Goal: Task Accomplishment & Management: Manage account settings

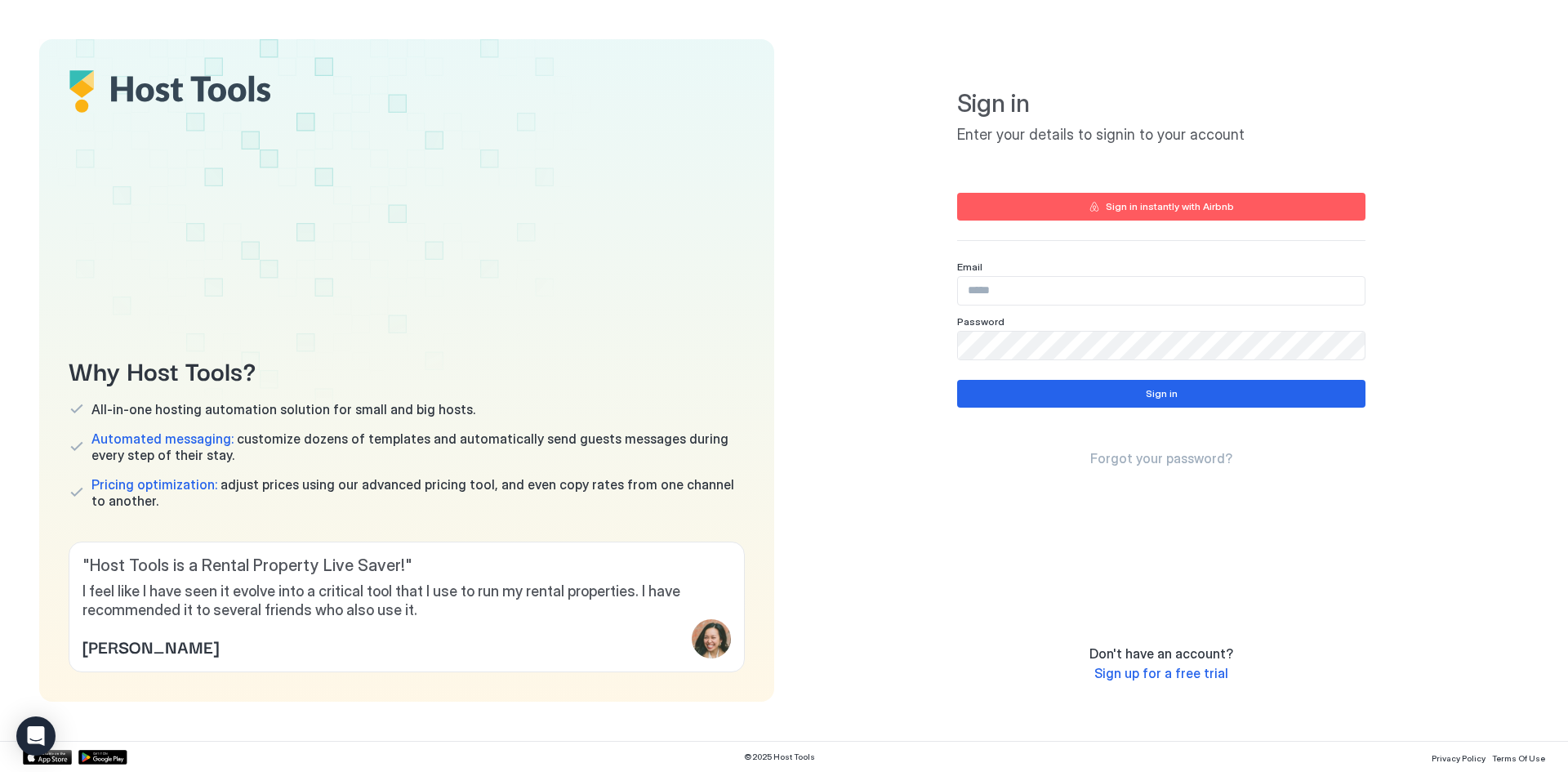
drag, startPoint x: 1038, startPoint y: 264, endPoint x: 1041, endPoint y: 281, distance: 17.3
click at [1039, 273] on div "Email" at bounding box center [1160, 283] width 408 height 45
click at [1043, 284] on input "Input Field" at bounding box center [1161, 291] width 407 height 28
type input "*"
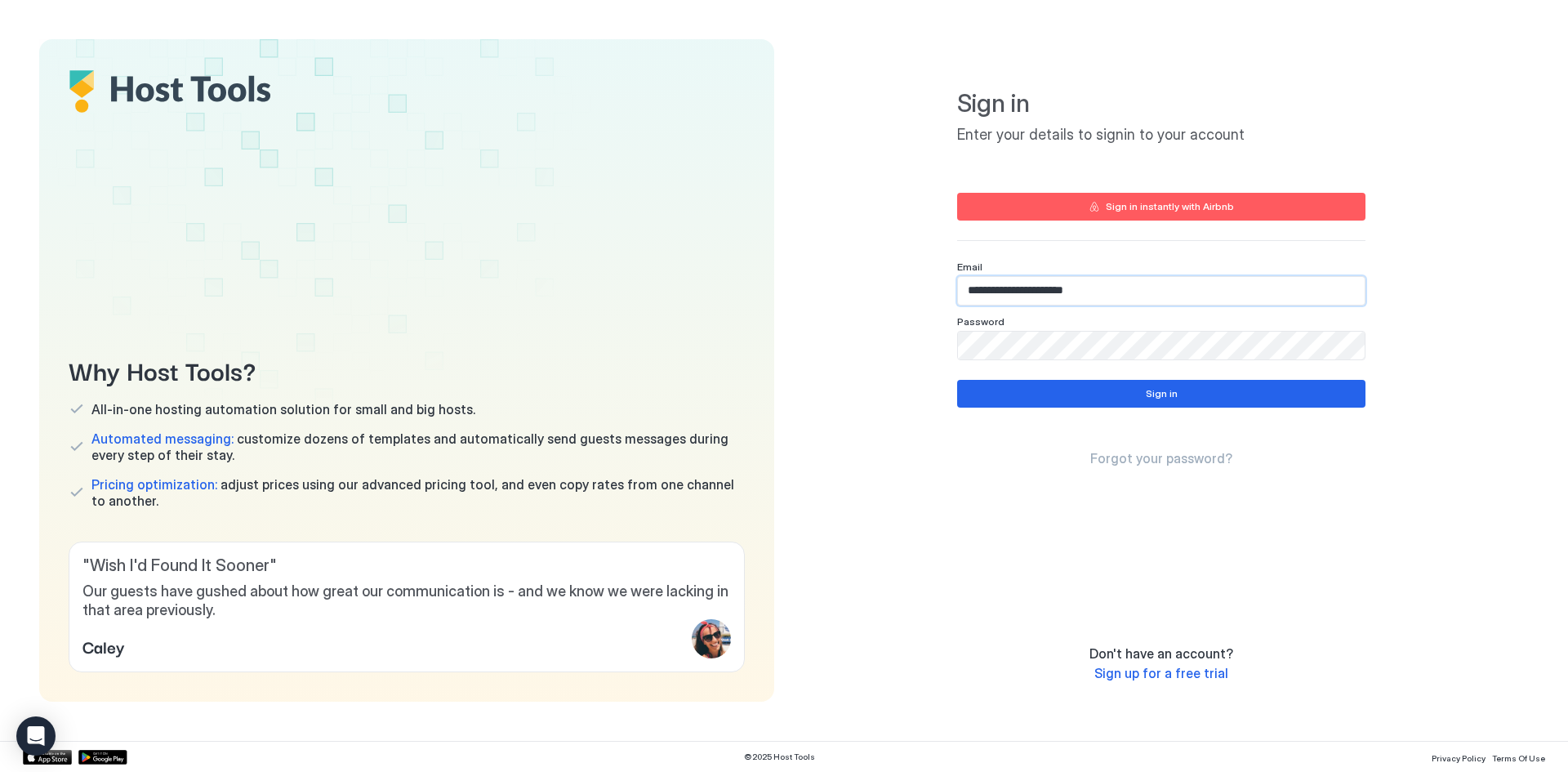
type input "**********"
click at [1150, 385] on button "Sign in" at bounding box center [1160, 393] width 408 height 28
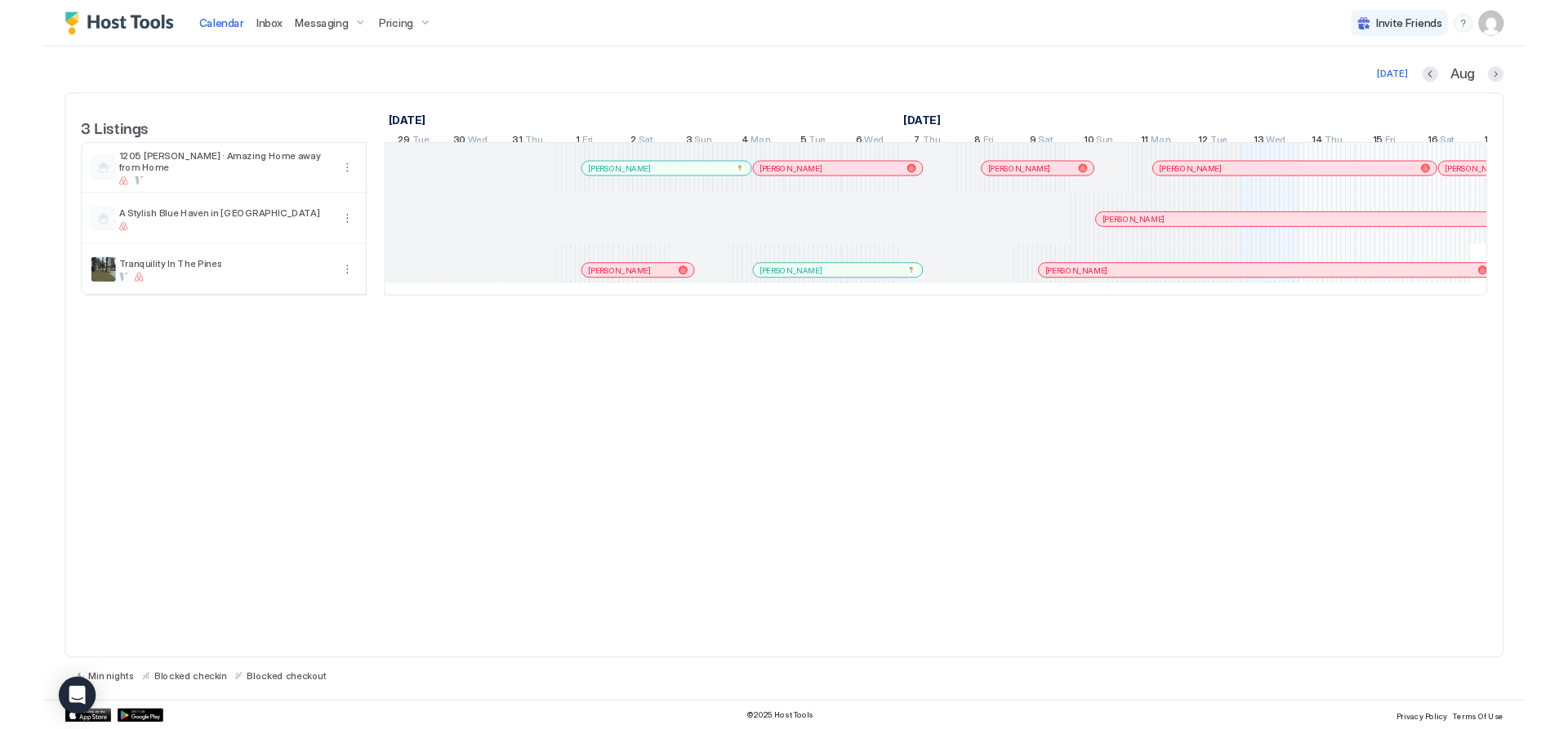
scroll to position [0, 907]
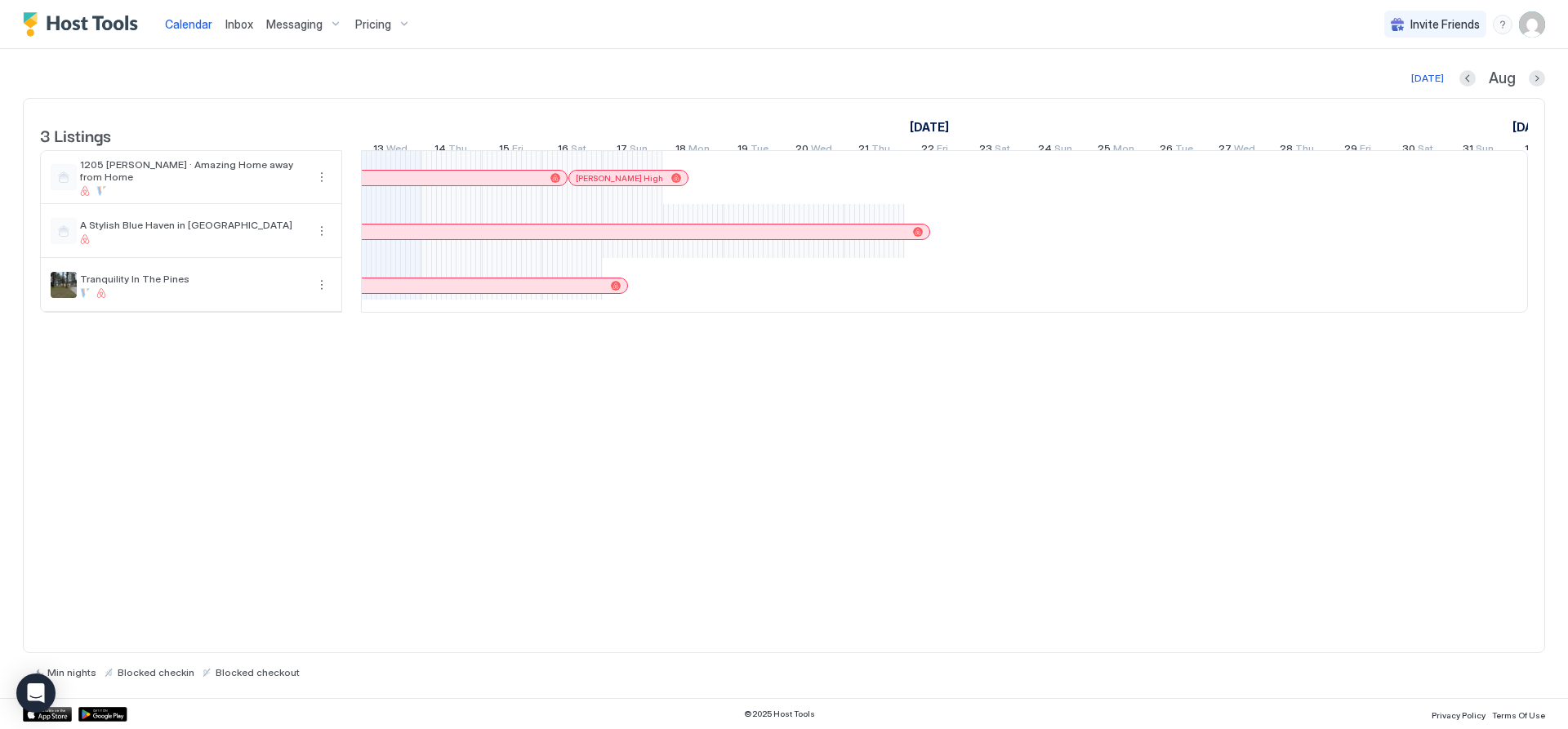
click at [307, 29] on span "Messaging" at bounding box center [294, 24] width 56 height 14
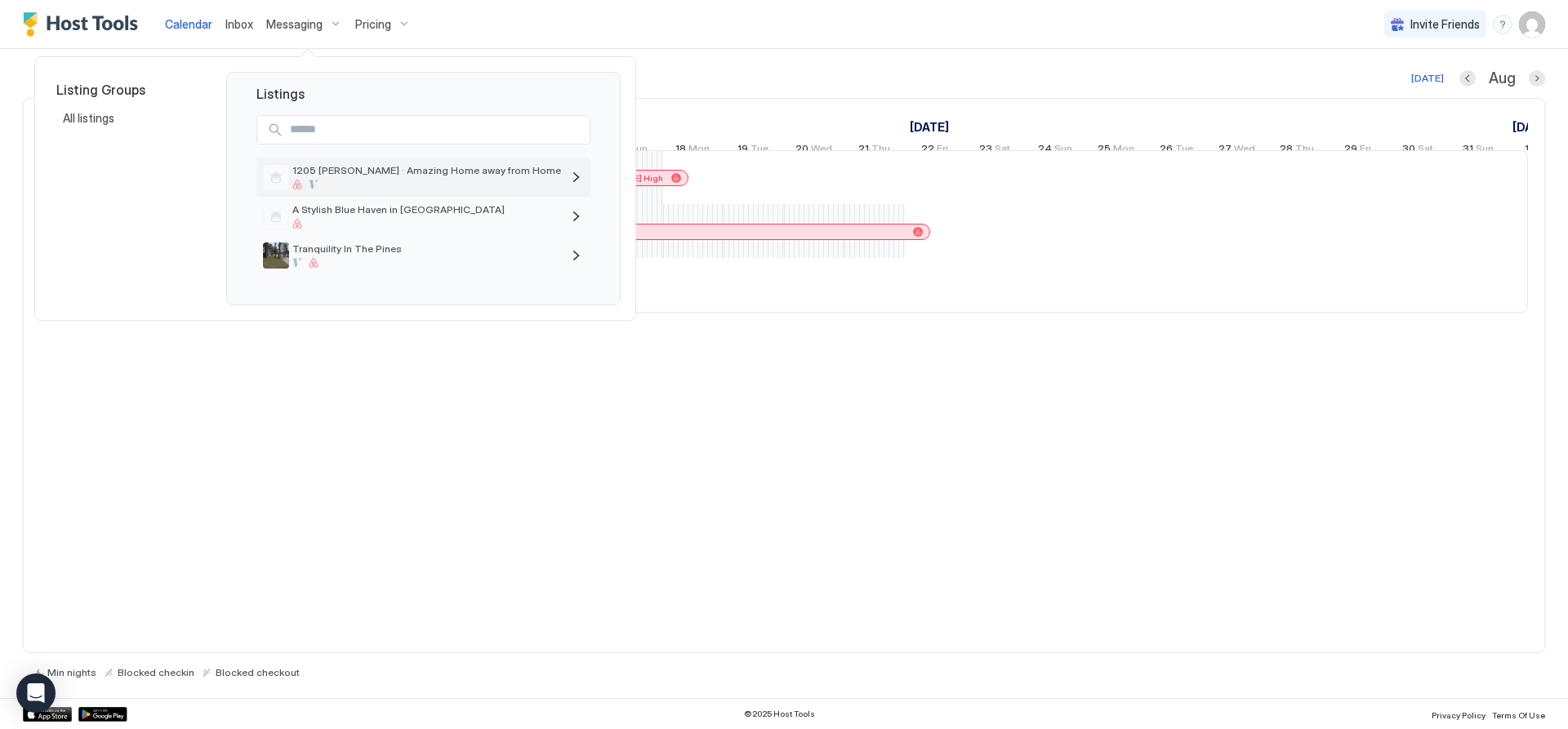
click at [407, 180] on div at bounding box center [427, 184] width 269 height 10
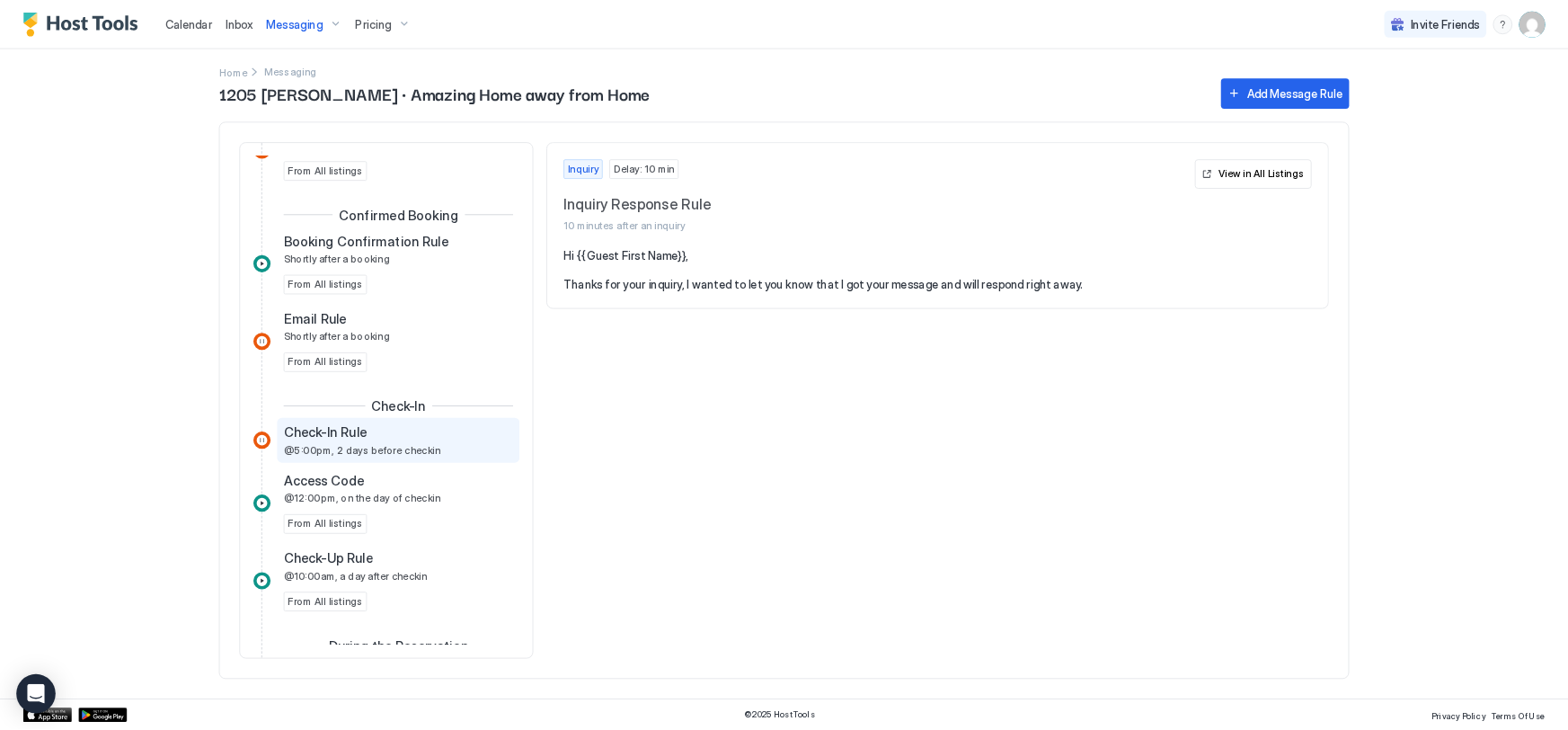
scroll to position [449, 0]
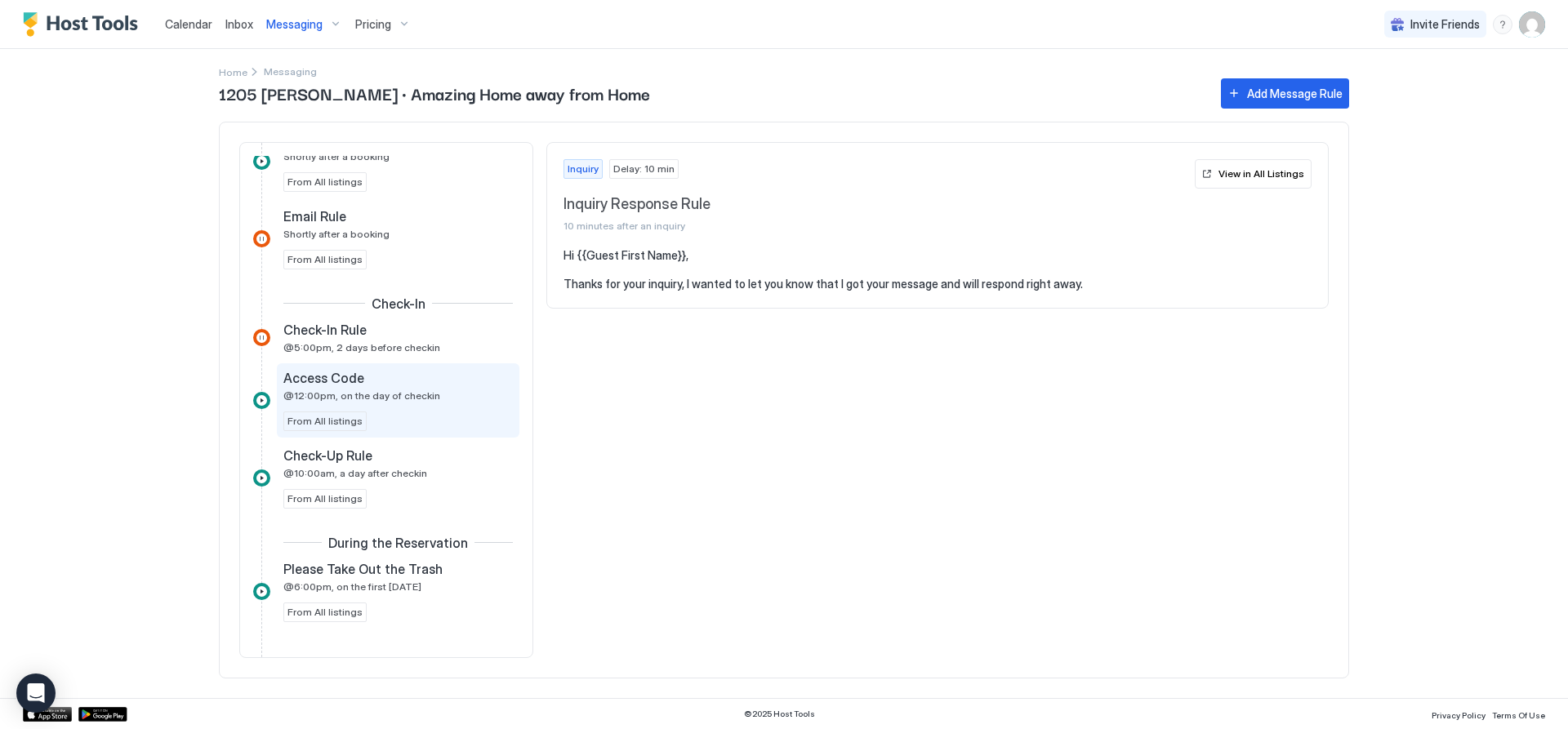
click at [389, 398] on span "@12:00pm, on the day of checkin" at bounding box center [361, 395] width 157 height 13
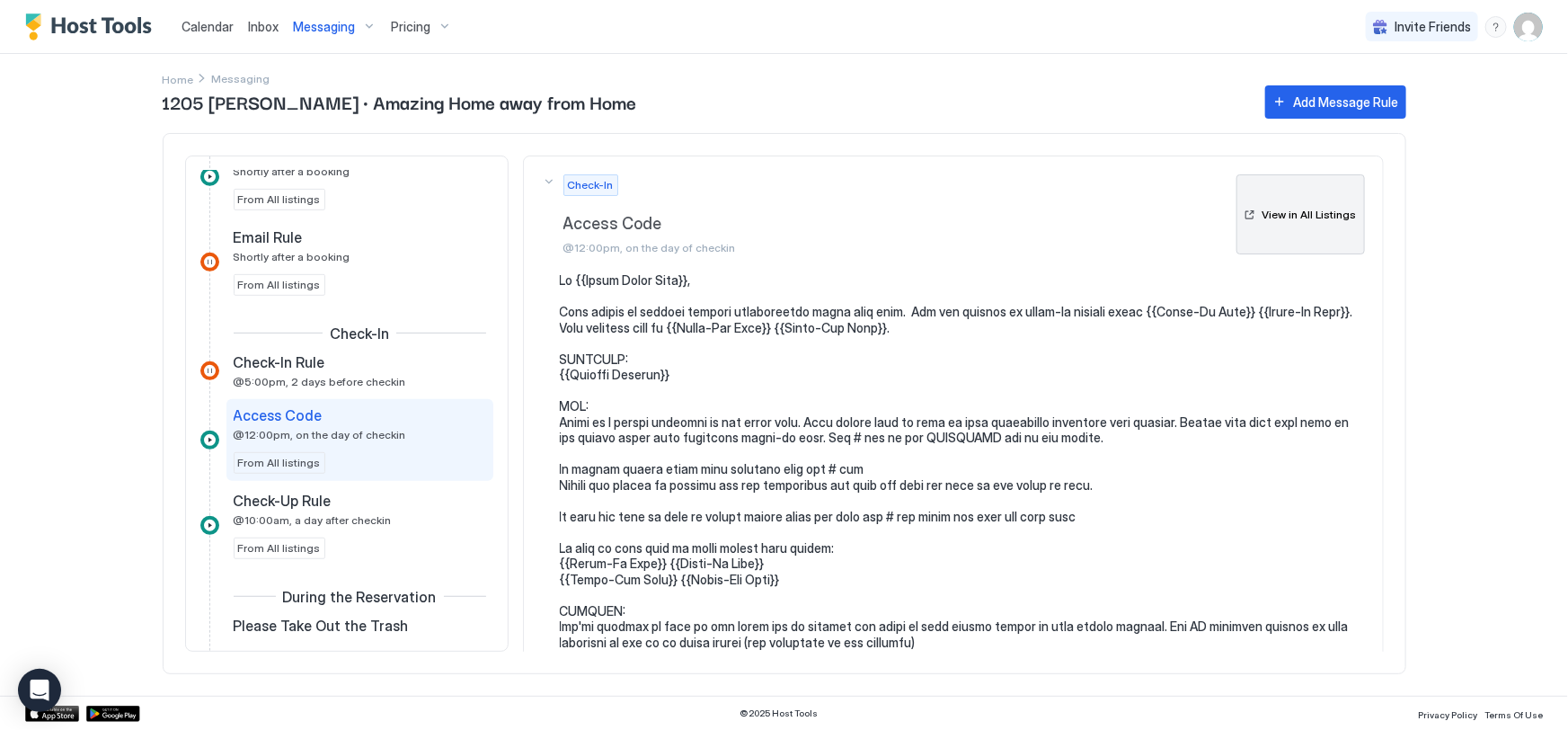
click at [1303, 219] on div "View in All Listings" at bounding box center [1310, 214] width 95 height 16
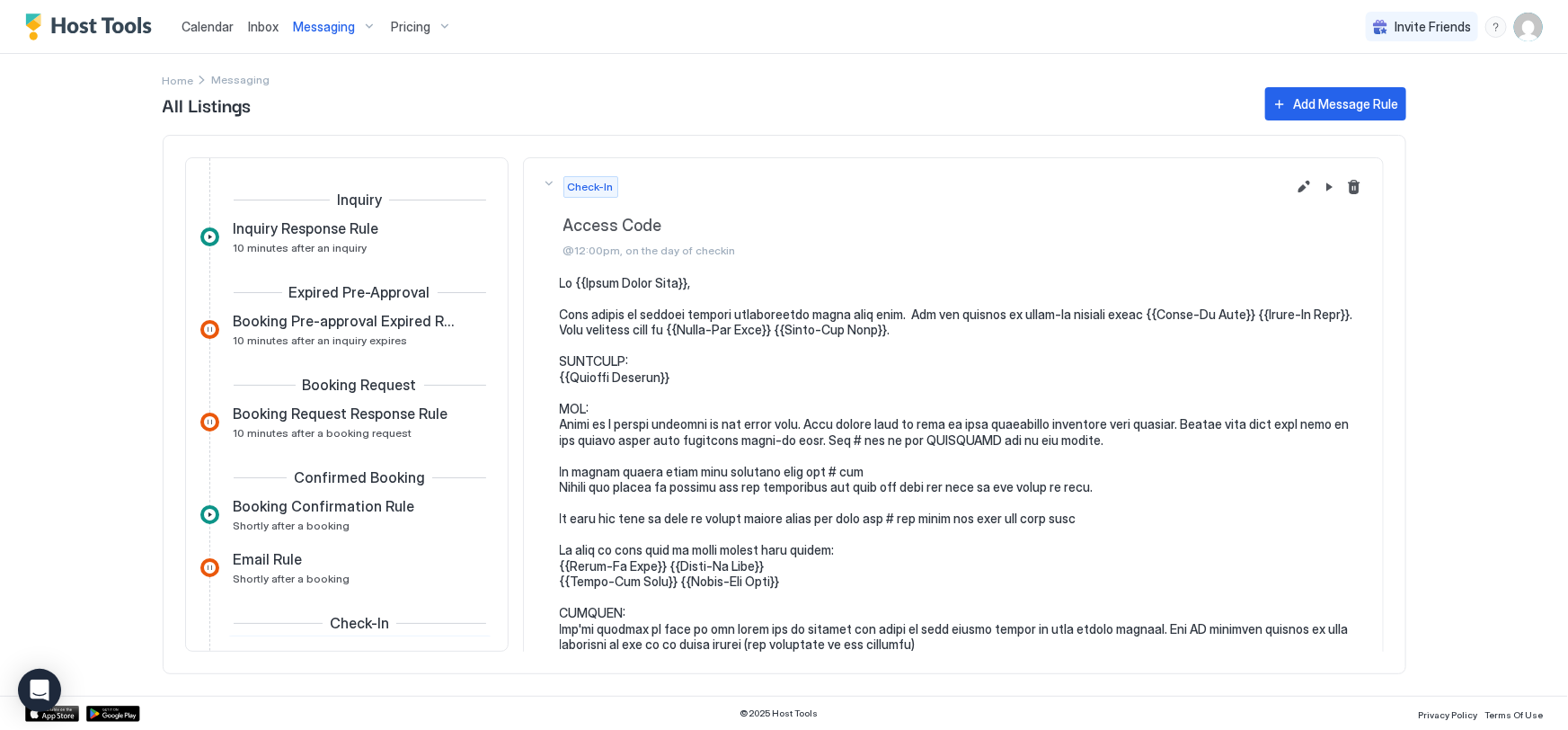
scroll to position [256, 0]
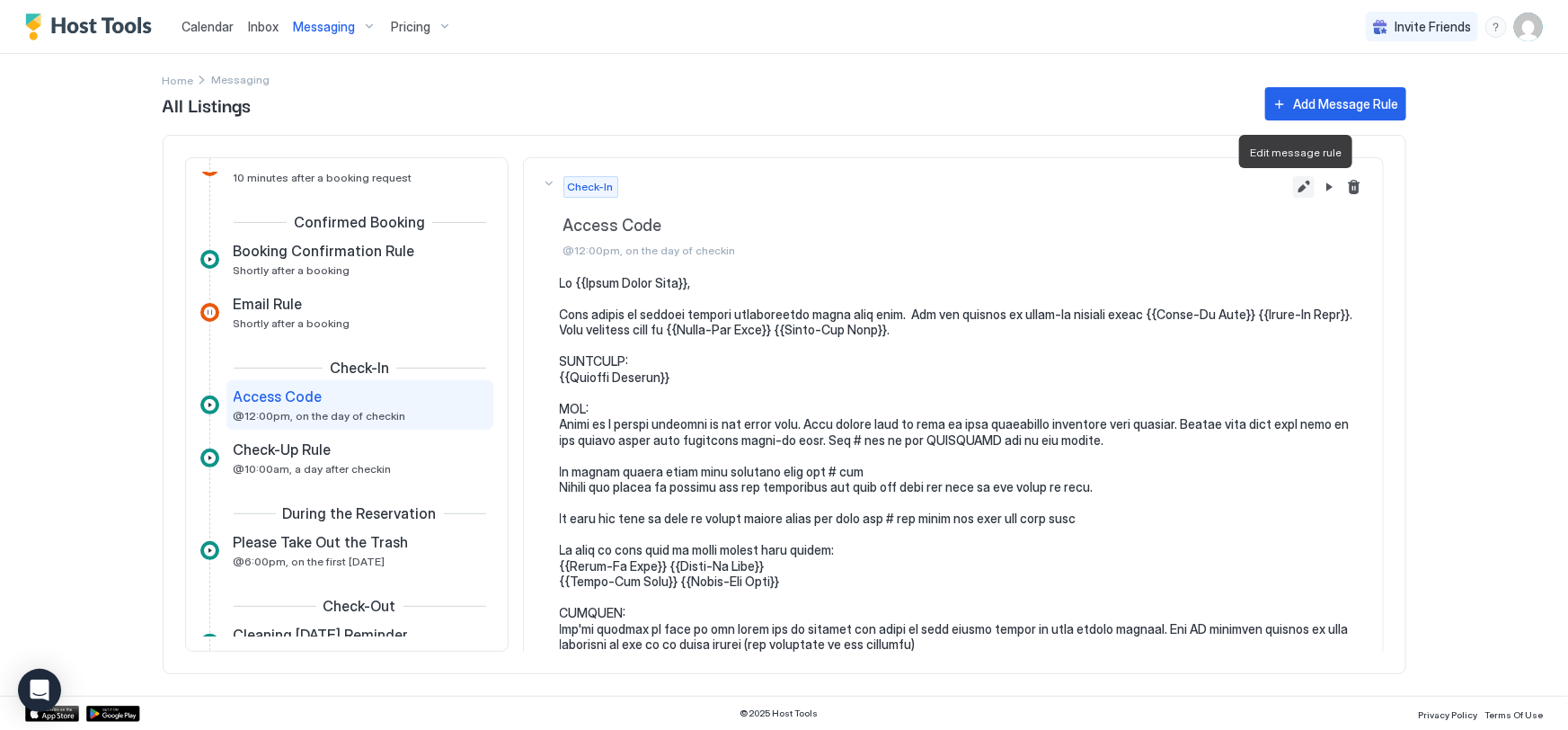
click at [1294, 186] on button "Edit message rule" at bounding box center [1305, 187] width 22 height 22
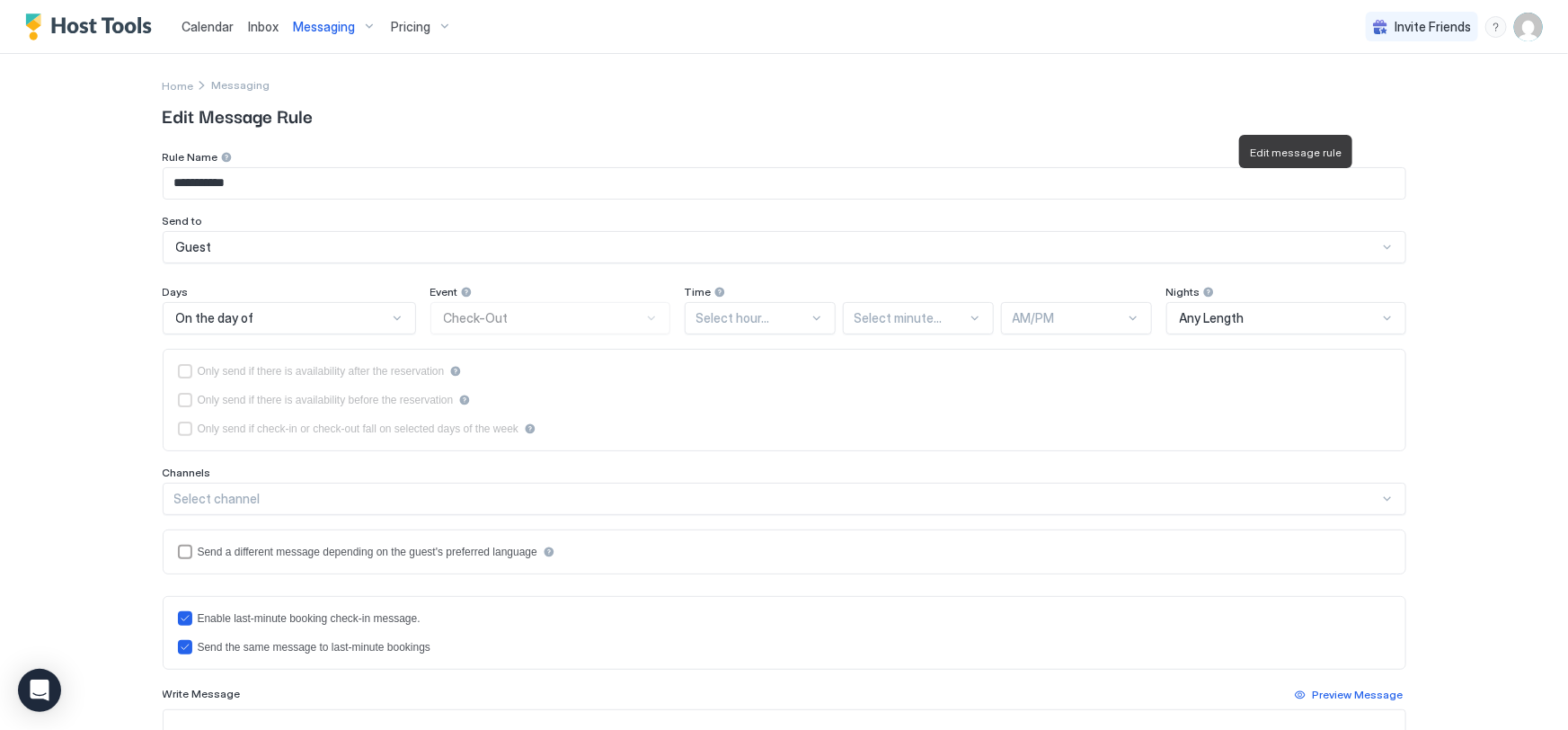
type textarea "**********"
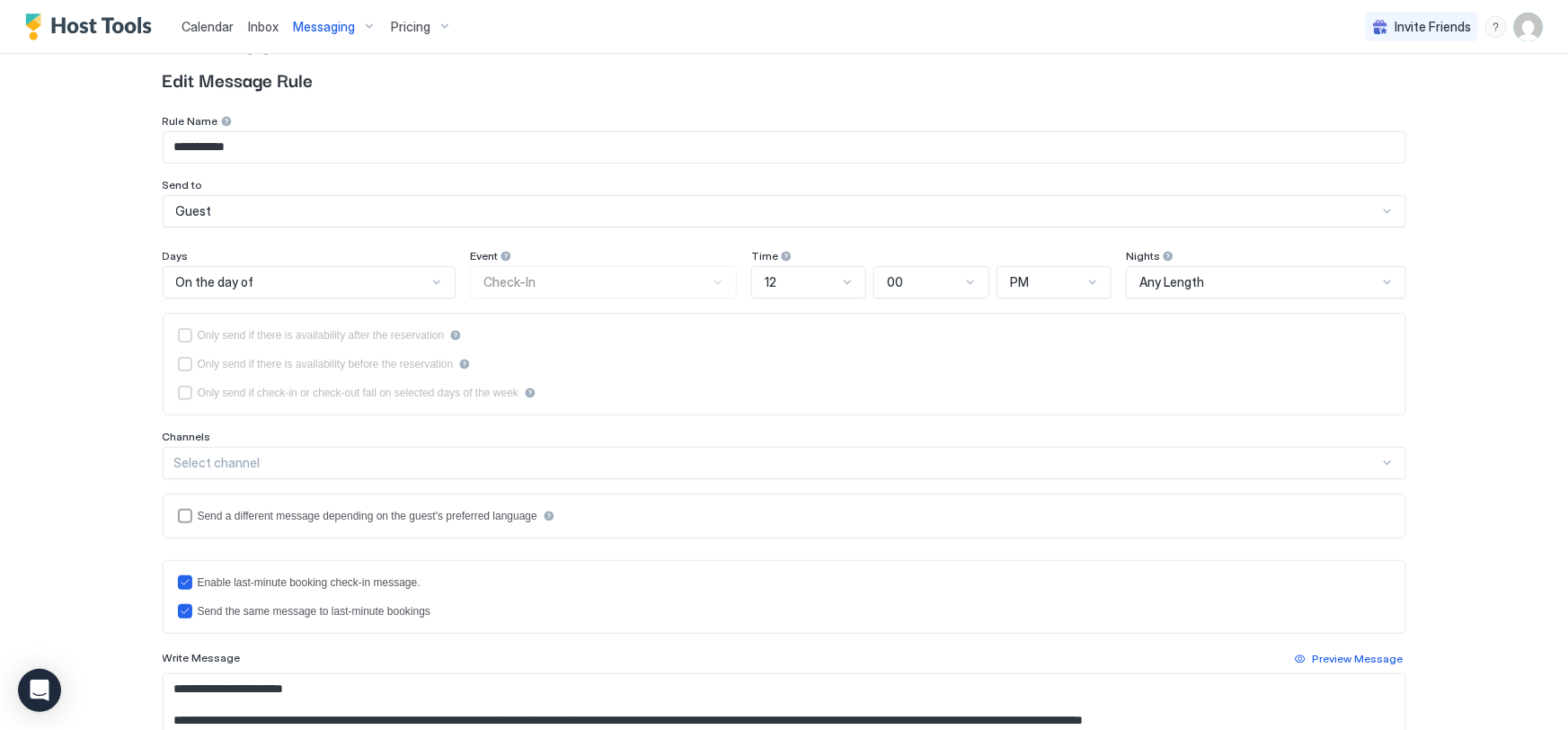
scroll to position [0, 0]
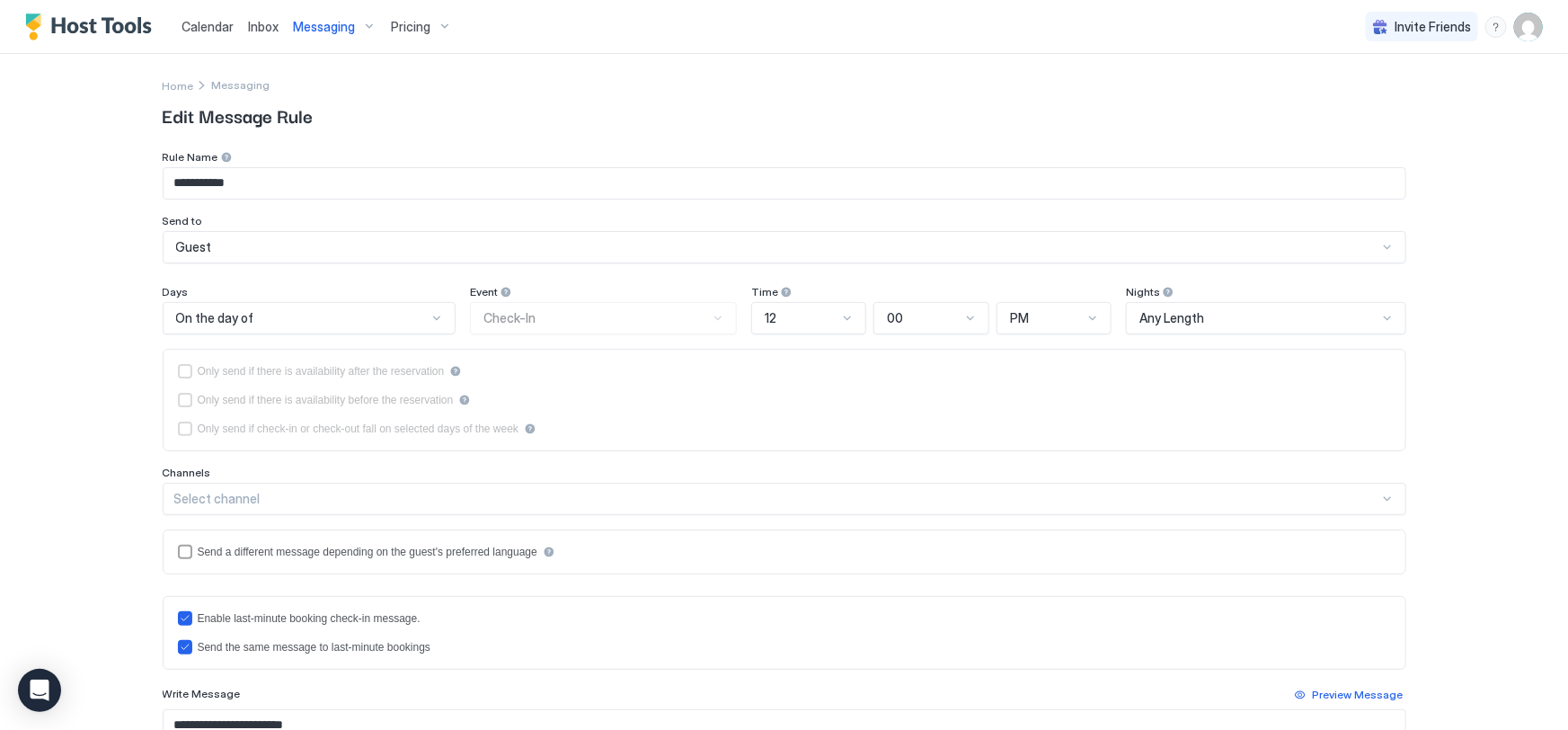
scroll to position [335, 0]
click at [166, 82] on span "Home" at bounding box center [179, 86] width 32 height 14
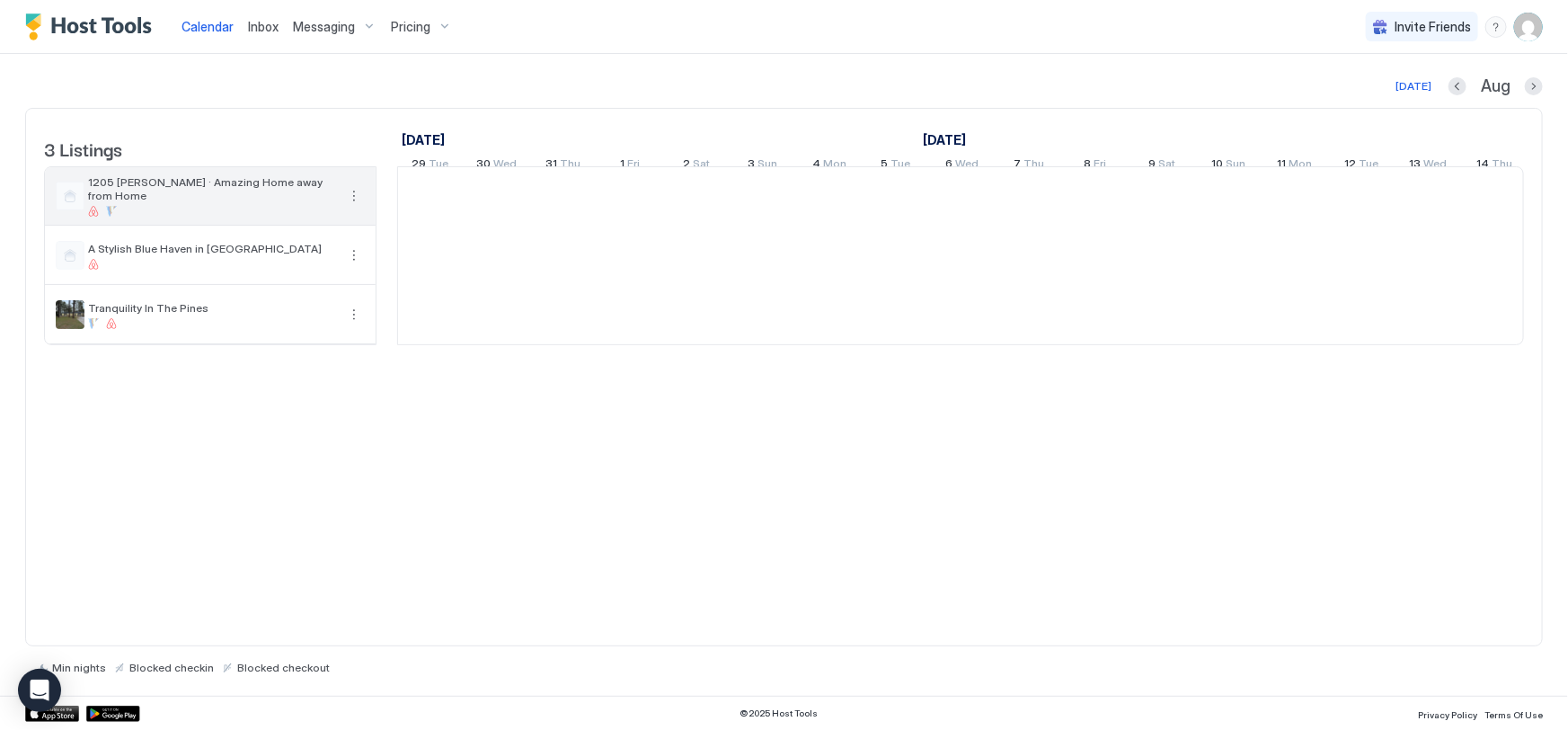
scroll to position [0, 998]
click at [251, 214] on div at bounding box center [211, 211] width 248 height 11
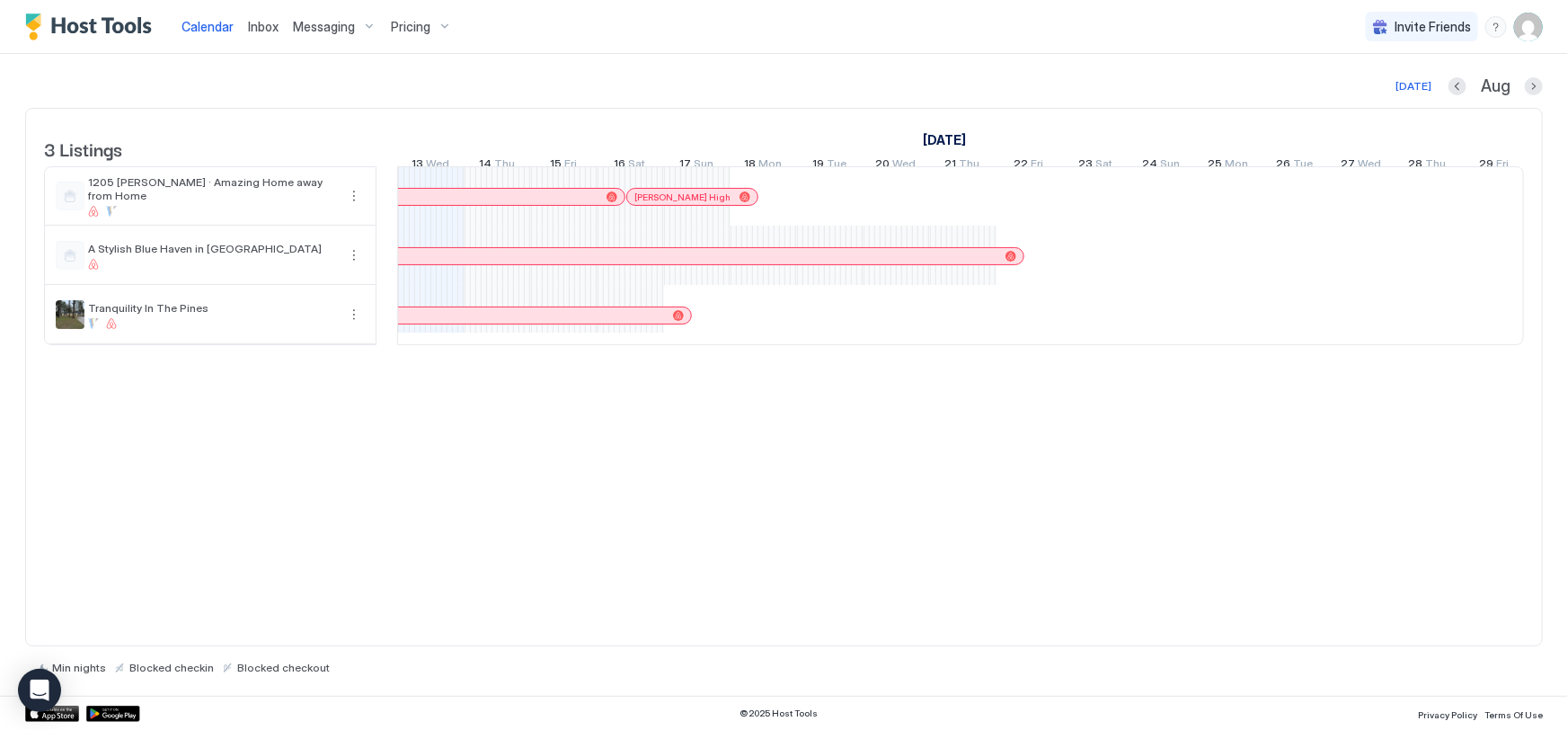
click at [333, 26] on span "Messaging" at bounding box center [324, 27] width 62 height 16
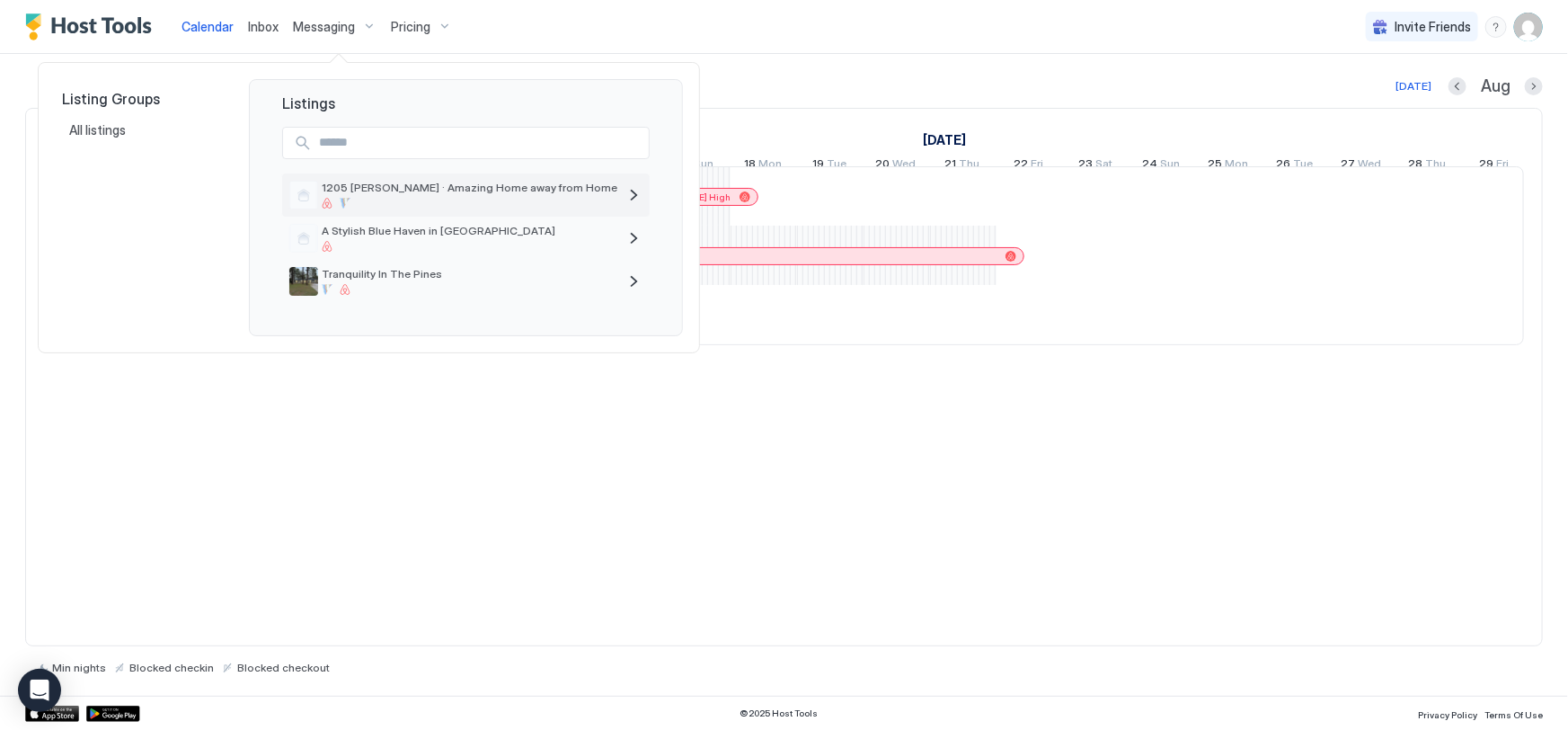
click at [398, 204] on div at bounding box center [470, 202] width 296 height 11
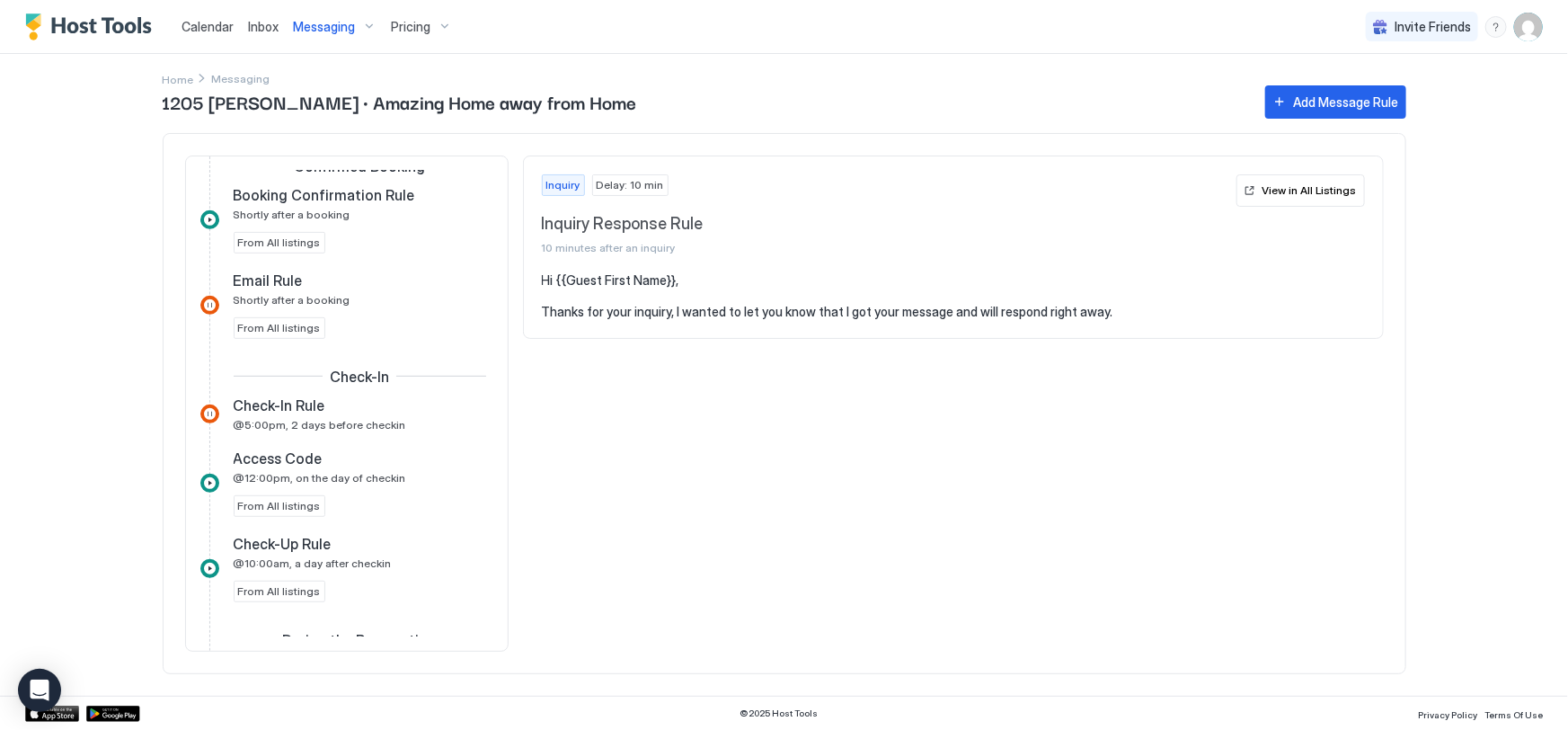
scroll to position [407, 0]
click at [1316, 96] on div "Add Message Rule" at bounding box center [1346, 102] width 106 height 19
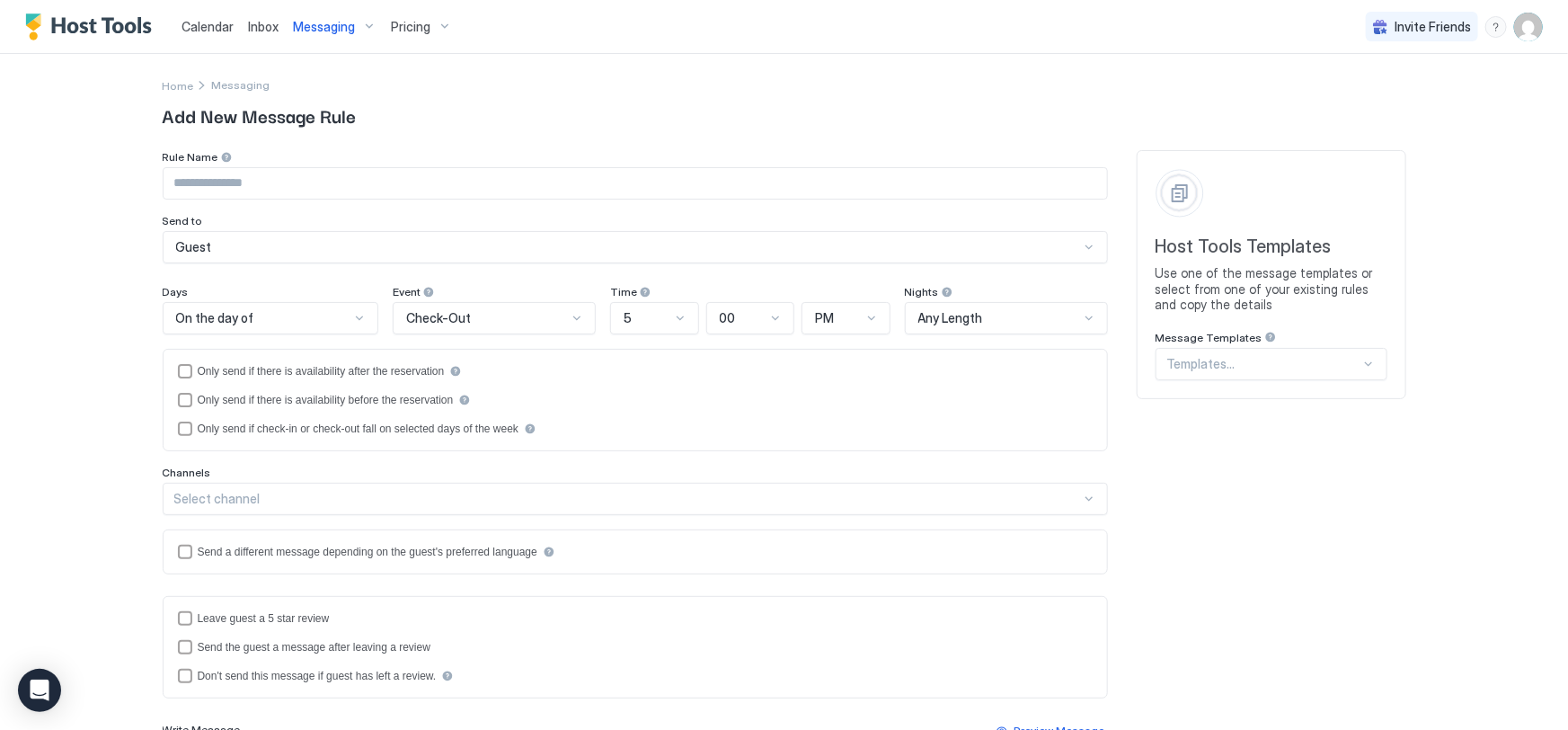
click at [1225, 362] on div at bounding box center [1264, 364] width 193 height 16
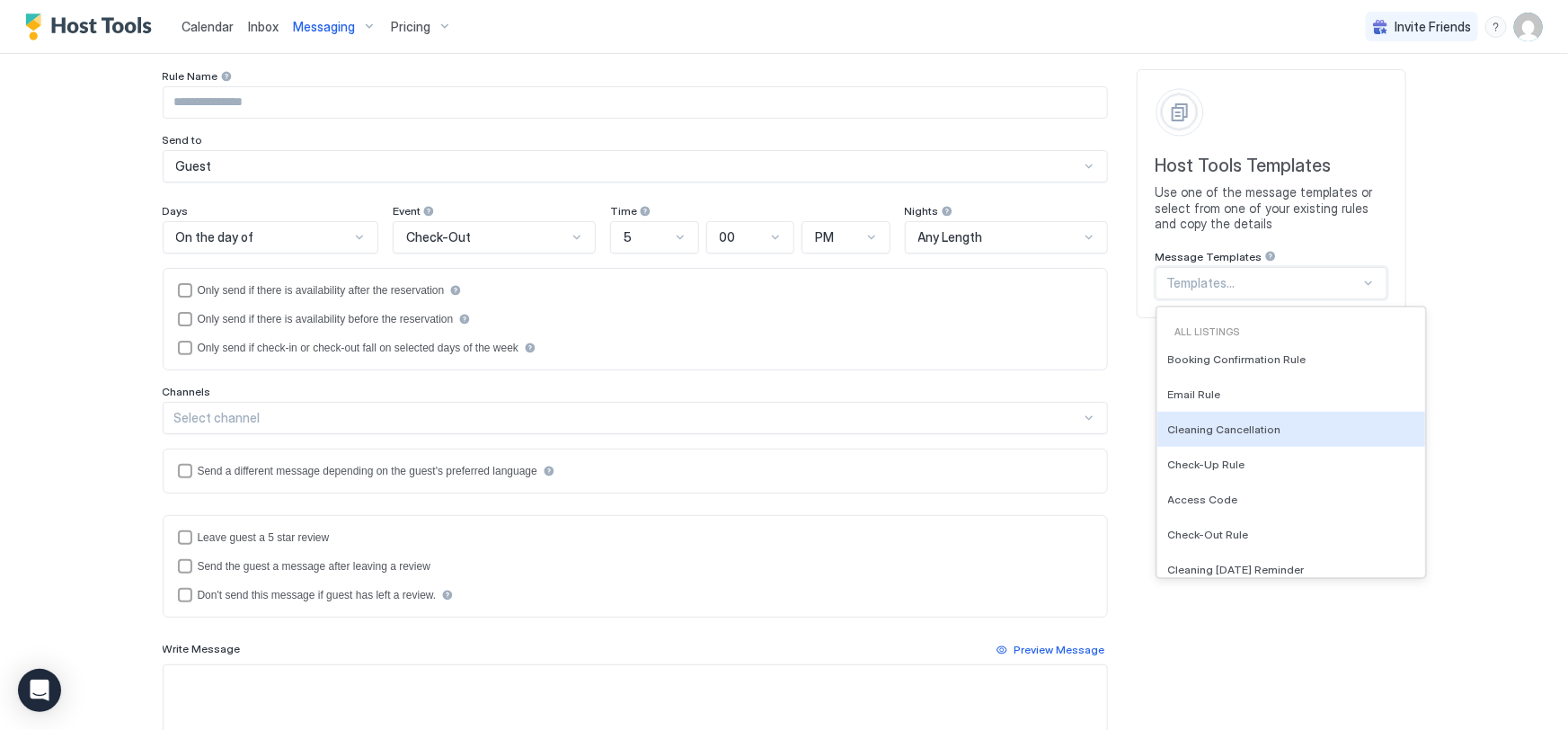
scroll to position [571, 0]
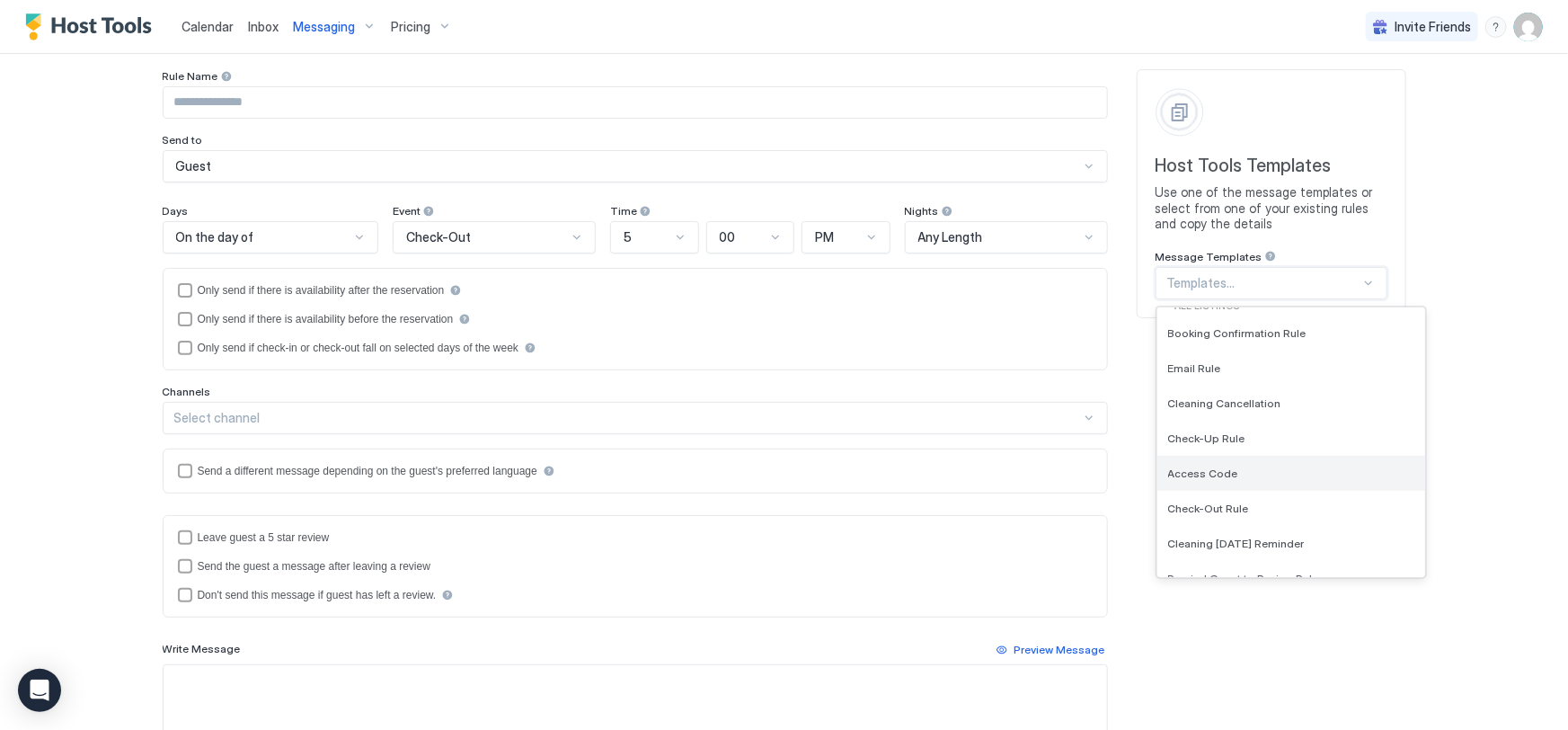
click at [1200, 472] on span "Access Code" at bounding box center [1203, 474] width 70 height 14
type input "**********"
type textarea "**********"
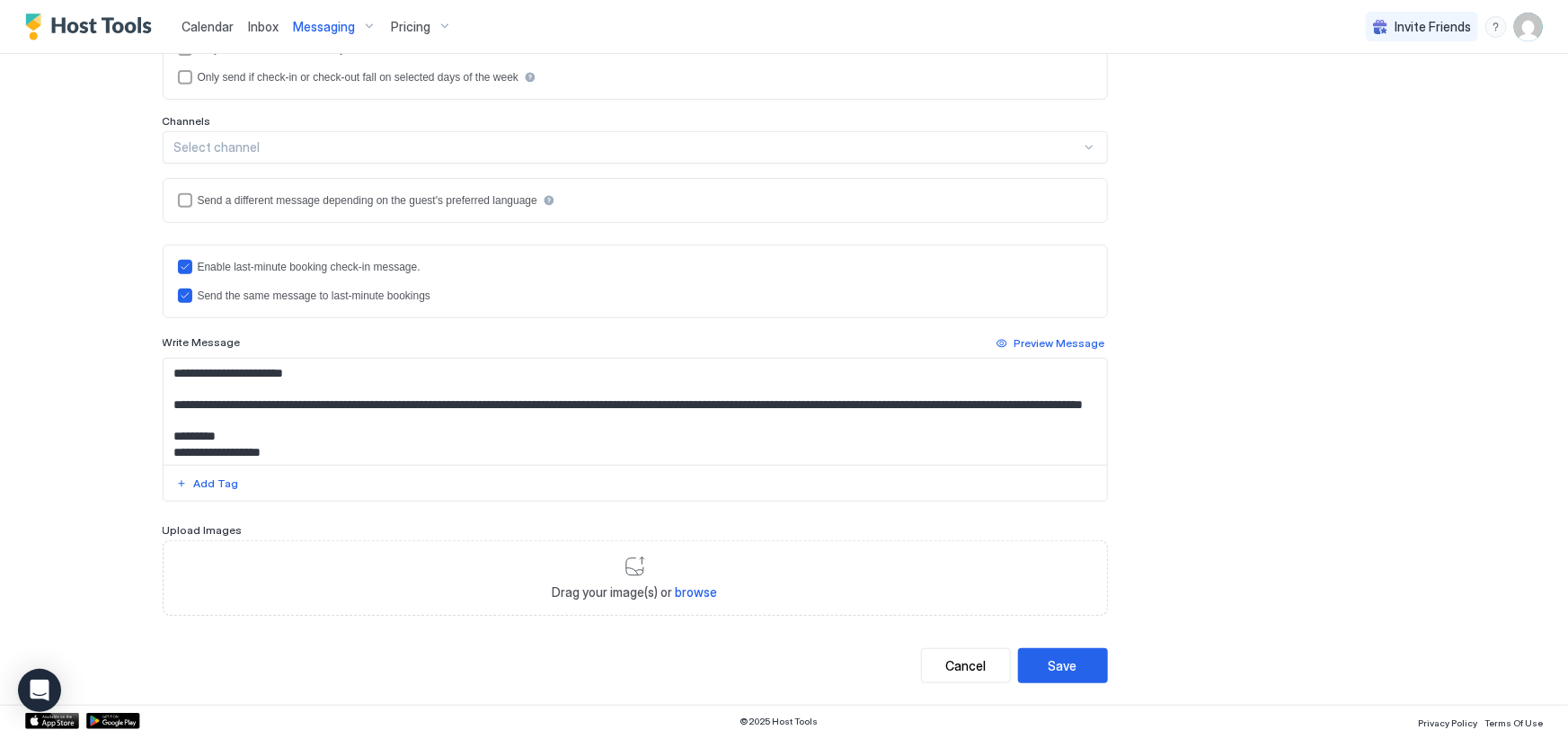
scroll to position [356, 0]
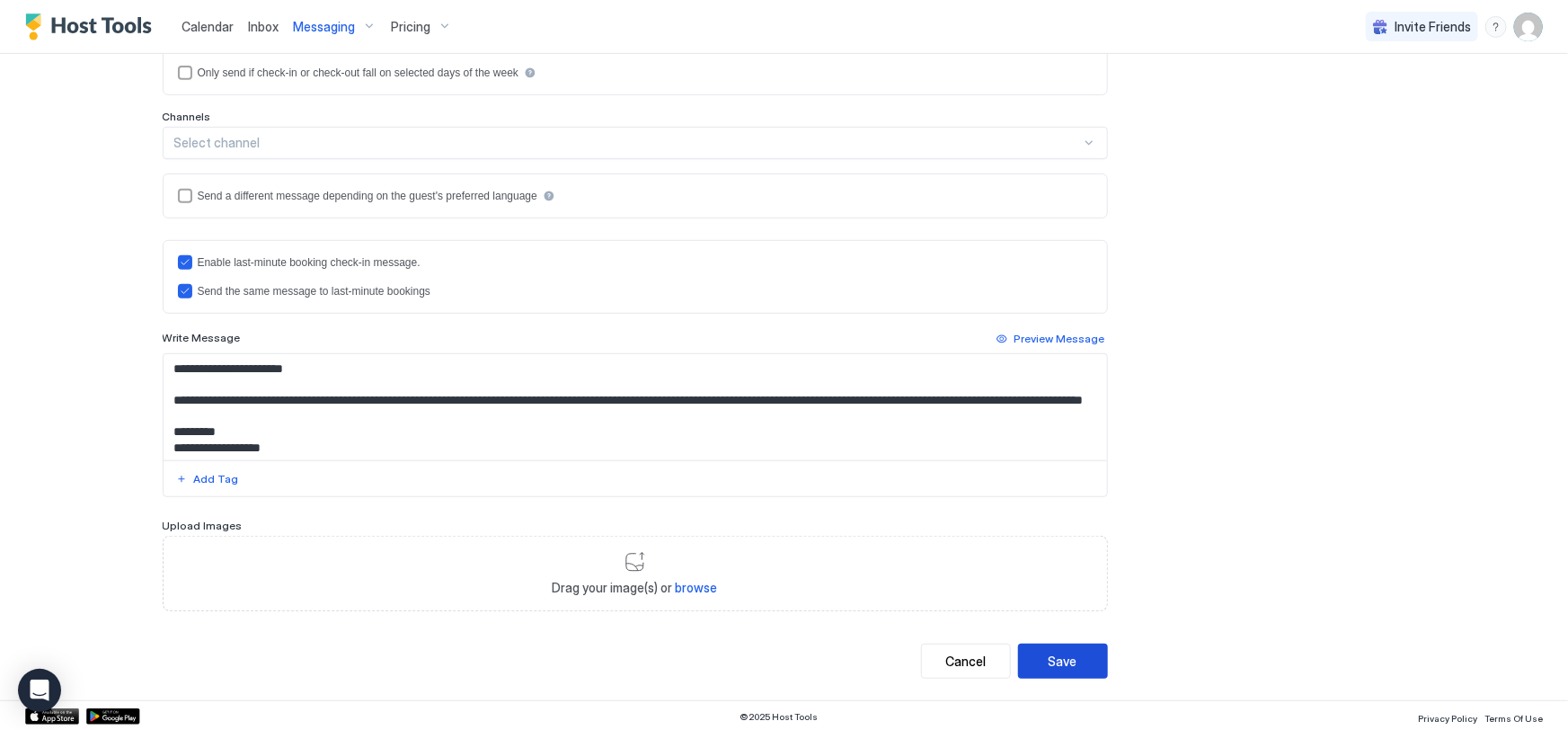
click at [1057, 665] on div "Save" at bounding box center [1063, 660] width 29 height 19
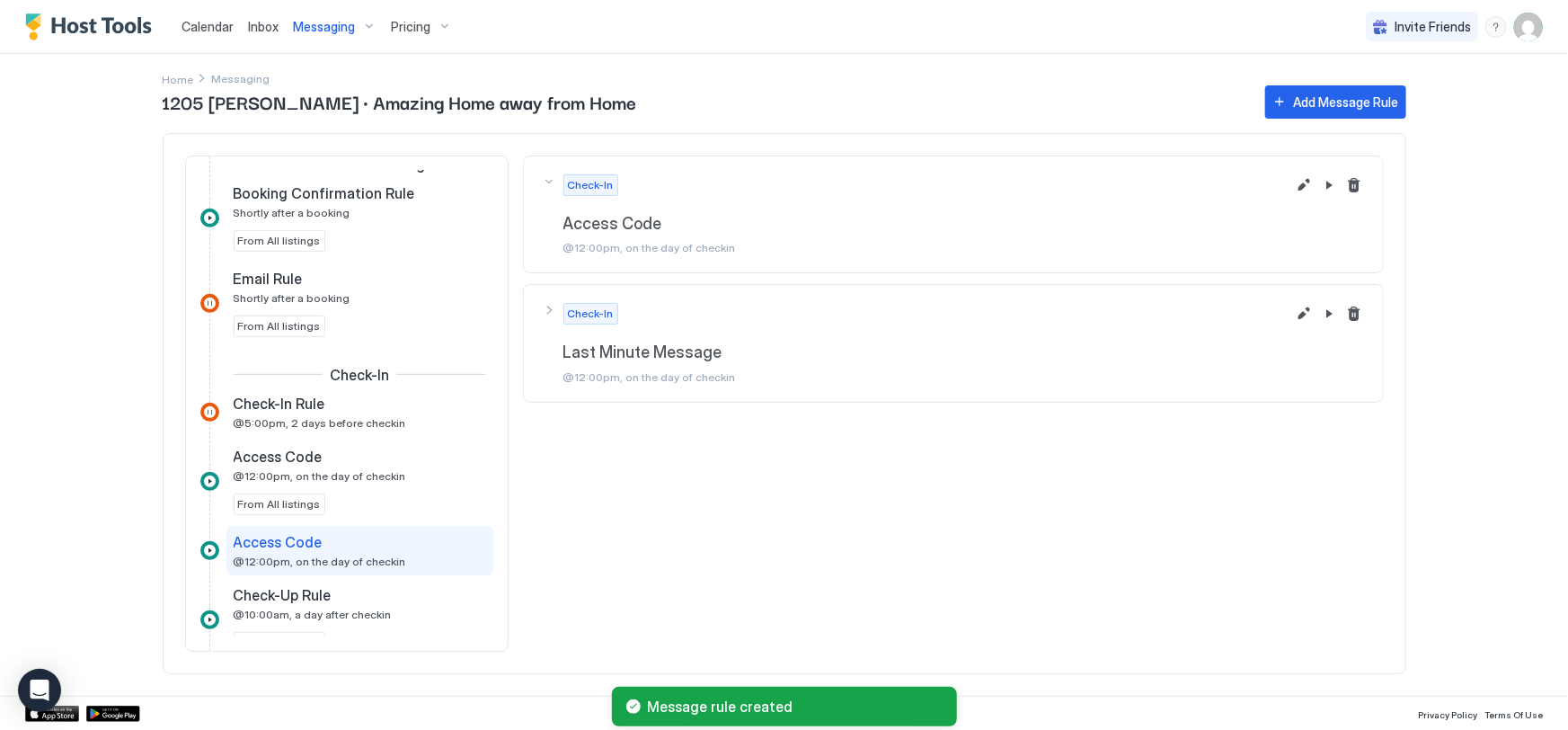
scroll to position [552, 0]
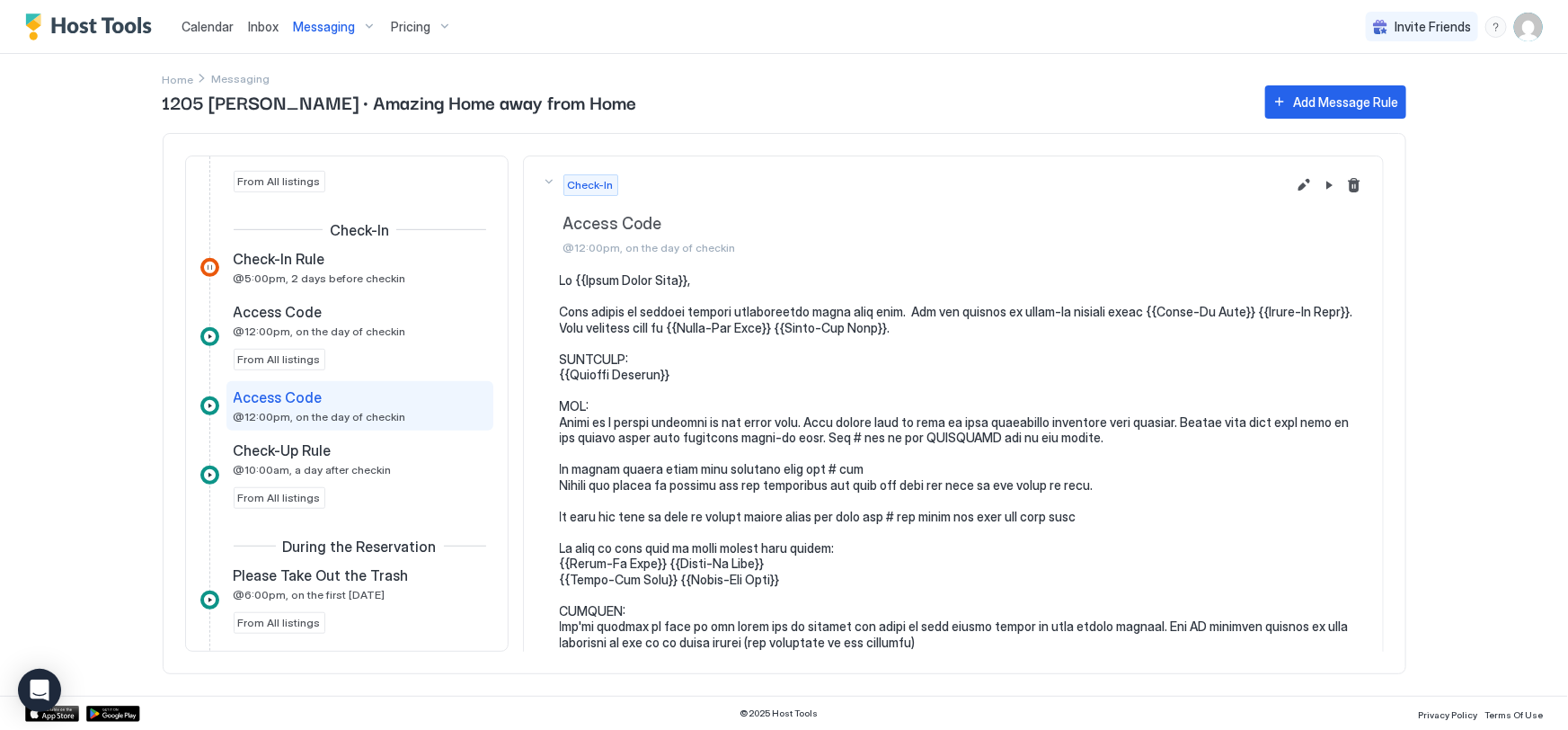
click at [333, 26] on span "Messaging" at bounding box center [324, 27] width 62 height 16
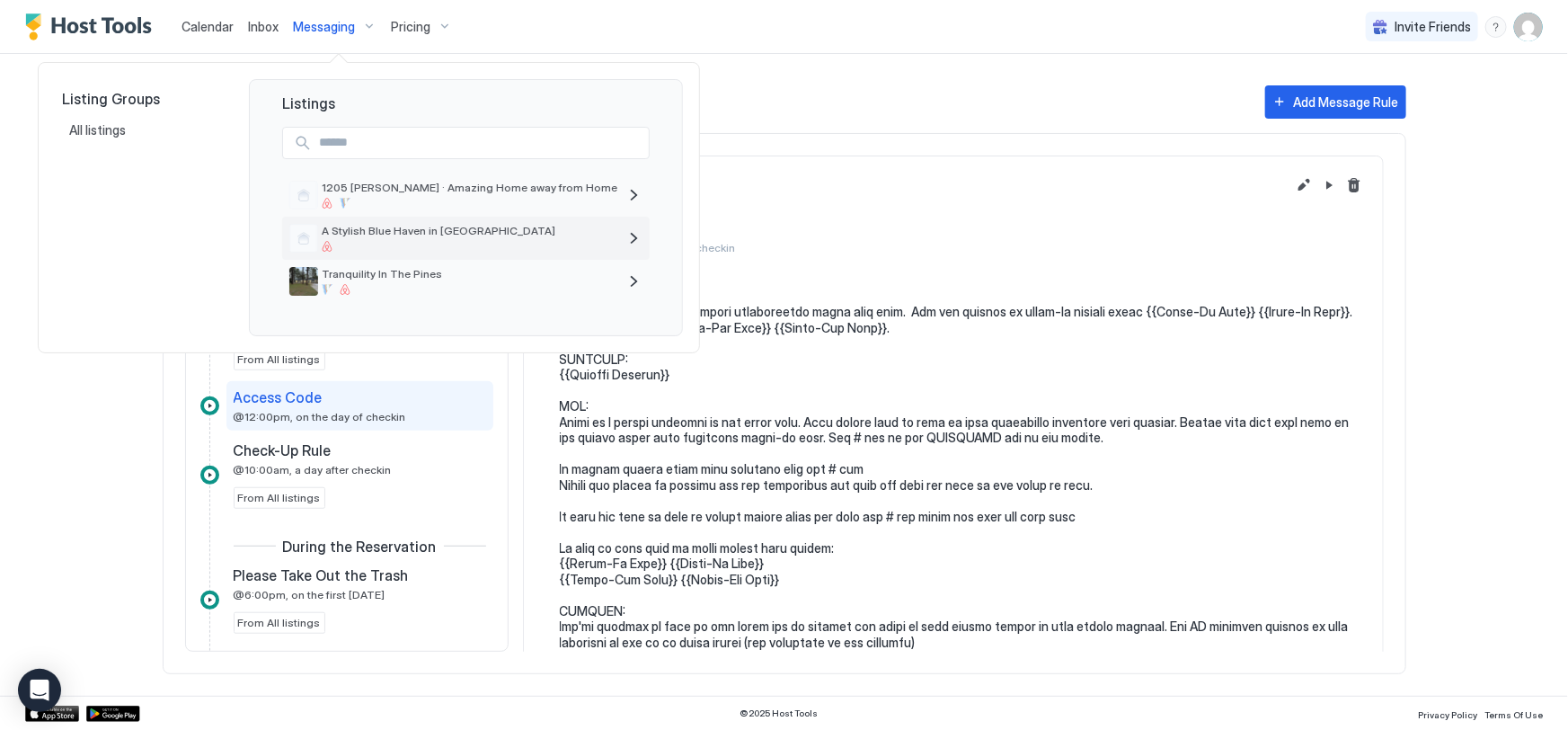
click at [400, 235] on span "A Stylish Blue Haven in [GEOGRAPHIC_DATA]" at bounding box center [470, 231] width 296 height 14
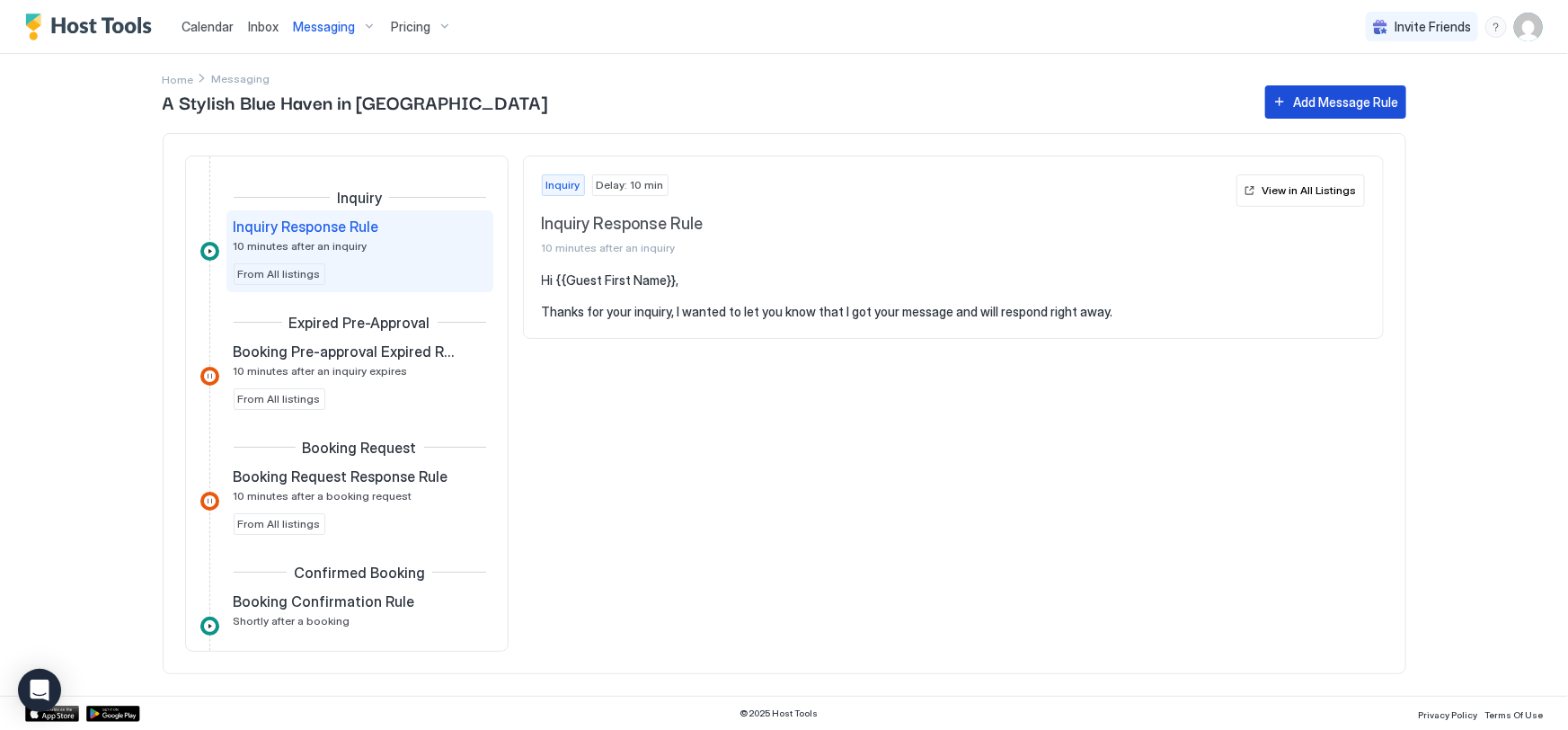
click at [1326, 100] on div "Add Message Rule" at bounding box center [1346, 102] width 106 height 19
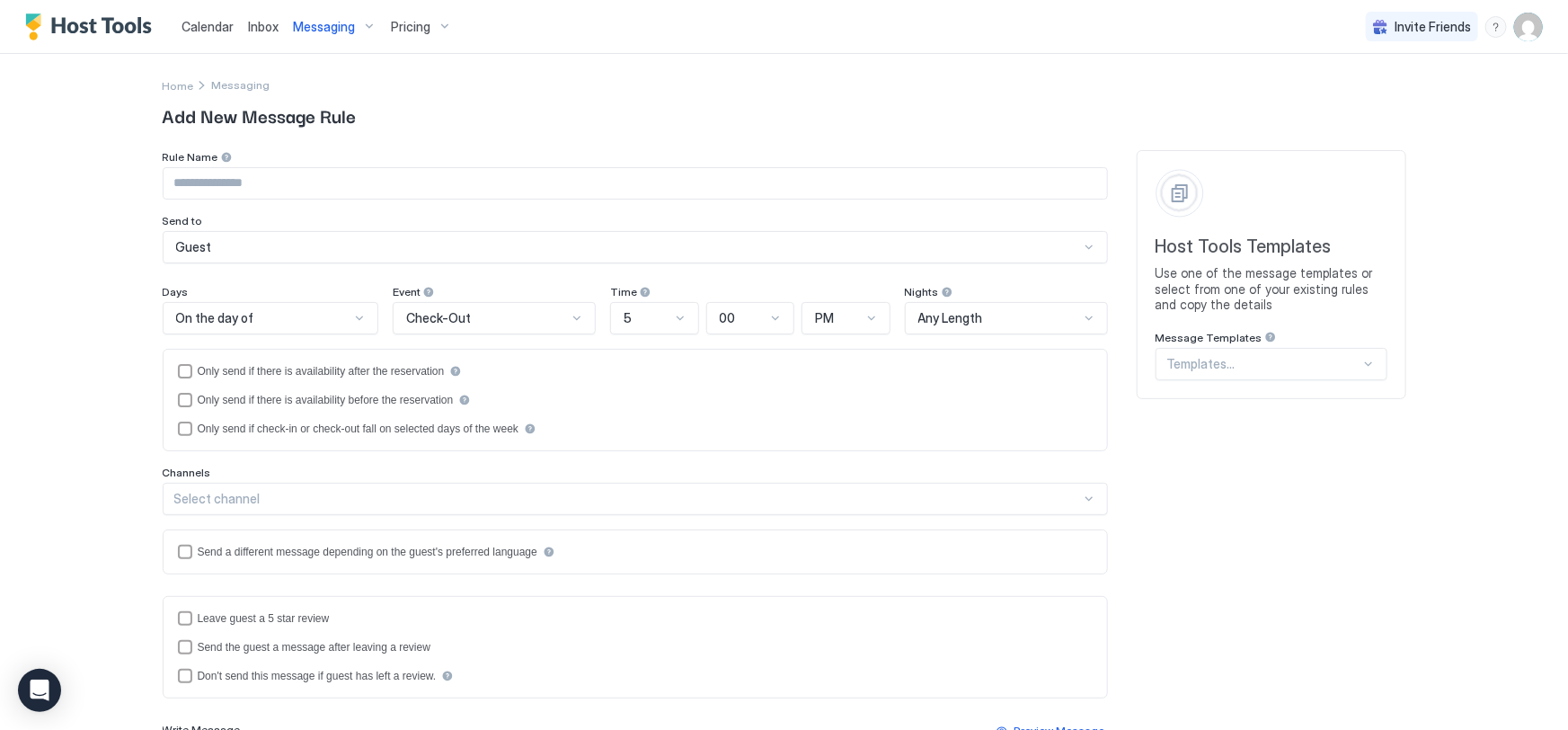
click at [1274, 359] on div at bounding box center [1264, 364] width 193 height 16
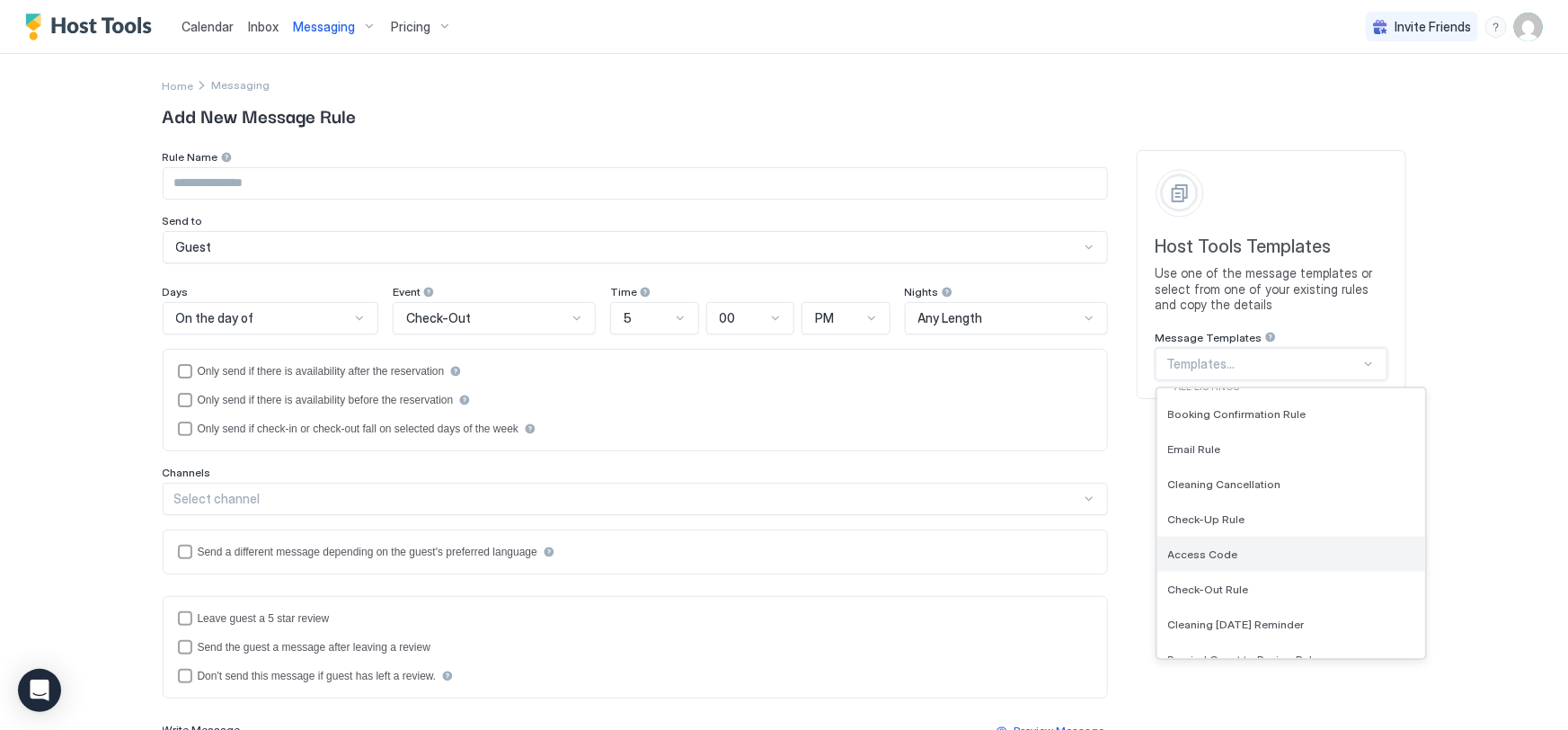
click at [1223, 557] on span "Access Code" at bounding box center [1203, 554] width 70 height 14
type input "**********"
type textarea "**********"
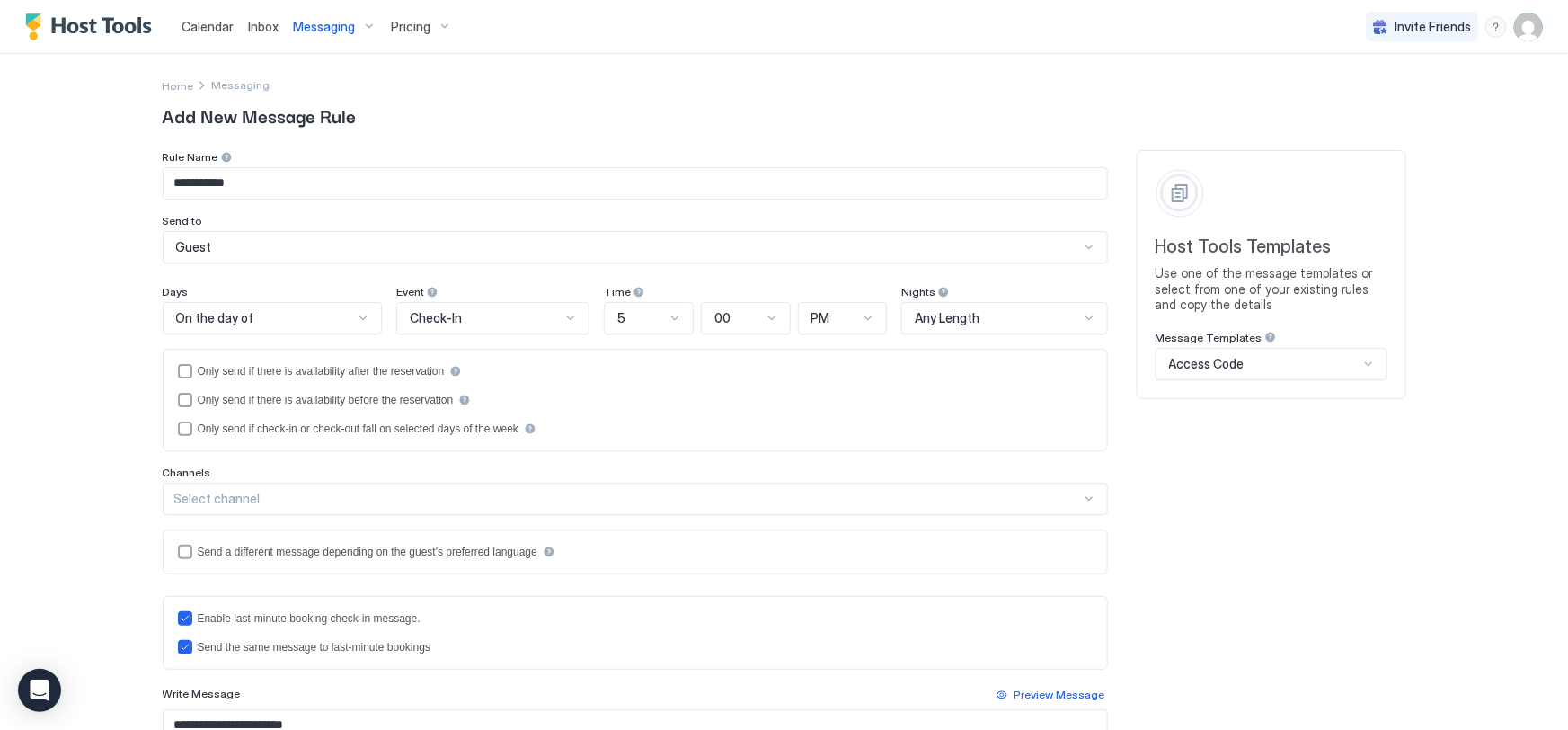
click at [1204, 539] on div "**********" at bounding box center [784, 592] width 1243 height 884
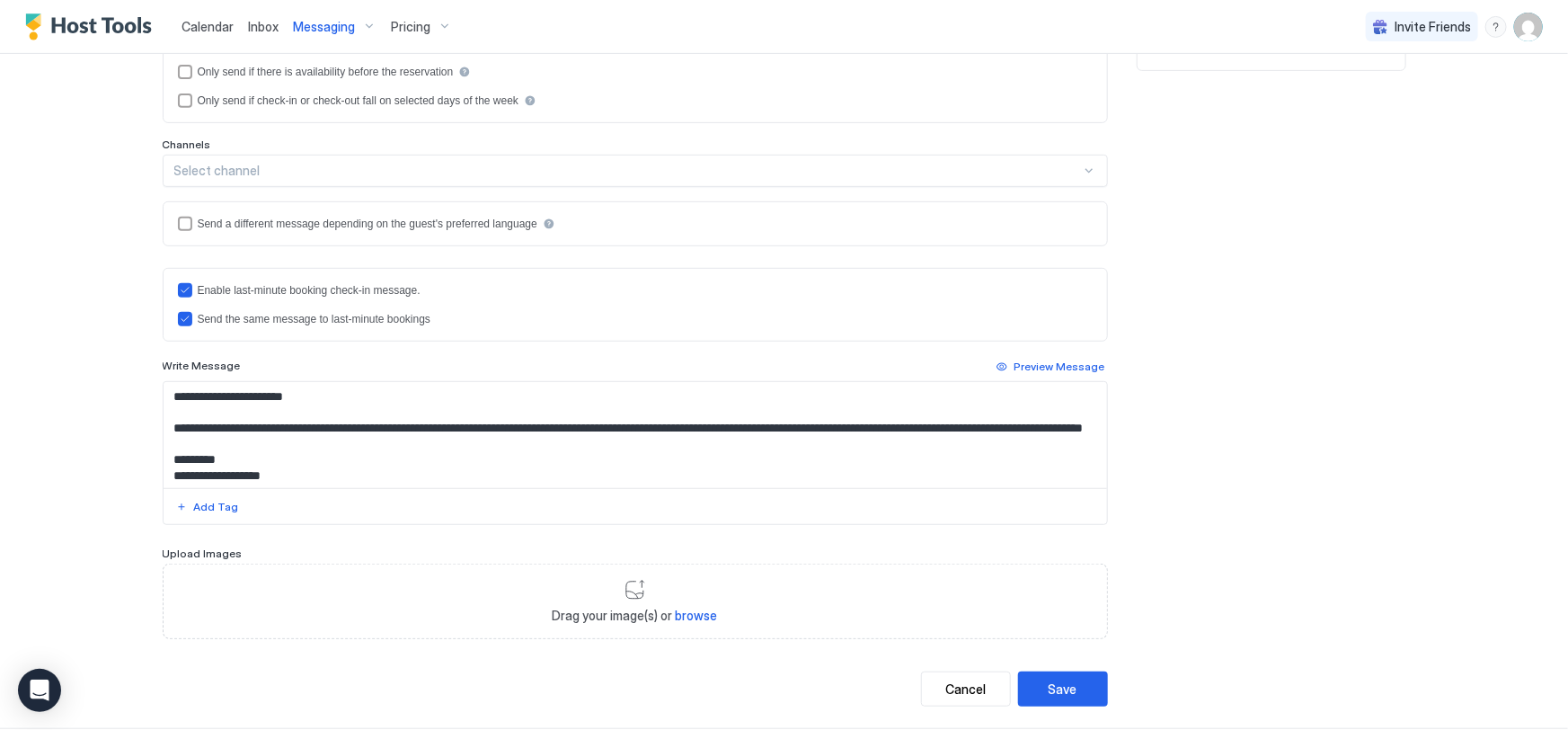
scroll to position [356, 0]
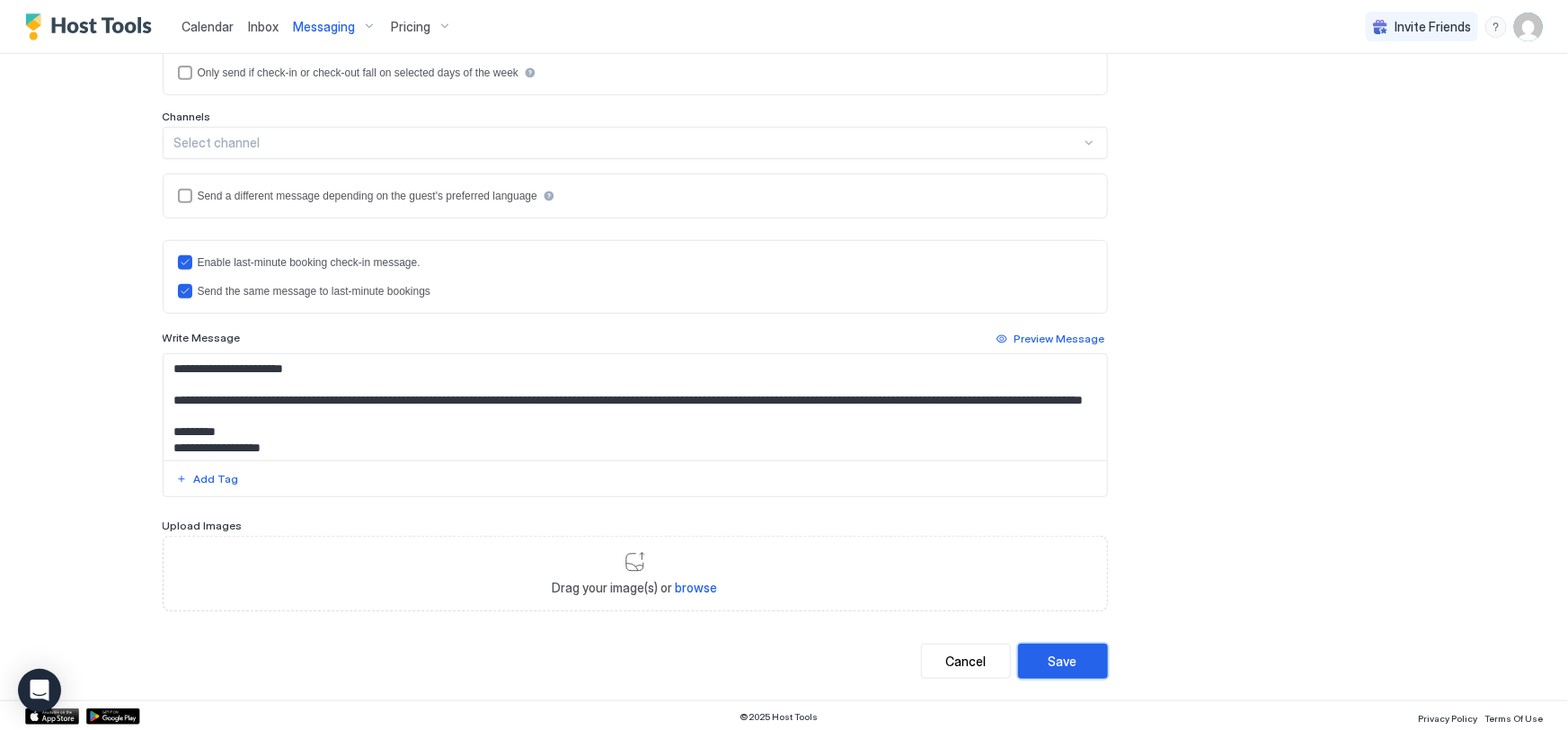
click at [1073, 661] on button "Save" at bounding box center [1063, 661] width 90 height 36
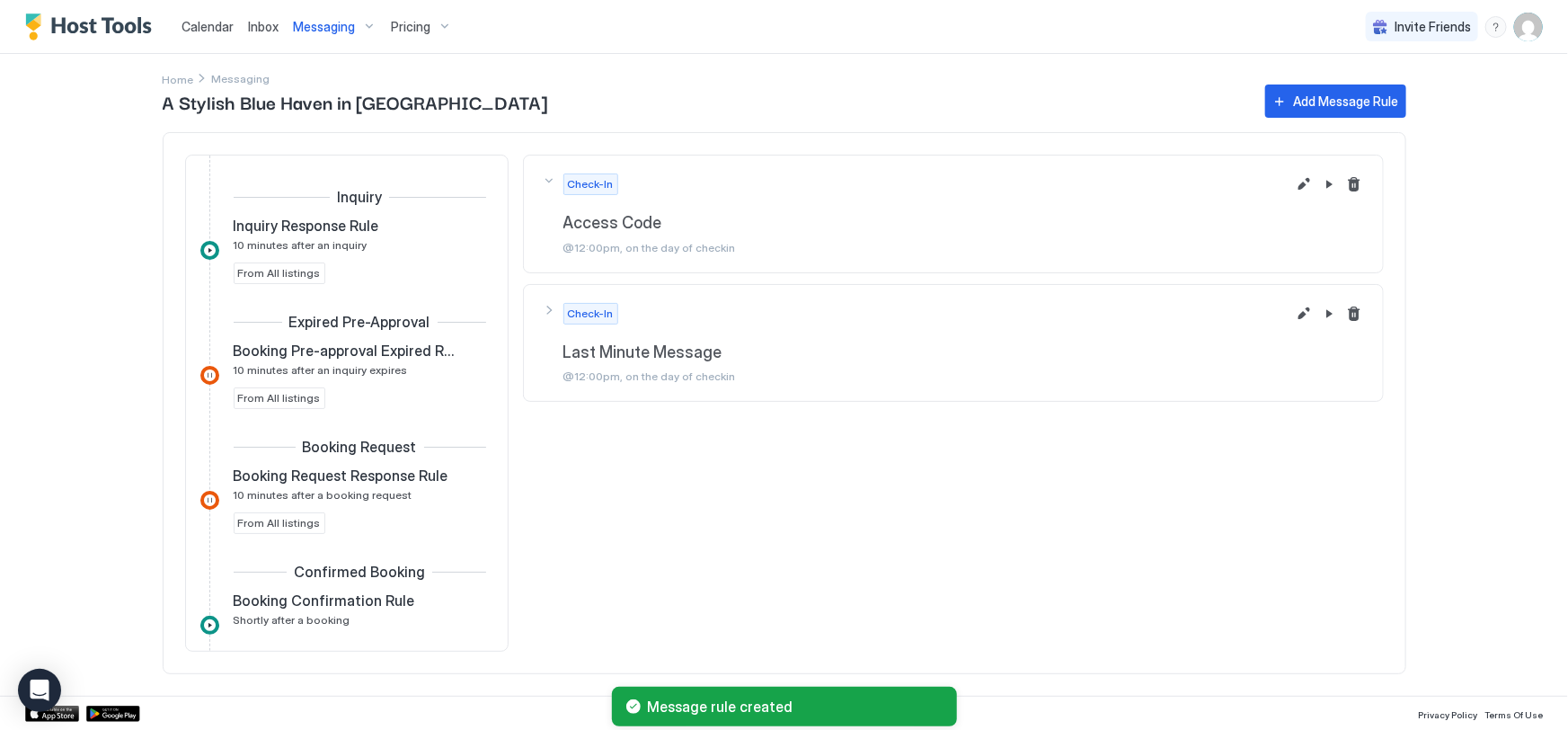
scroll to position [606, 0]
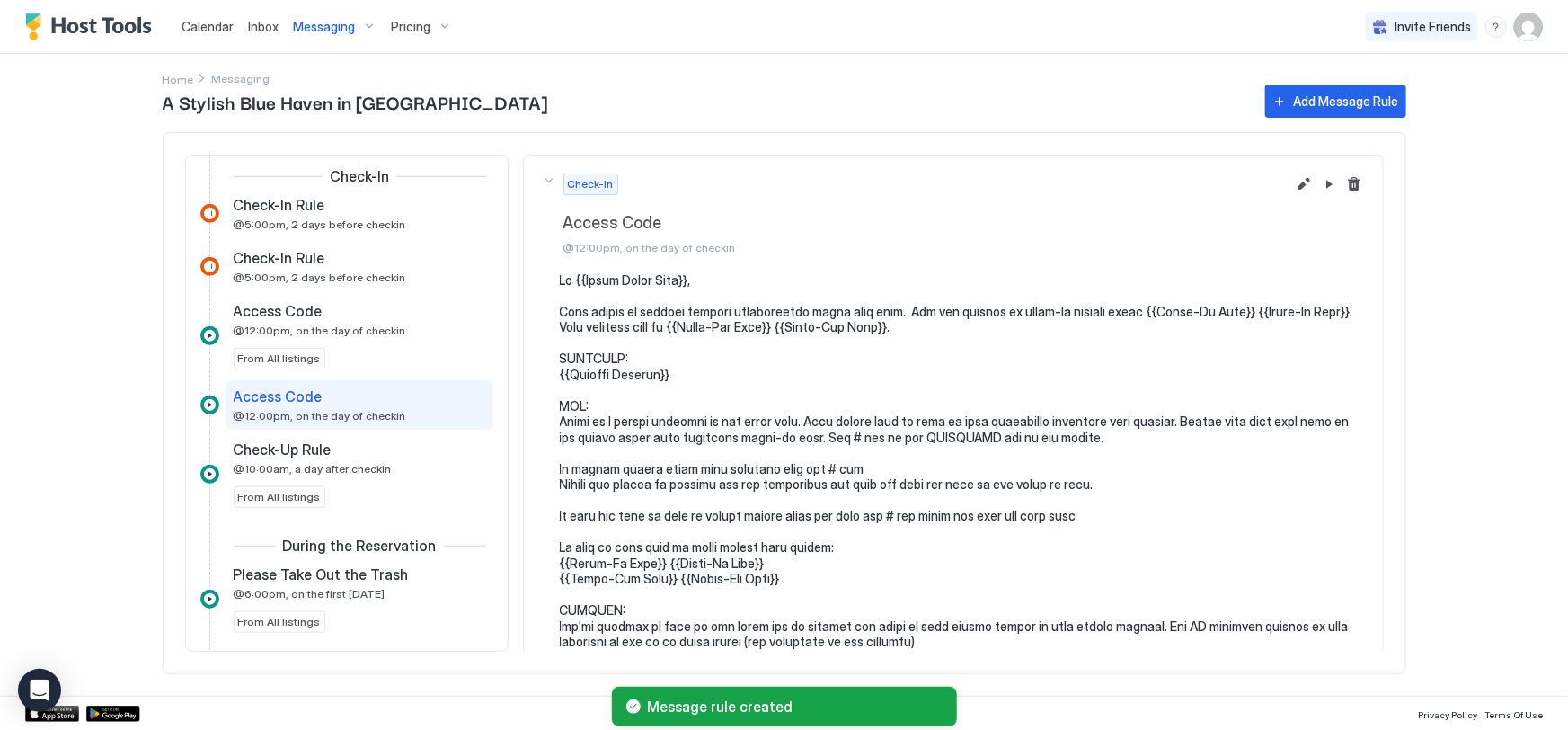
click at [330, 25] on span "Messaging" at bounding box center [324, 27] width 62 height 16
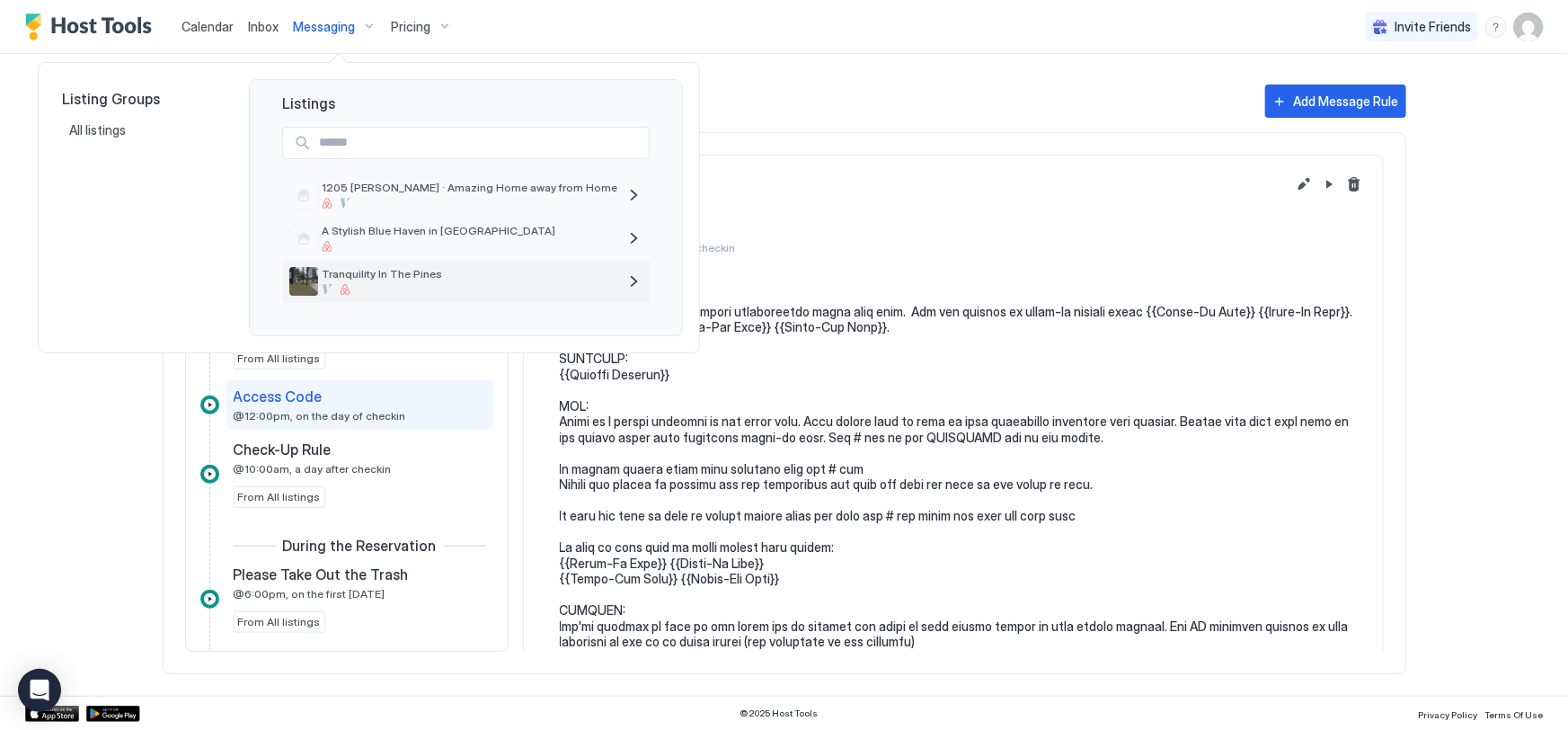
click at [448, 277] on span "Tranquility In The Pines" at bounding box center [470, 273] width 296 height 14
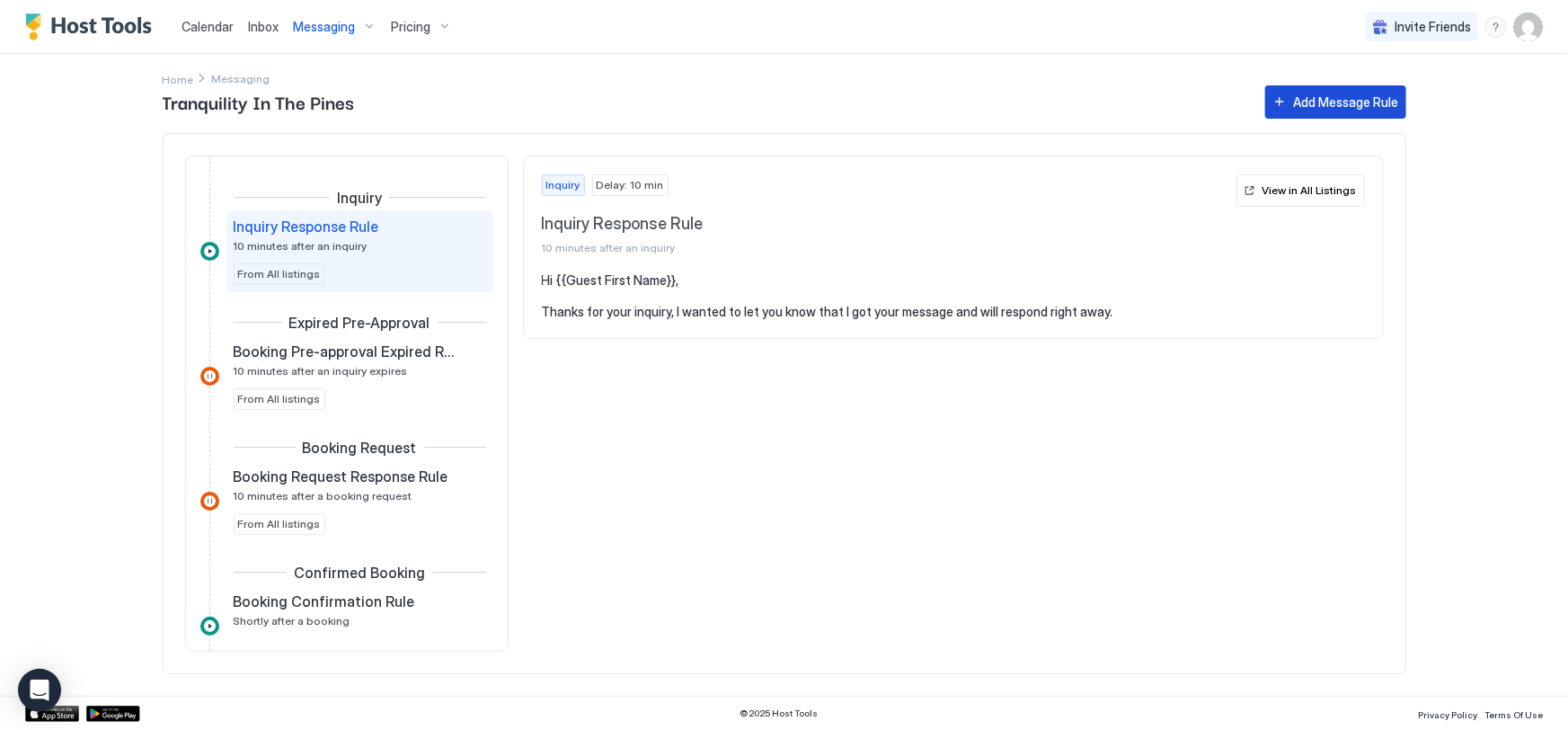
click at [1321, 98] on div "Add Message Rule" at bounding box center [1346, 102] width 106 height 19
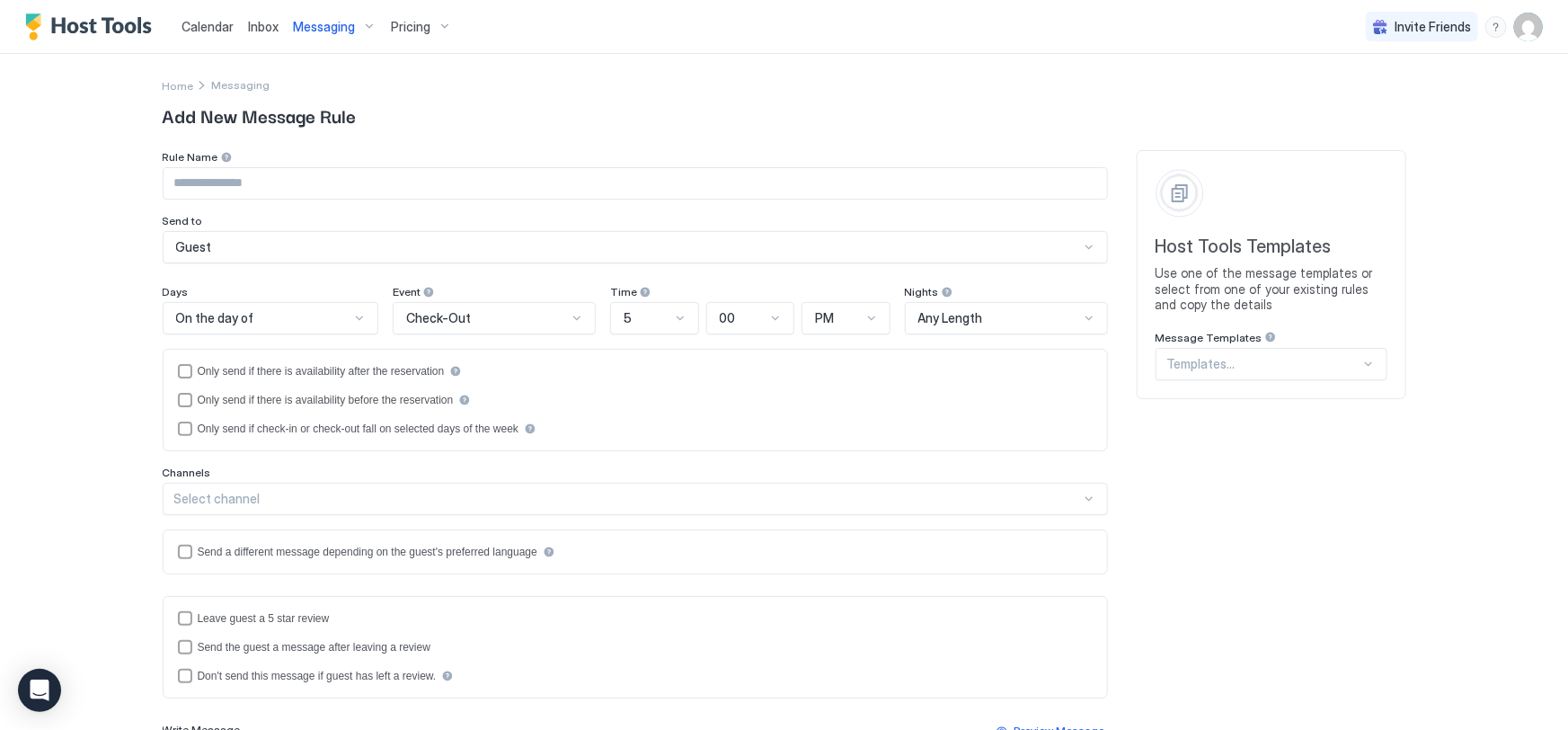
click at [1265, 367] on div at bounding box center [1264, 364] width 193 height 16
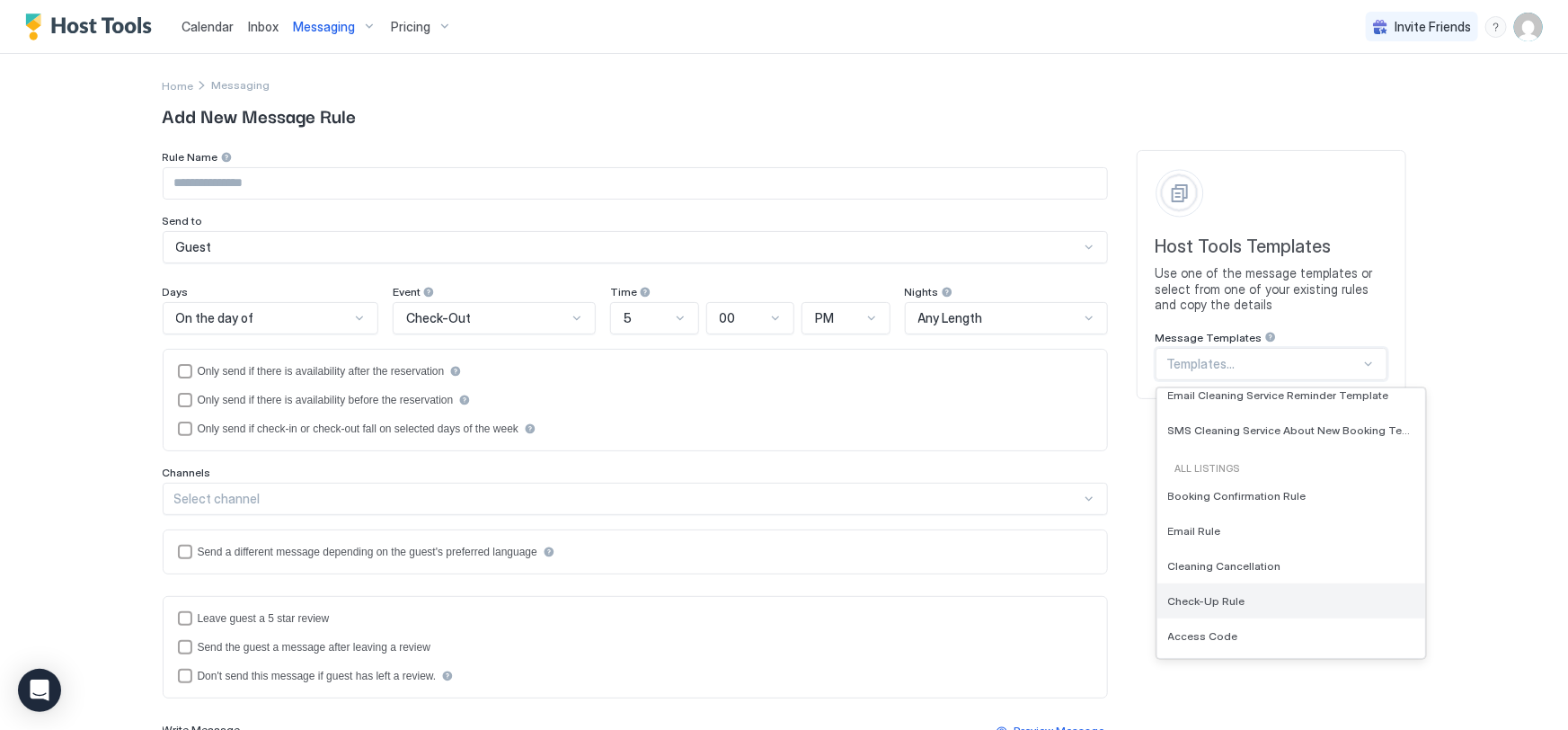
scroll to position [571, 0]
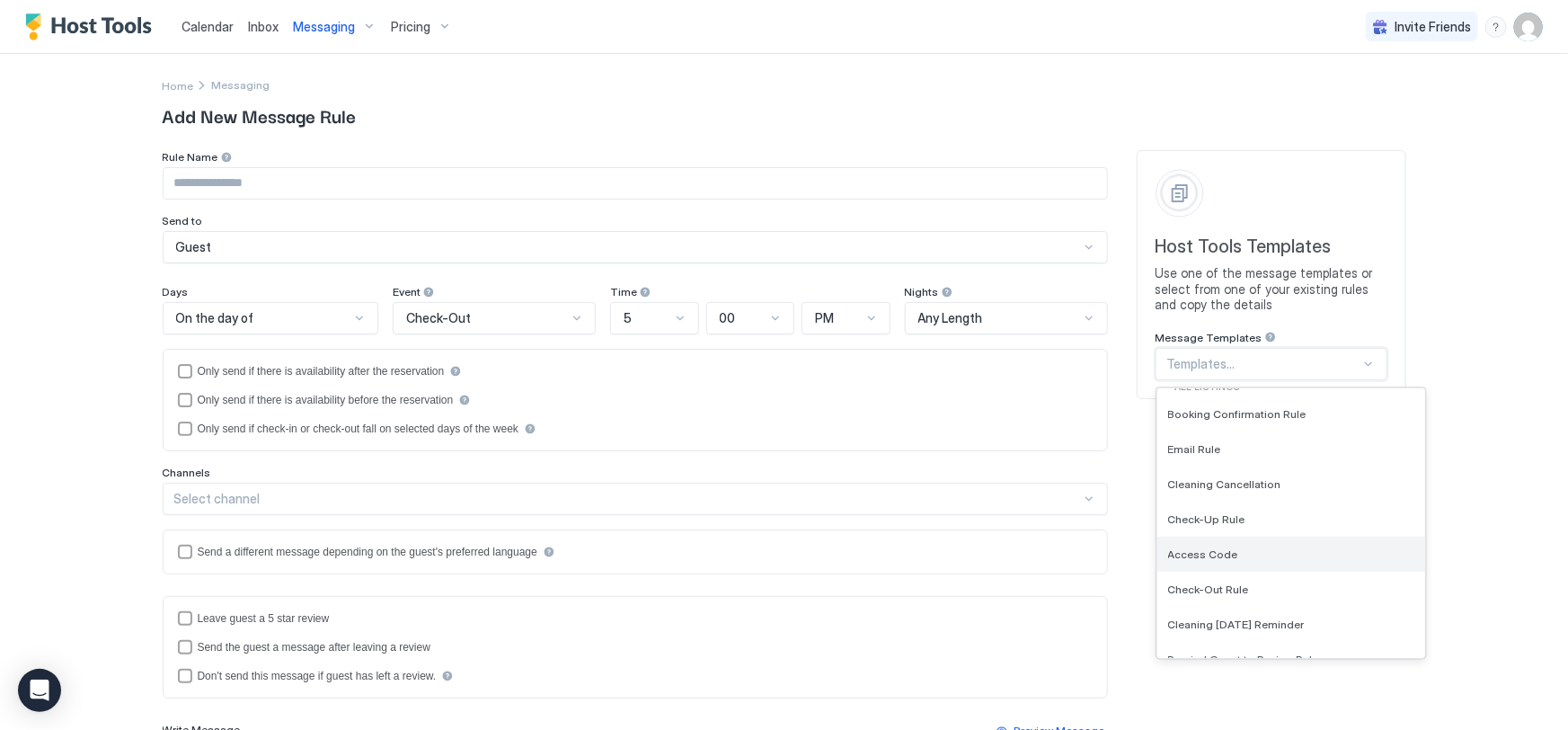
click at [1215, 554] on span "Access Code" at bounding box center [1203, 554] width 70 height 14
type input "**********"
type textarea "**********"
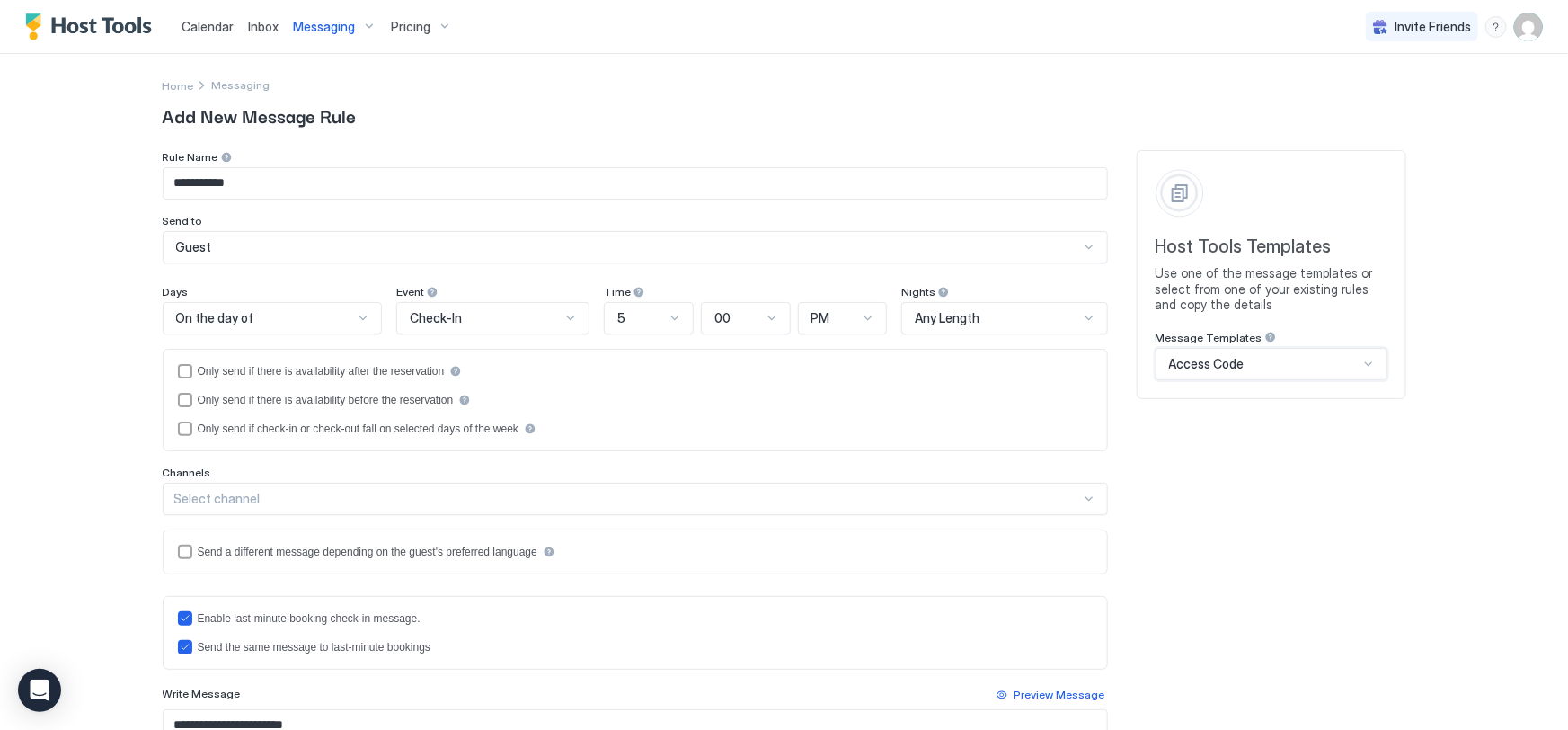
click at [1240, 520] on div "**********" at bounding box center [784, 592] width 1243 height 884
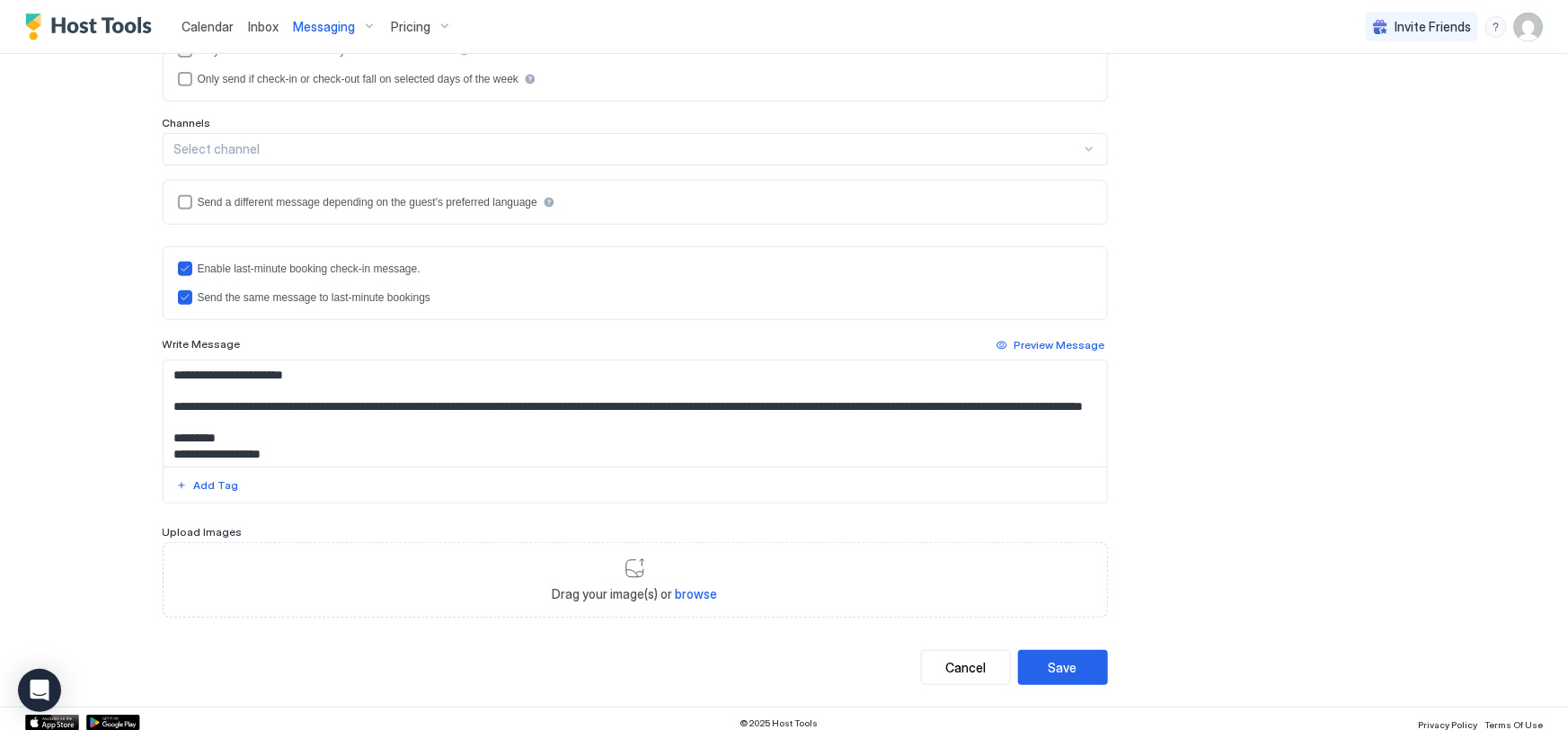
scroll to position [356, 0]
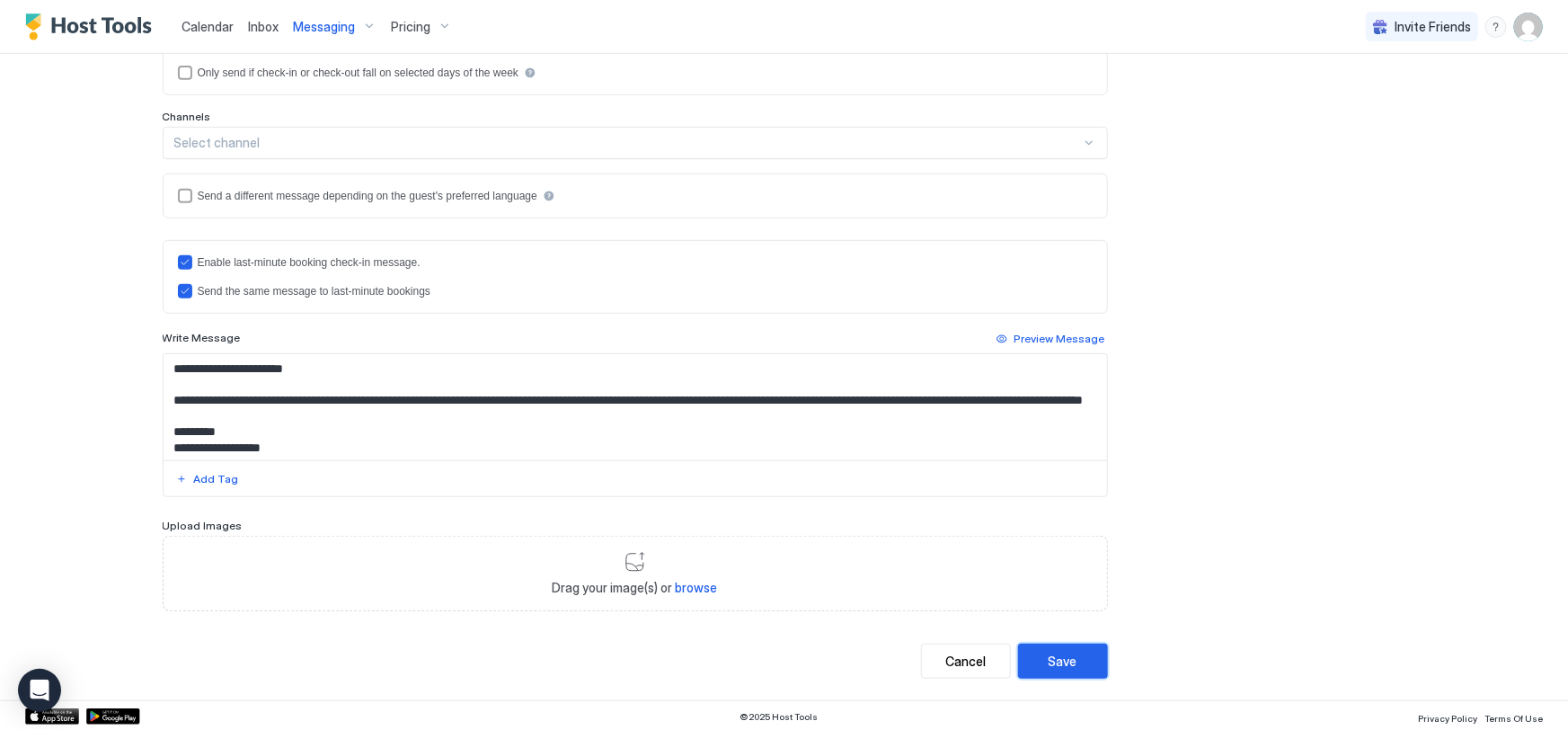
click at [1054, 656] on div "Save" at bounding box center [1063, 660] width 29 height 19
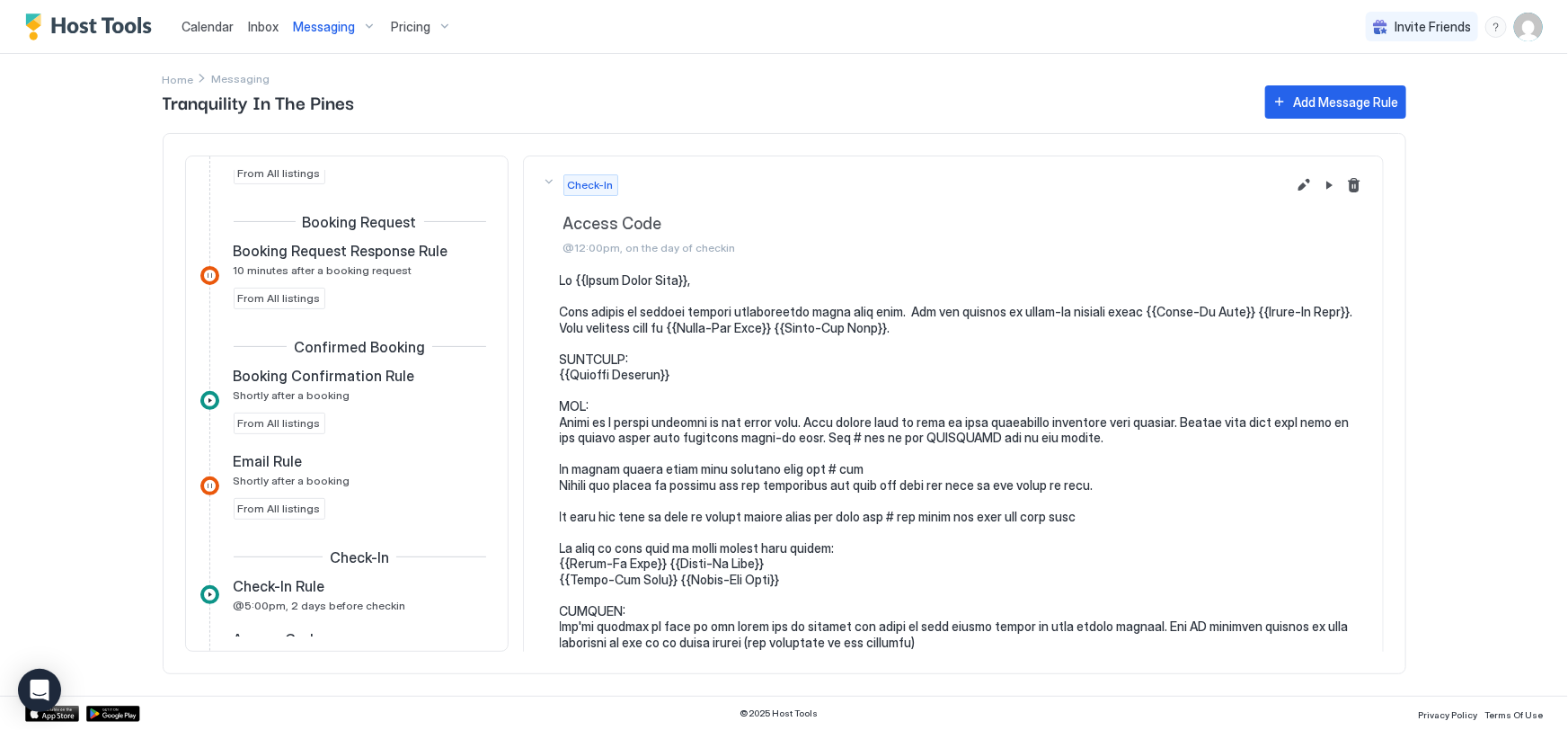
scroll to position [0, 0]
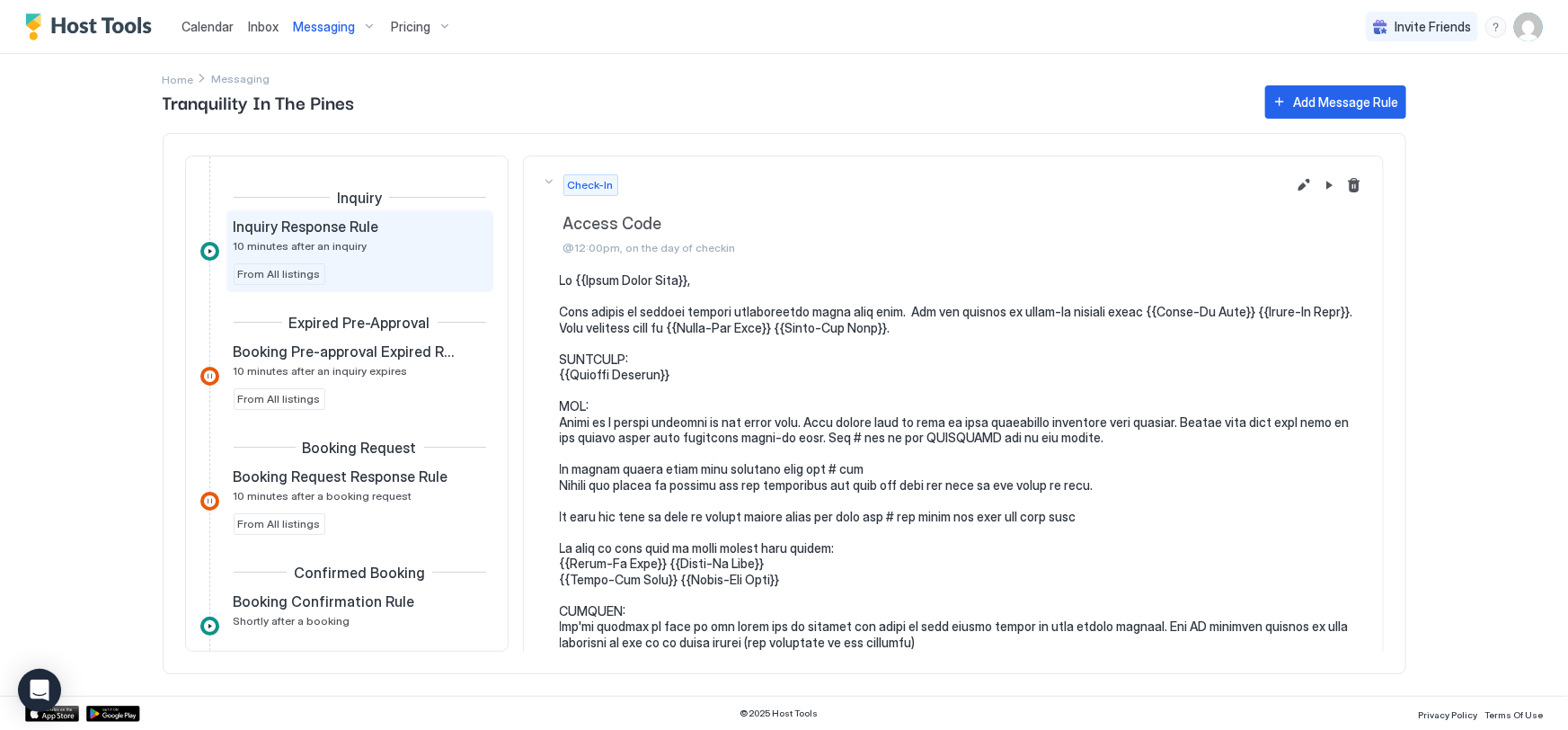
click at [273, 272] on span "From All listings" at bounding box center [279, 274] width 83 height 16
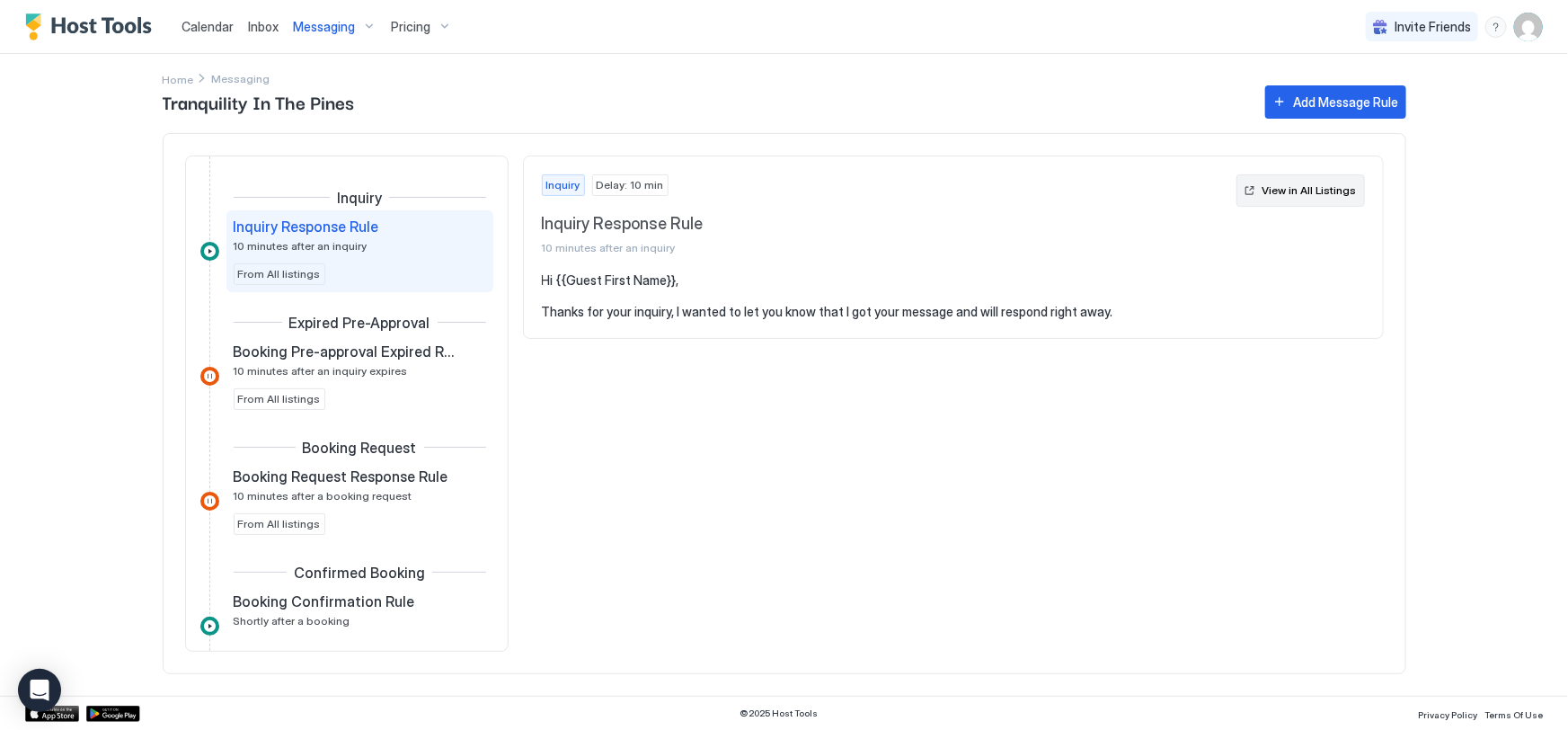
click at [1282, 196] on div "View in All Listings" at bounding box center [1310, 190] width 95 height 16
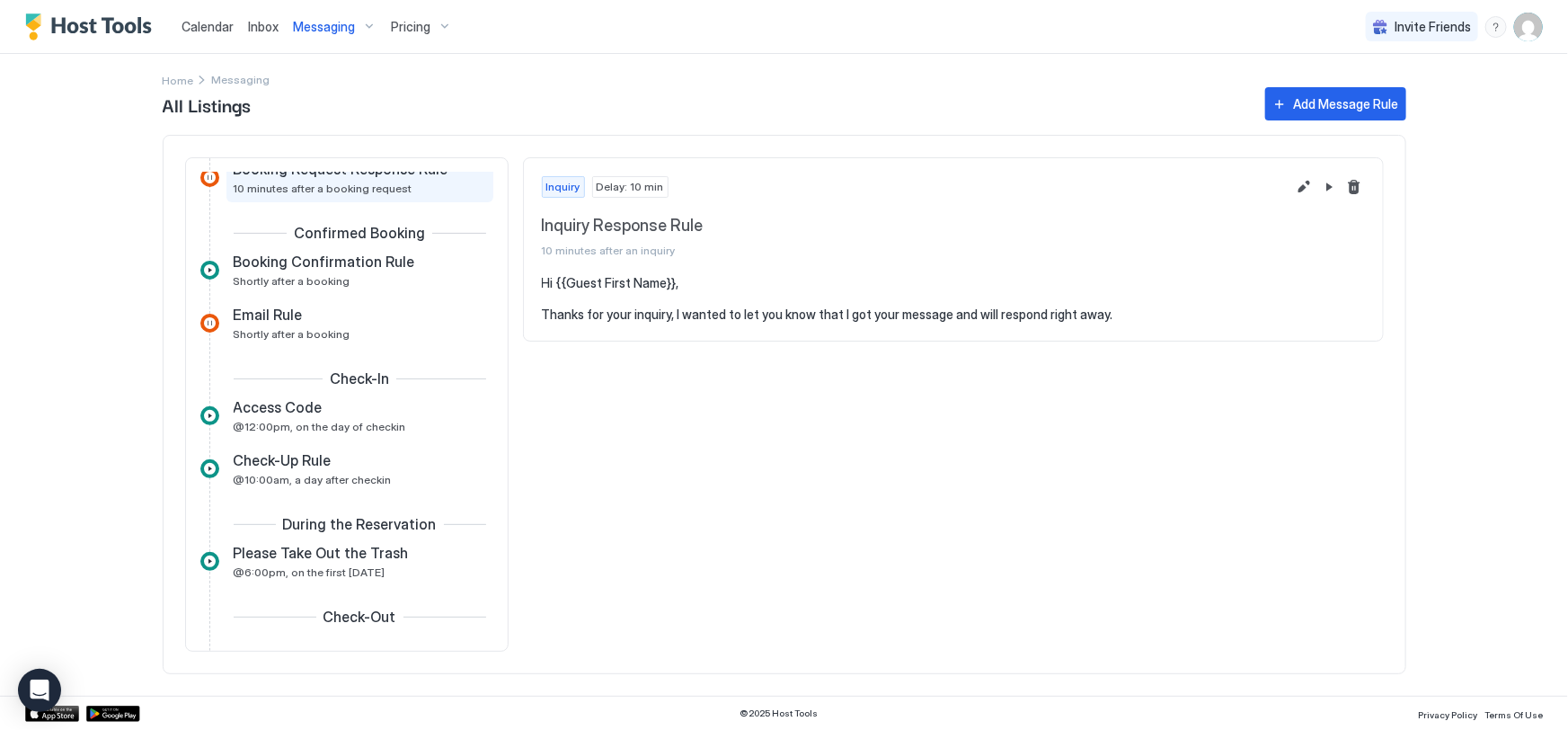
scroll to position [327, 0]
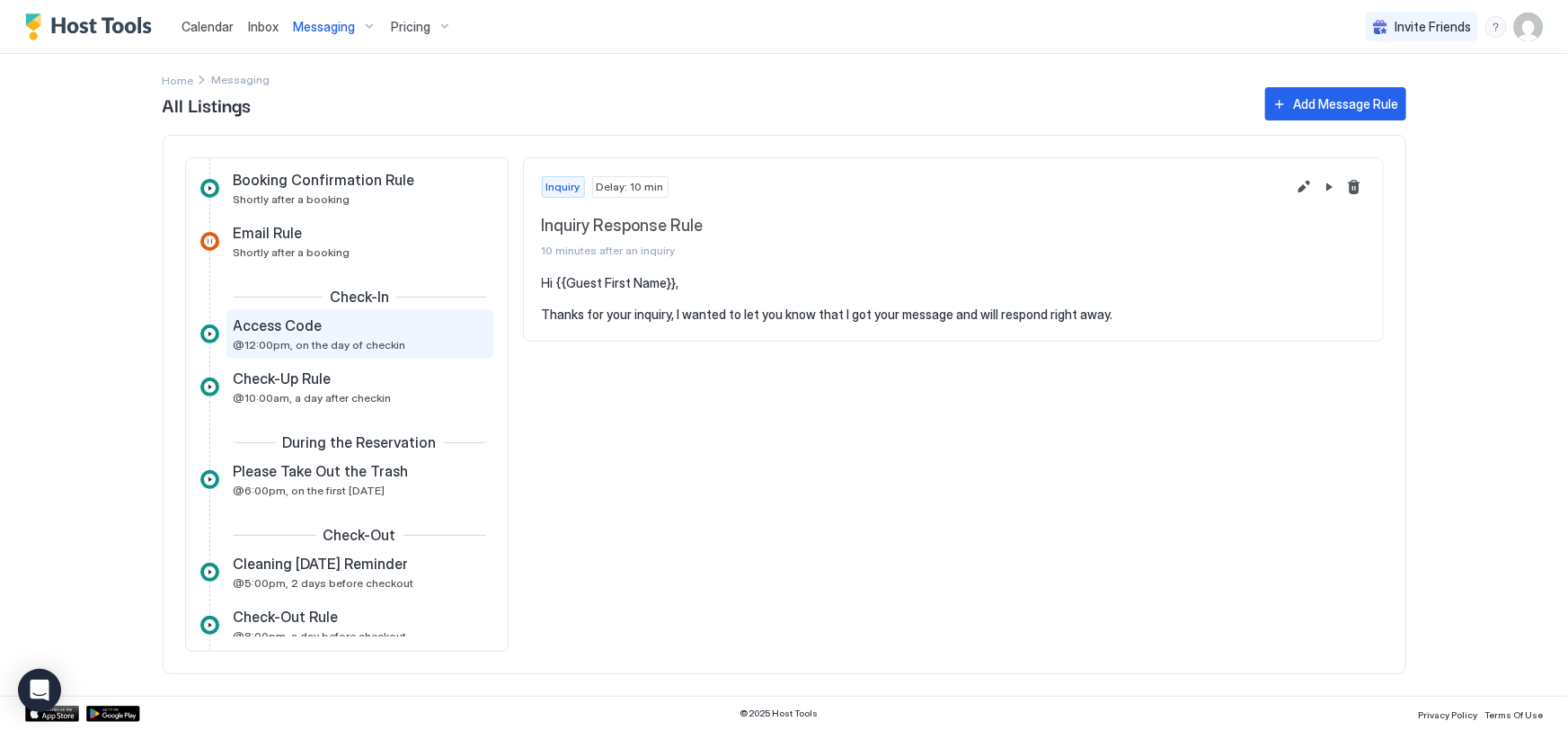
click at [299, 331] on span "Access Code" at bounding box center [278, 326] width 89 height 18
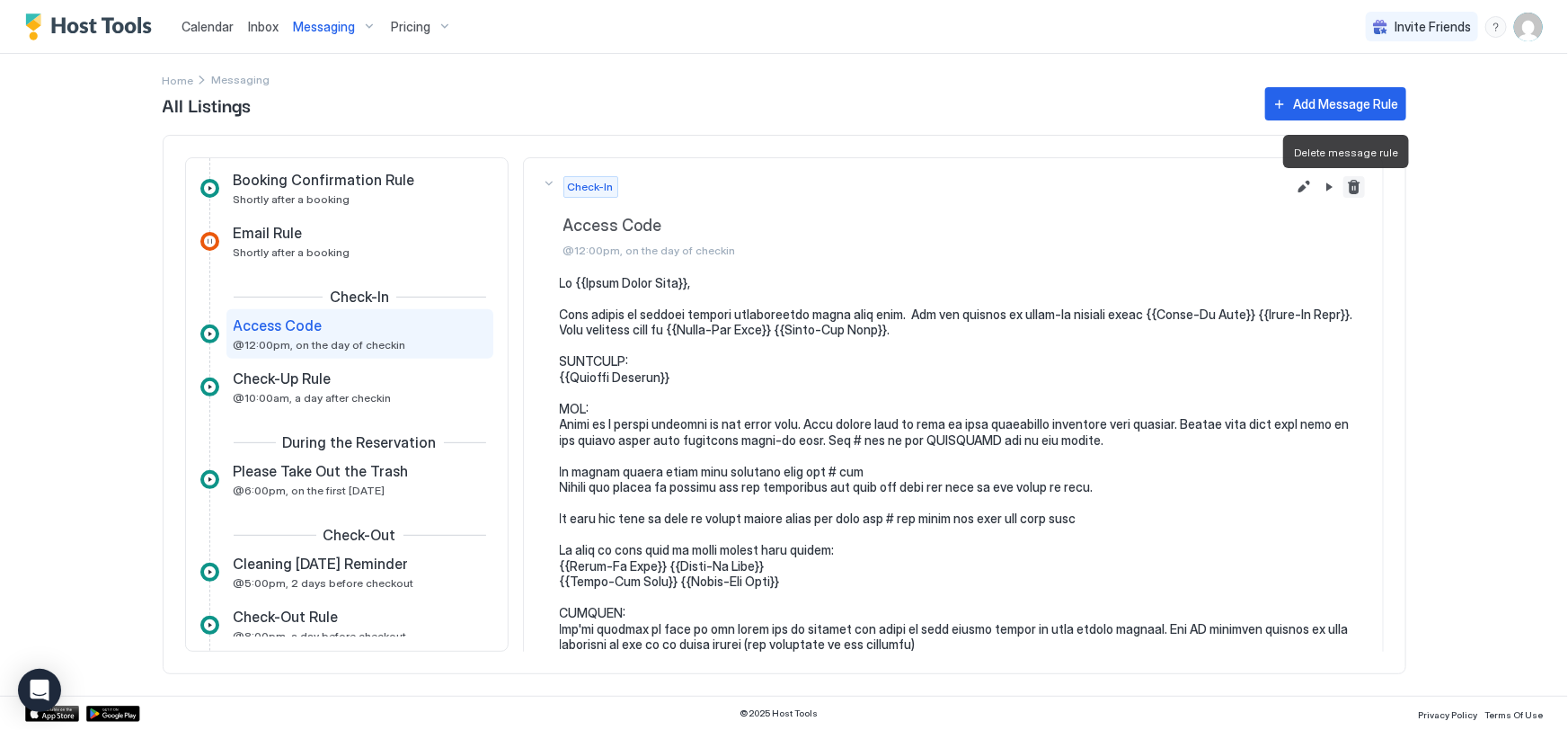
click at [1344, 189] on button "Delete message rule" at bounding box center [1355, 187] width 22 height 22
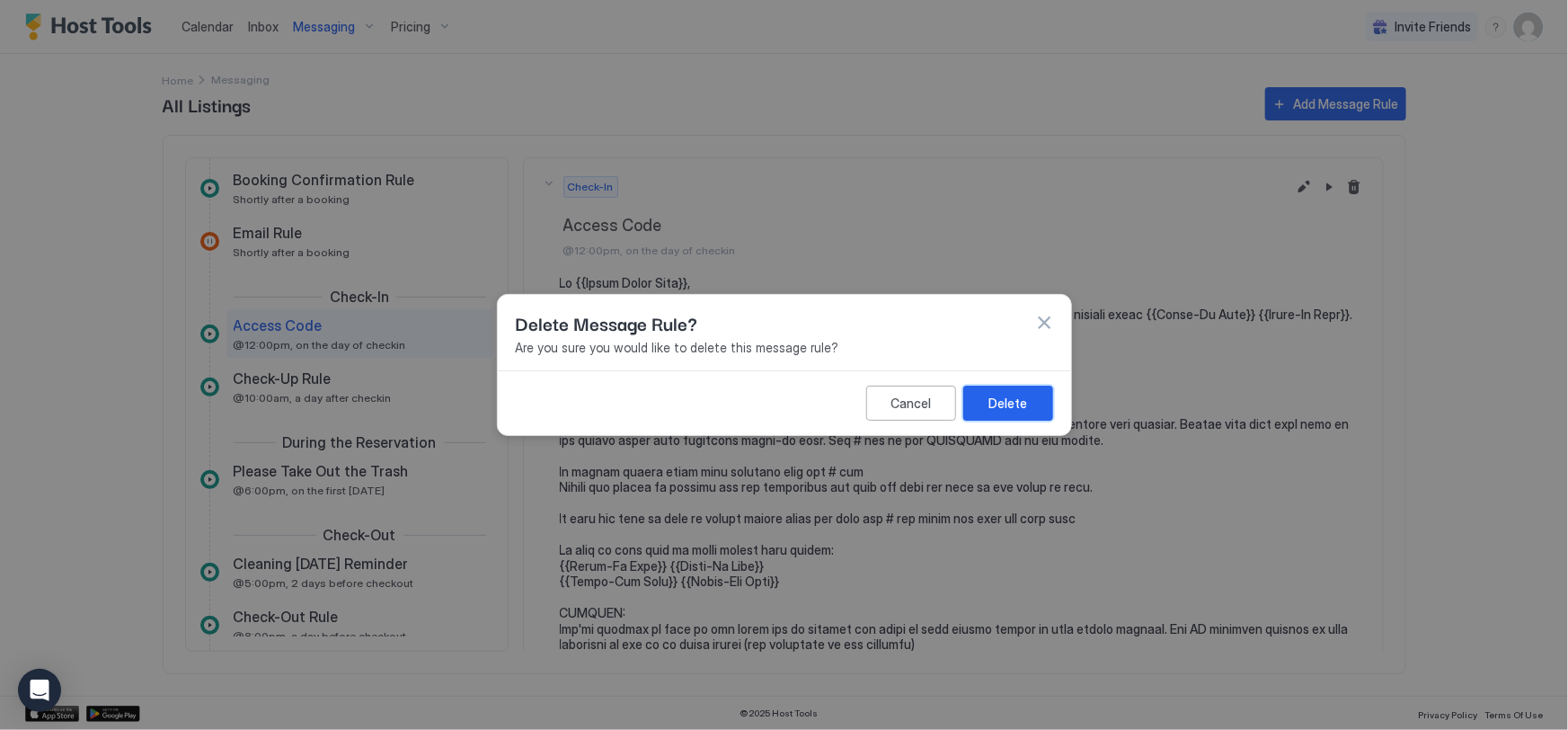
click at [1016, 403] on div "Delete" at bounding box center [1008, 402] width 38 height 19
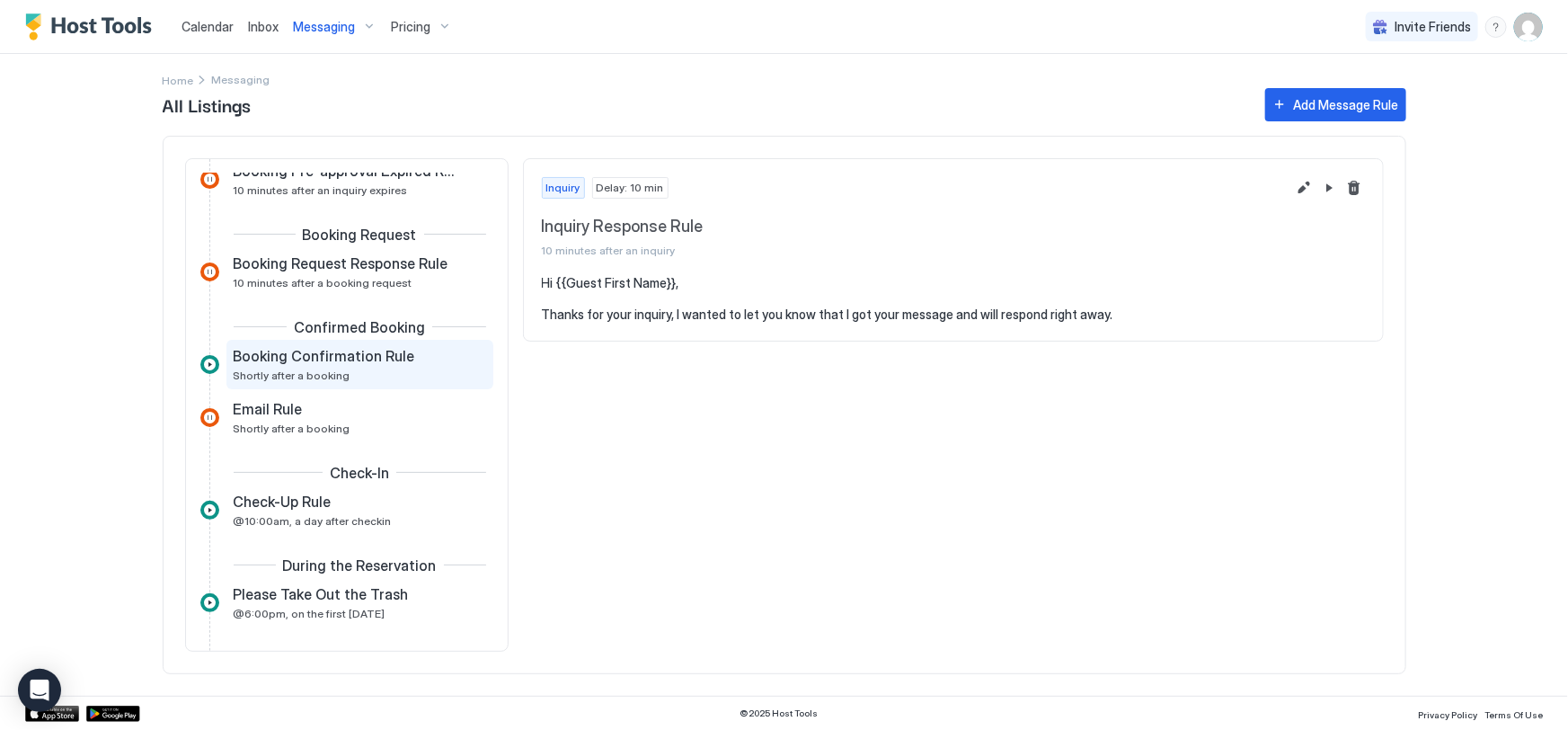
scroll to position [163, 0]
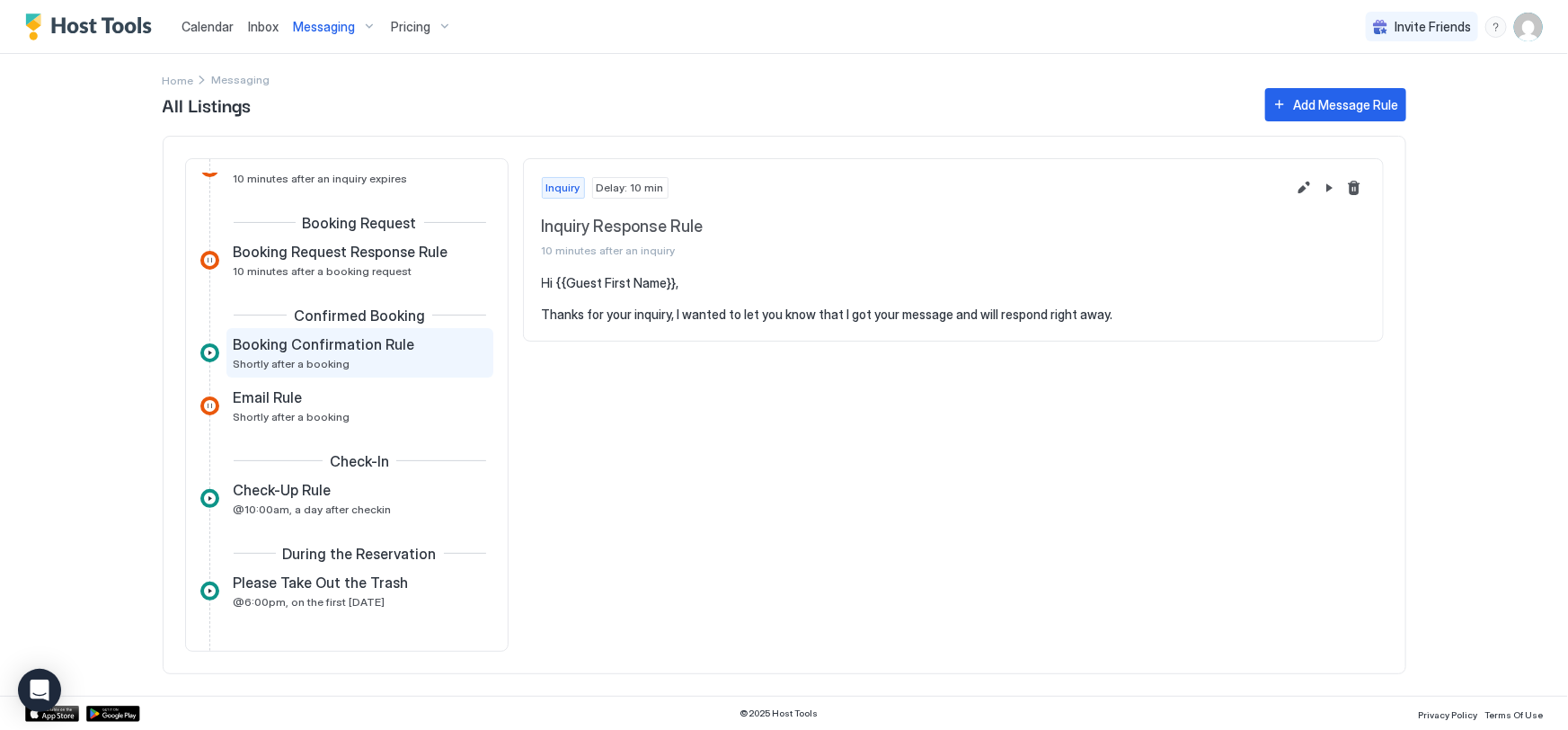
click at [375, 358] on div "Booking Confirmation Rule Shortly after a booking" at bounding box center [347, 353] width 227 height 36
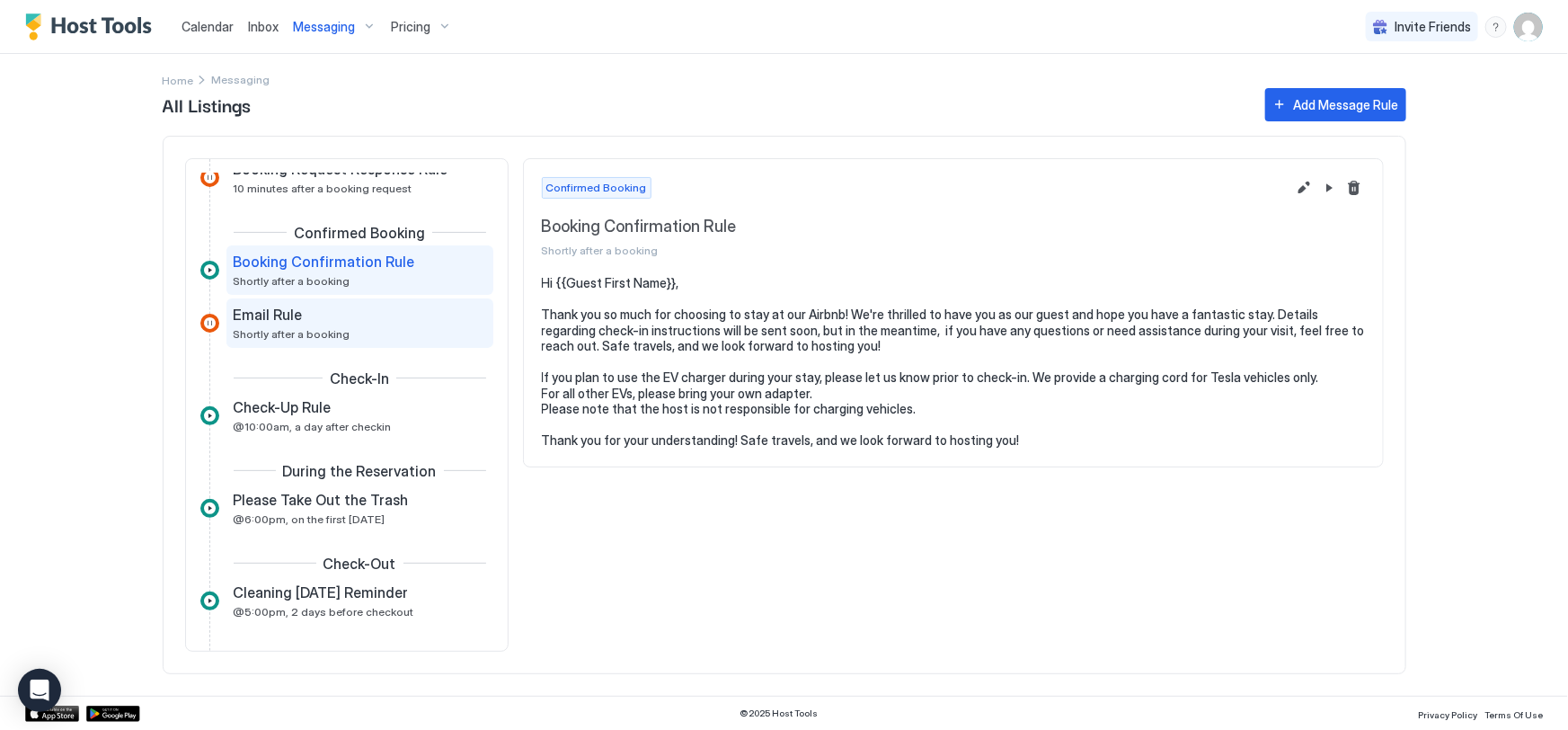
scroll to position [327, 0]
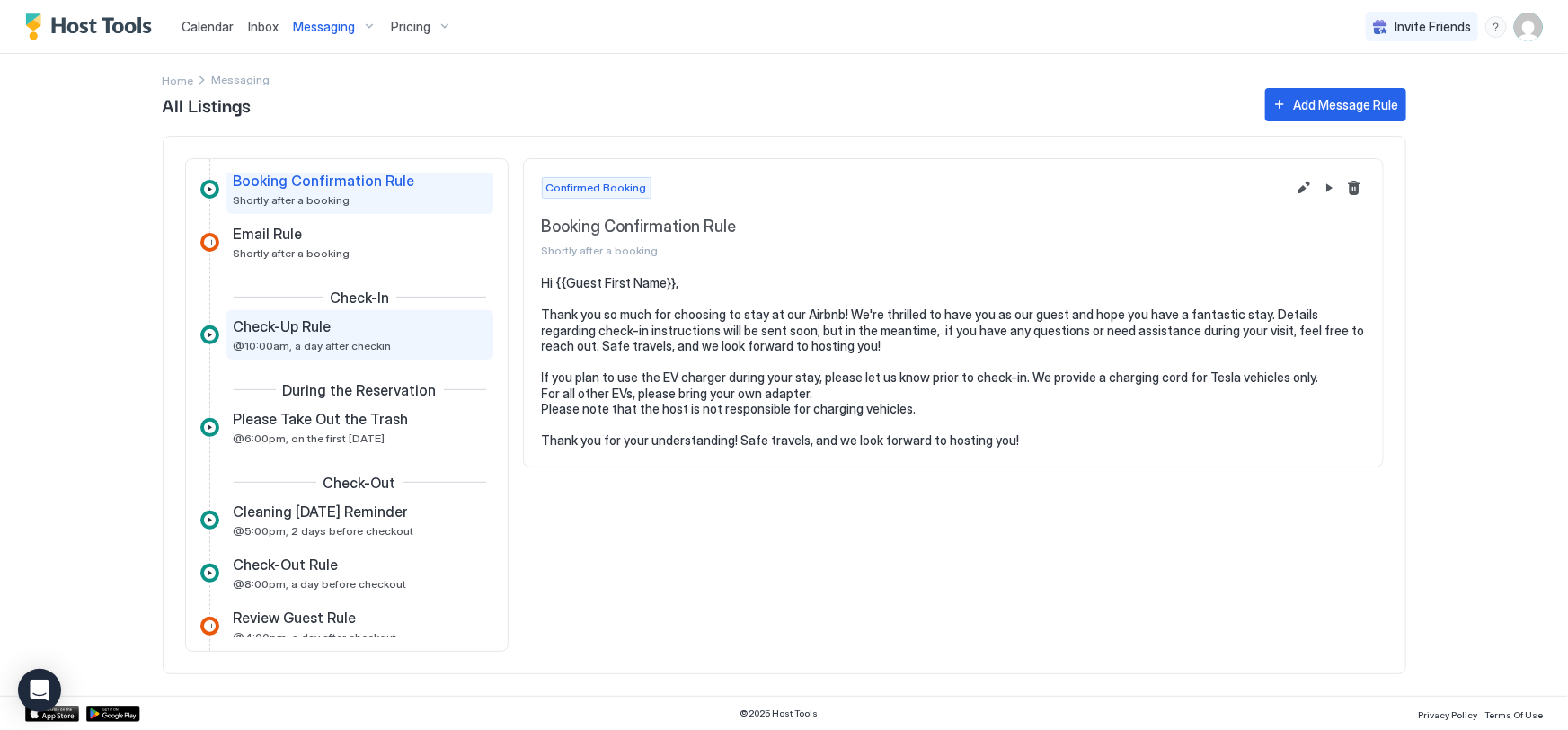
click at [337, 331] on div "Check-Up Rule" at bounding box center [347, 326] width 227 height 18
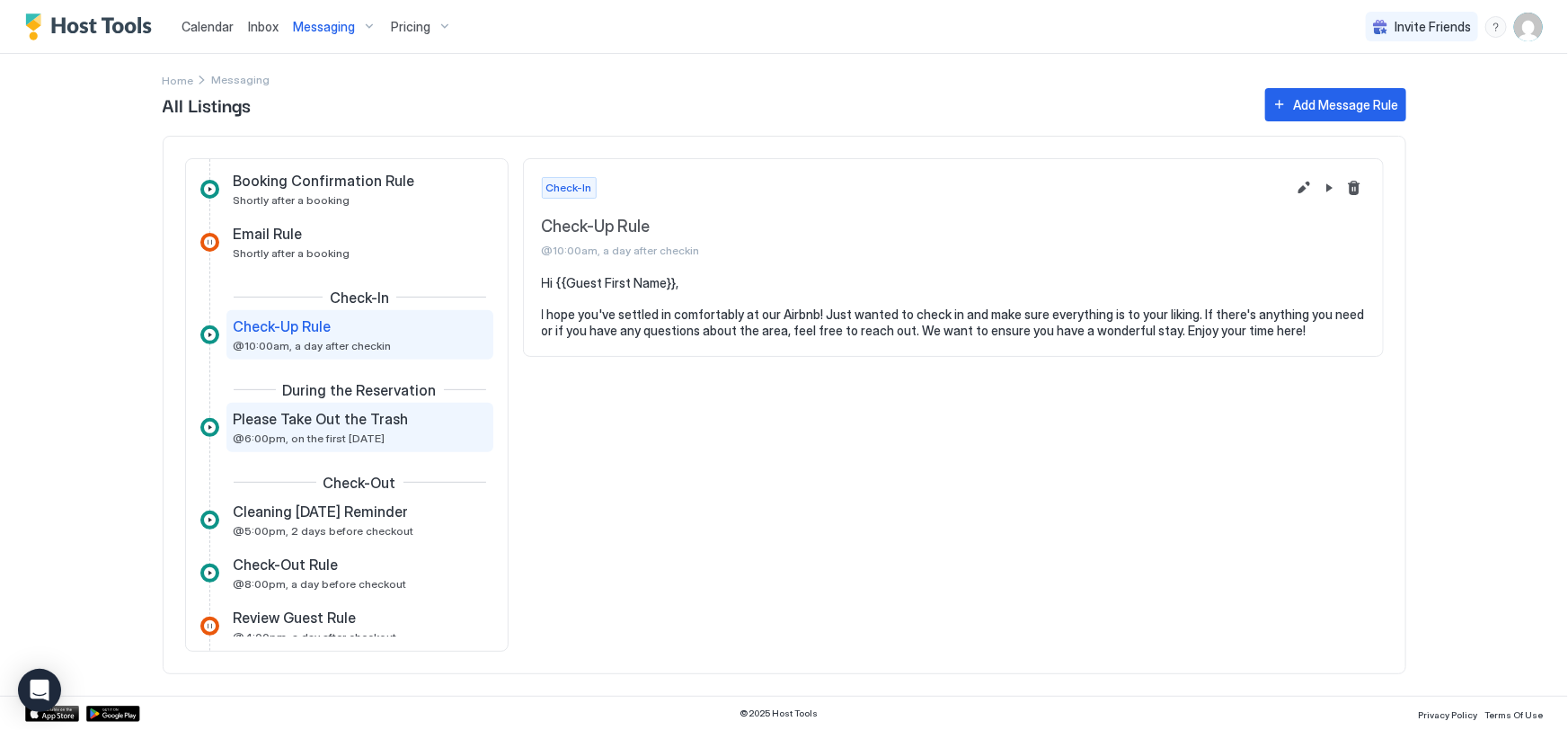
click at [328, 427] on div "Please Take Out the Trash @6:00pm, on the first [DATE]" at bounding box center [347, 427] width 227 height 36
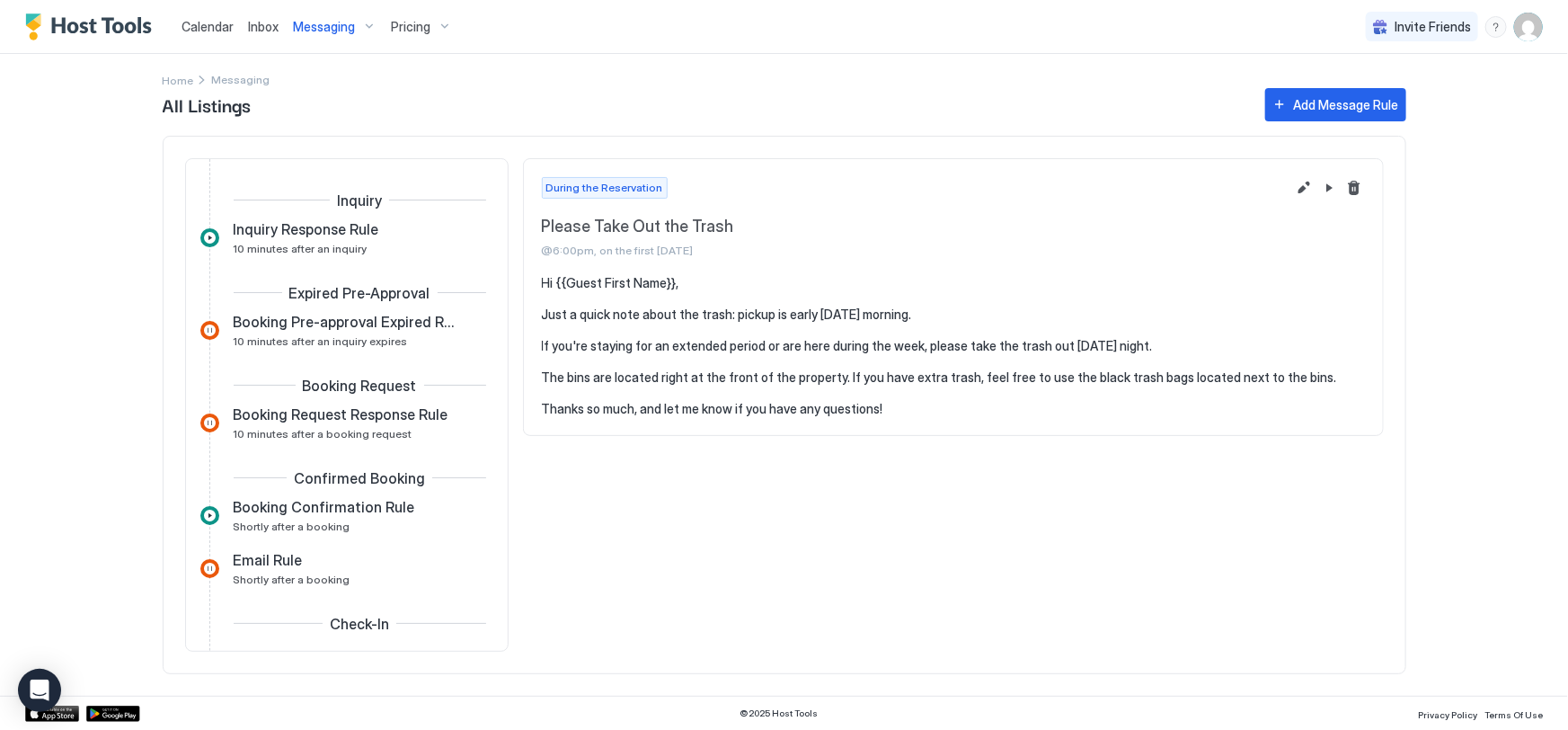
click at [333, 24] on span "Messaging" at bounding box center [324, 27] width 62 height 16
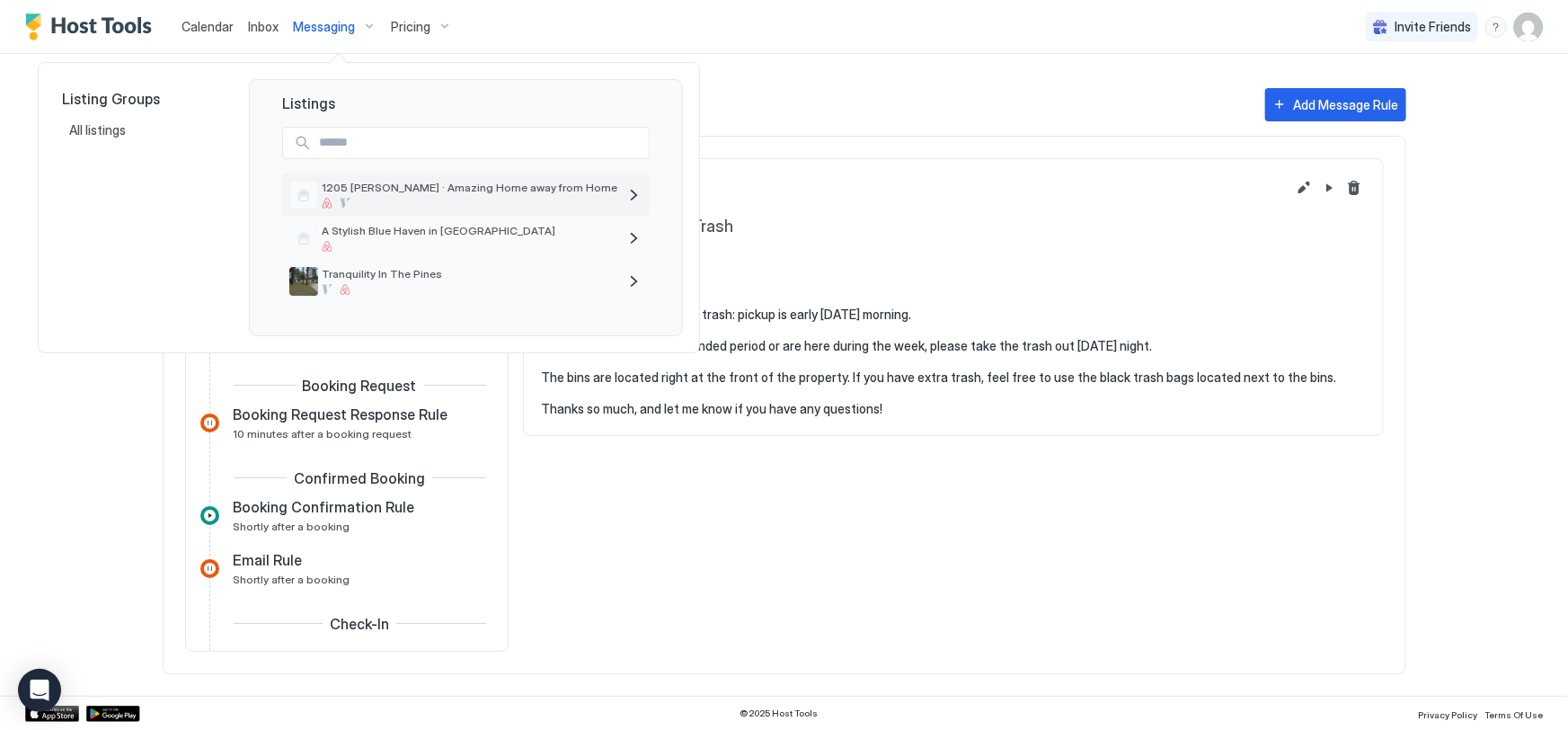
click at [395, 204] on div at bounding box center [470, 202] width 296 height 11
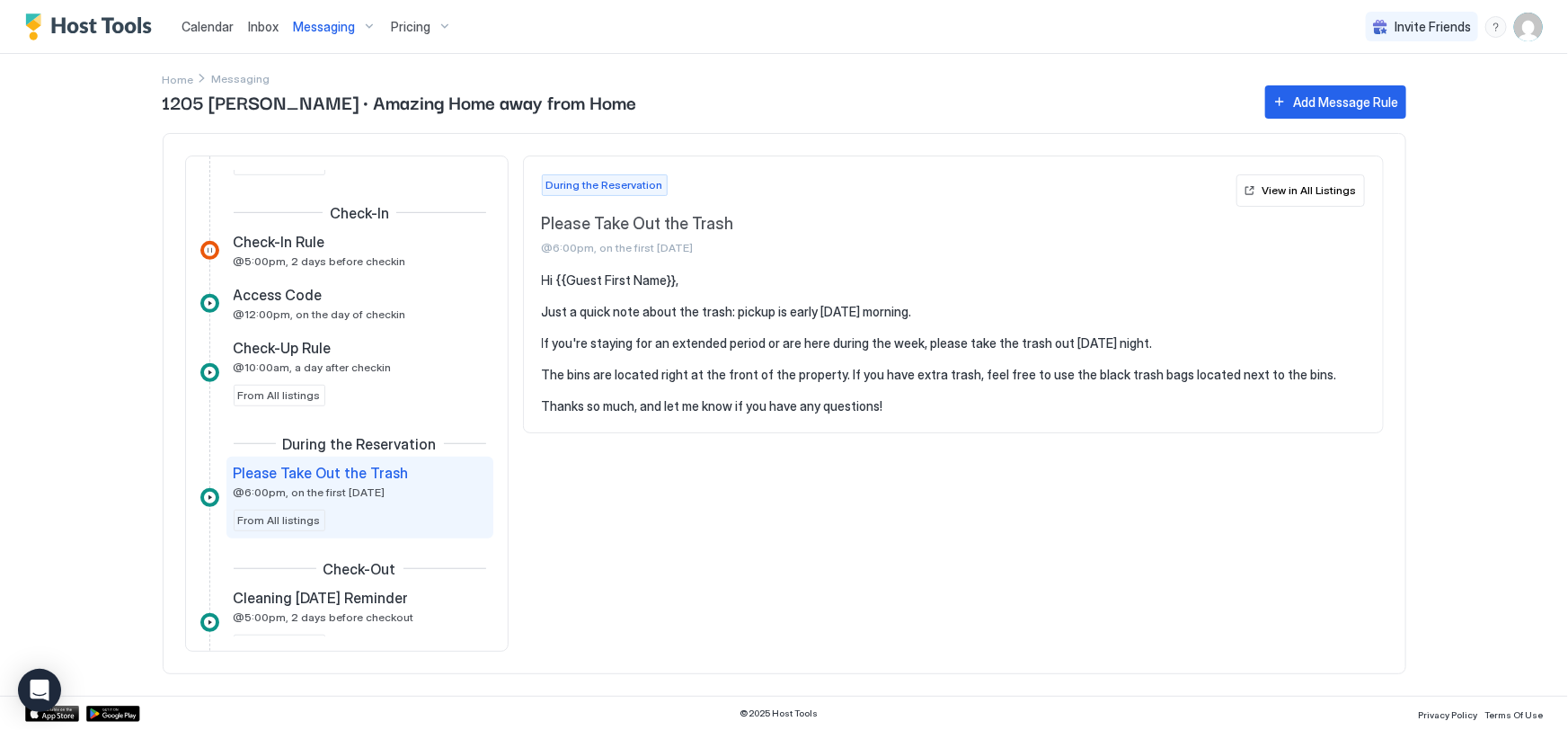
scroll to position [571, 0]
click at [317, 309] on span "@12:00pm, on the day of checkin" at bounding box center [320, 313] width 173 height 14
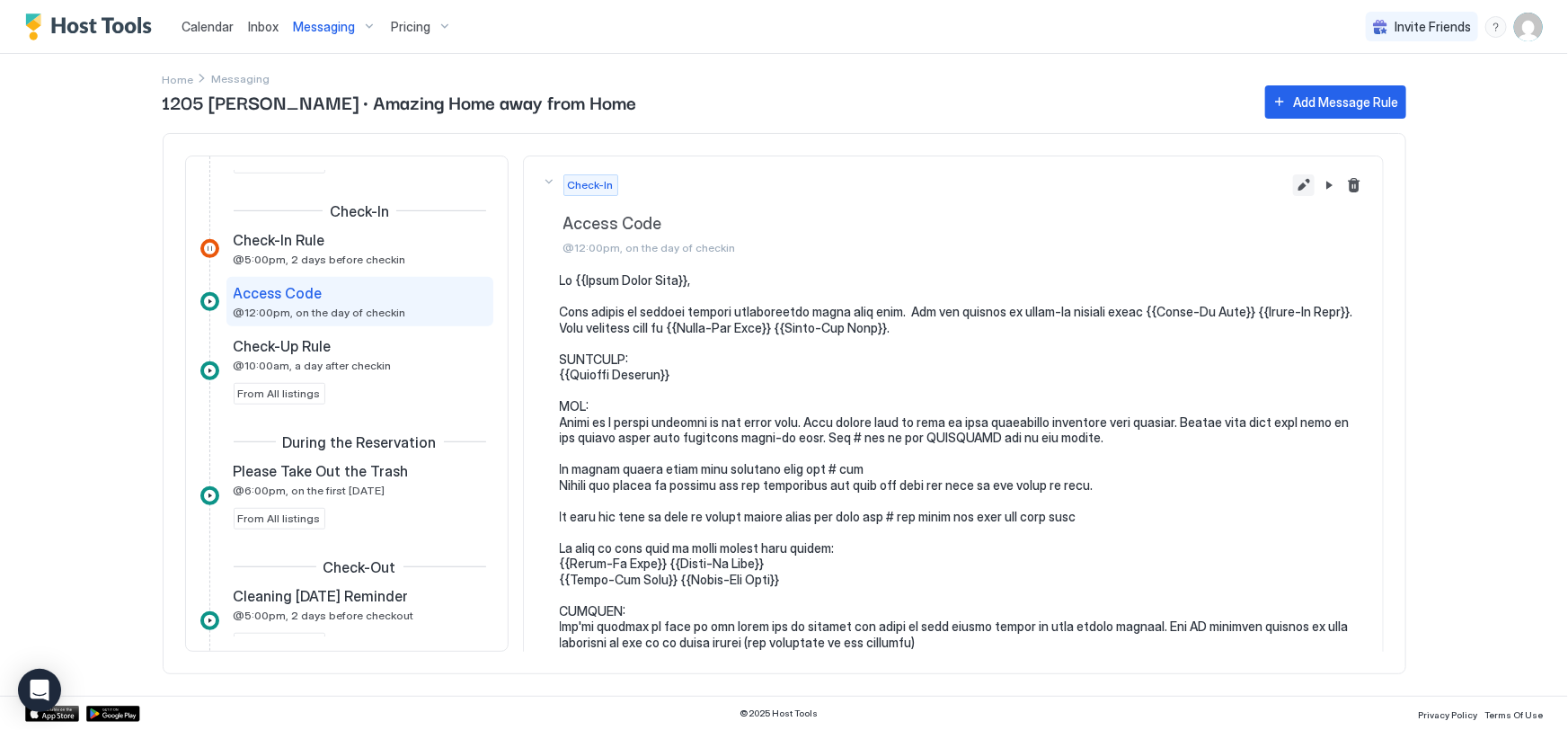
click at [1294, 182] on button "Edit message rule" at bounding box center [1305, 185] width 22 height 22
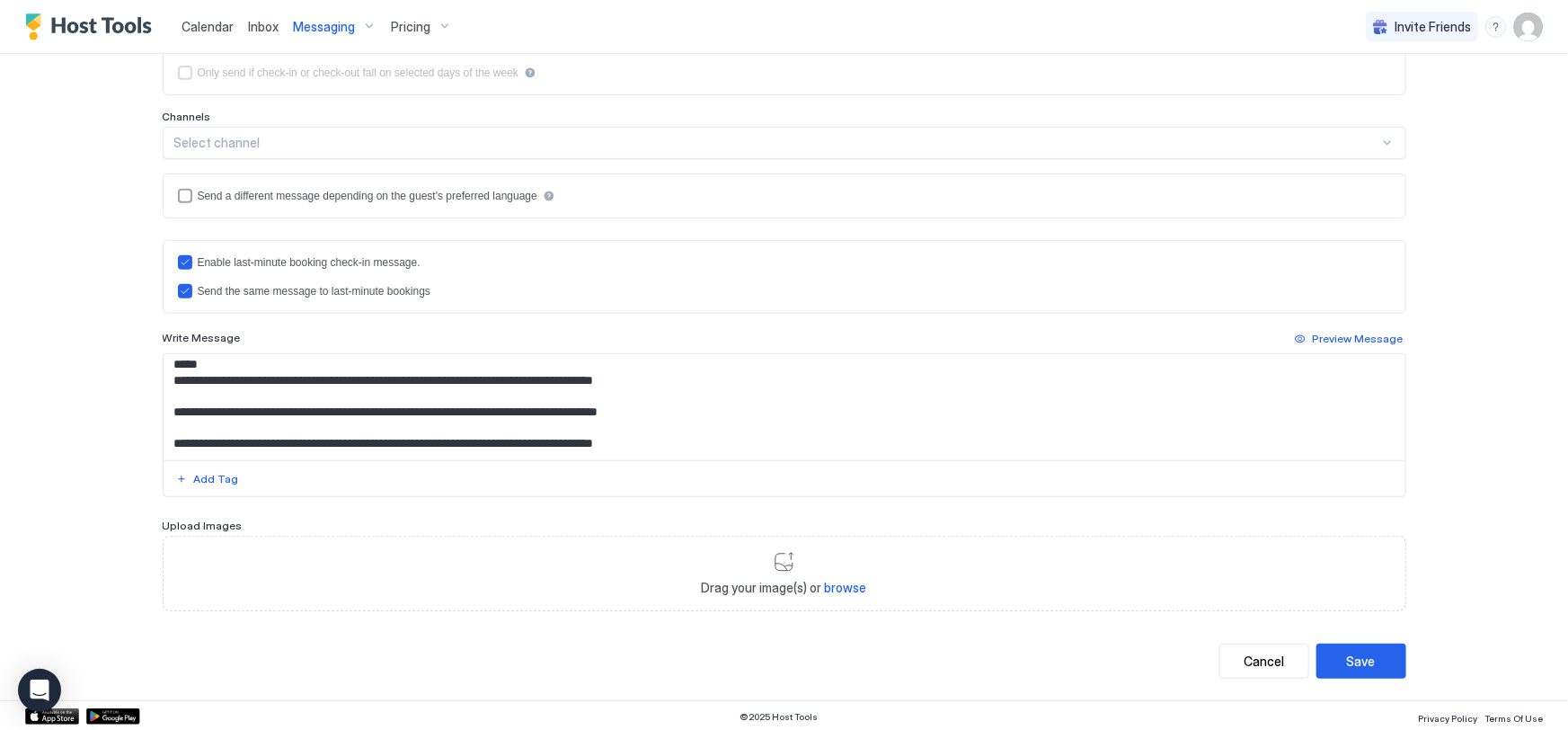
scroll to position [327, 0]
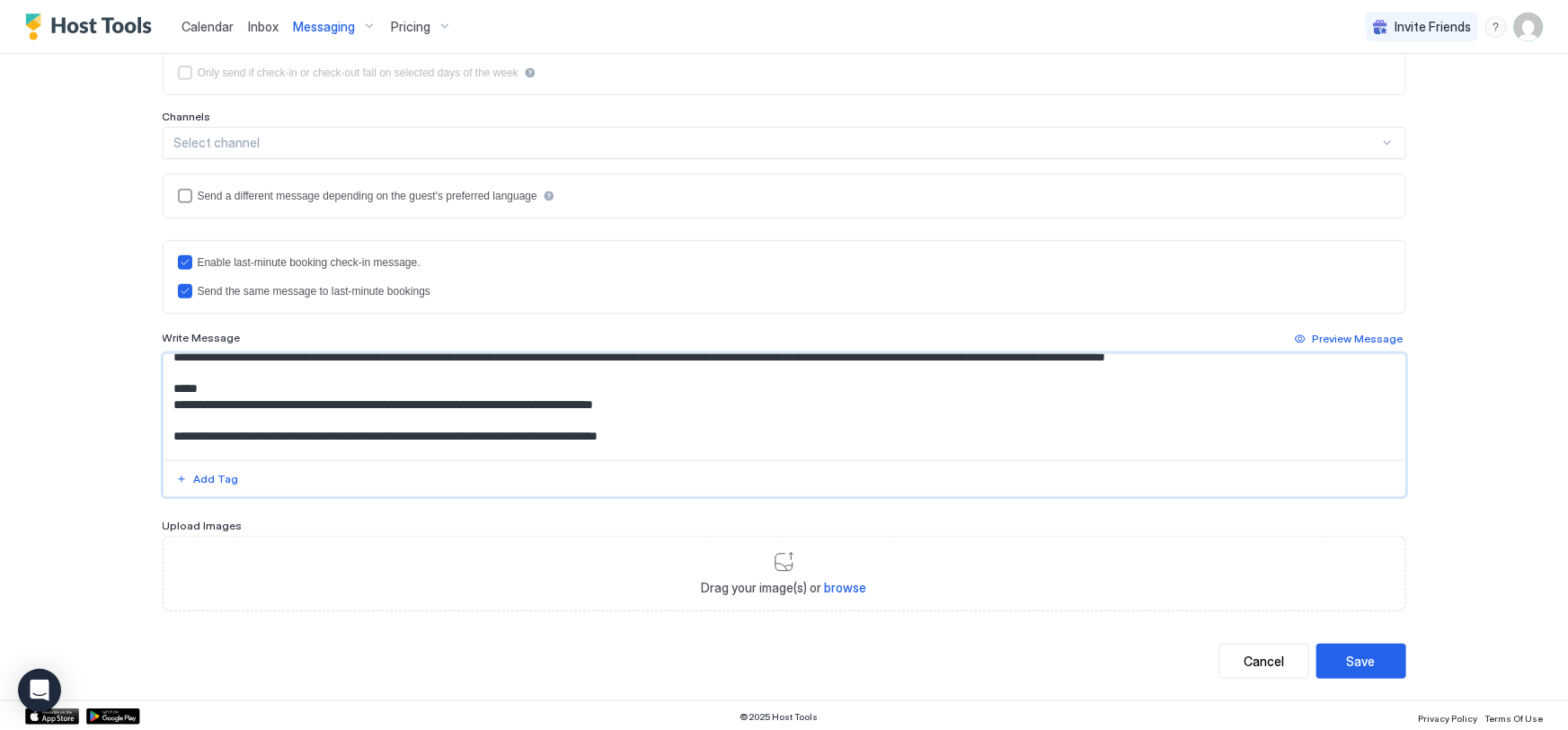
drag, startPoint x: 706, startPoint y: 446, endPoint x: 161, endPoint y: 401, distance: 546.9
click at [164, 401] on textarea "Input Field" at bounding box center [784, 406] width 1242 height 106
drag, startPoint x: 252, startPoint y: 414, endPoint x: 136, endPoint y: 414, distance: 116.0
click at [137, 414] on div "**********" at bounding box center [784, 198] width 1294 height 1001
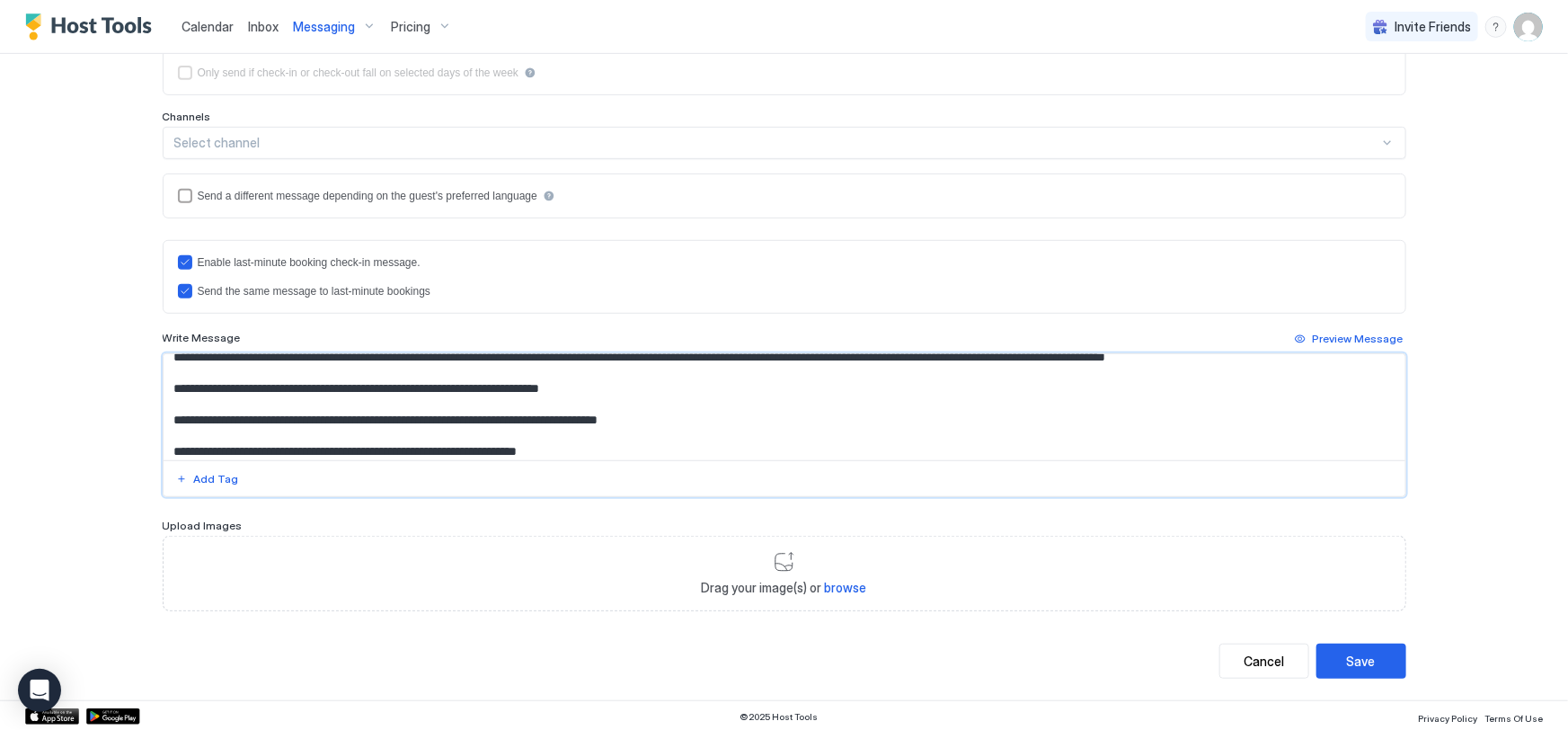
scroll to position [358, 0]
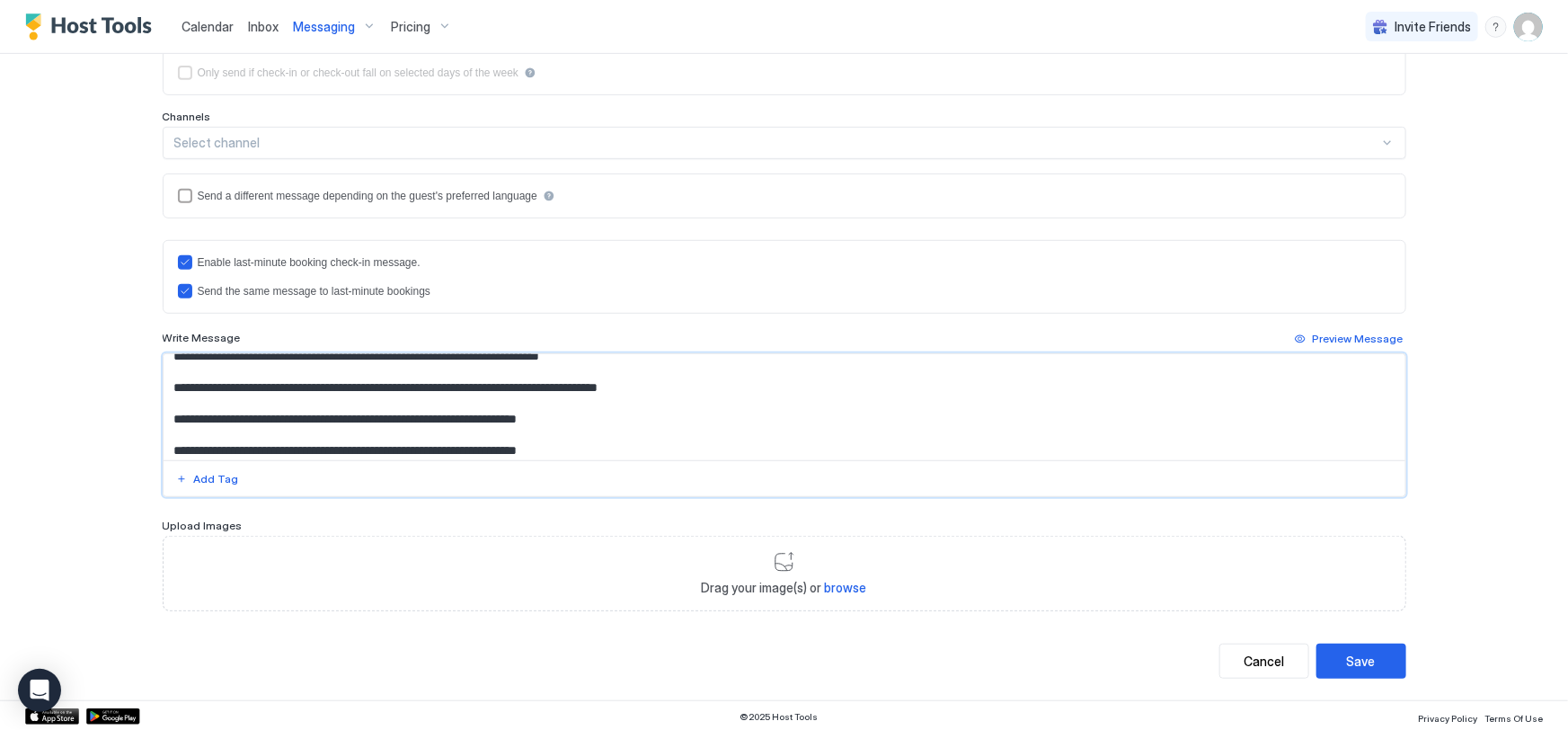
drag, startPoint x: 725, startPoint y: 432, endPoint x: 153, endPoint y: 401, distance: 572.8
click at [153, 401] on div "**********" at bounding box center [784, 198] width 1294 height 1001
drag, startPoint x: 630, startPoint y: 435, endPoint x: 157, endPoint y: 421, distance: 473.2
click at [164, 421] on textarea "Input Field" at bounding box center [784, 406] width 1242 height 106
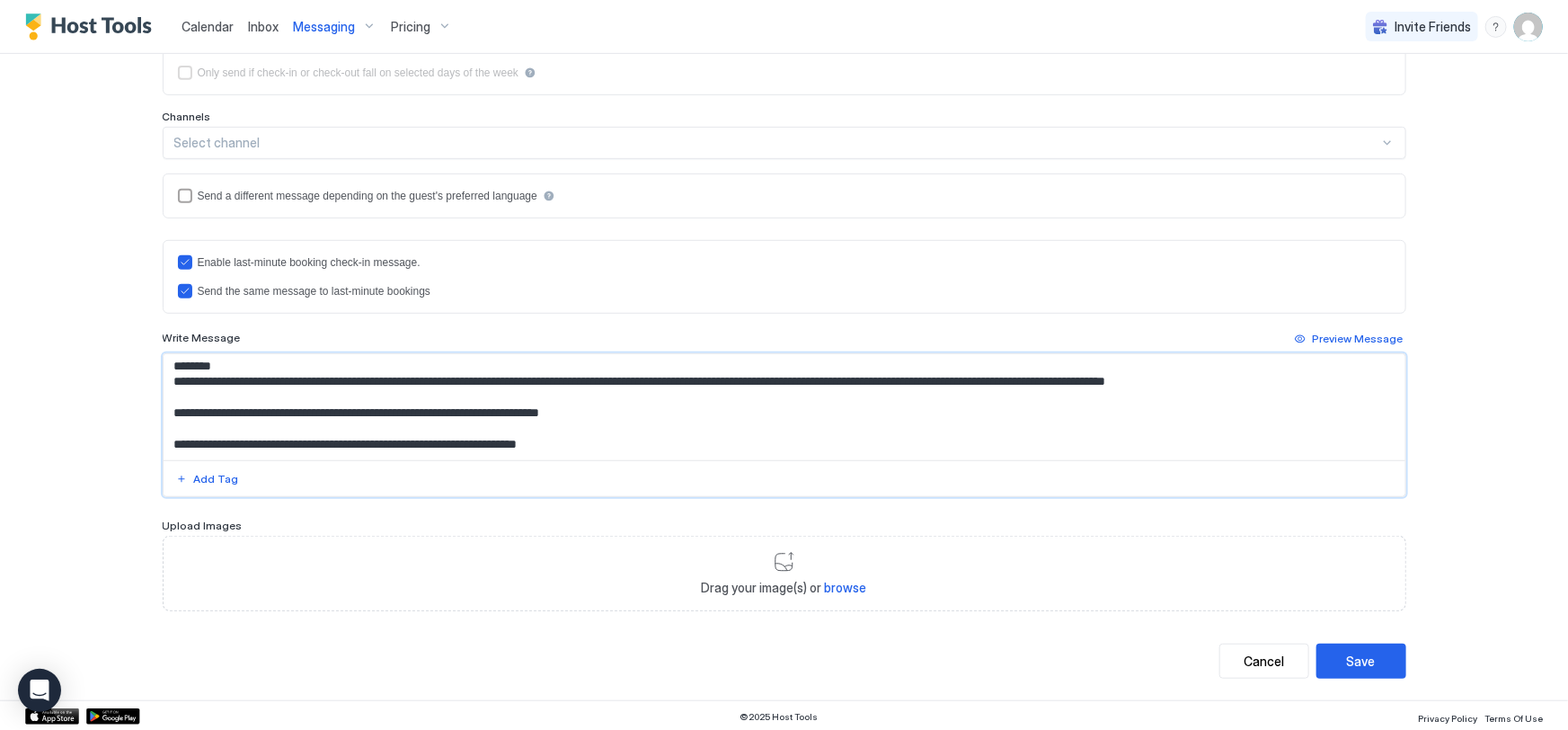
scroll to position [317, 0]
type textarea "**********"
click at [1367, 665] on div "Save" at bounding box center [1361, 660] width 29 height 19
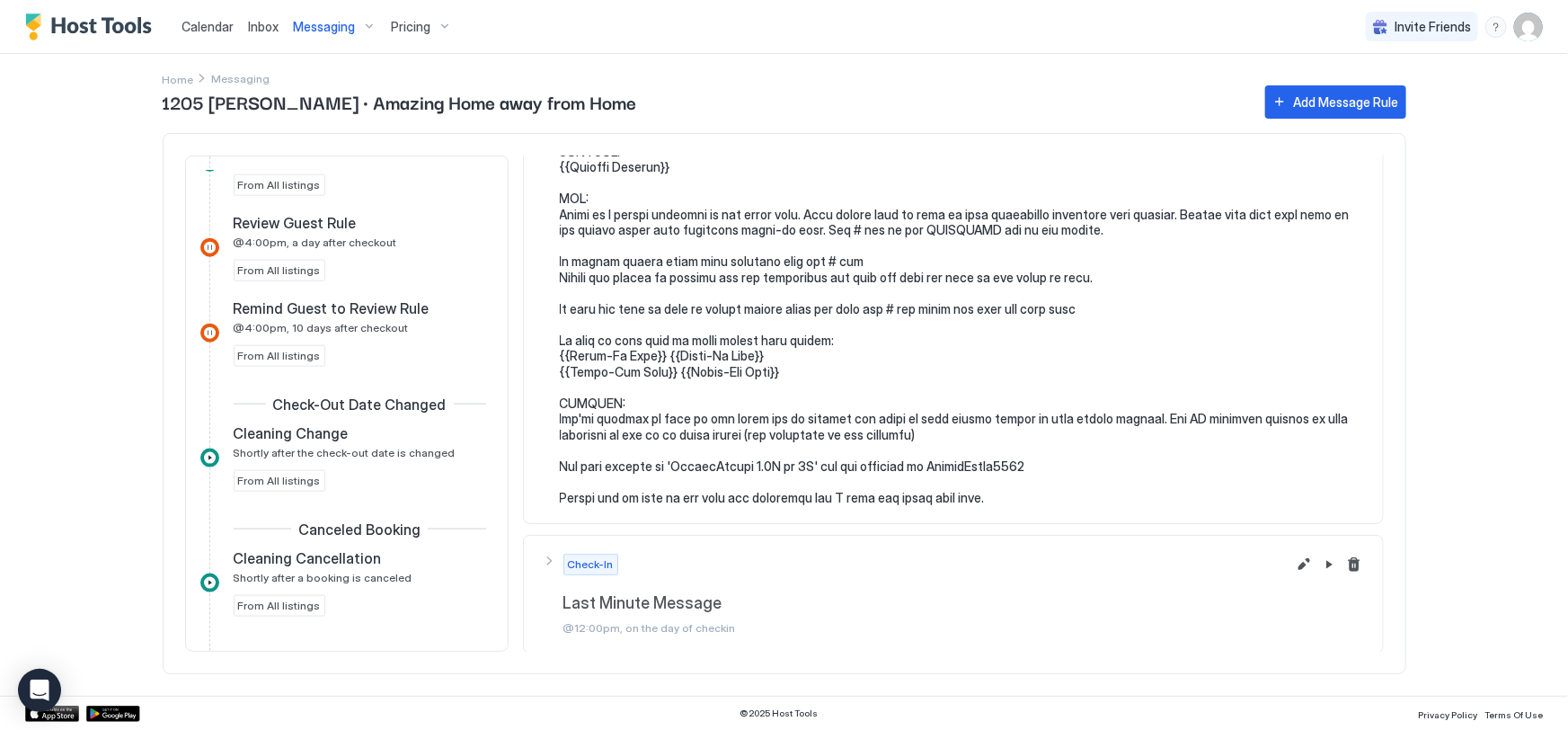
scroll to position [1142, 0]
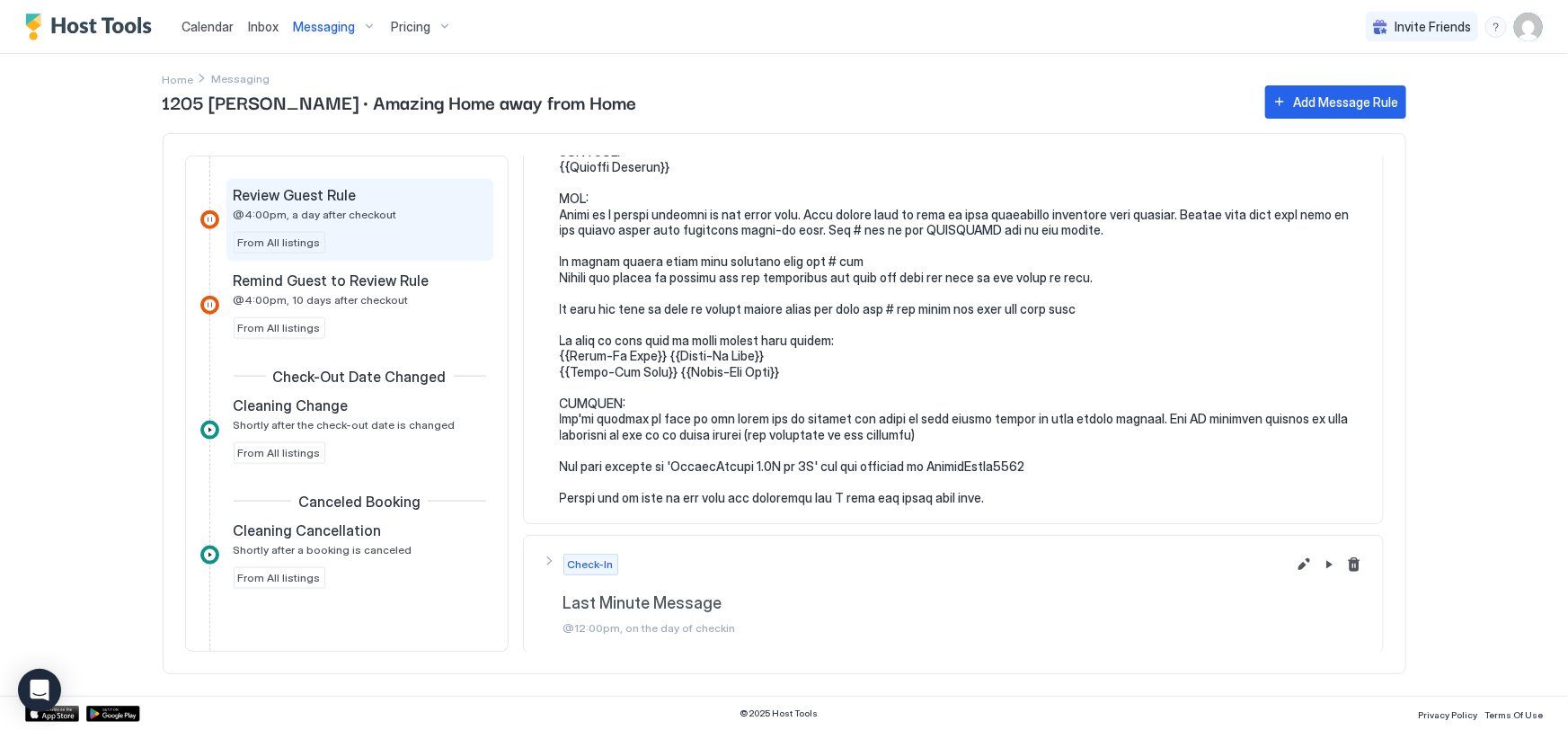
click at [318, 212] on span "@4:00pm, a day after checkout" at bounding box center [316, 214] width 164 height 14
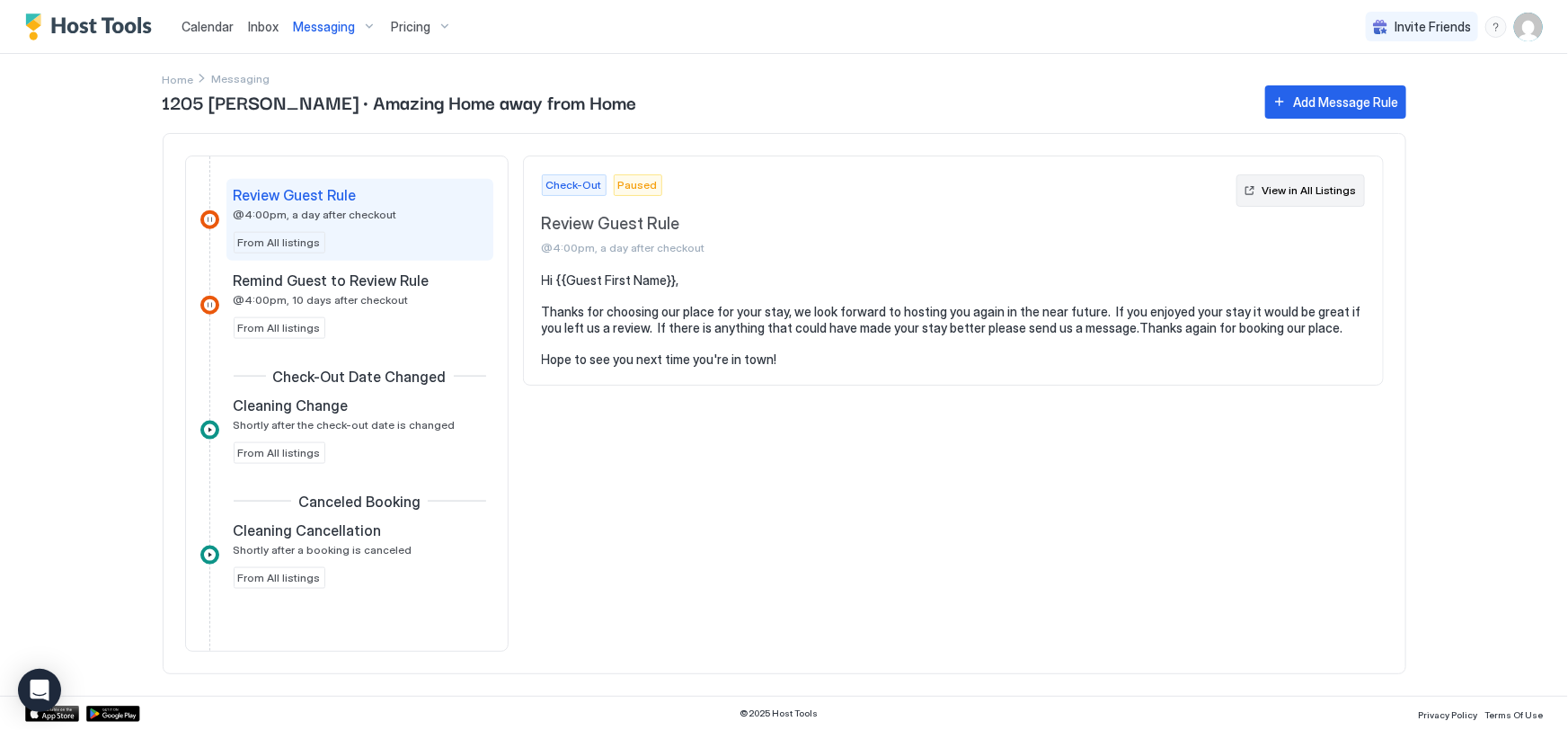
click at [1321, 196] on div "View in All Listings" at bounding box center [1310, 190] width 95 height 16
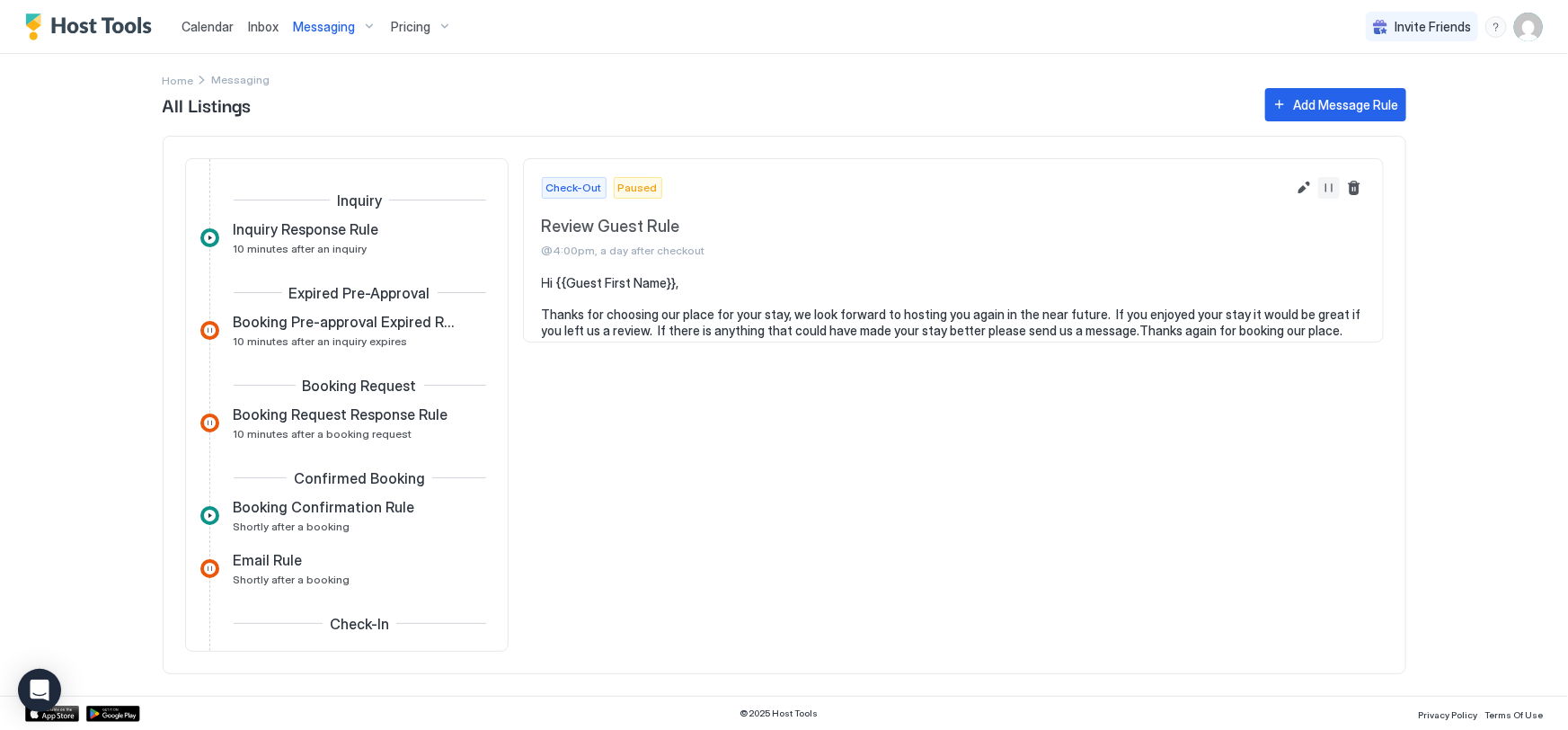
scroll to position [547, 0]
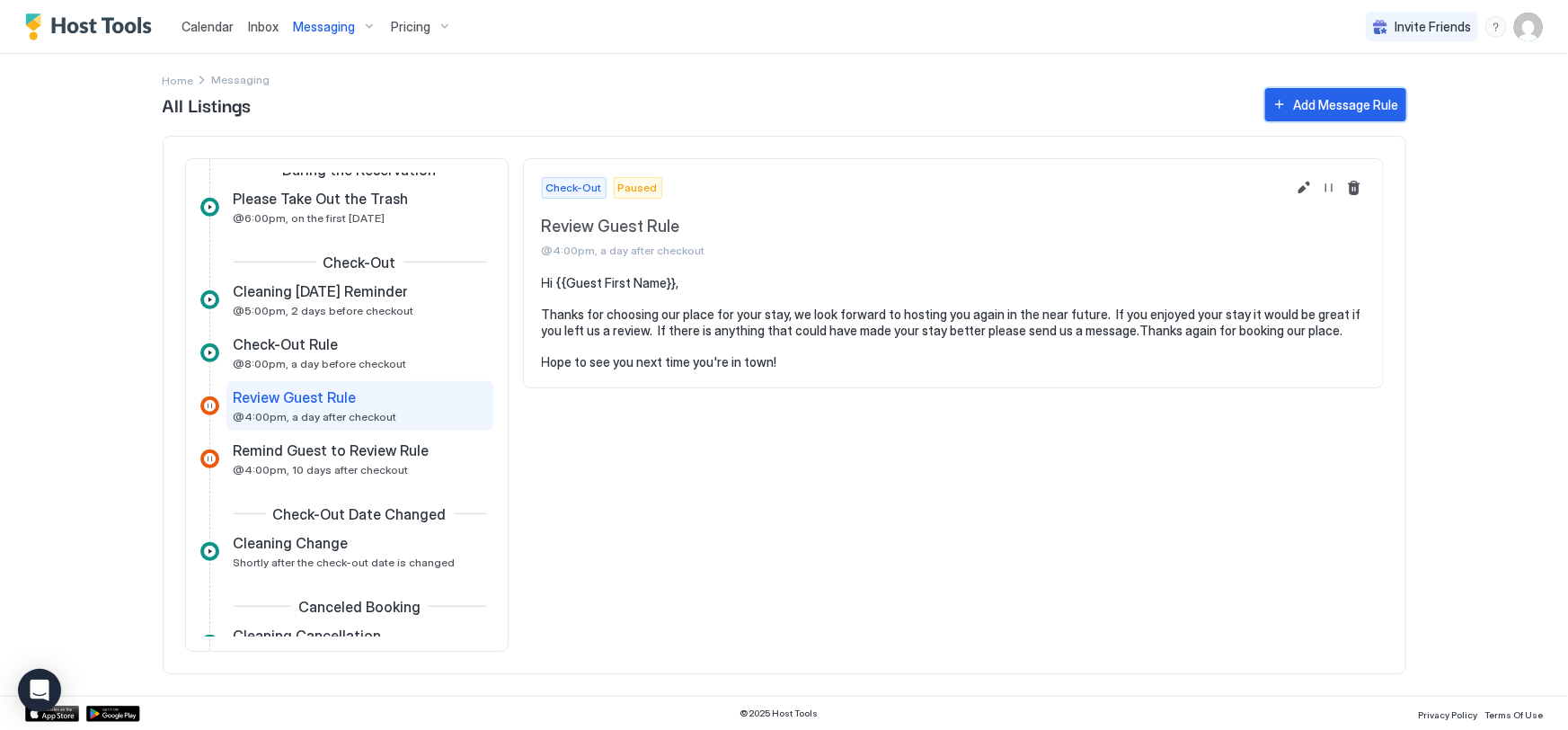
click at [1326, 100] on div "Add Message Rule" at bounding box center [1346, 105] width 106 height 19
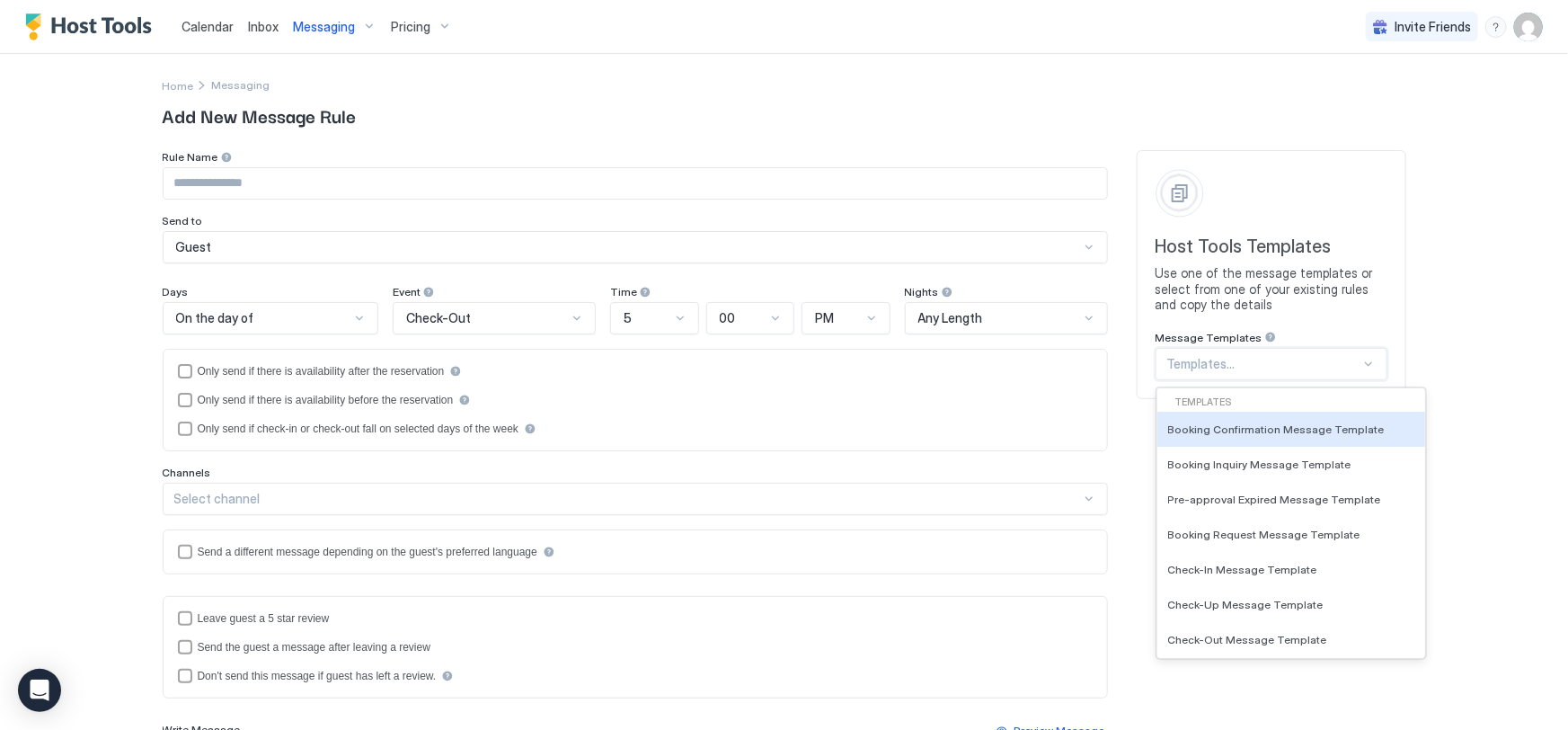
click at [1209, 369] on div at bounding box center [1264, 364] width 193 height 16
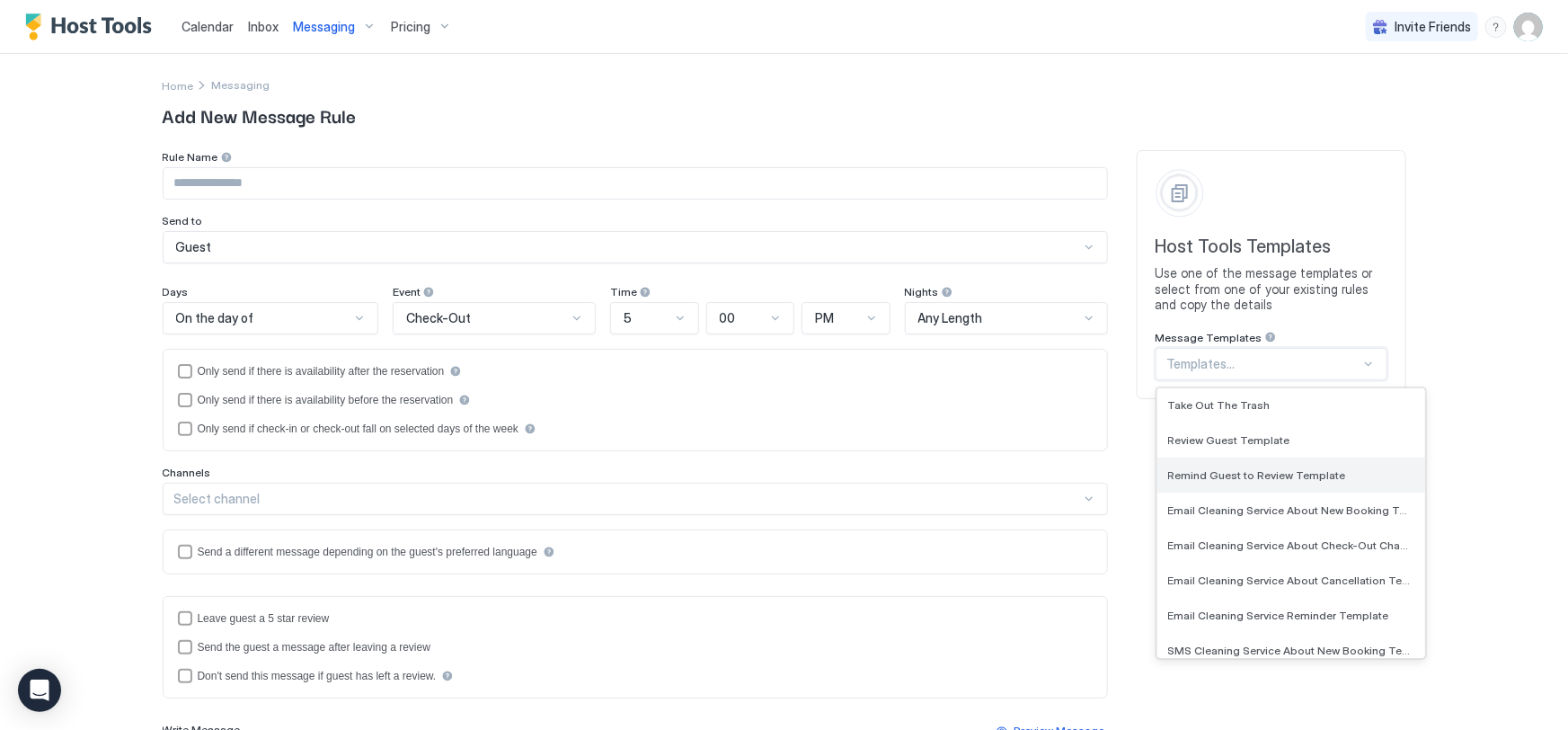
scroll to position [245, 0]
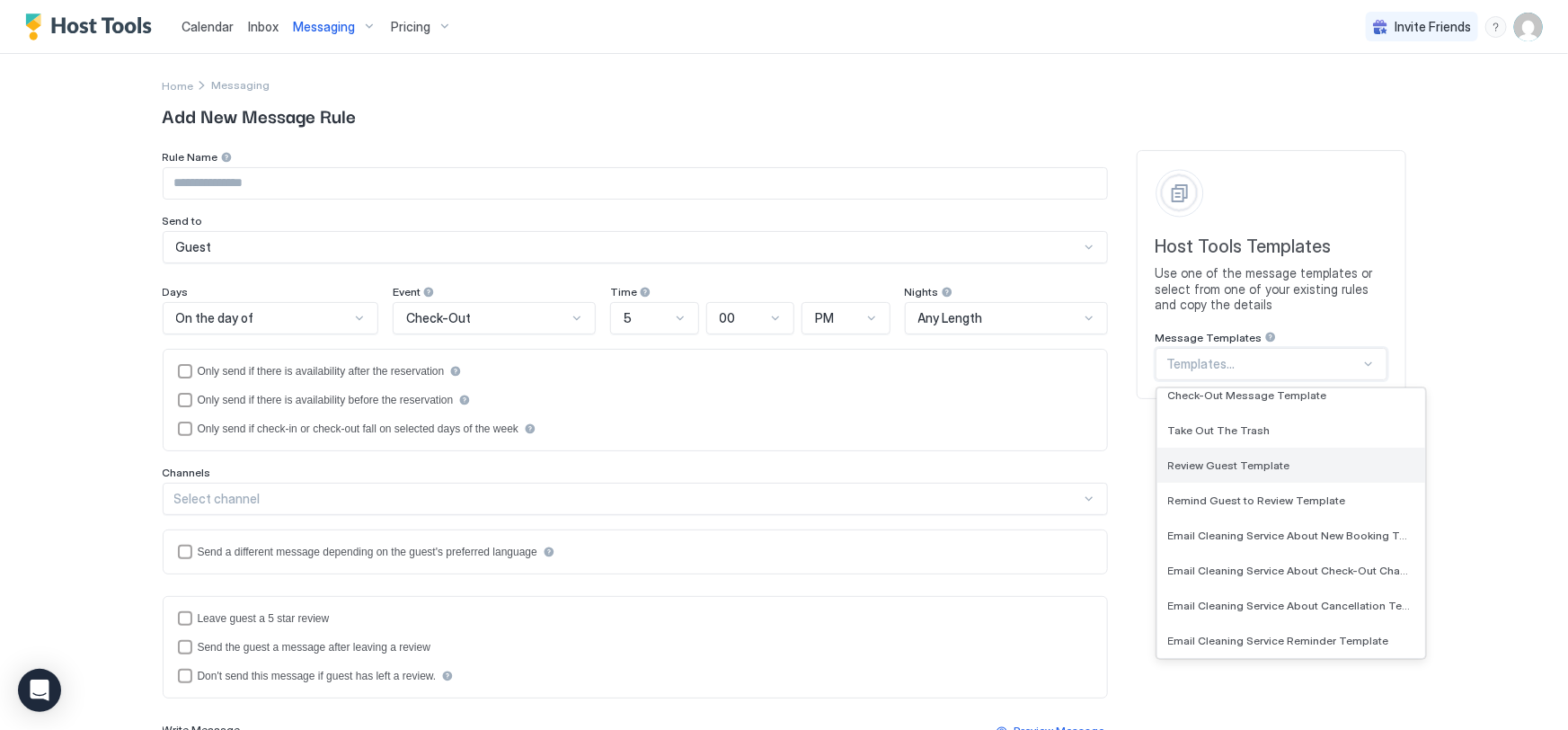
click at [1245, 466] on span "Review Guest Template" at bounding box center [1230, 465] width 122 height 14
type input "**********"
type textarea "**********"
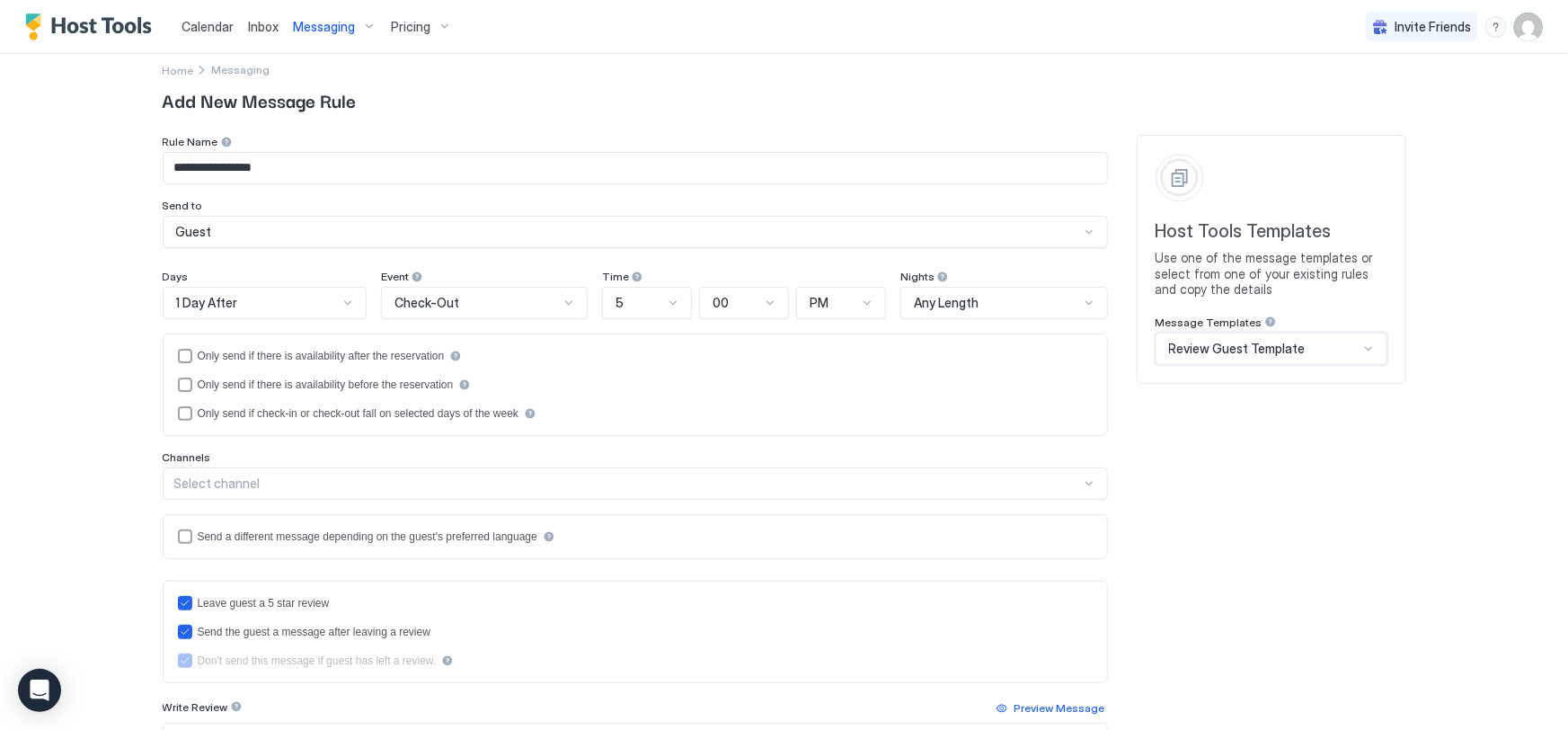
scroll to position [0, 0]
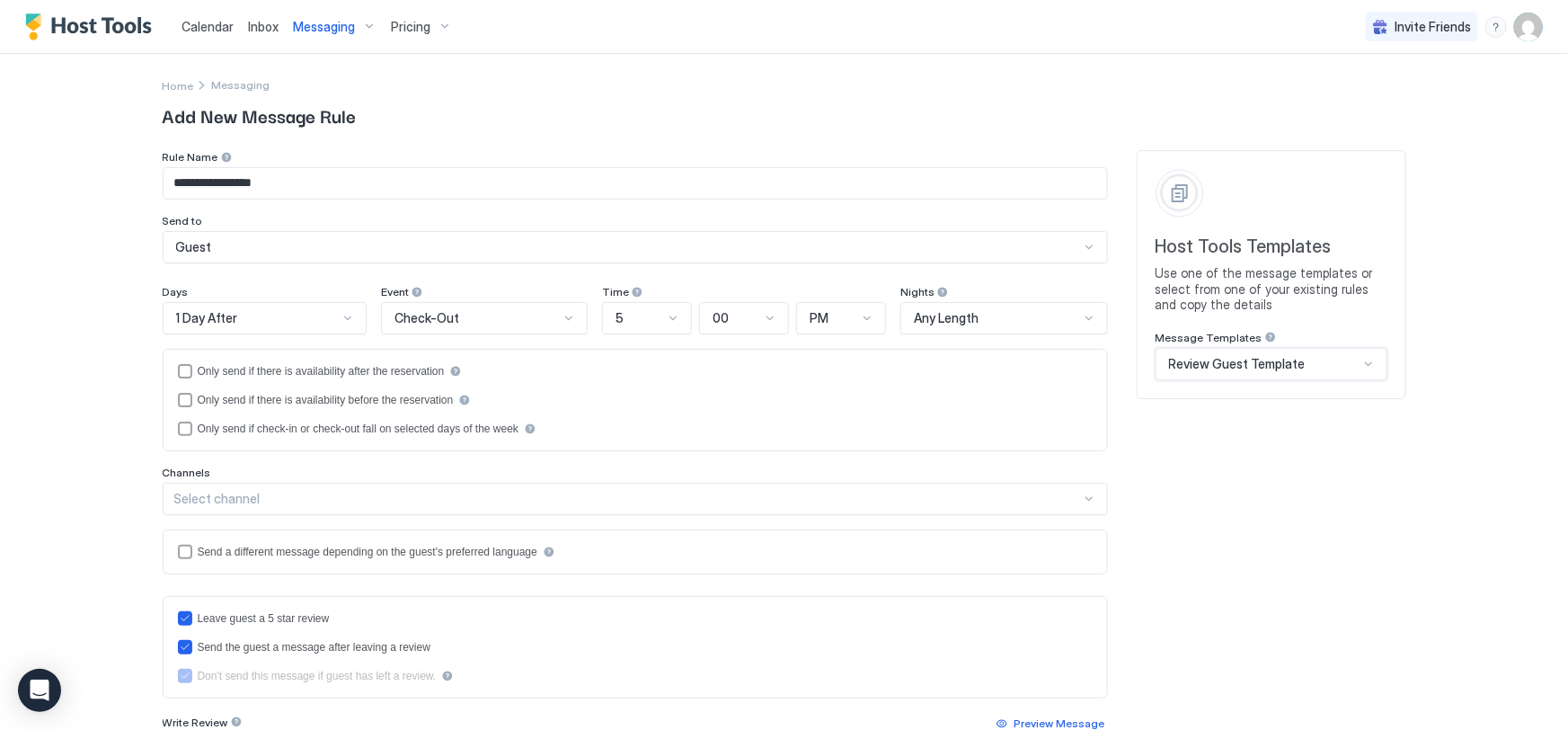
click at [341, 311] on div at bounding box center [347, 318] width 15 height 15
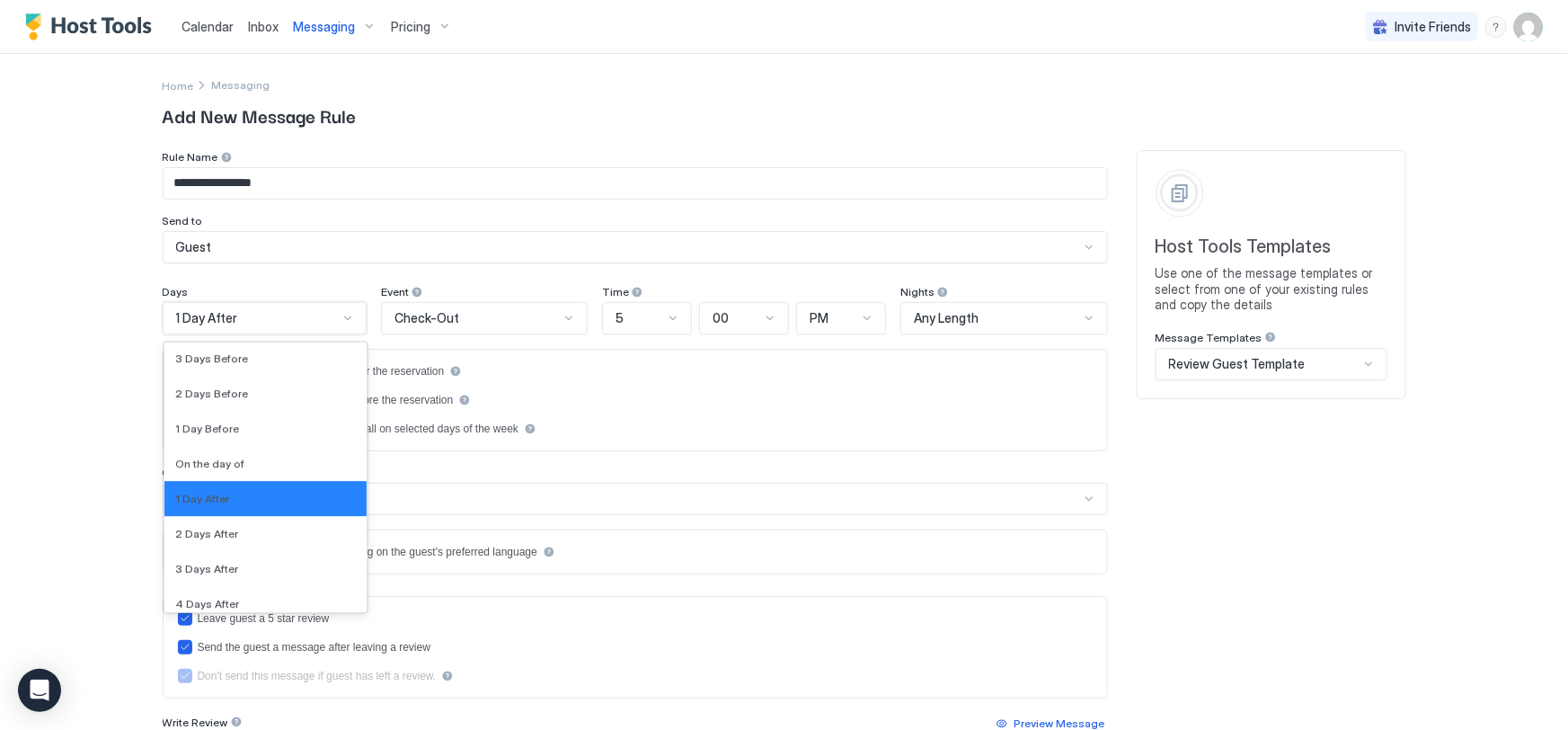
scroll to position [2862, 0]
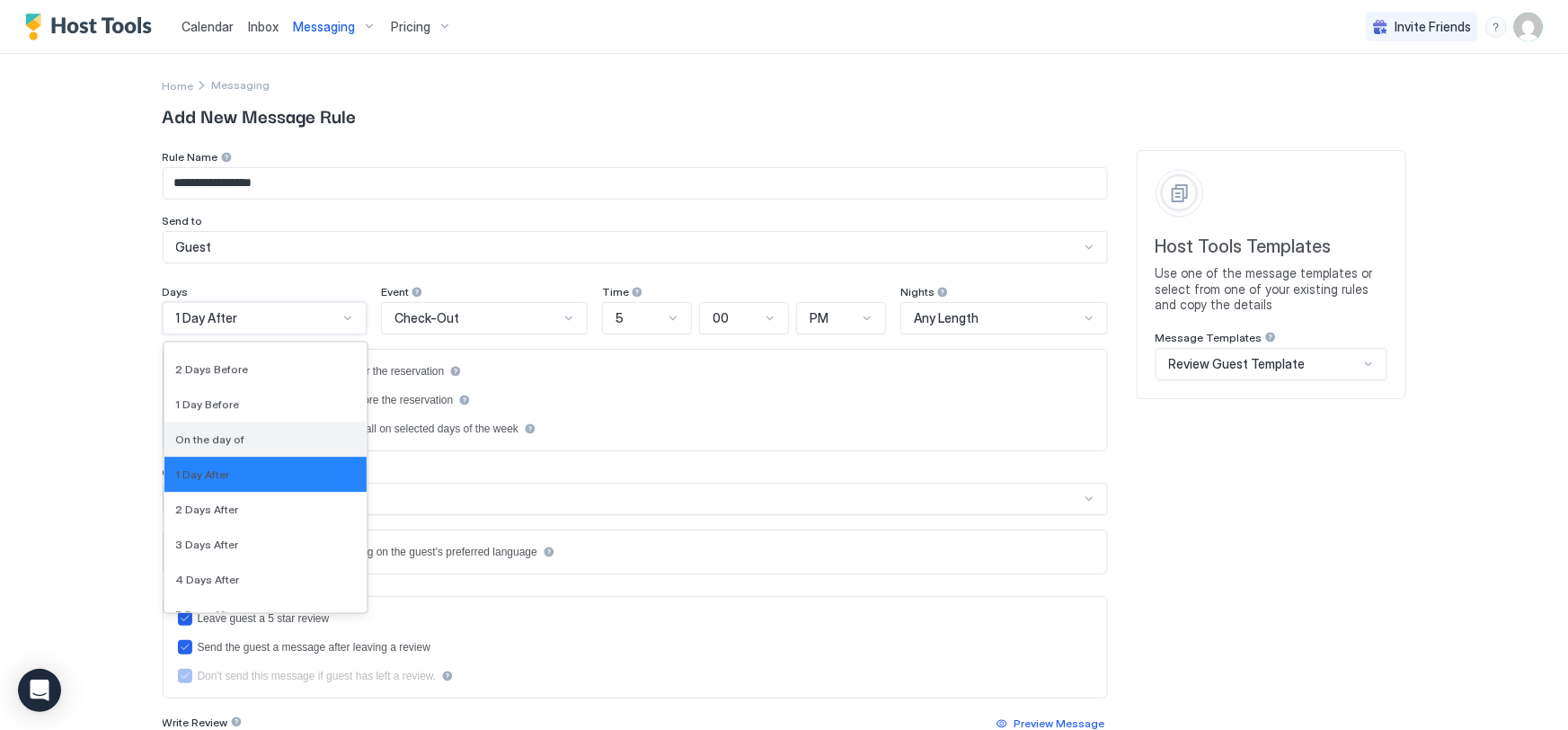
click at [247, 438] on div "On the day of" at bounding box center [265, 439] width 181 height 14
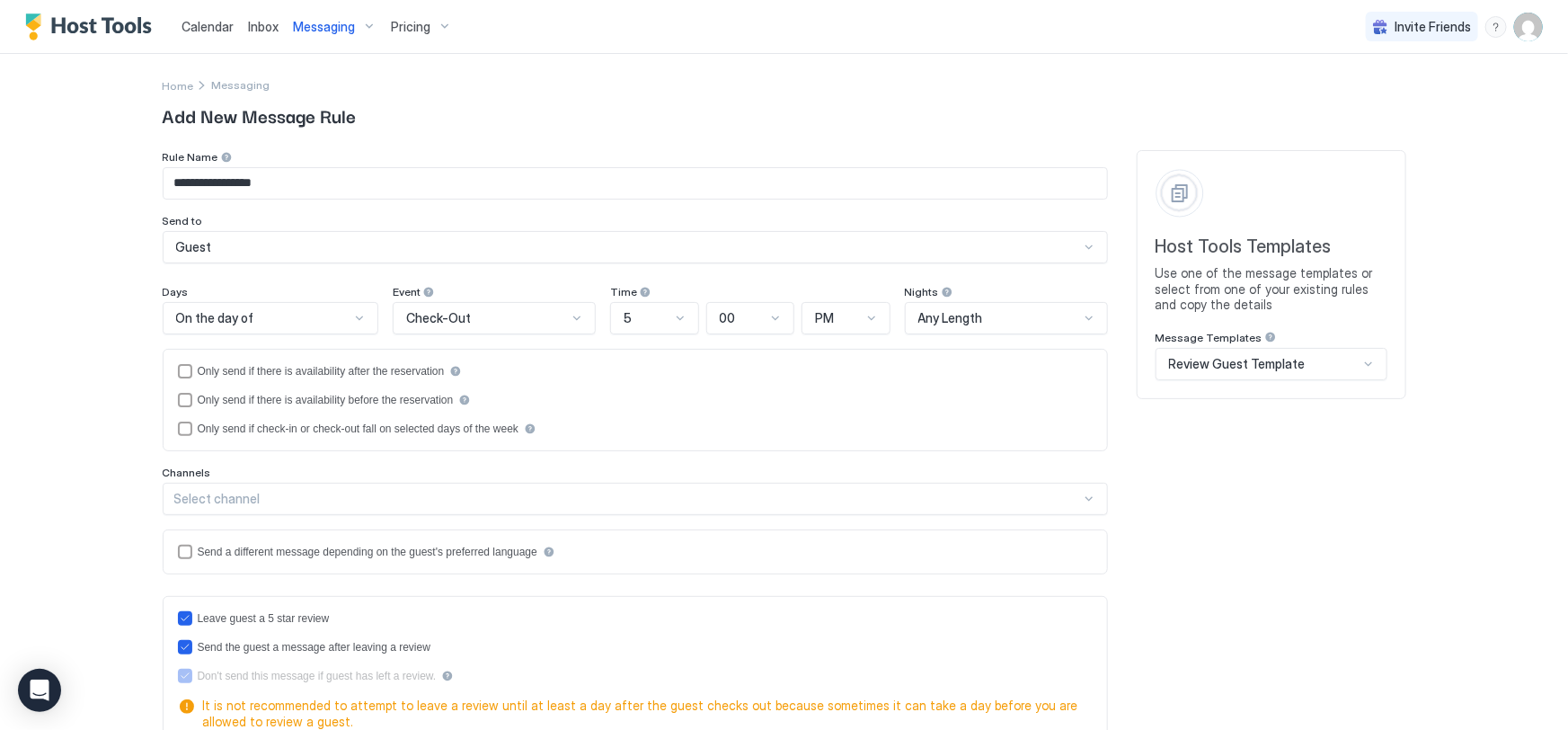
click at [1209, 481] on div "**********" at bounding box center [784, 724] width 1243 height 1149
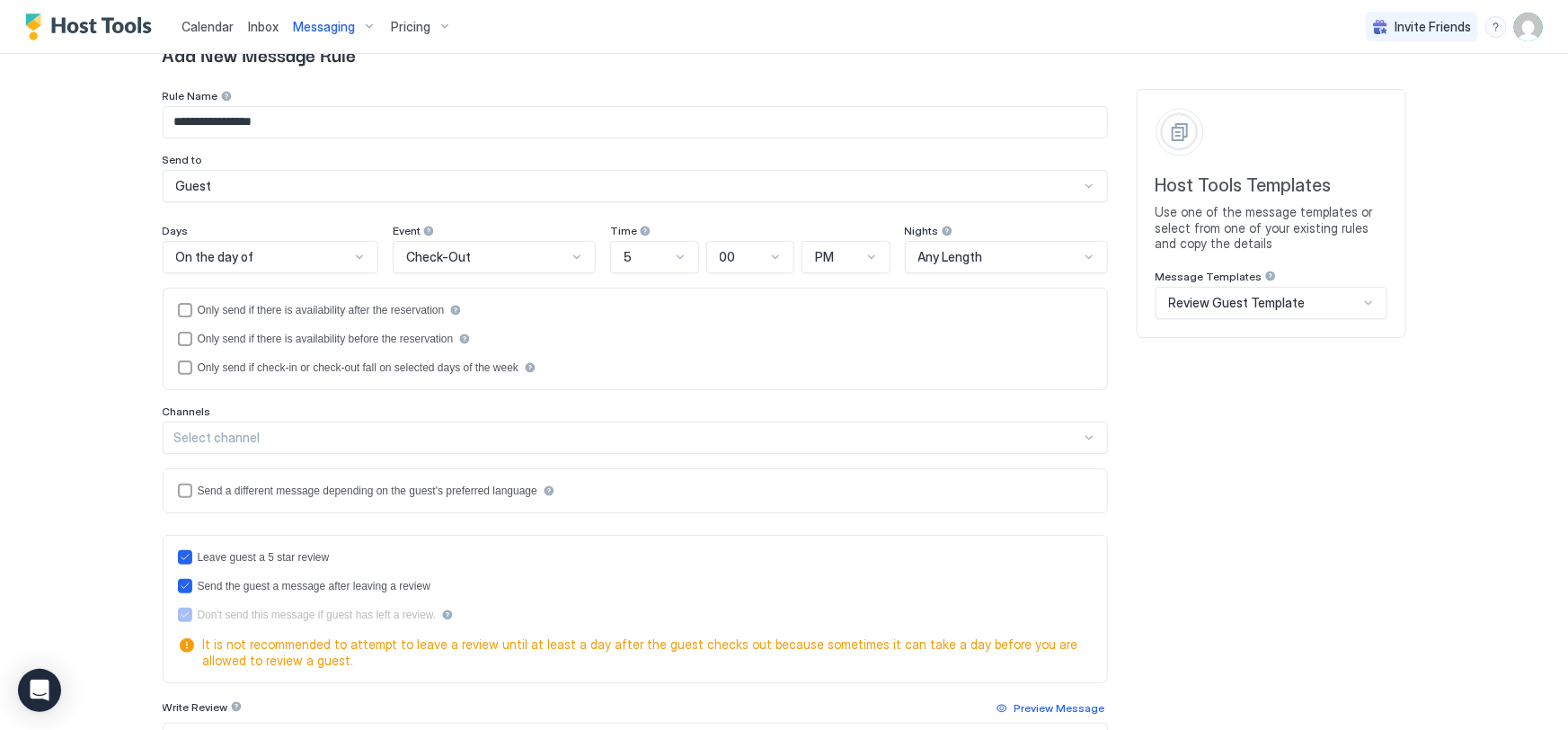
scroll to position [81, 0]
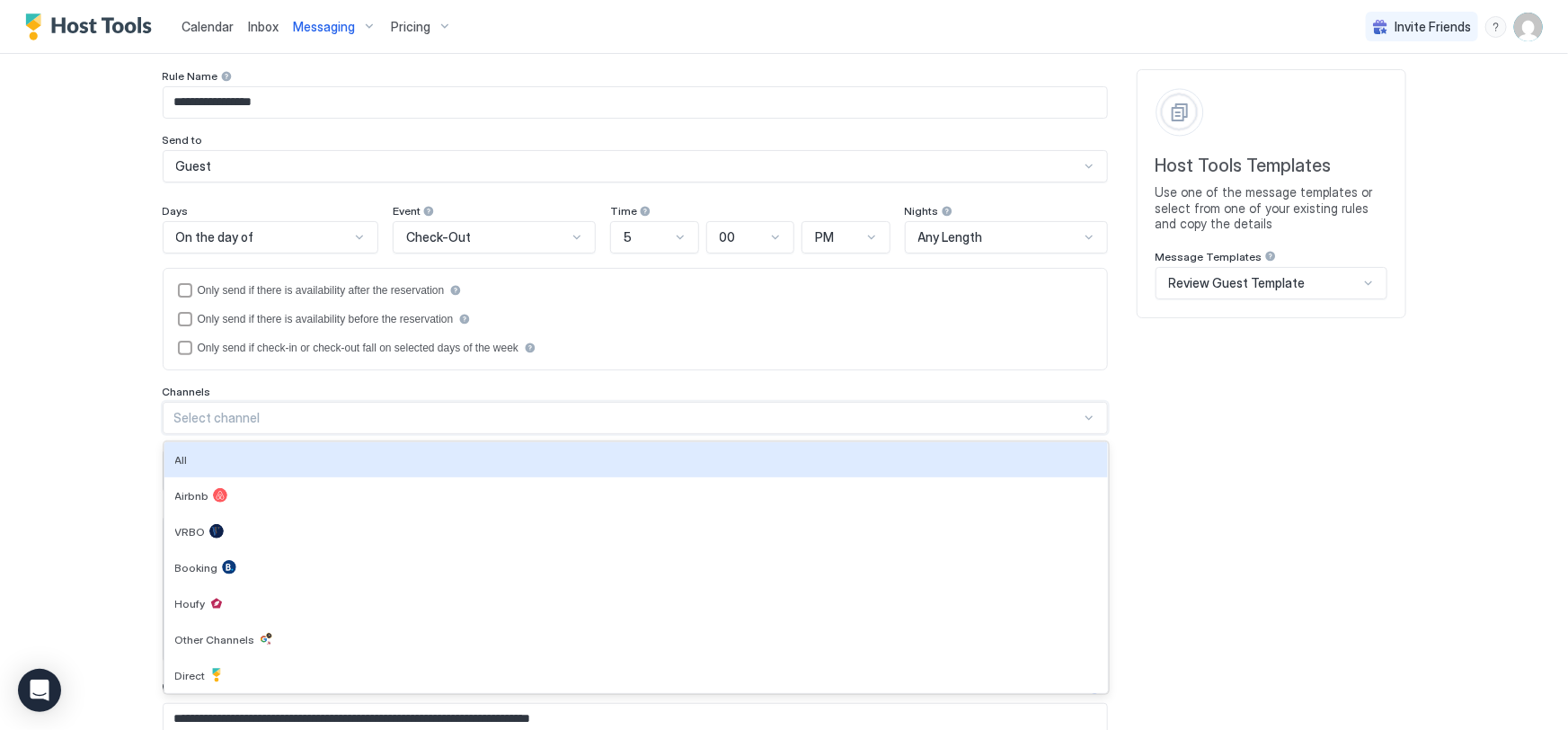
click at [1083, 416] on div at bounding box center [1089, 417] width 15 height 15
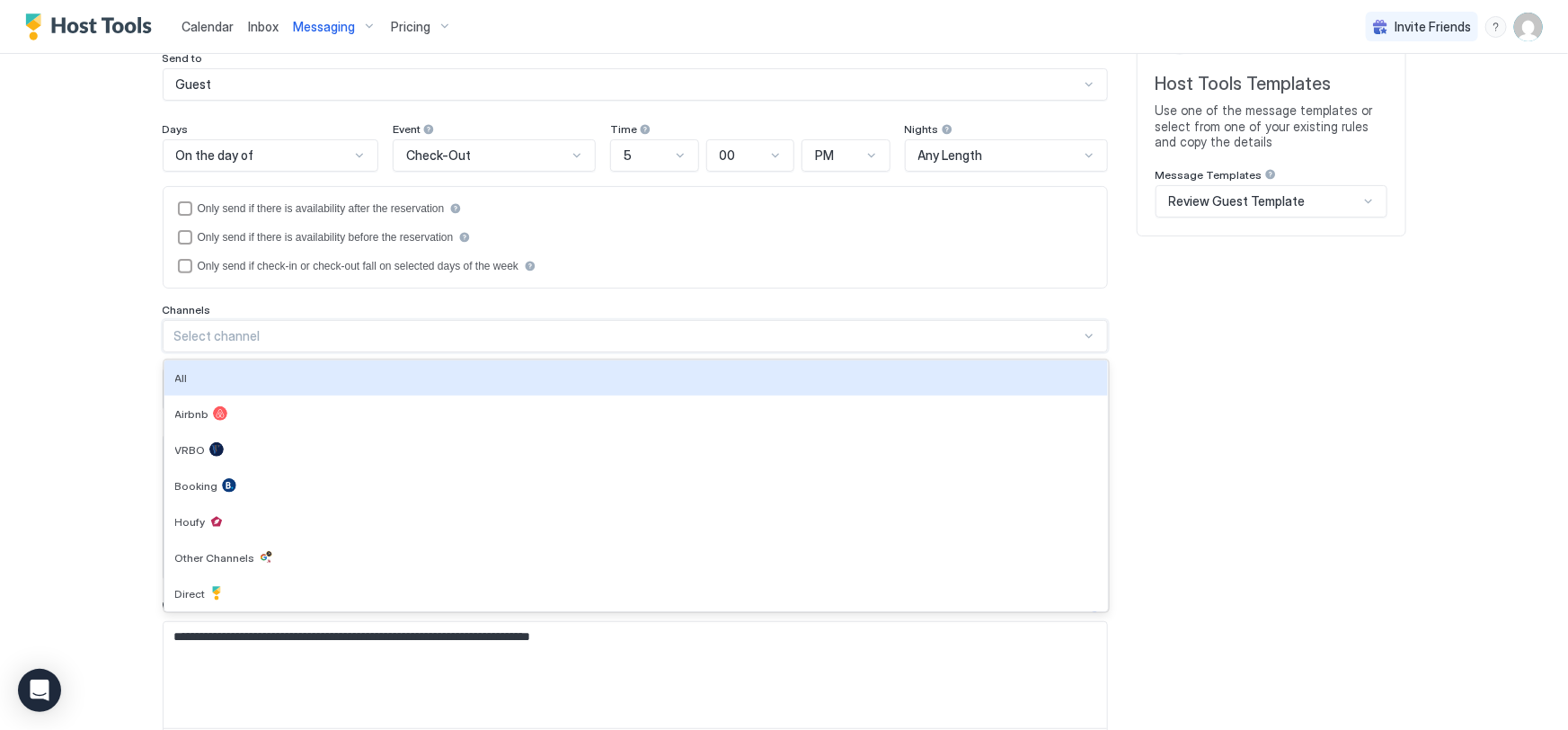
scroll to position [245, 0]
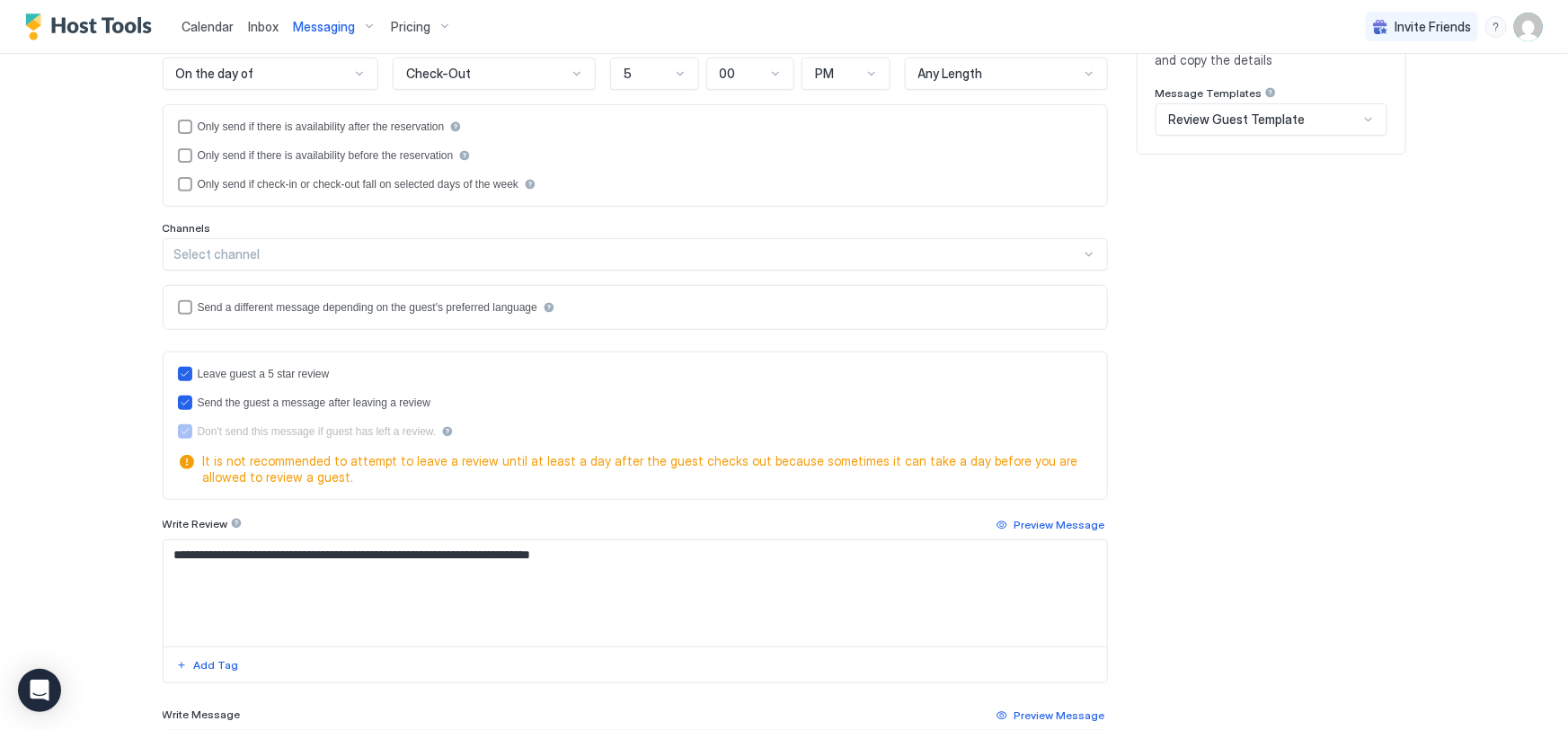
click at [1195, 430] on div "**********" at bounding box center [784, 479] width 1243 height 1149
click at [312, 250] on div "Select channel" at bounding box center [628, 255] width 907 height 16
click at [1210, 388] on div "**********" at bounding box center [784, 479] width 1243 height 1149
click at [316, 261] on div "Select channel" at bounding box center [635, 254] width 945 height 33
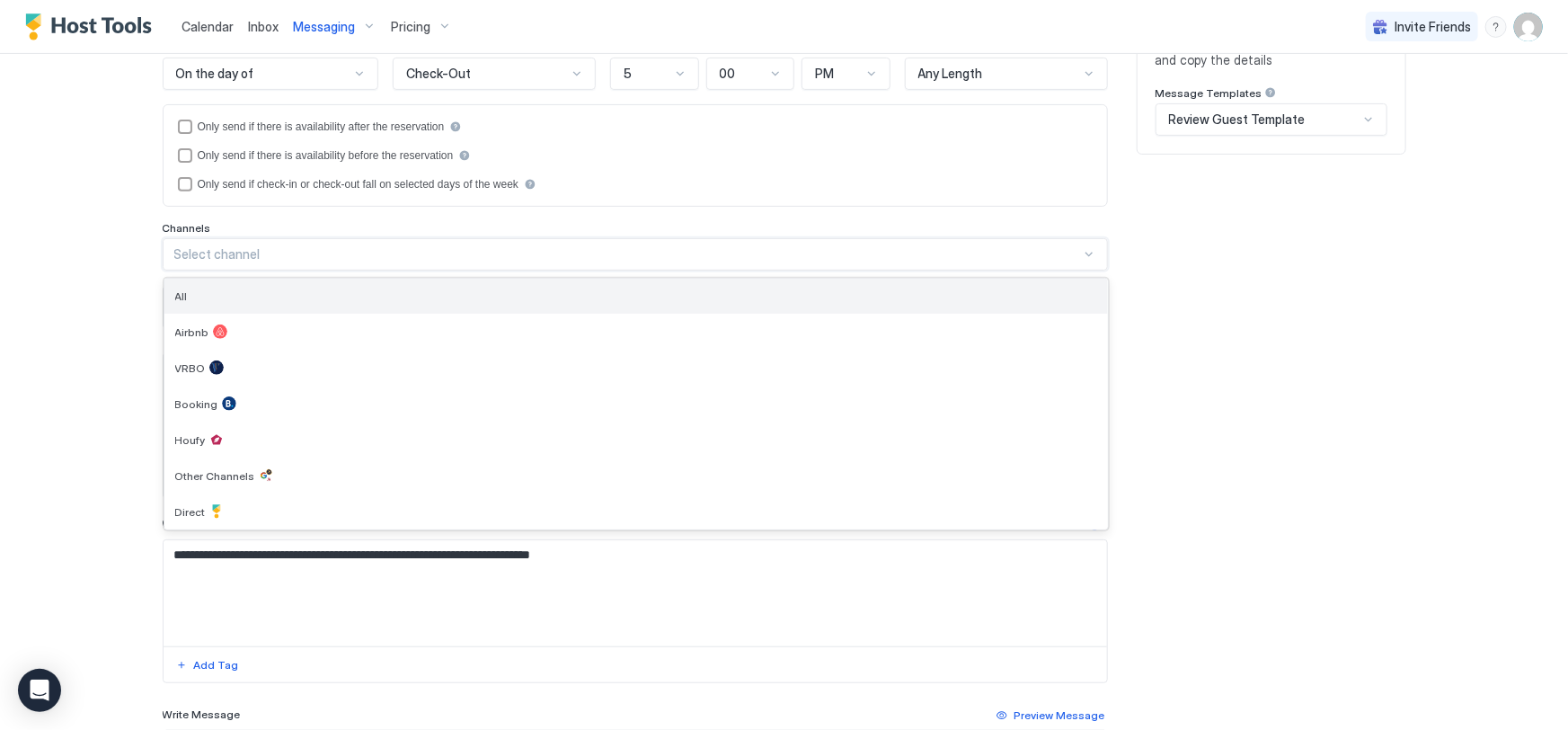
click at [205, 295] on div "All" at bounding box center [636, 296] width 922 height 14
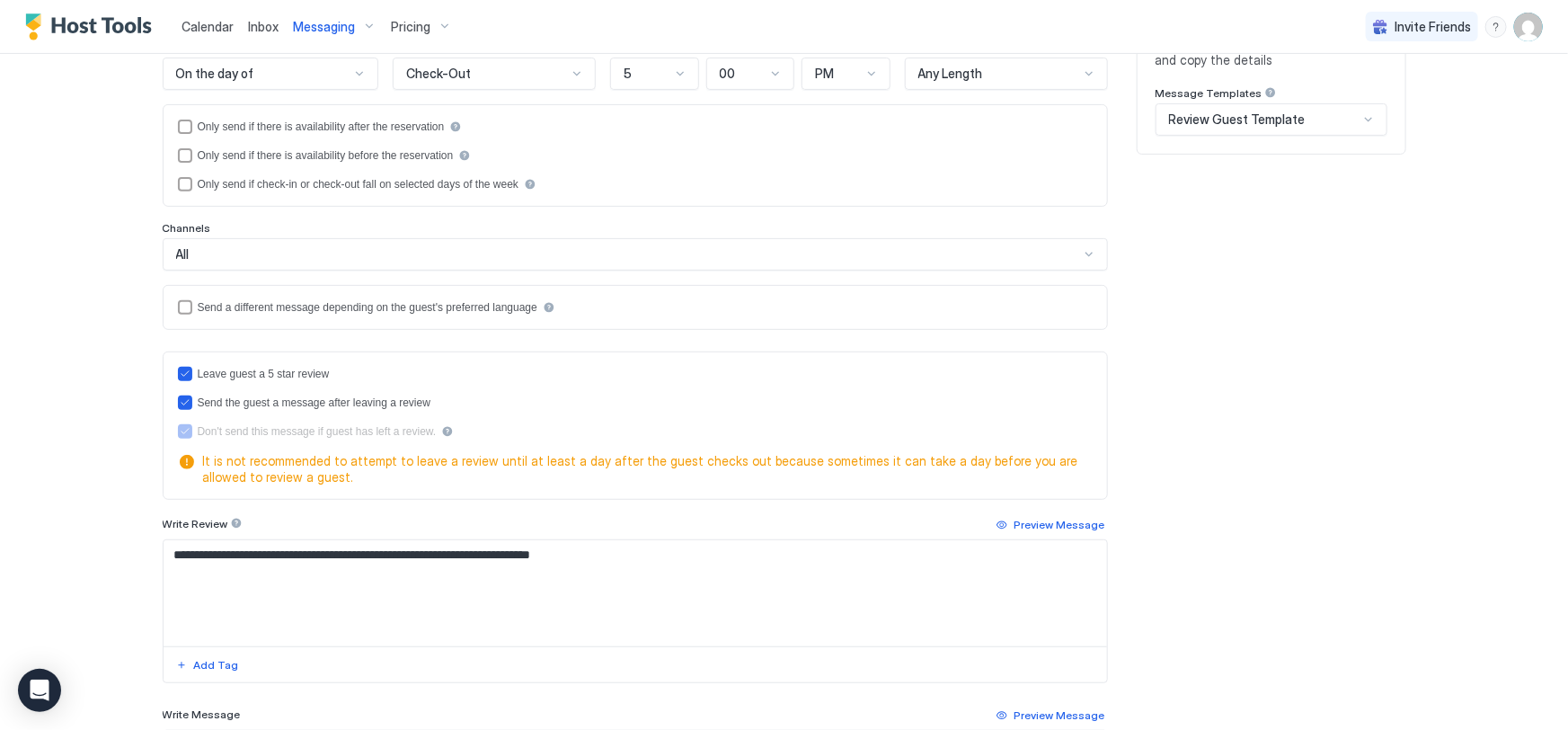
click at [1214, 416] on div "**********" at bounding box center [784, 479] width 1243 height 1149
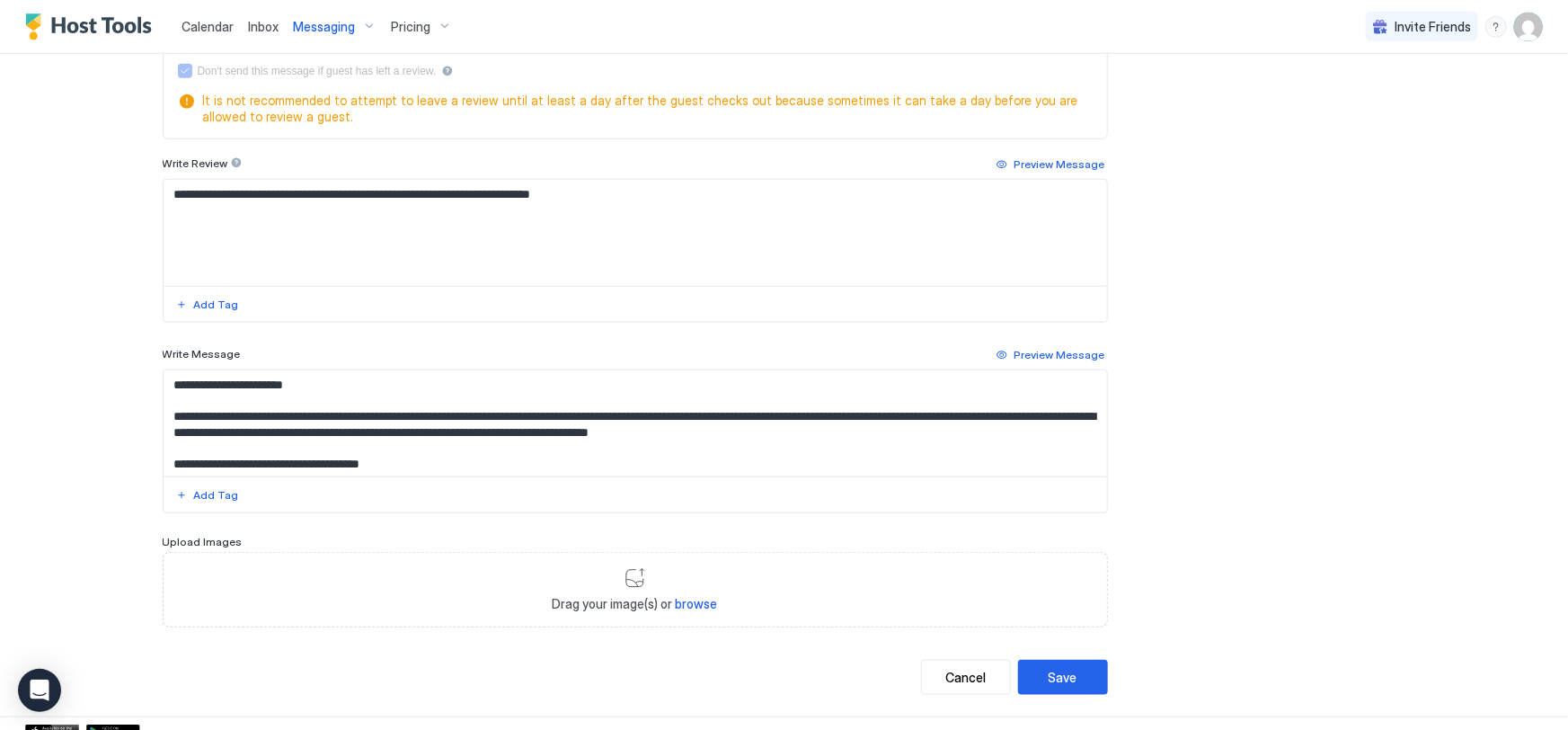
scroll to position [620, 0]
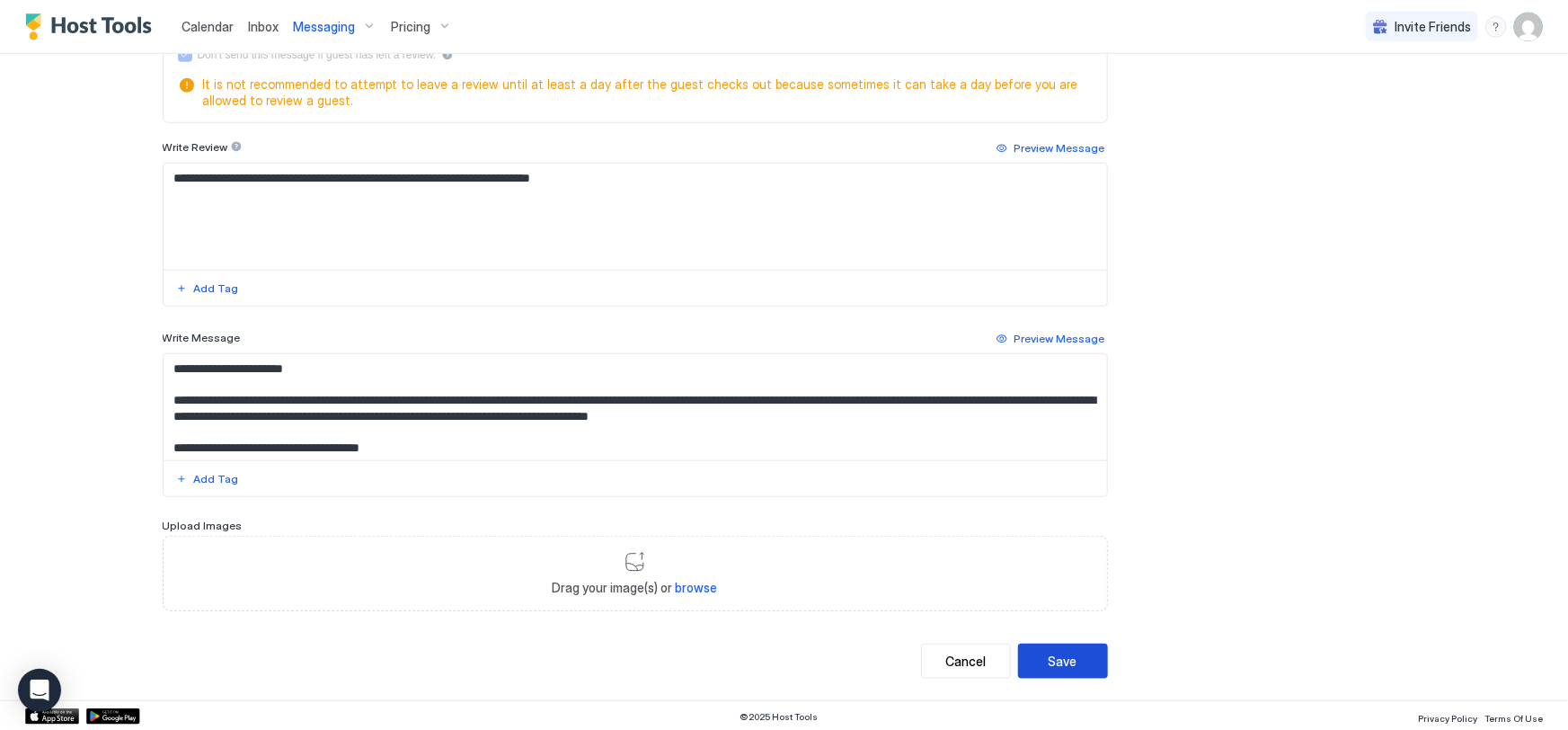
click at [1065, 653] on div "Save" at bounding box center [1063, 660] width 29 height 19
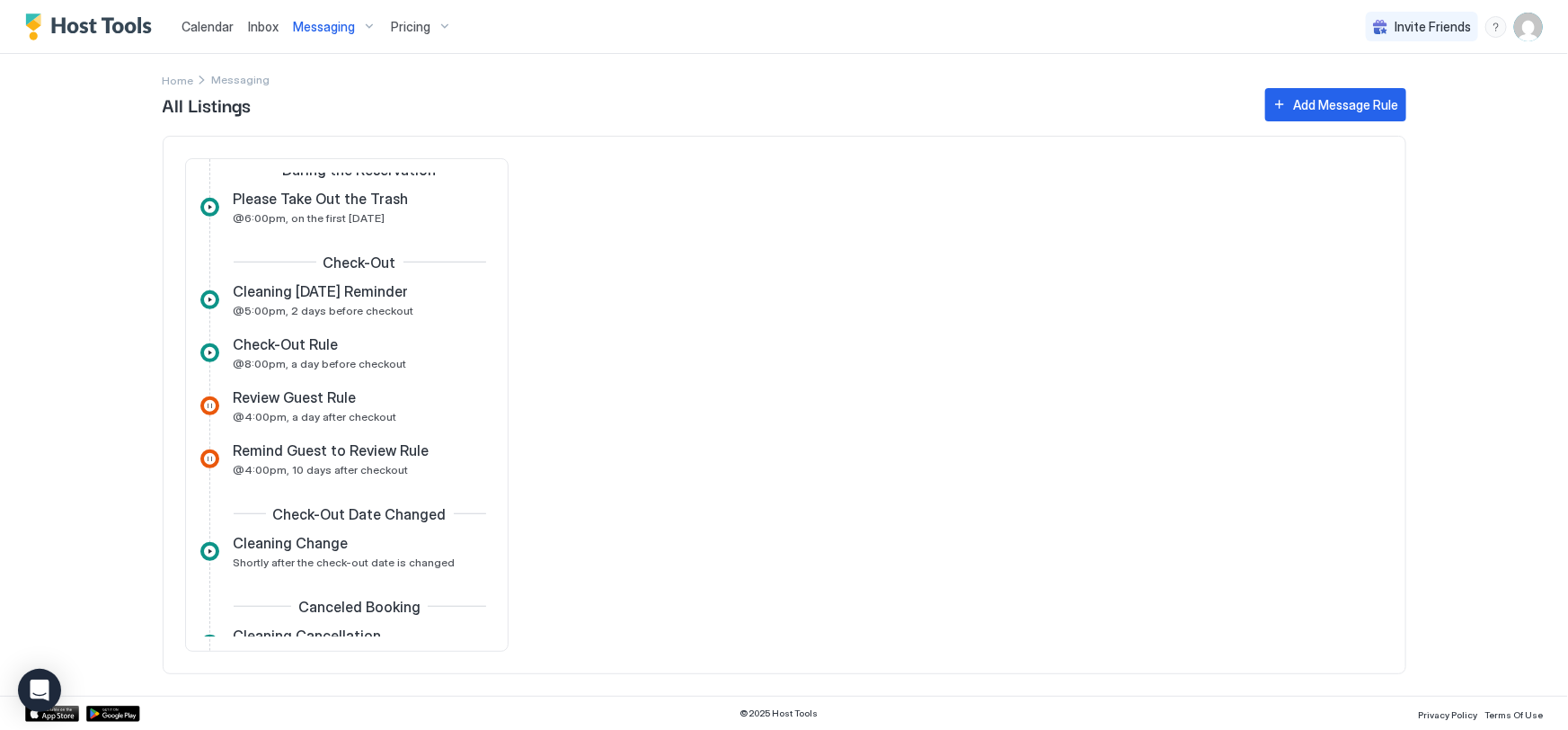
scroll to position [0, 0]
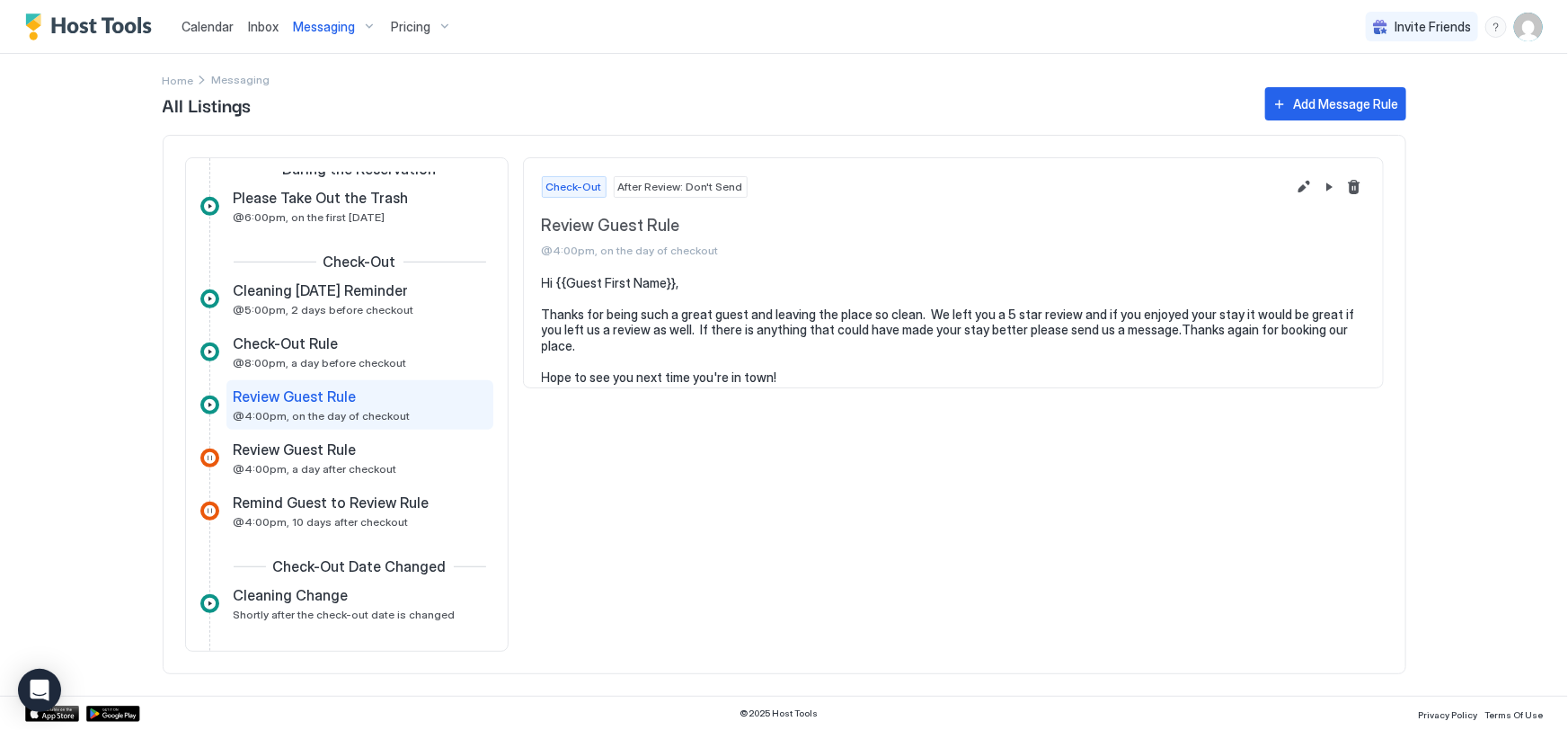
click at [1536, 26] on img "User profile" at bounding box center [1529, 27] width 29 height 29
click at [1397, 98] on div "Settings" at bounding box center [1427, 102] width 228 height 32
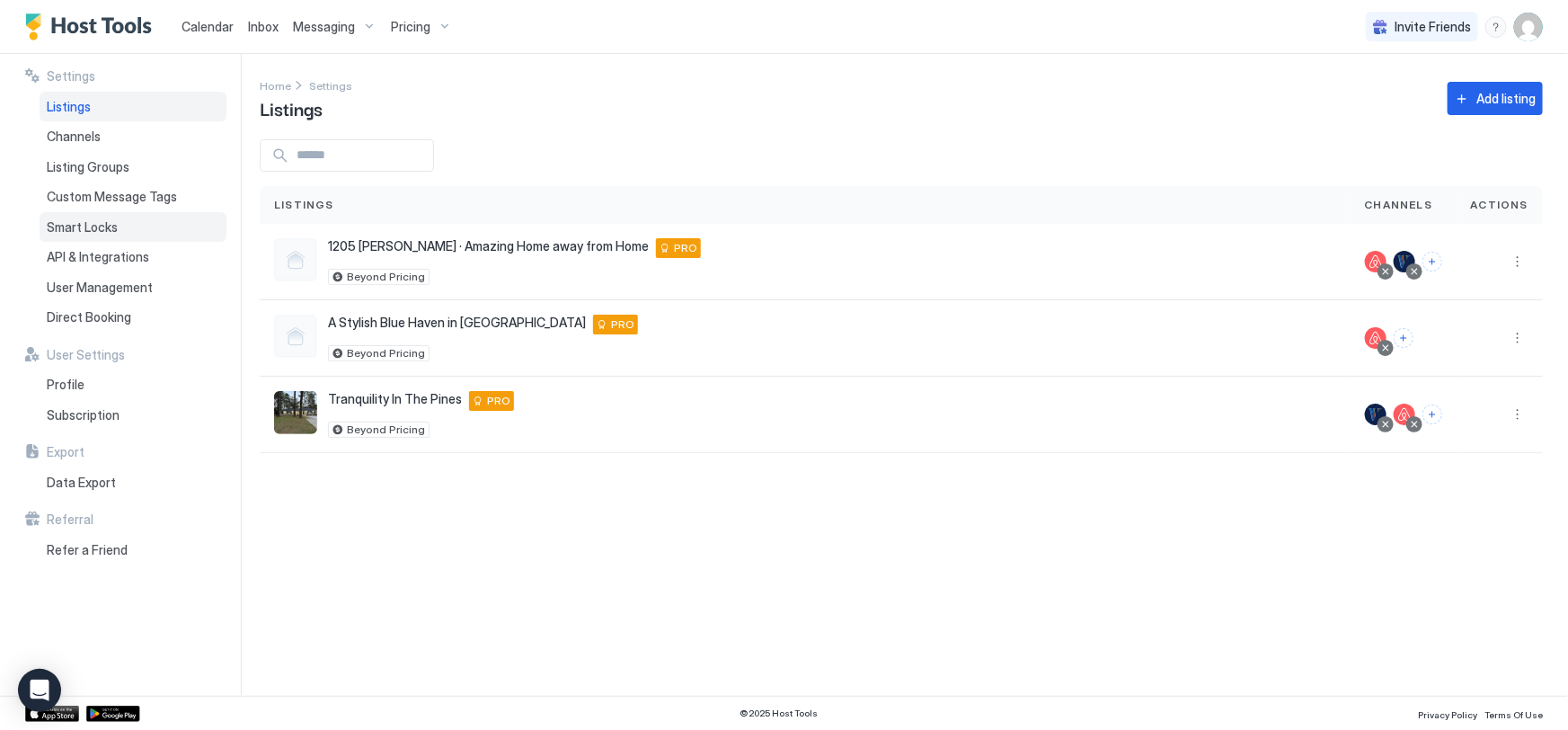
click at [89, 224] on span "Smart Locks" at bounding box center [82, 227] width 71 height 16
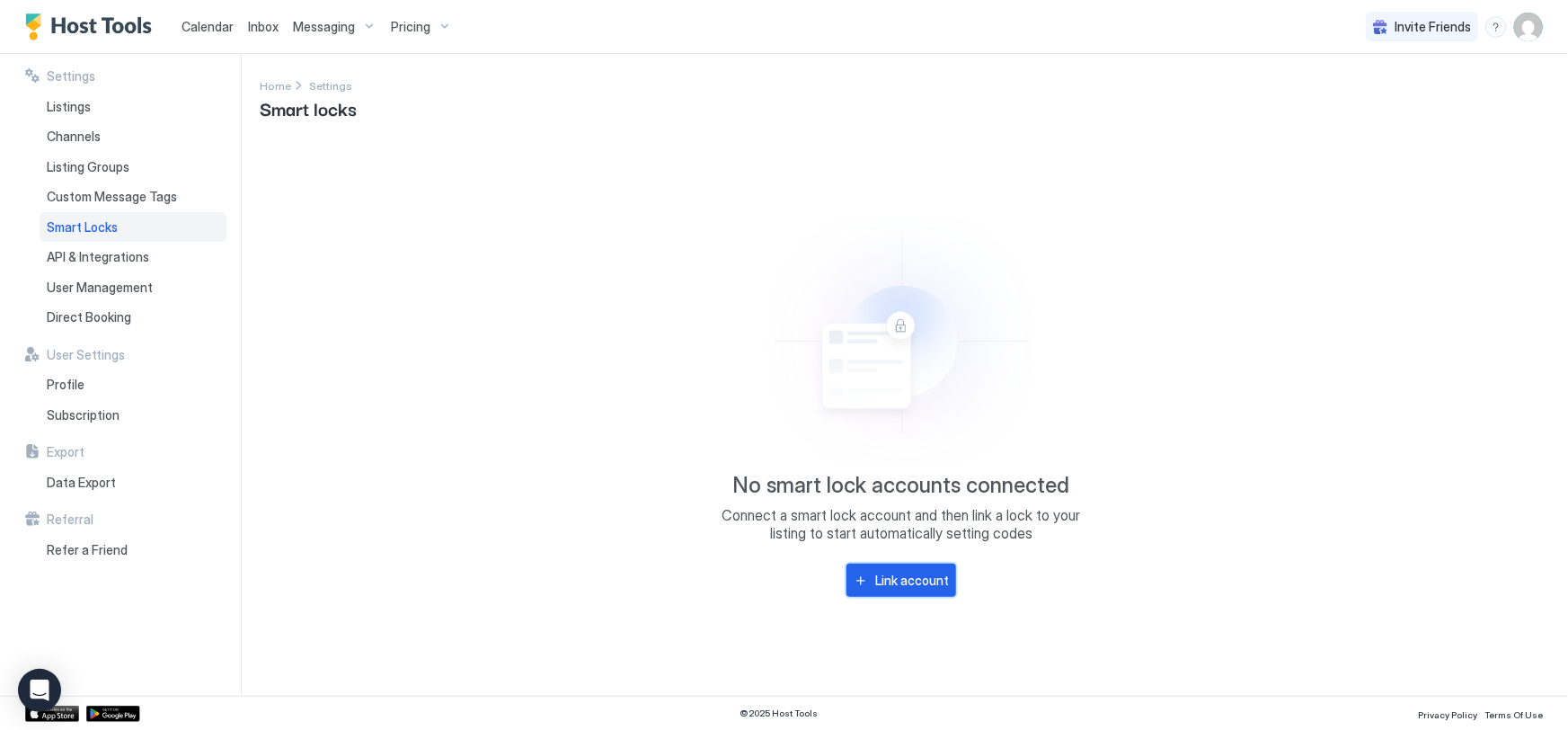
click at [891, 573] on div "Link account" at bounding box center [912, 579] width 74 height 19
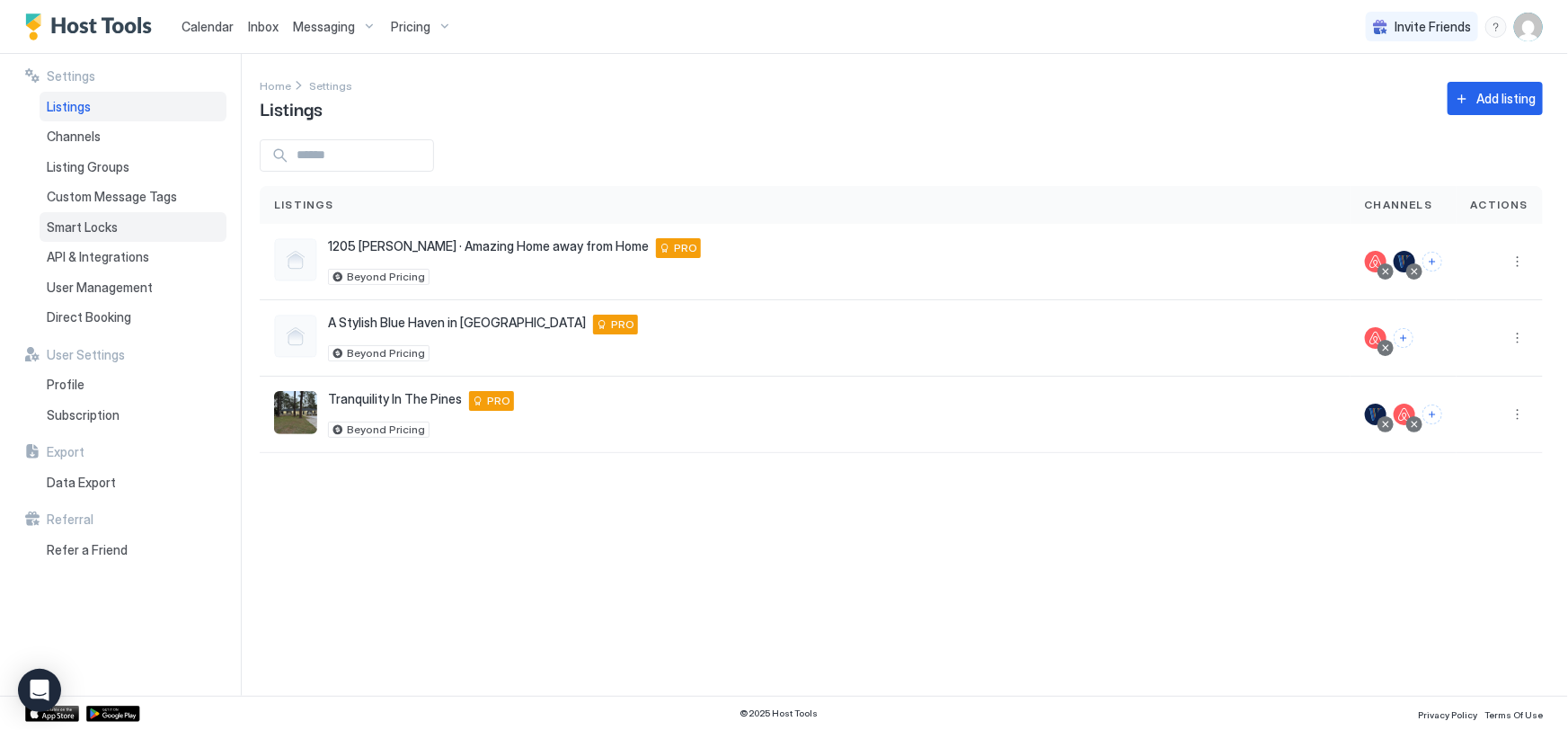
click at [106, 227] on span "Smart Locks" at bounding box center [82, 227] width 71 height 16
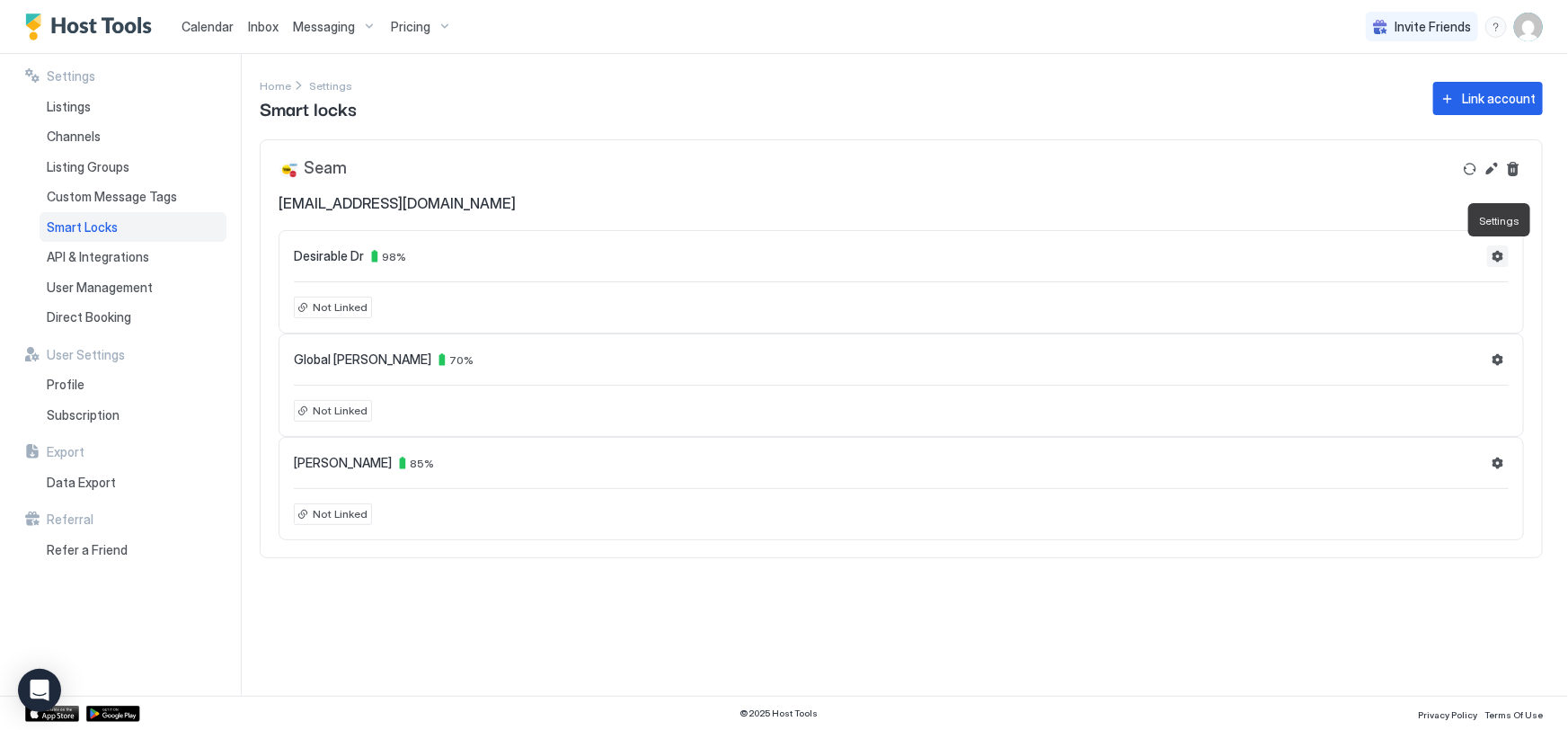
click at [1498, 253] on button "Settings" at bounding box center [1498, 256] width 22 height 22
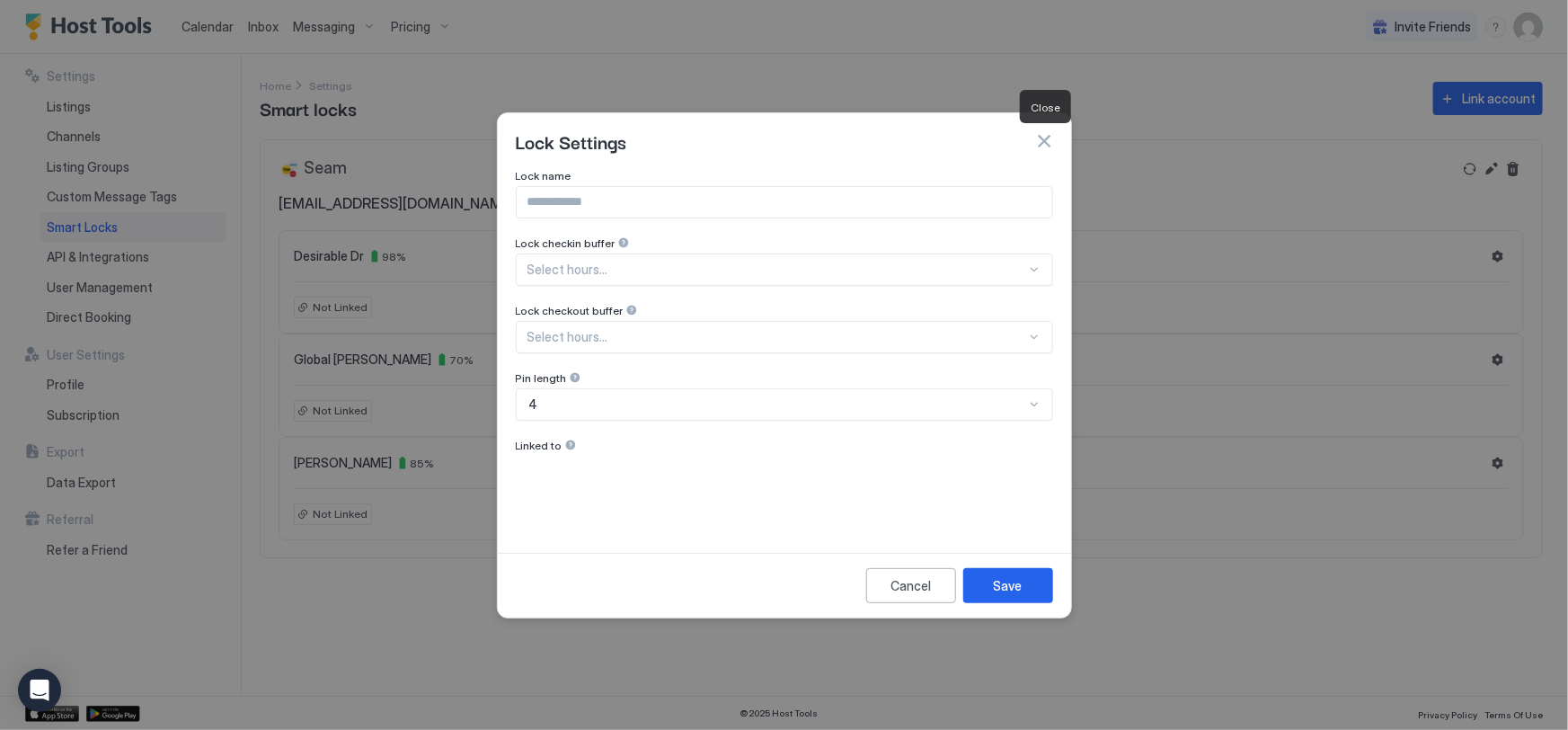
click at [1044, 140] on button "button" at bounding box center [1044, 141] width 18 height 18
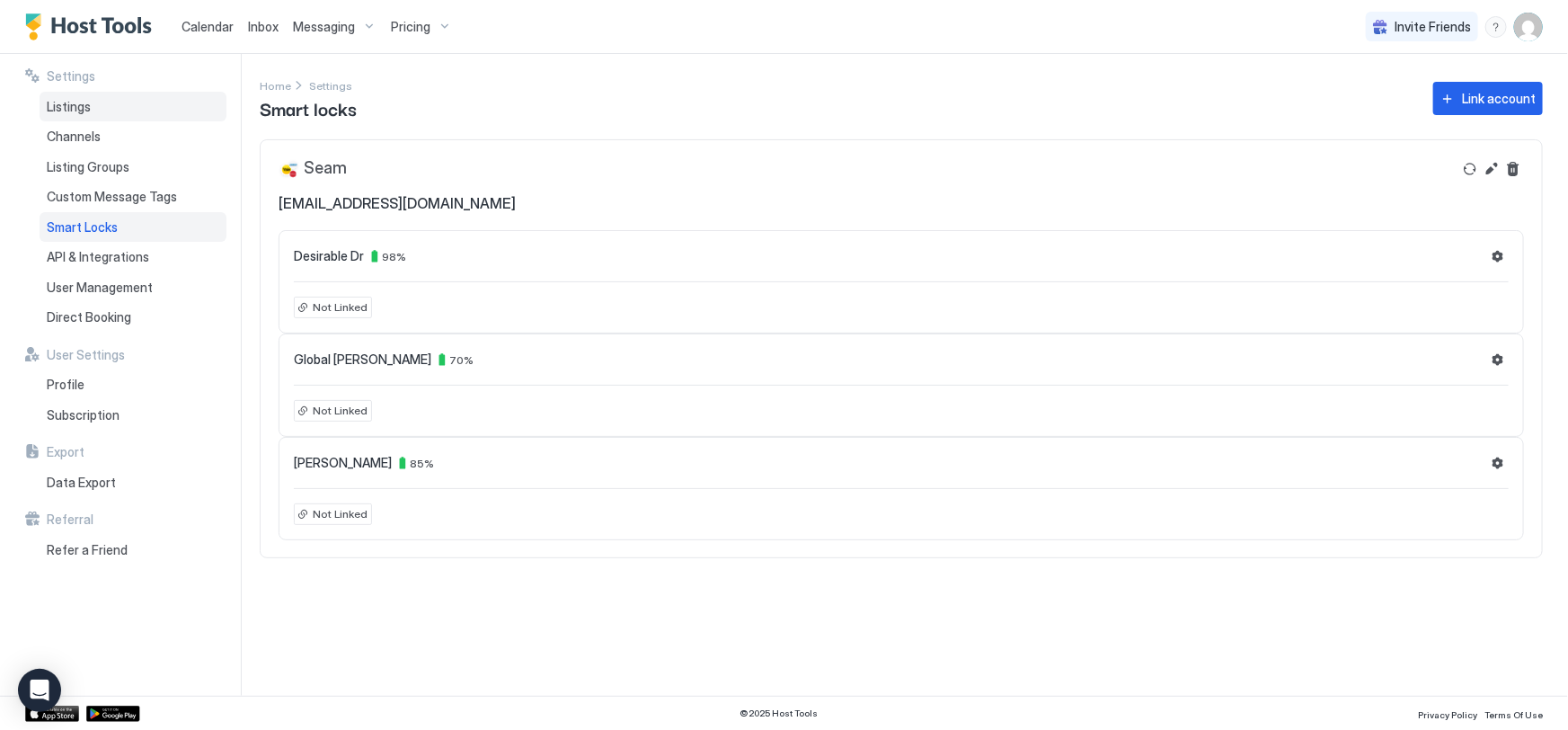
click at [81, 114] on div "Listings" at bounding box center [132, 107] width 187 height 31
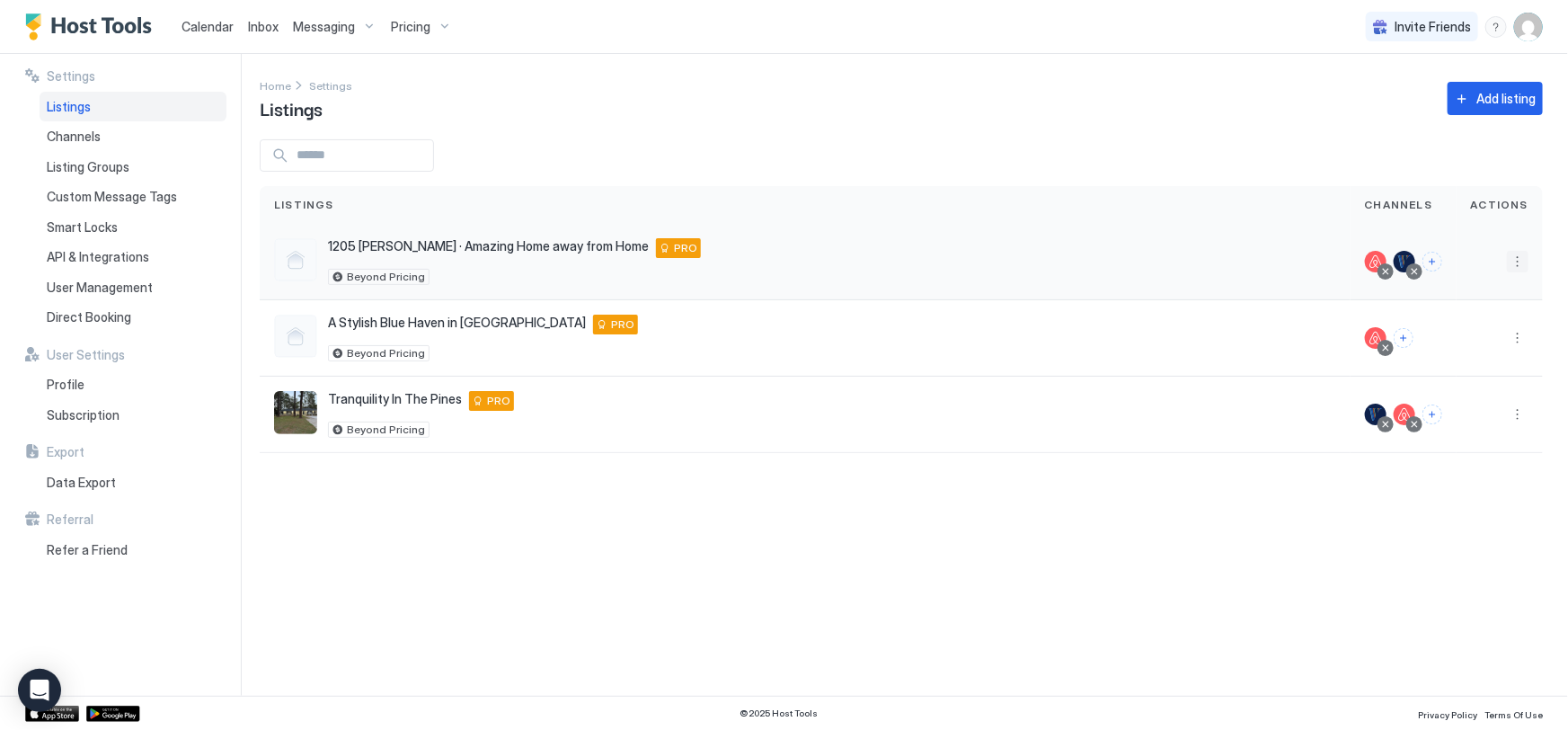
click at [1517, 257] on button "More options" at bounding box center [1518, 261] width 22 height 22
click at [1360, 287] on span "Listing Settings" at bounding box center [1366, 286] width 80 height 14
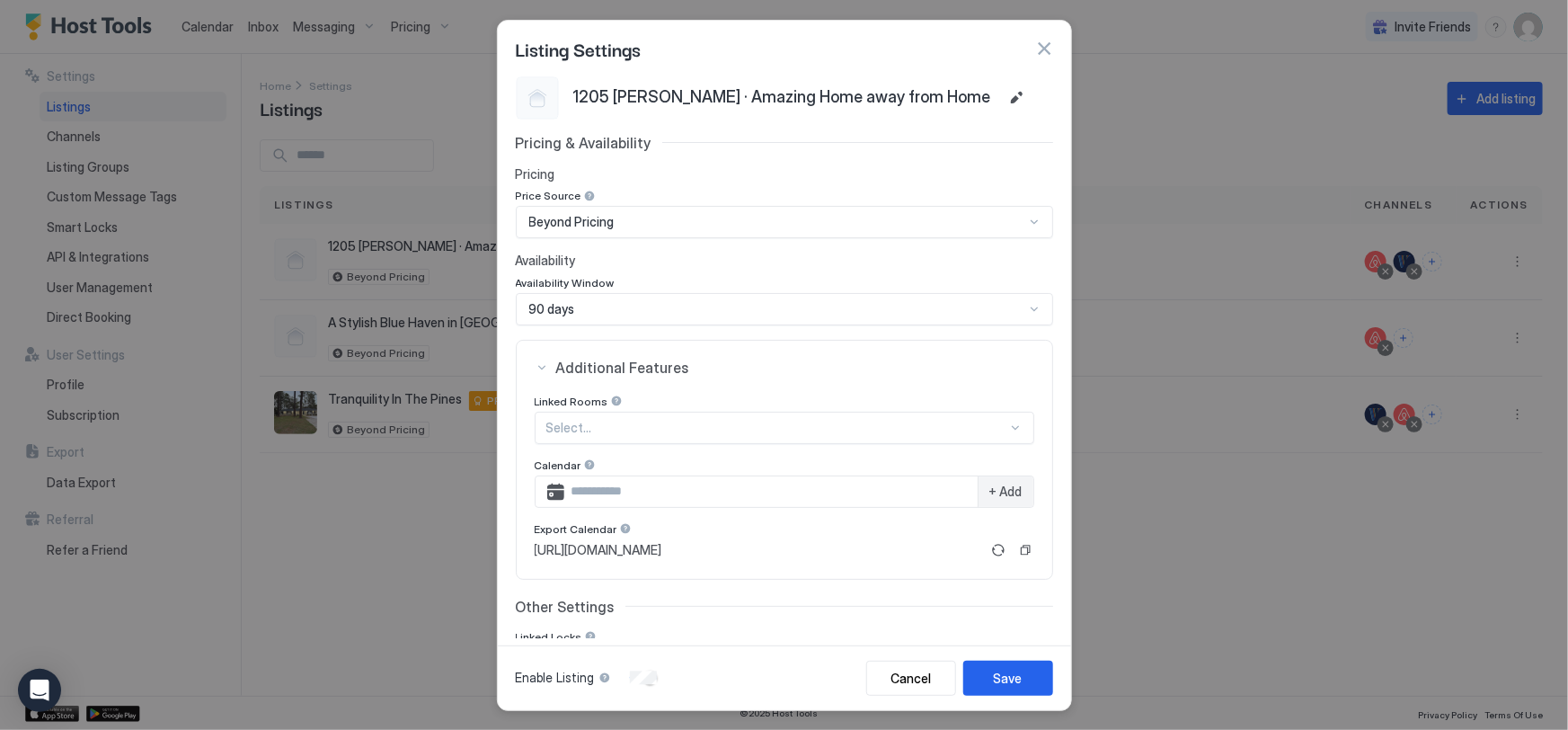
scroll to position [90, 0]
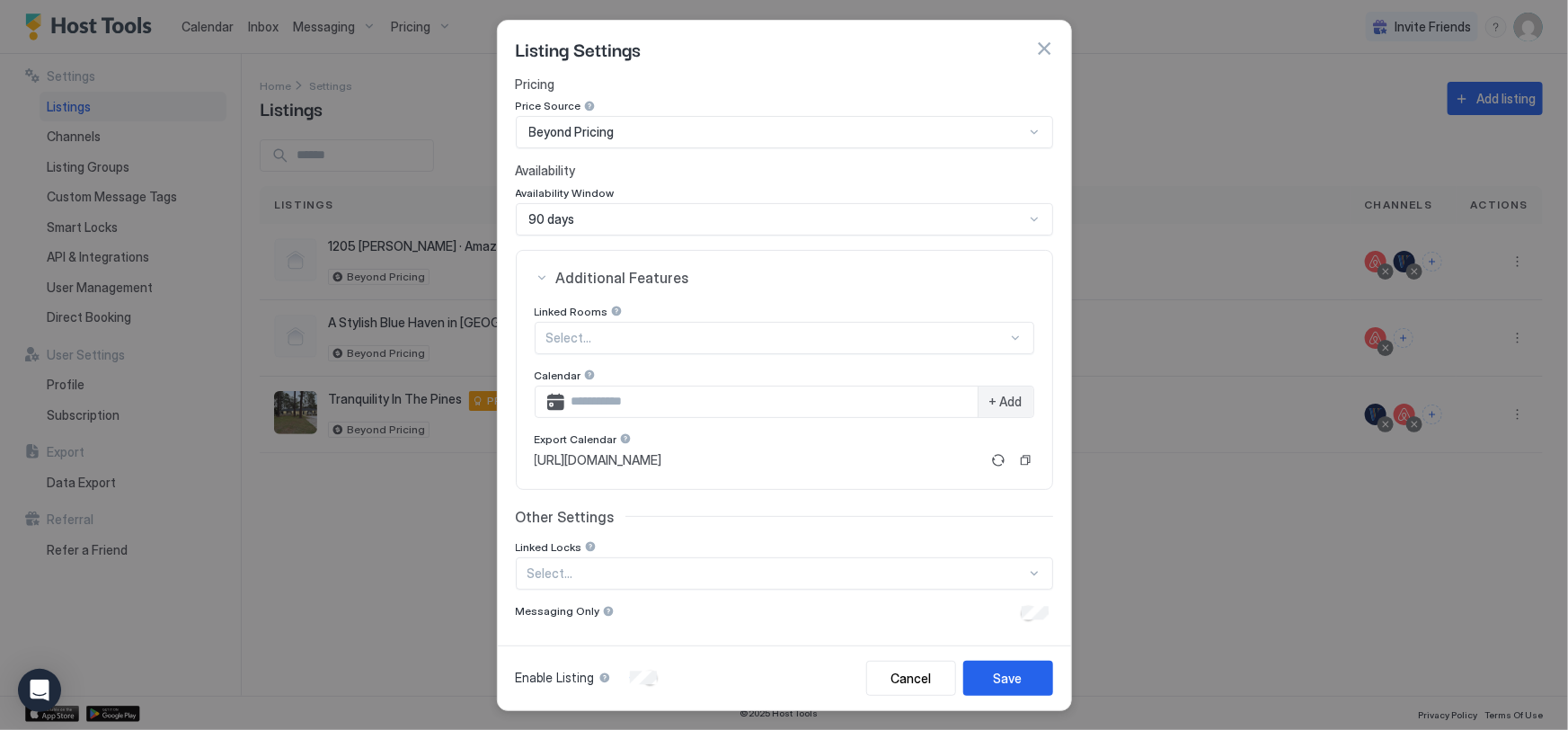
click at [630, 354] on div "Select..." at bounding box center [784, 337] width 499 height 33
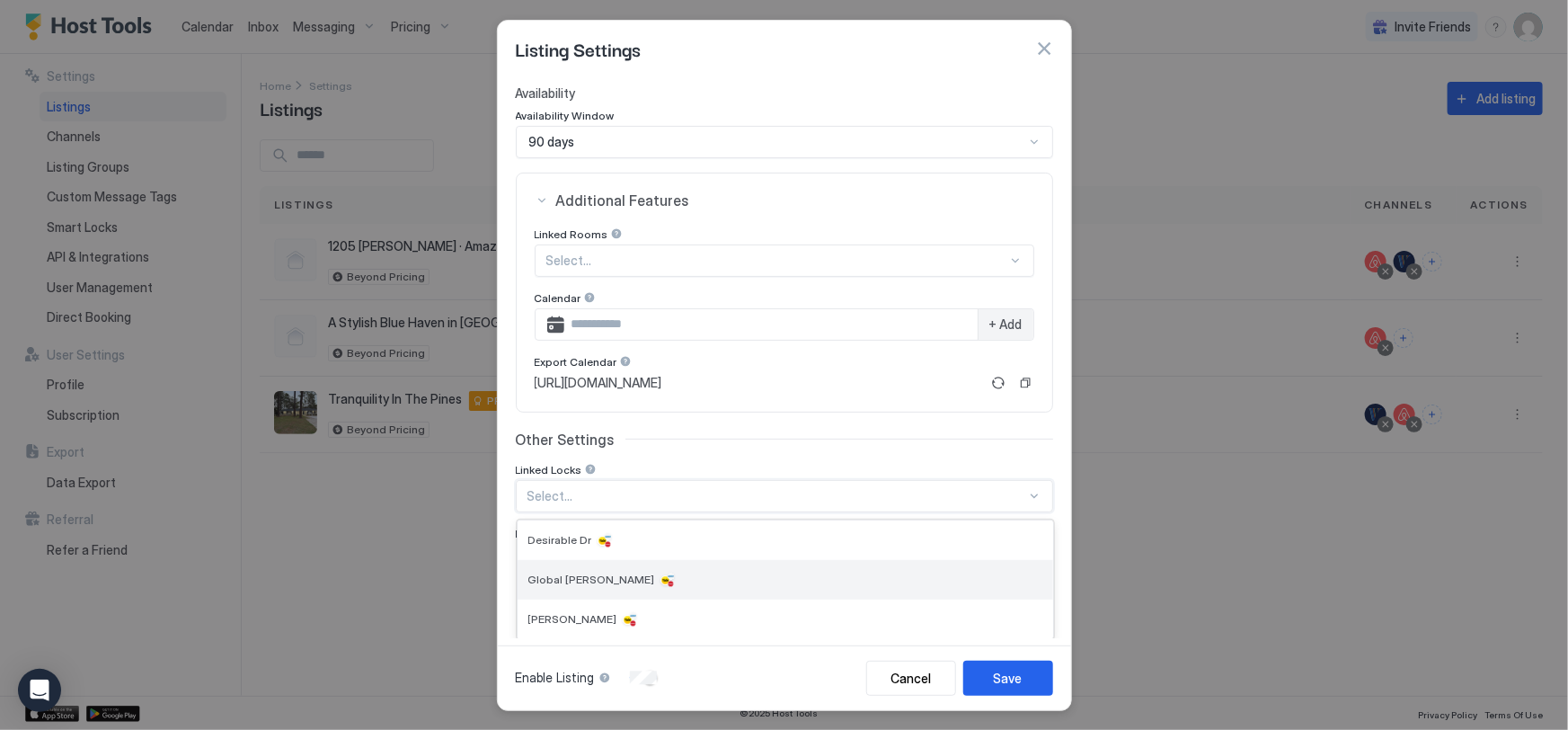
click at [659, 574] on div at bounding box center [668, 579] width 18 height 18
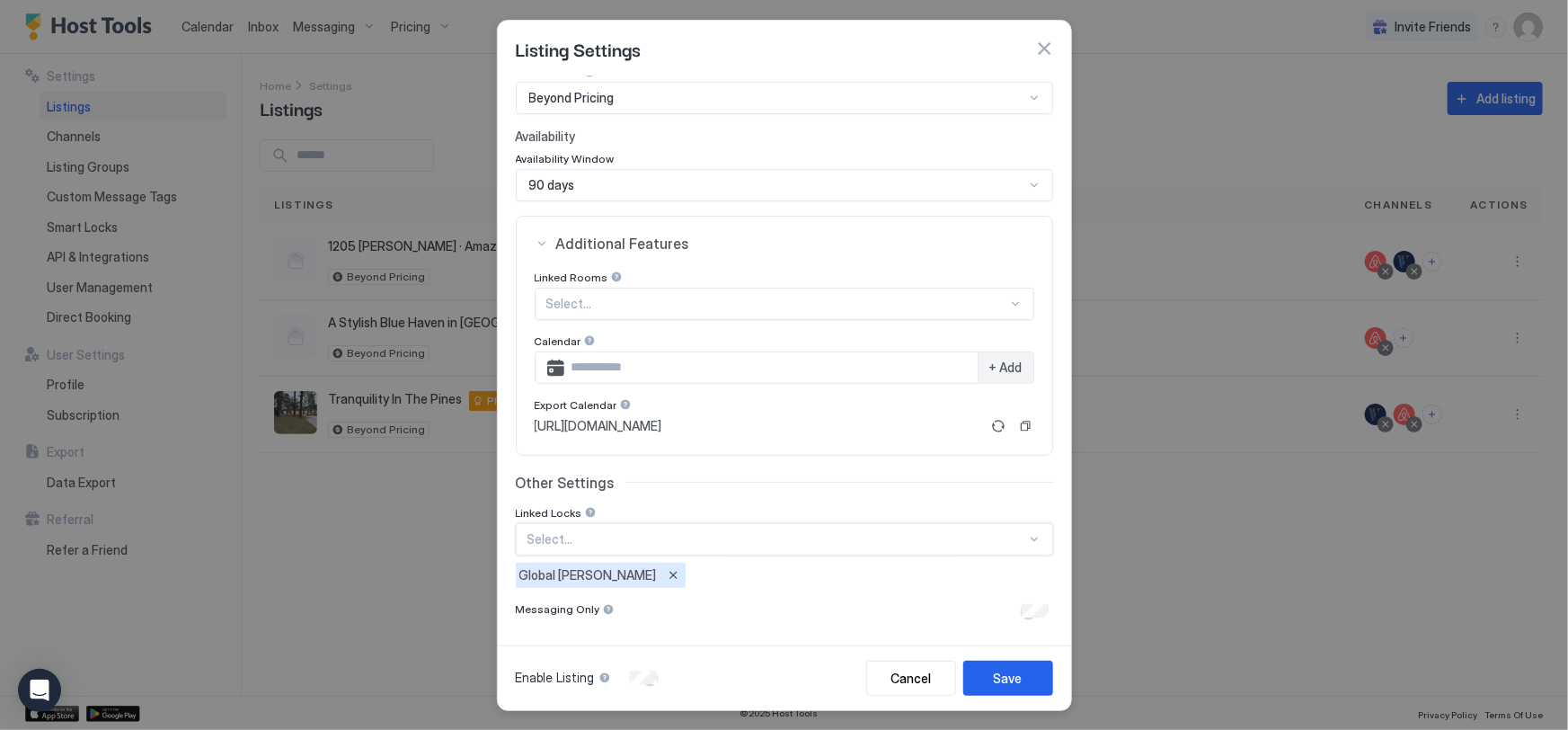
scroll to position [122, 0]
drag, startPoint x: 1009, startPoint y: 683, endPoint x: 835, endPoint y: 583, distance: 200.7
click at [835, 583] on div "Listing Settings 1205 Gornto · Amazing Home away from Home Pricing & Availabili…" at bounding box center [784, 365] width 575 height 691
click at [1006, 675] on div "Save" at bounding box center [1008, 678] width 29 height 19
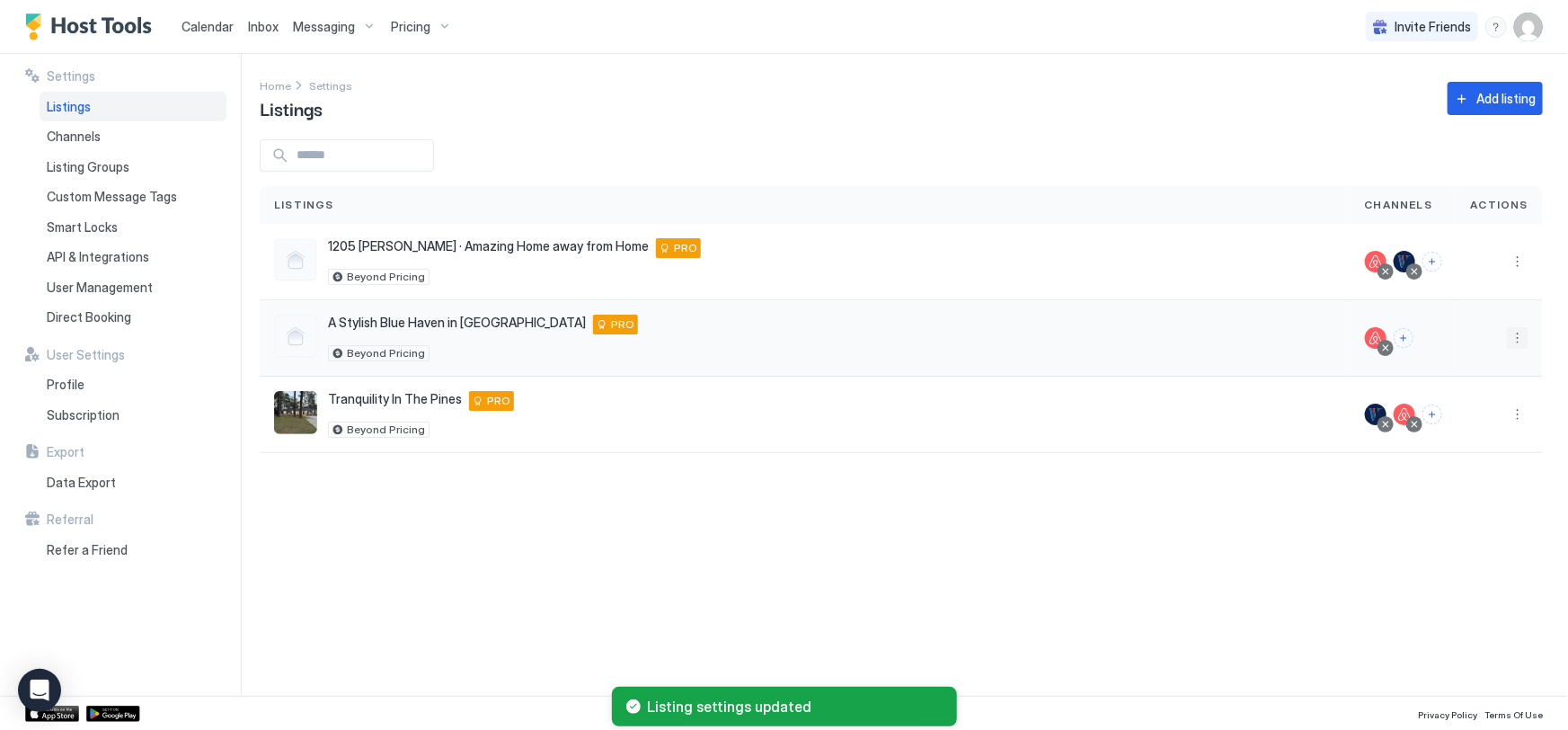
click at [1519, 342] on button "More options" at bounding box center [1518, 338] width 22 height 22
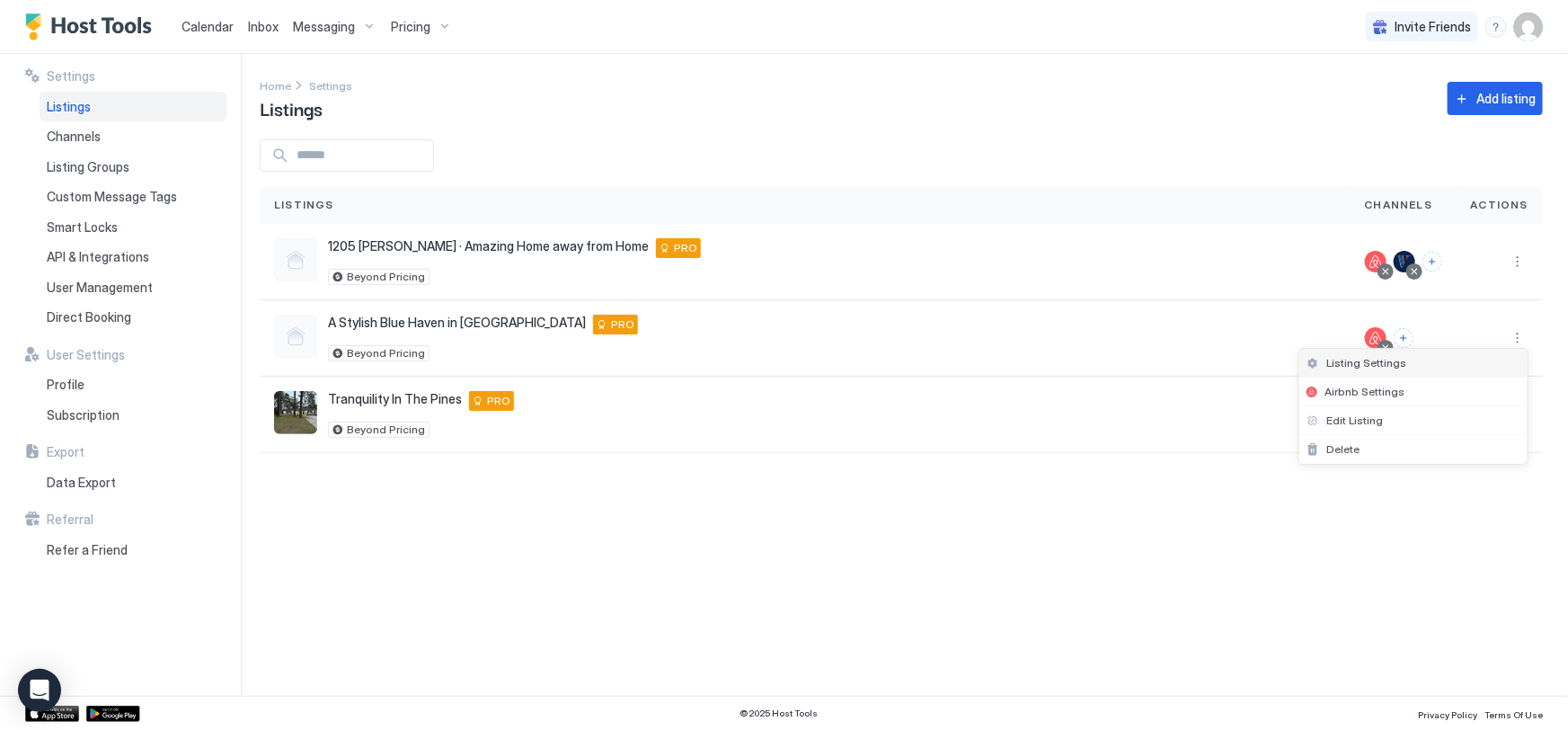
click at [1357, 362] on span "Listing Settings" at bounding box center [1366, 363] width 80 height 14
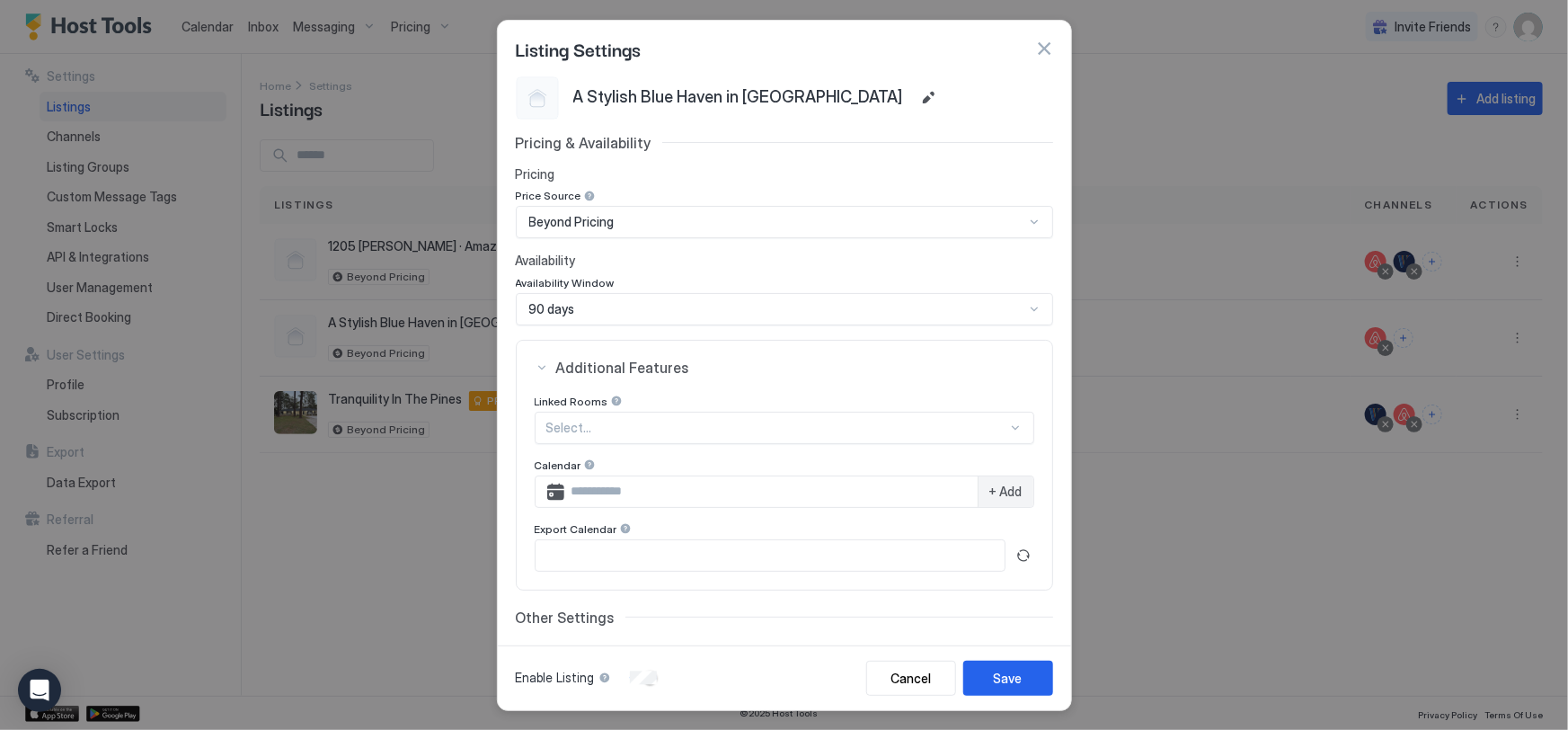
scroll to position [101, 0]
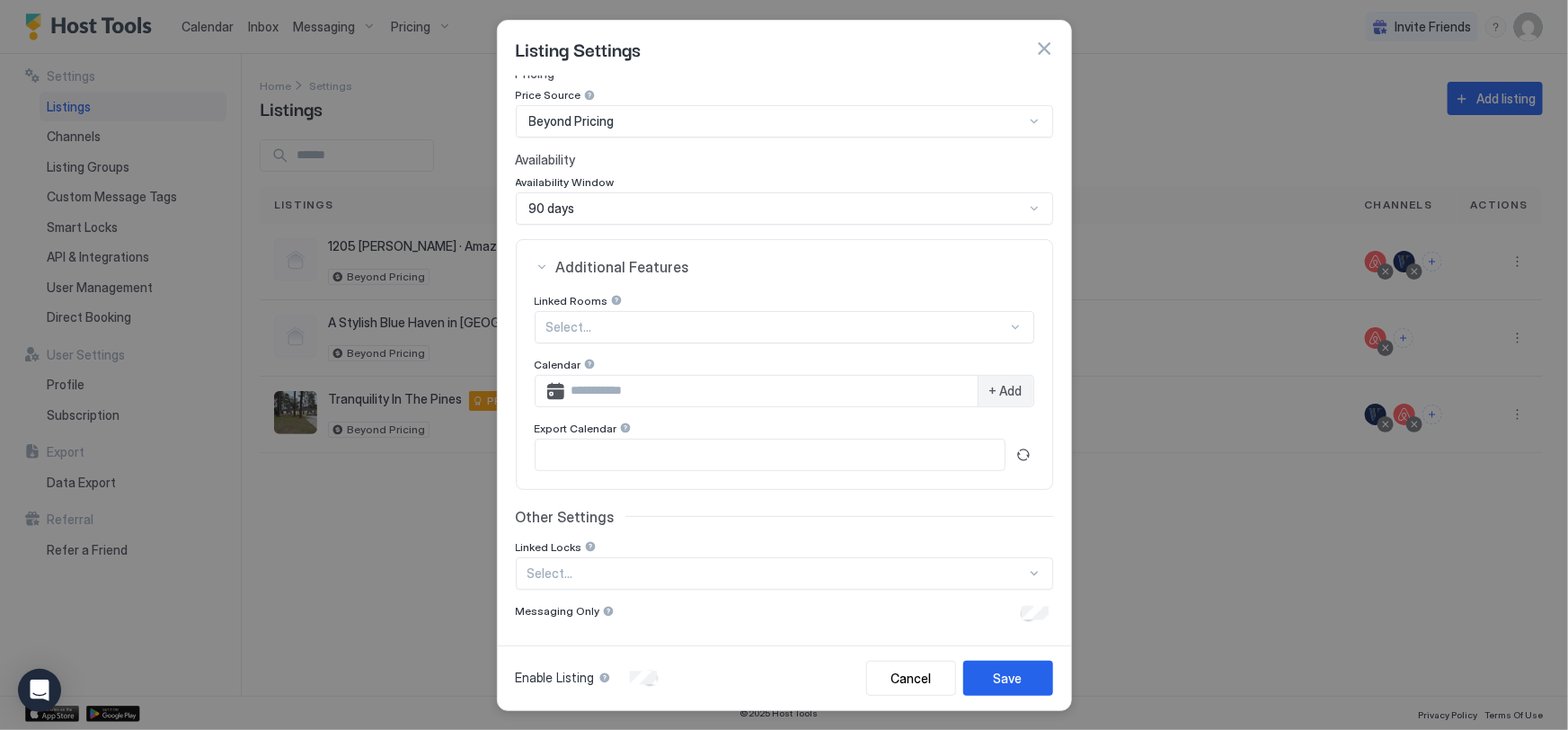
click at [584, 343] on div "Select..." at bounding box center [784, 327] width 499 height 33
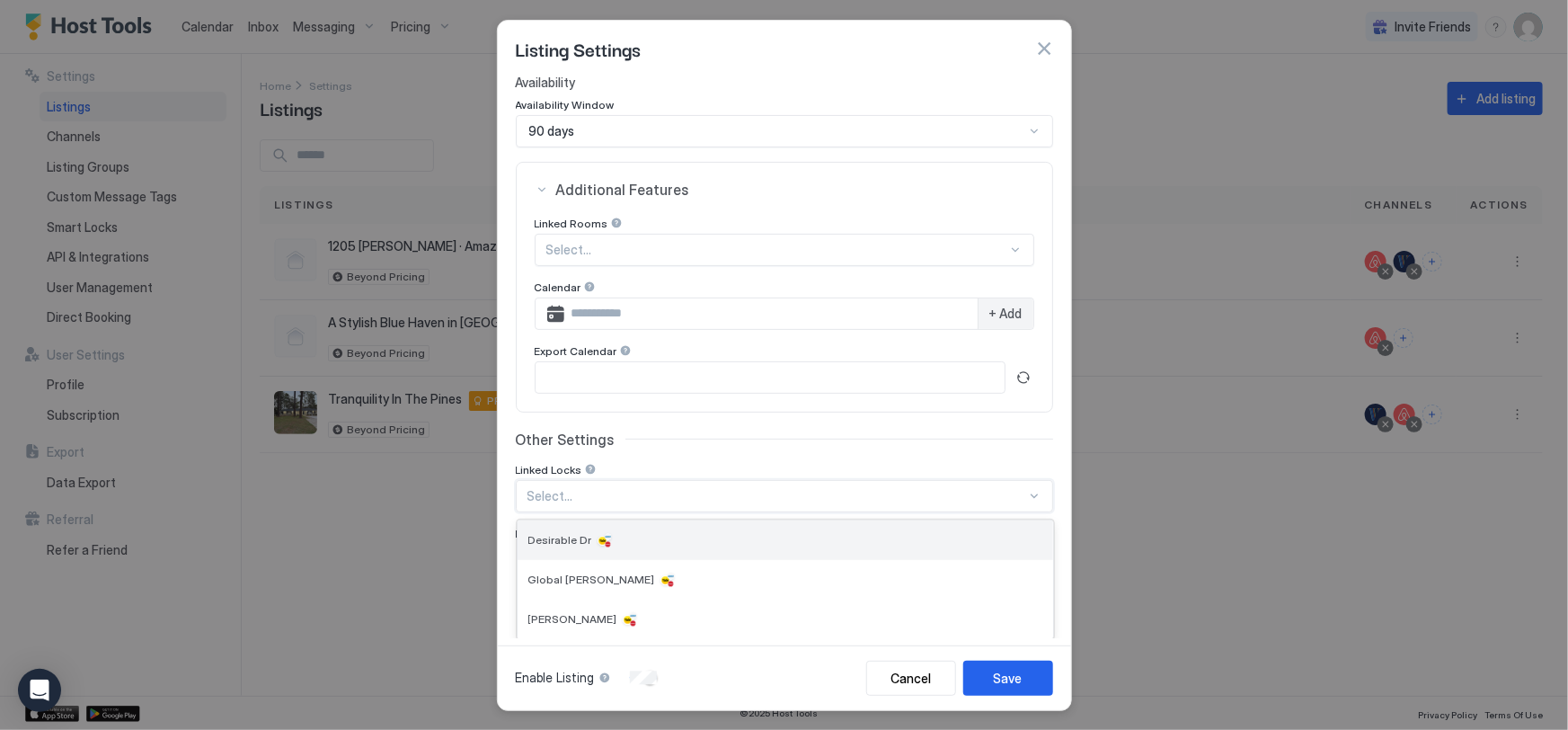
click at [596, 542] on div at bounding box center [605, 540] width 18 height 18
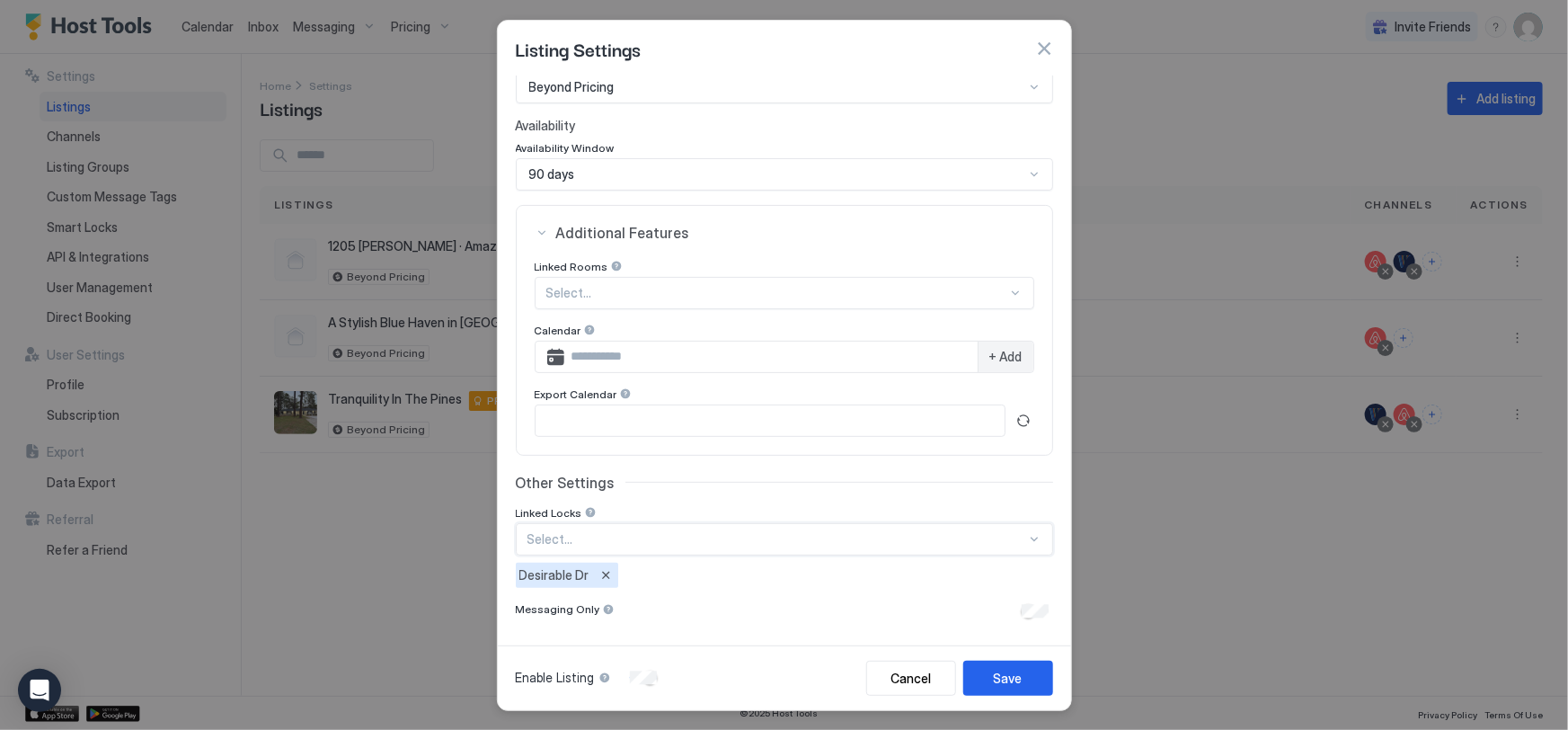
scroll to position [134, 0]
click at [1009, 681] on div "Save" at bounding box center [1008, 678] width 29 height 19
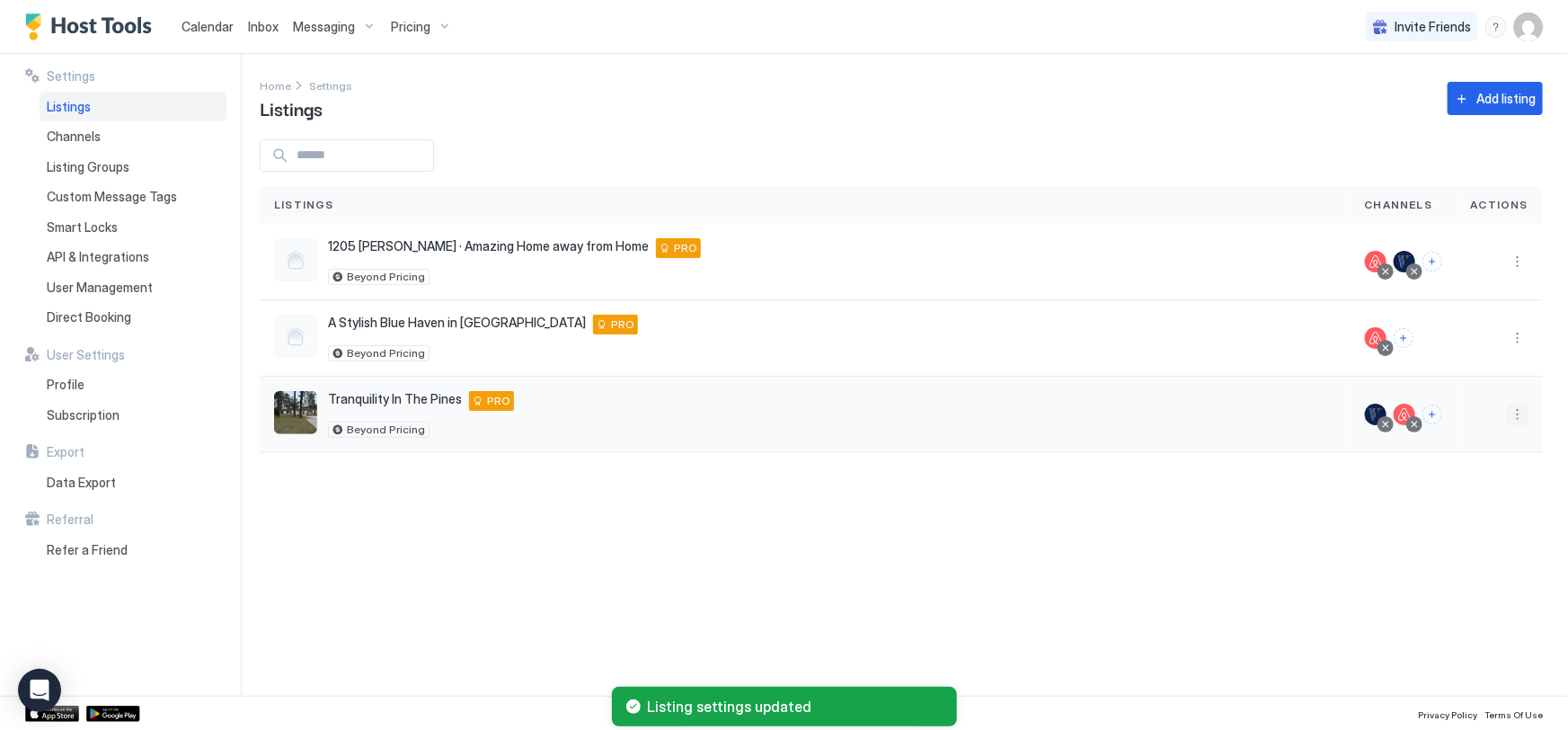
click at [1517, 412] on button "More options" at bounding box center [1518, 414] width 22 height 22
click at [1386, 439] on span "Listing Settings" at bounding box center [1366, 439] width 80 height 14
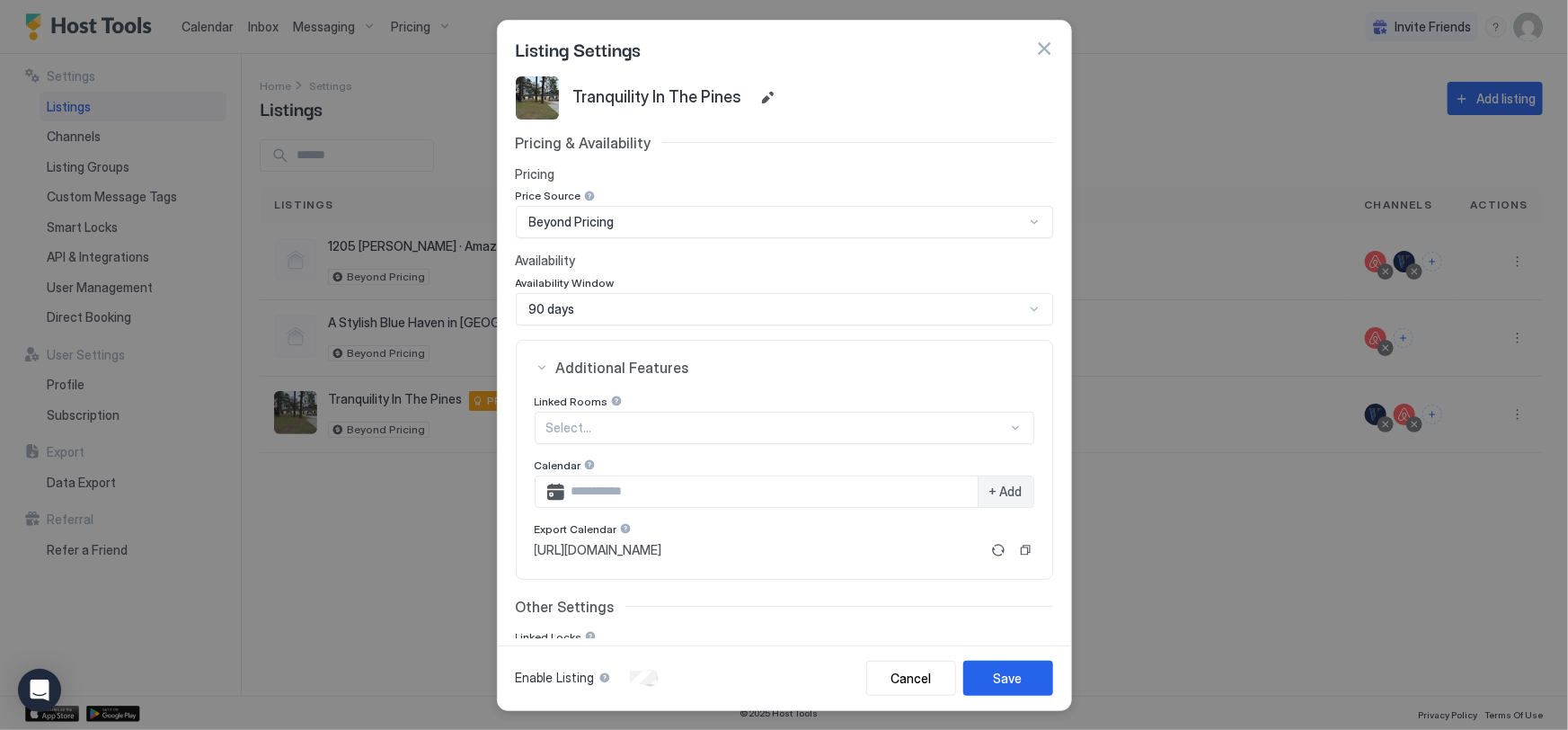
scroll to position [90, 0]
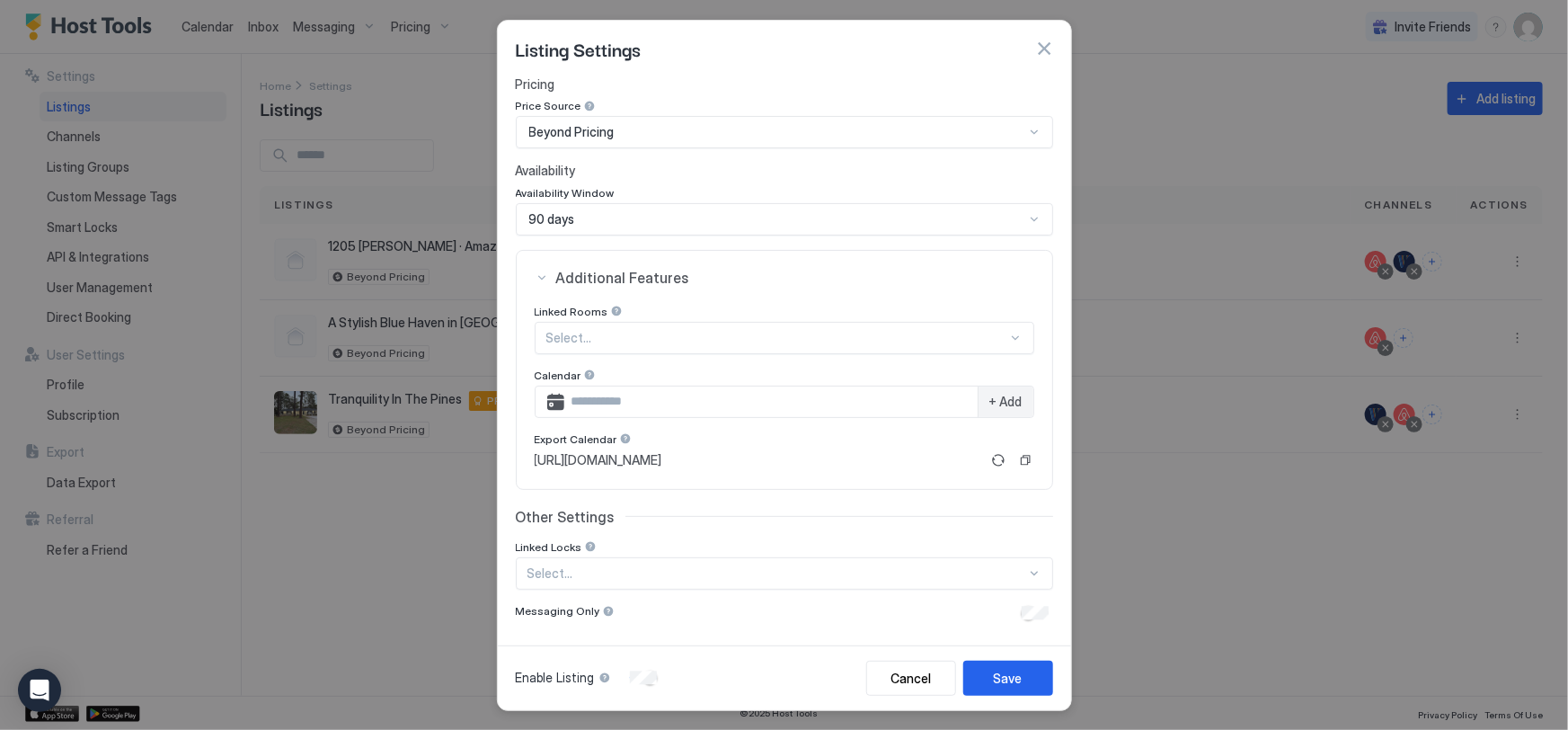
click at [596, 354] on div "Select..." at bounding box center [784, 337] width 499 height 33
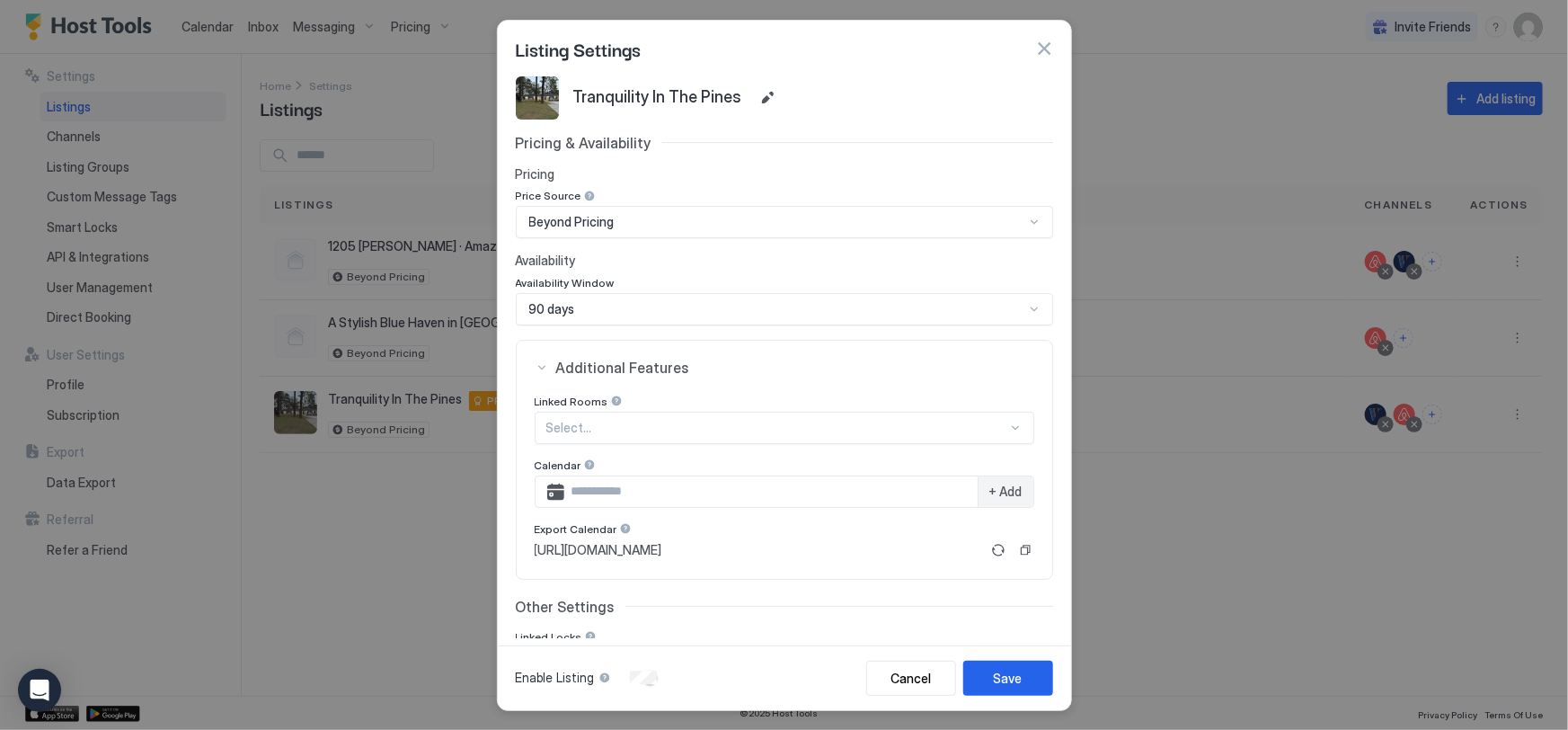
click at [1044, 45] on button "button" at bounding box center [1044, 48] width 18 height 18
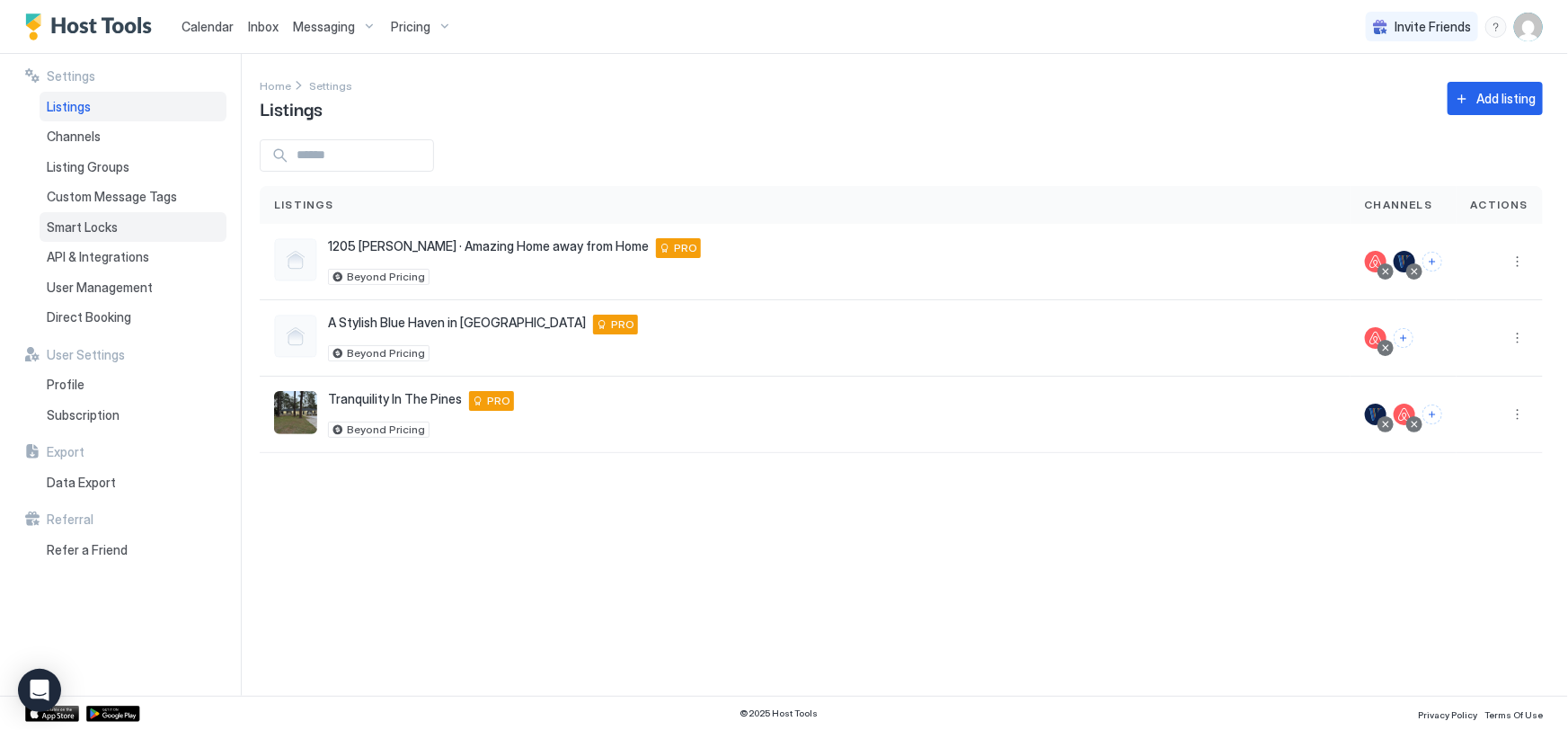
click at [98, 222] on span "Smart Locks" at bounding box center [82, 227] width 71 height 16
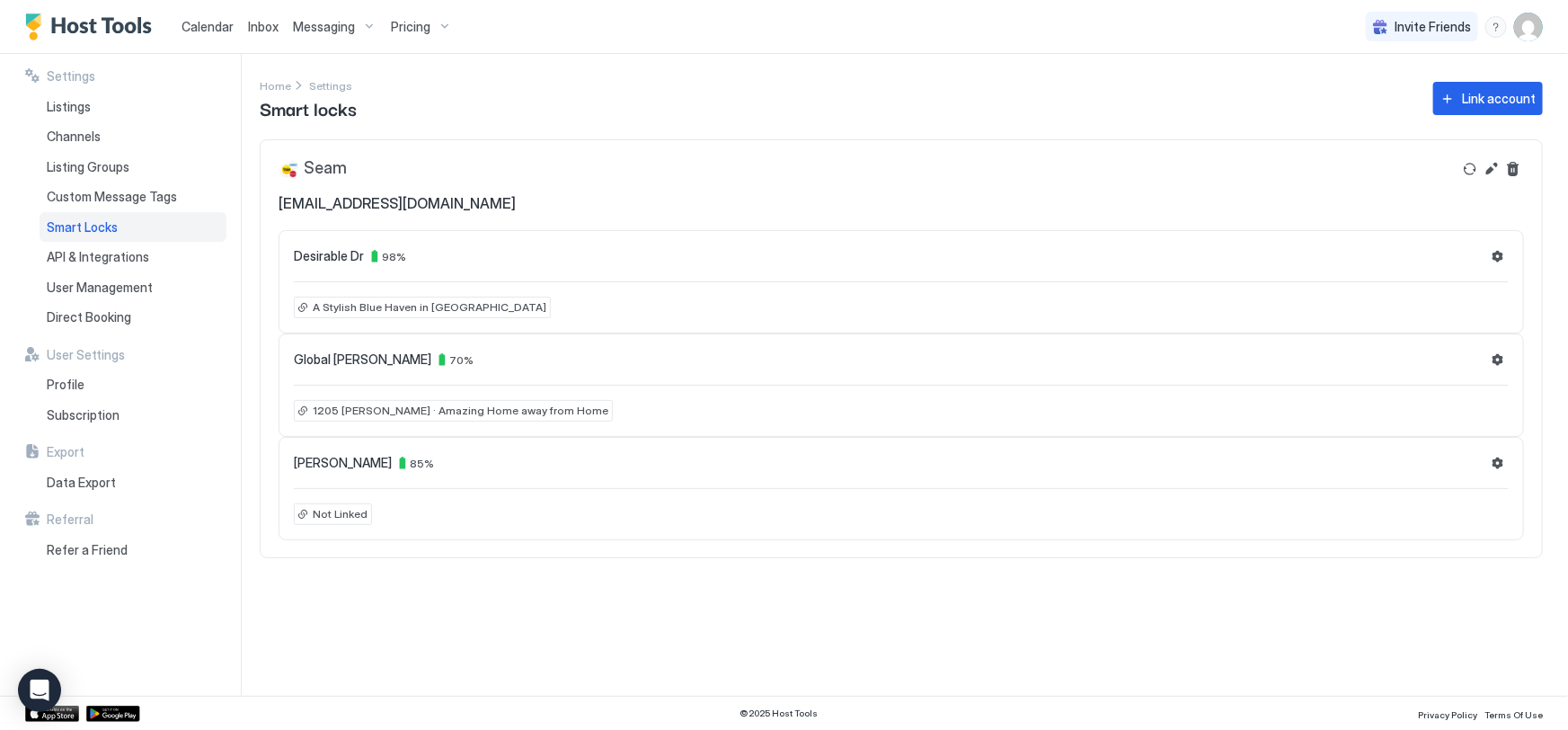
click at [338, 26] on span "Messaging" at bounding box center [324, 27] width 62 height 16
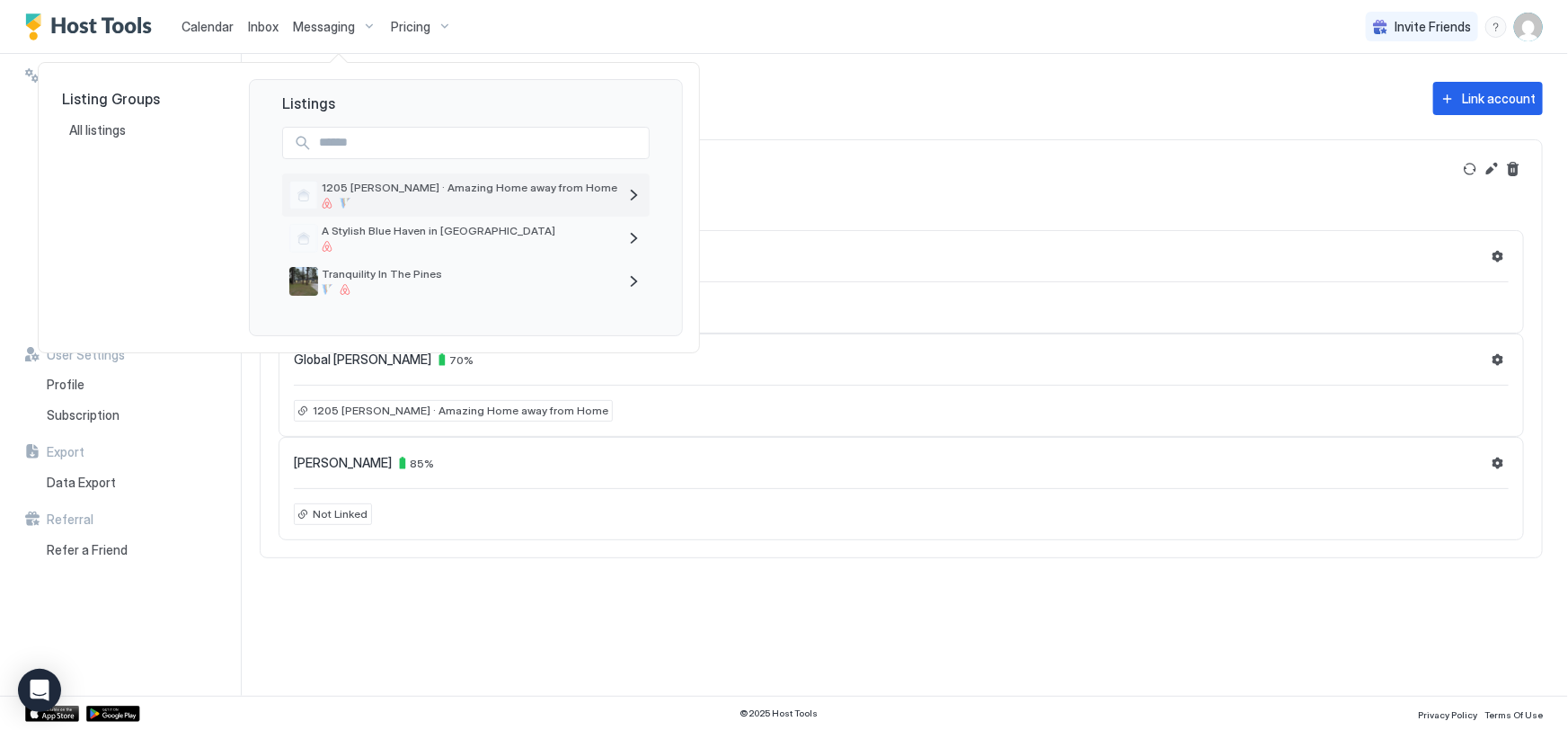
click at [404, 196] on div "1205 [PERSON_NAME] · Amazing Home away from Home" at bounding box center [470, 194] width 296 height 28
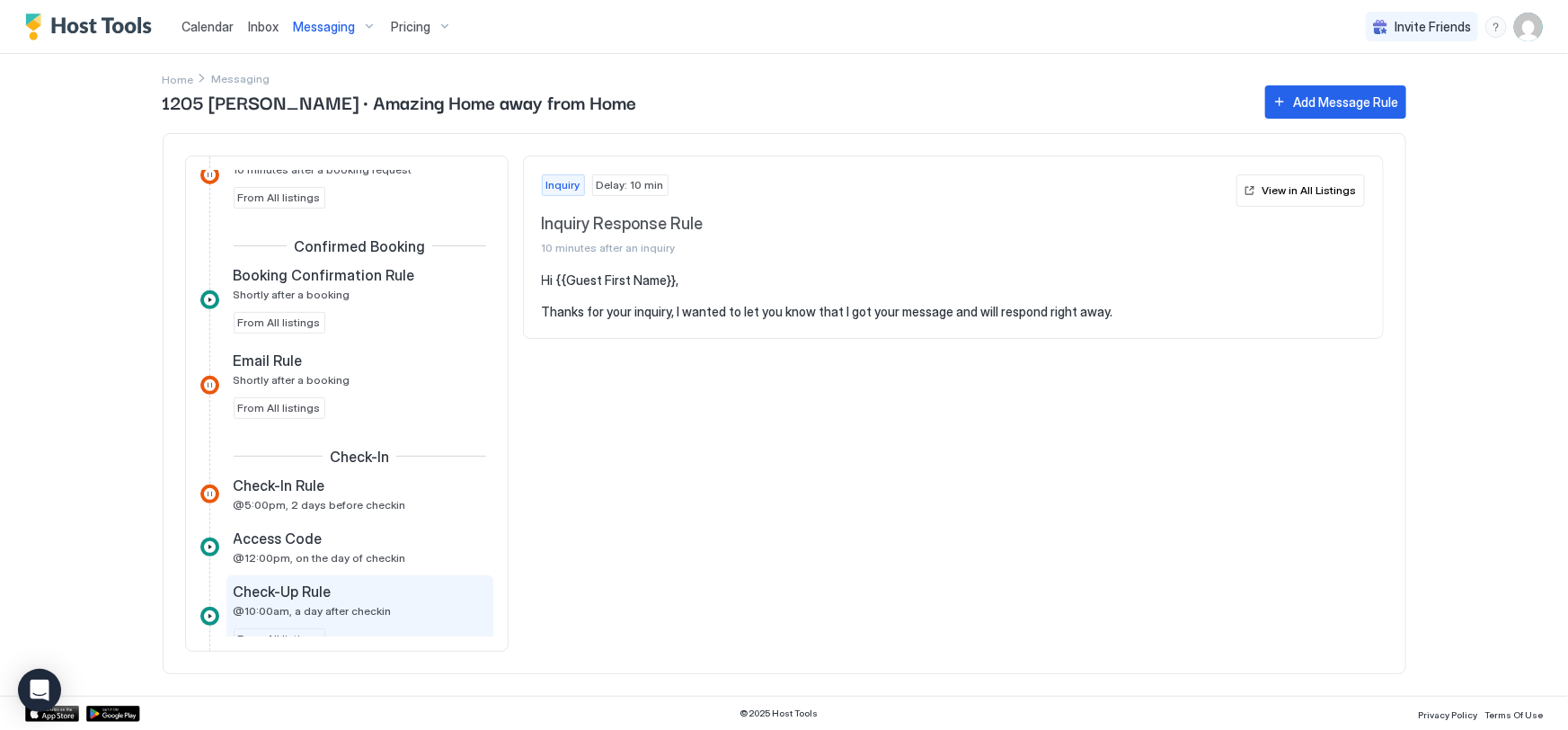
scroll to position [571, 0]
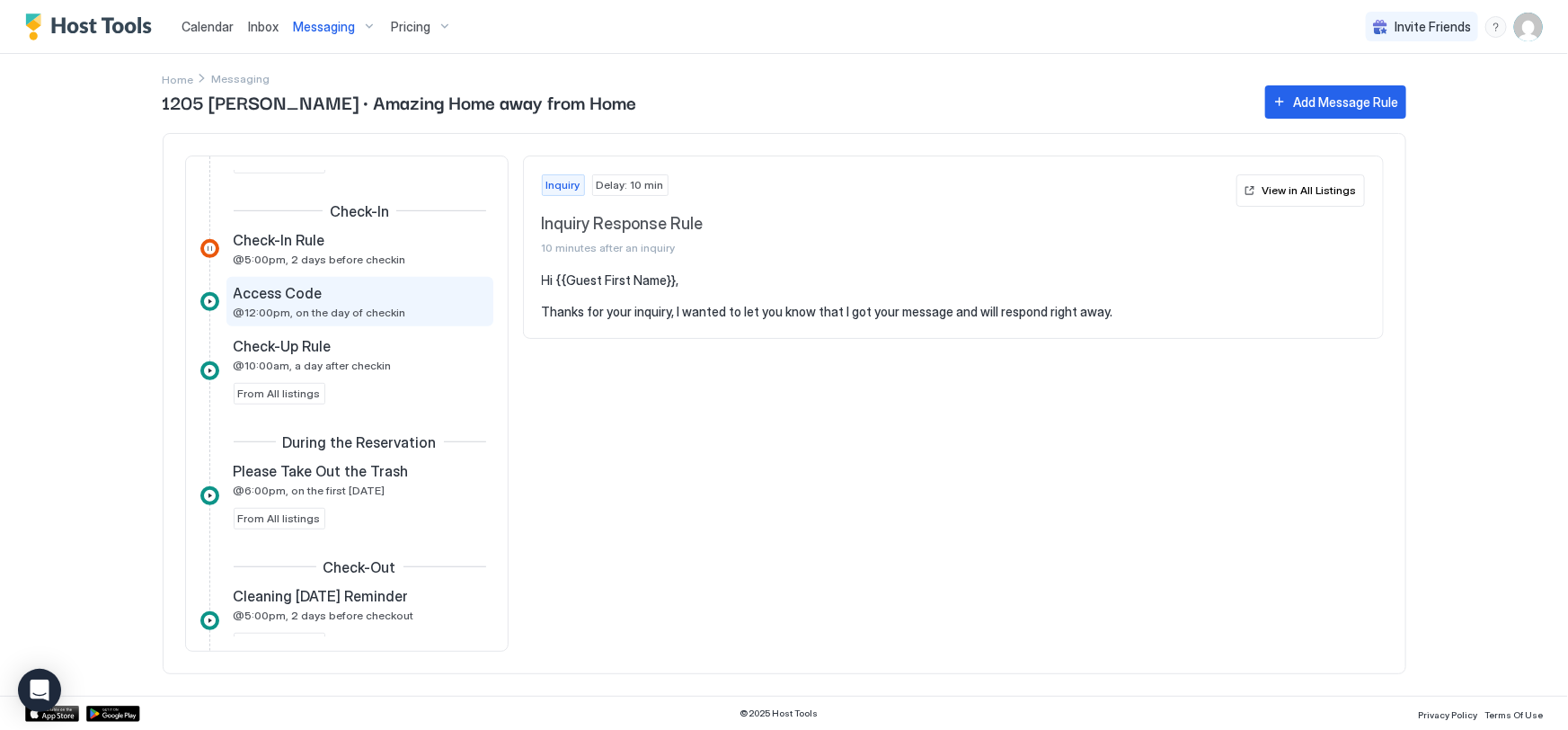
click at [307, 306] on span "@12:00pm, on the day of checkin" at bounding box center [320, 313] width 173 height 14
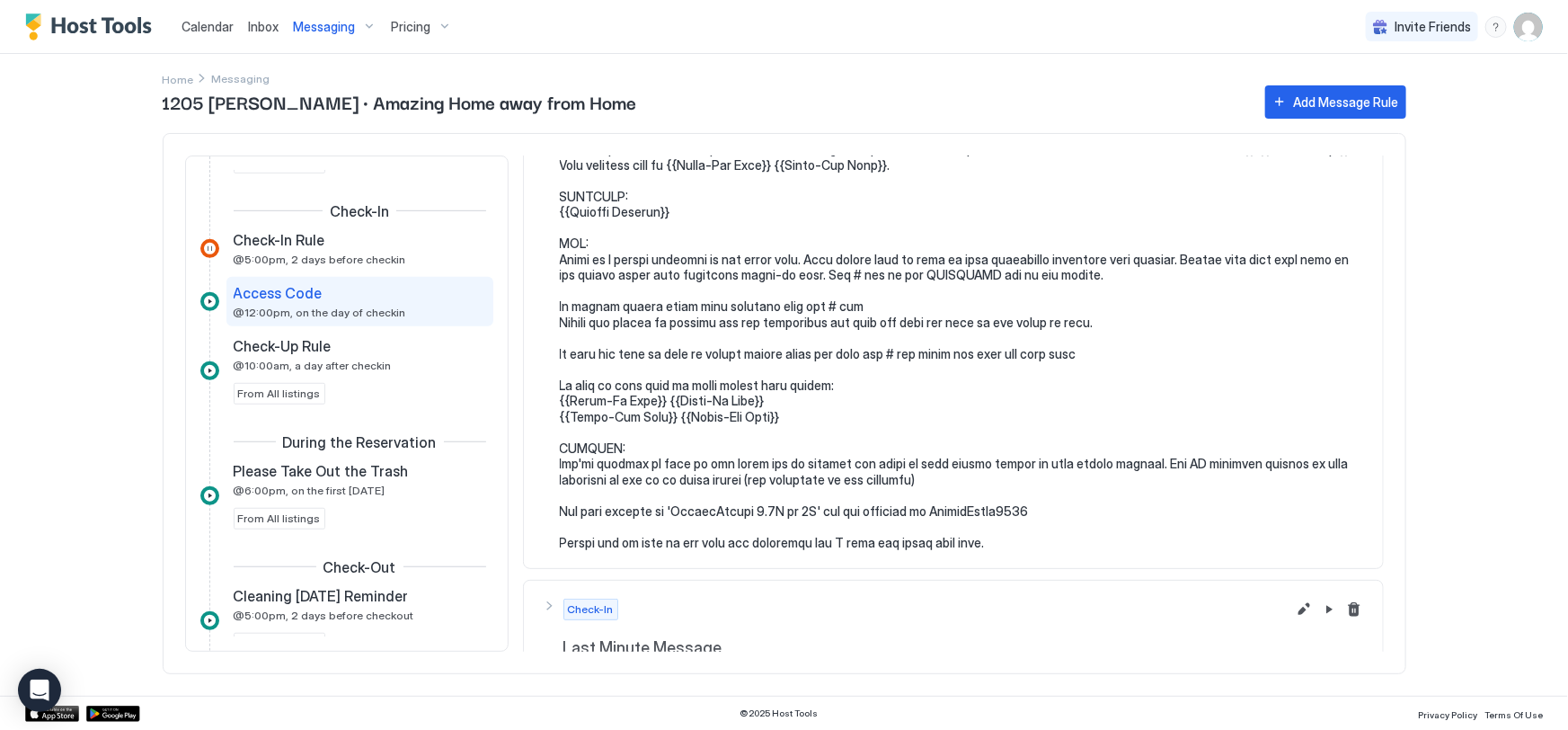
scroll to position [207, 0]
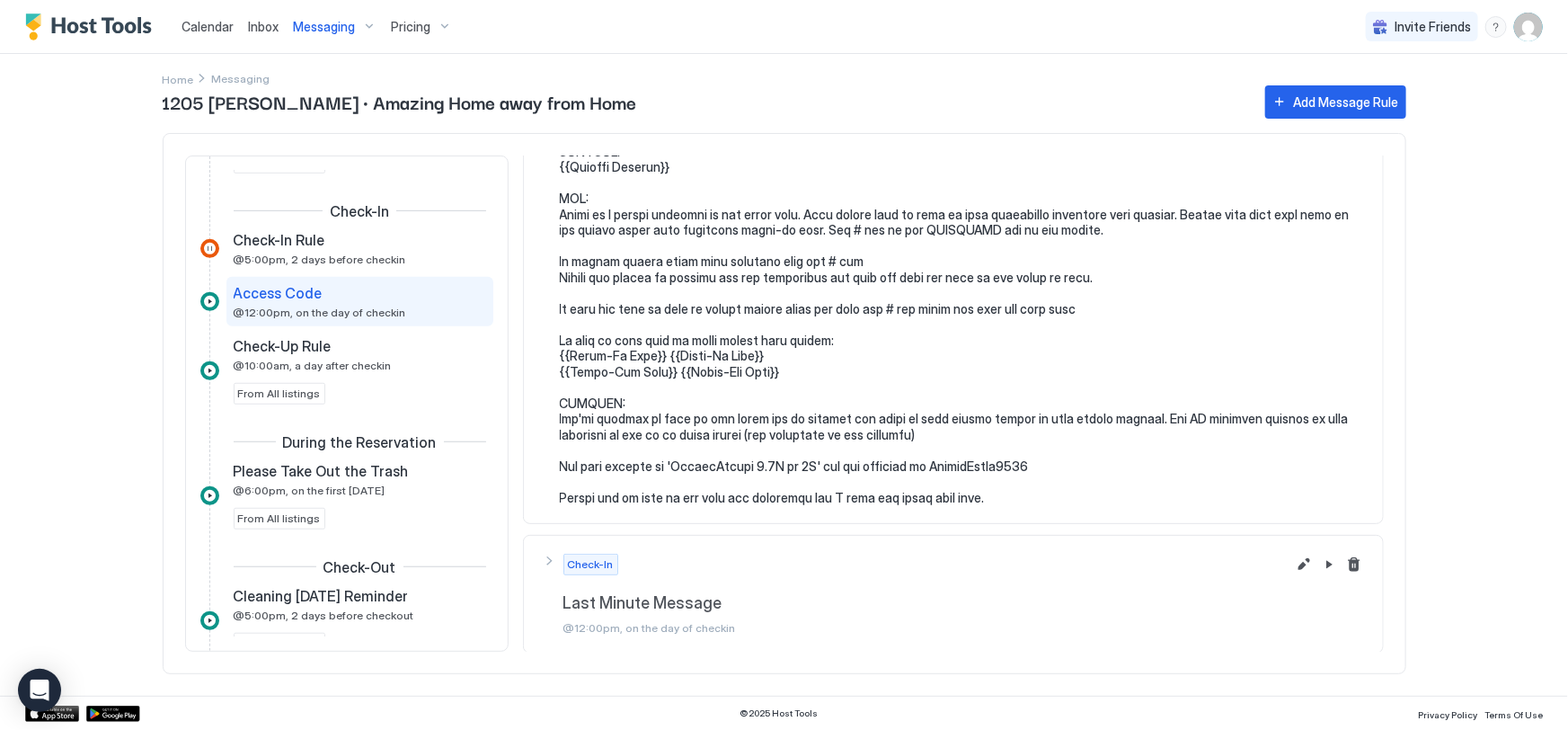
click at [549, 47] on div "Check-In Last Minute Message @12:00pm, on the day of checkin" at bounding box center [914, 7] width 744 height 81
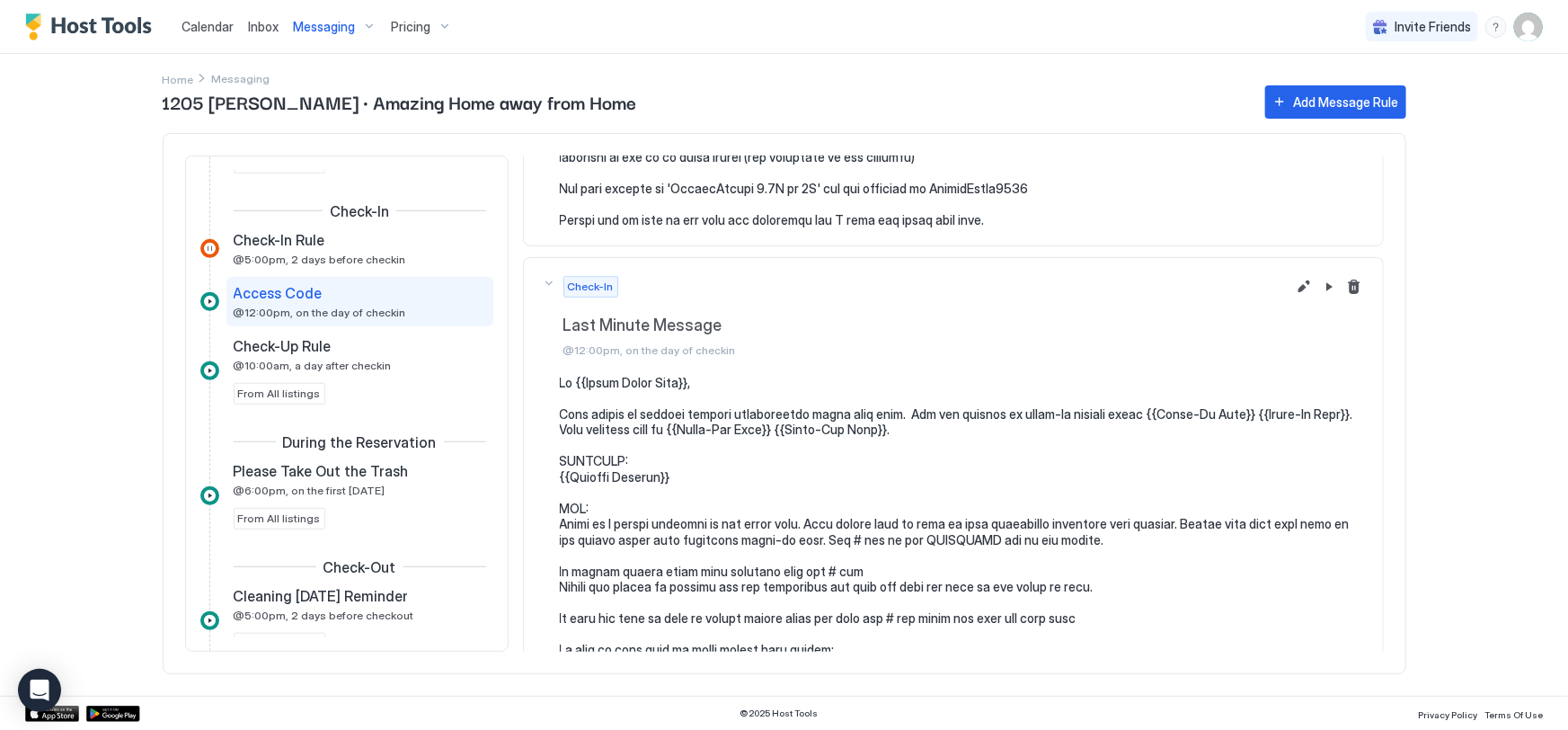
scroll to position [421, 0]
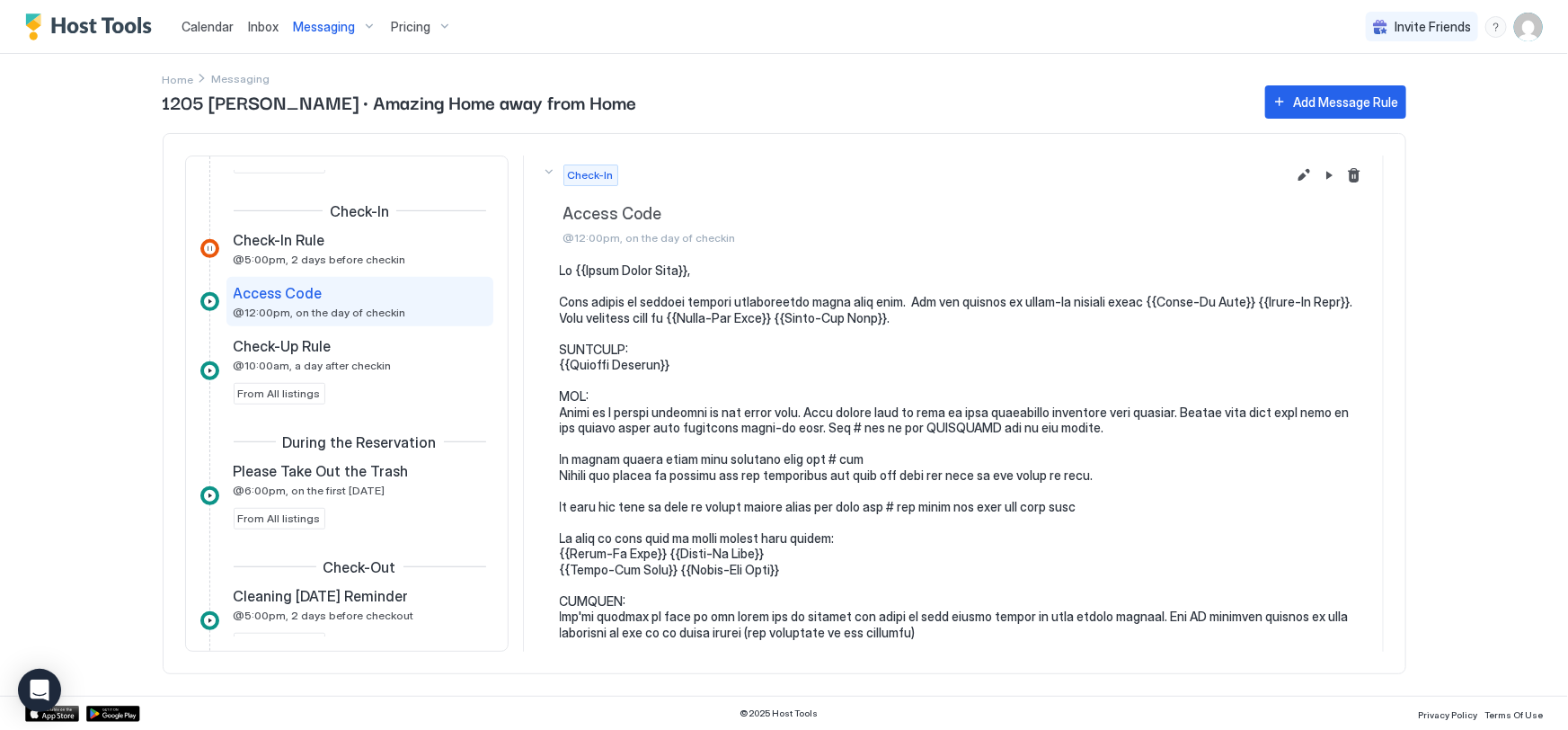
scroll to position [0, 0]
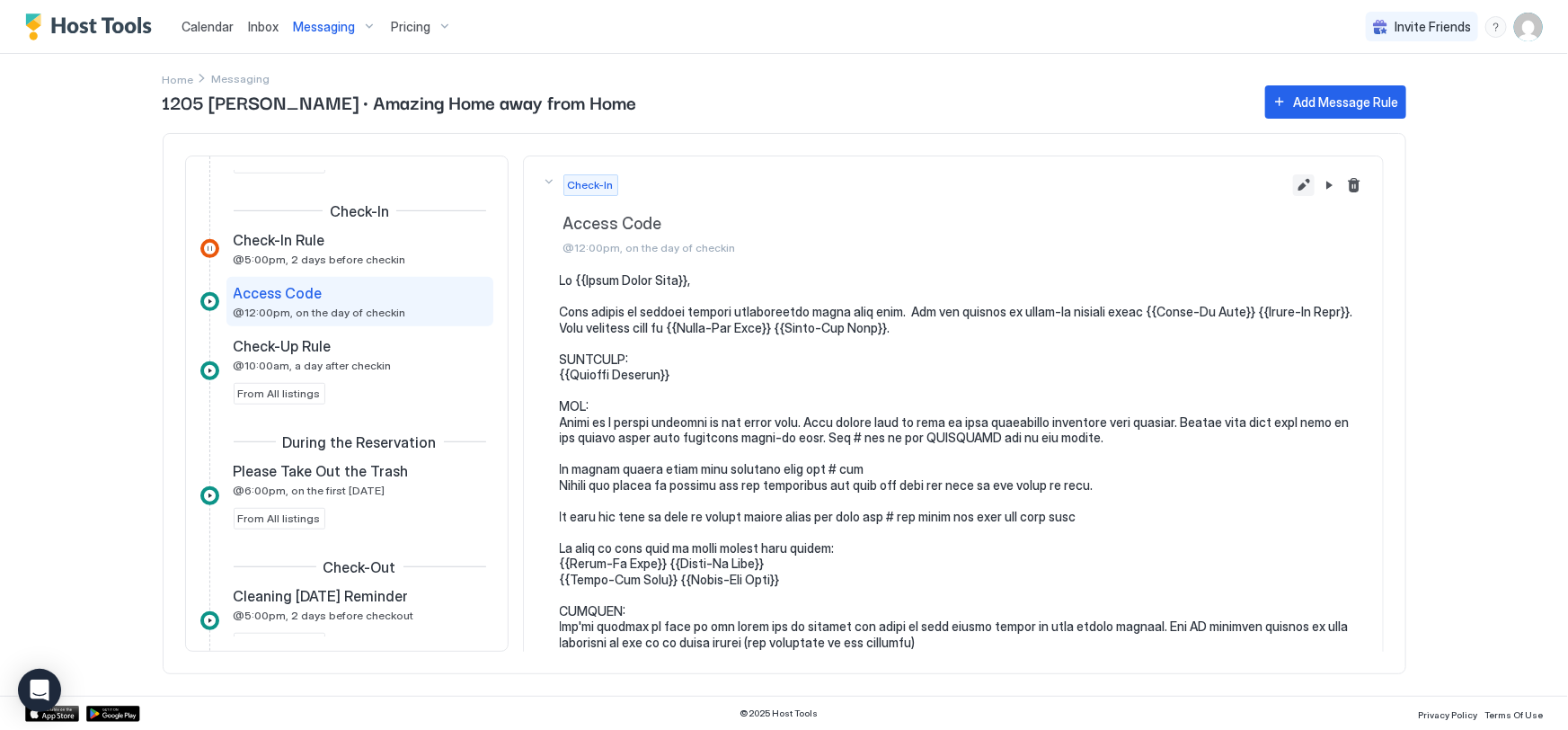
click at [1294, 182] on button "Edit message rule" at bounding box center [1305, 185] width 22 height 22
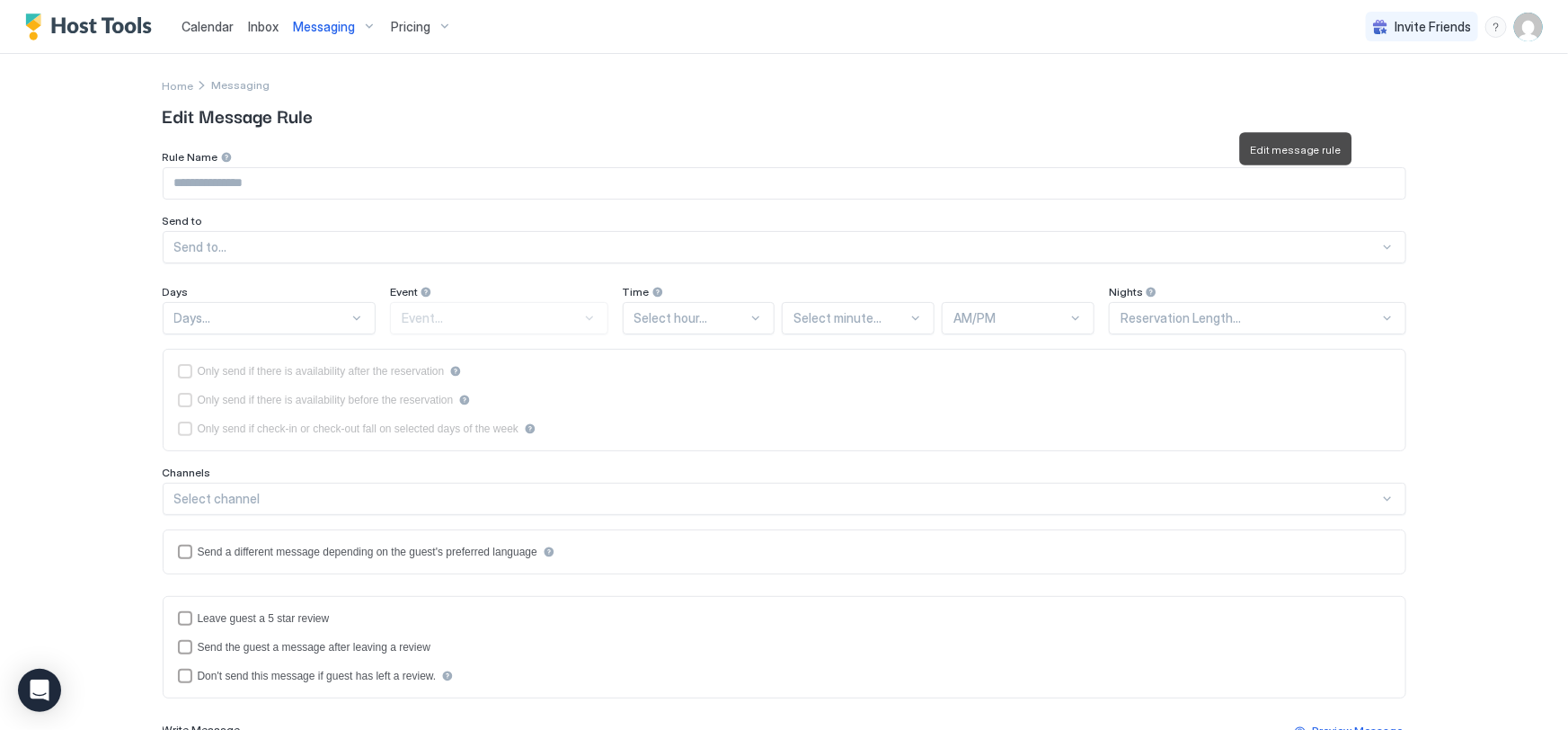
type input "**********"
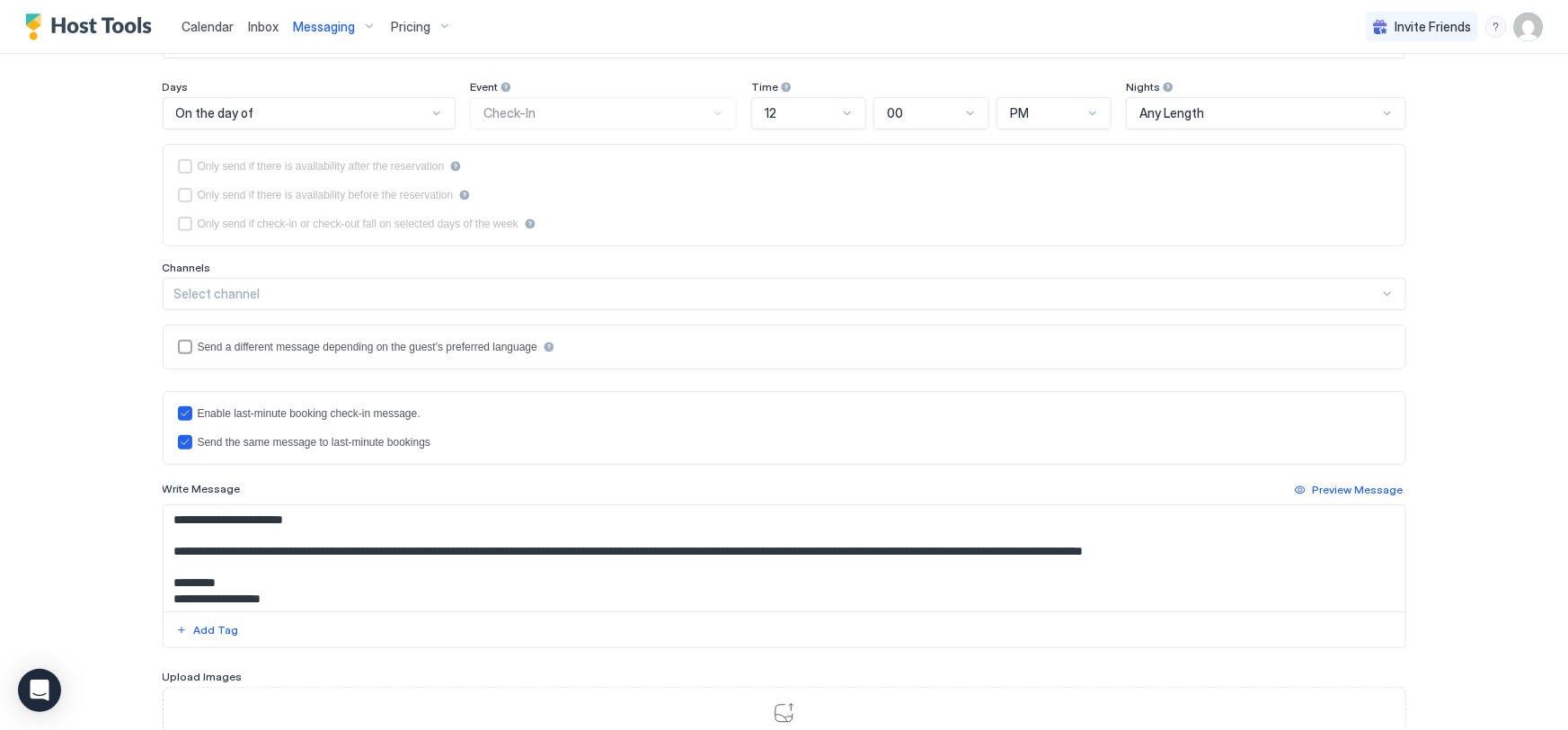
scroll to position [327, 0]
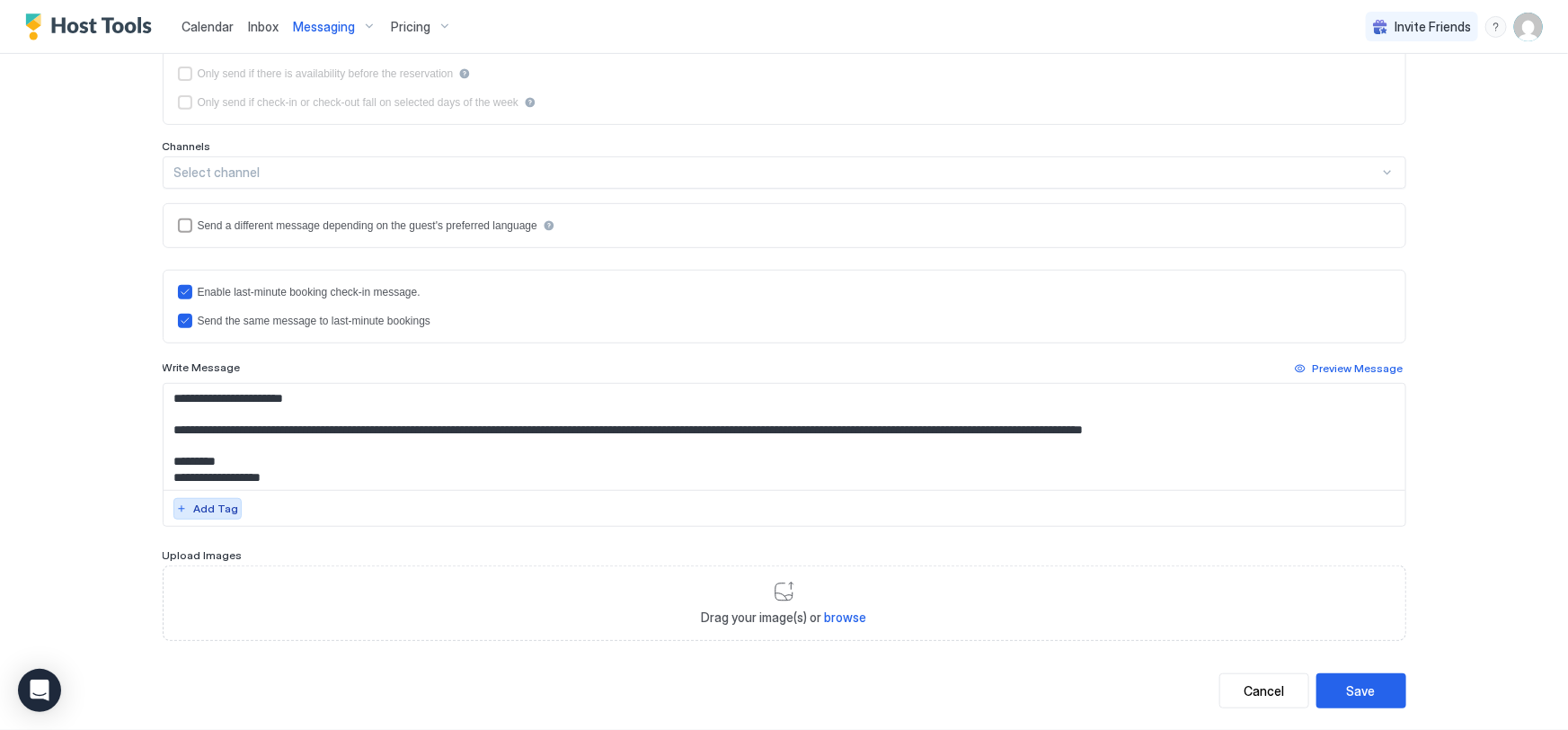
click at [200, 503] on div "Add Tag" at bounding box center [217, 508] width 45 height 16
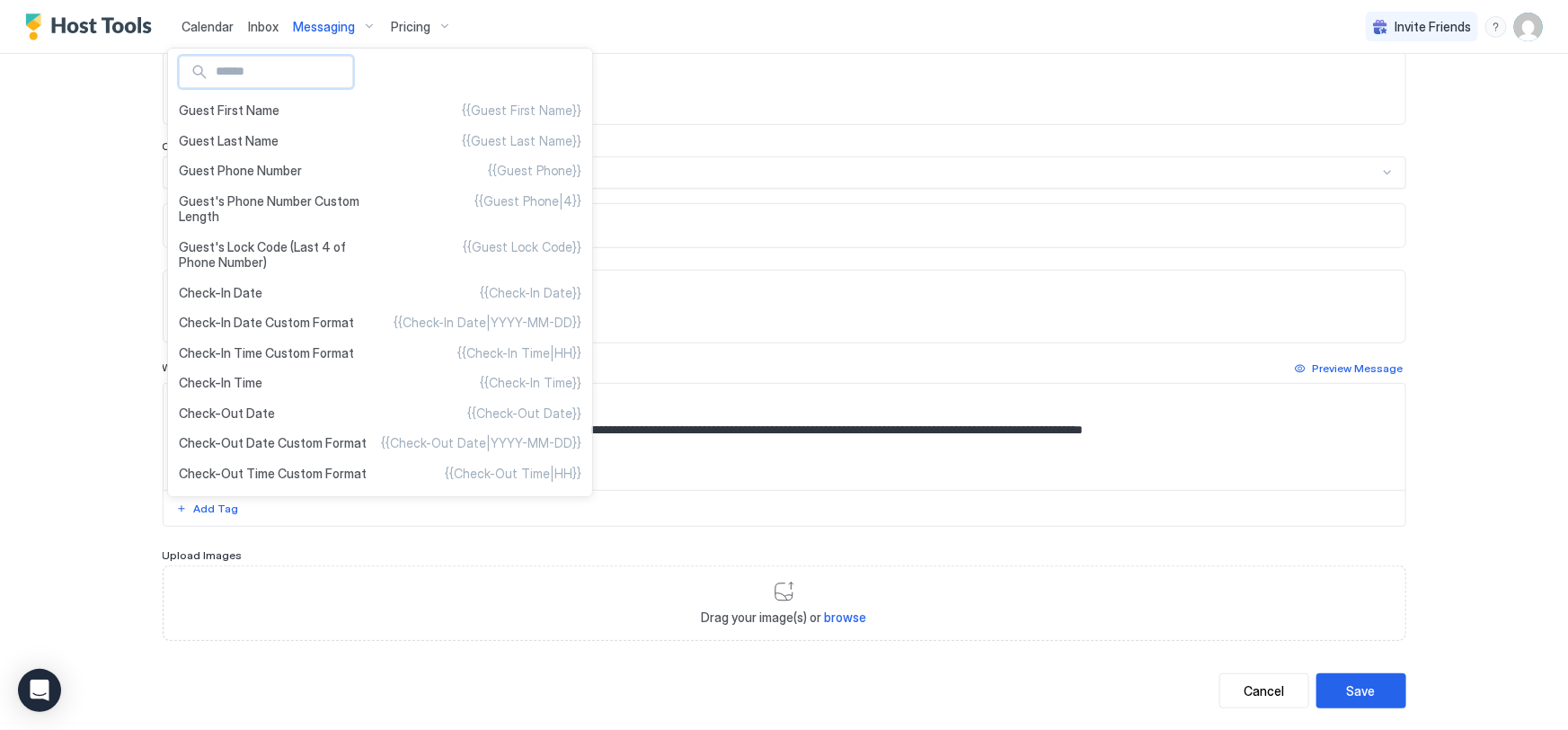
click at [98, 260] on div at bounding box center [784, 365] width 1568 height 730
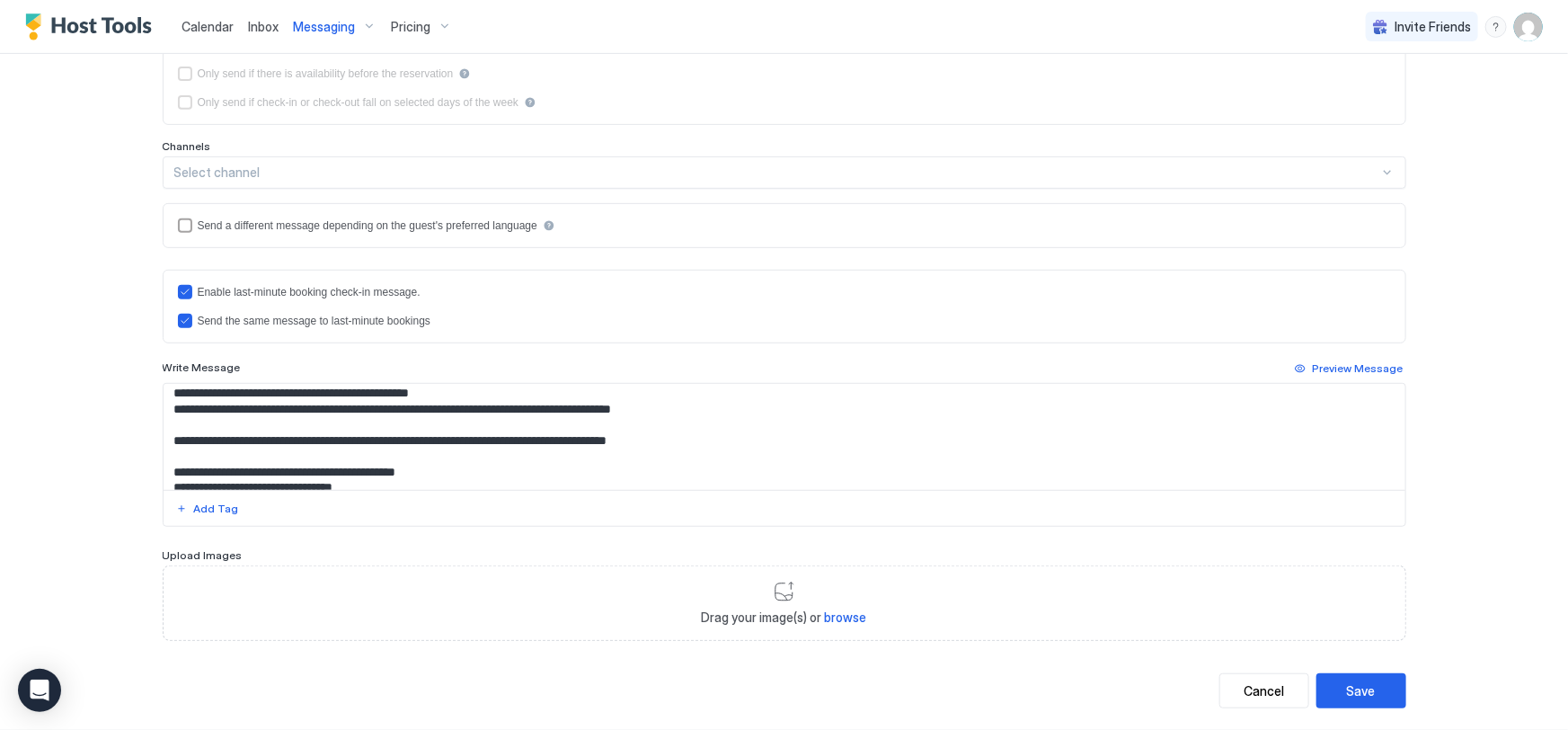
scroll to position [81, 0]
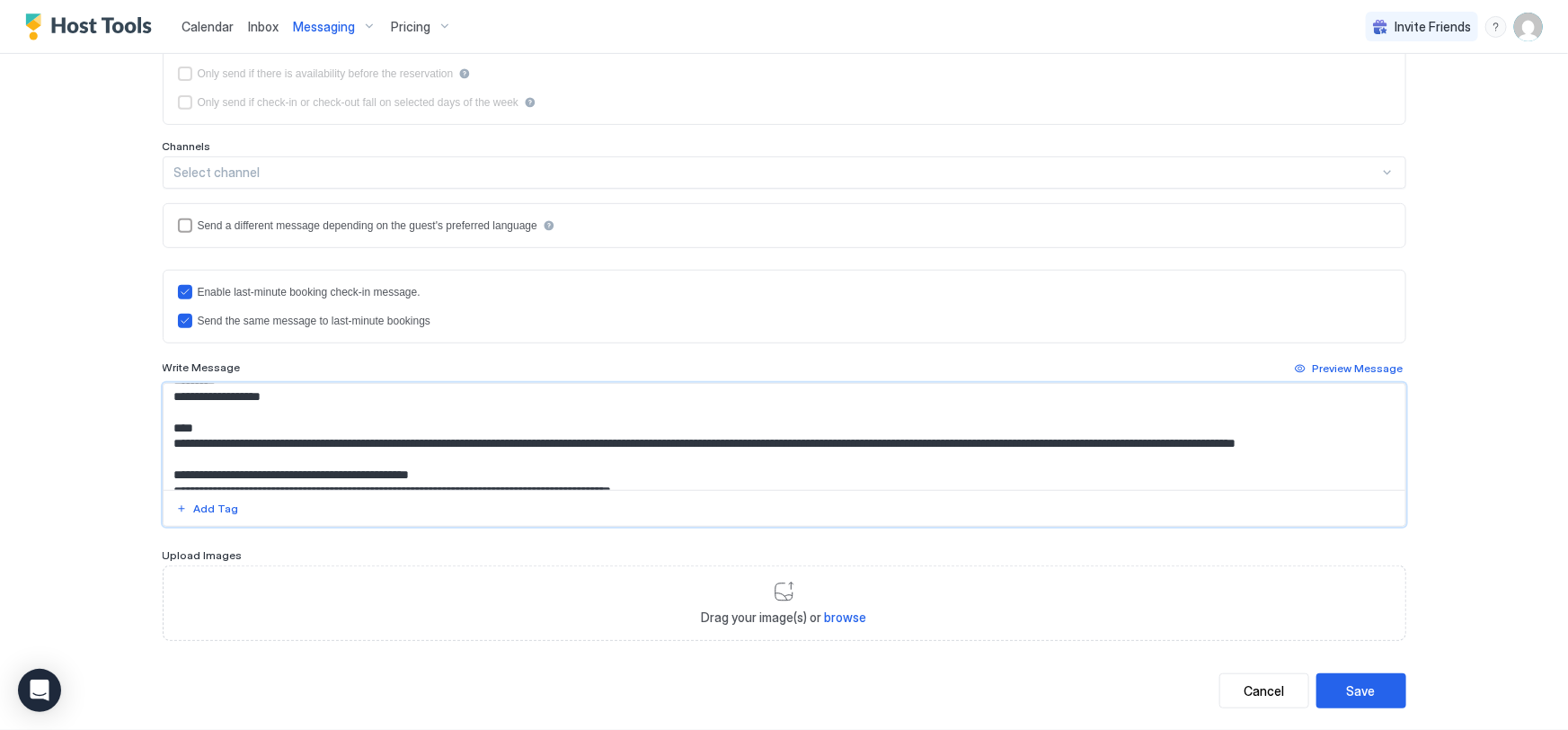
drag, startPoint x: 774, startPoint y: 437, endPoint x: 511, endPoint y: 444, distance: 263.1
click at [511, 444] on textarea "Input Field" at bounding box center [784, 436] width 1242 height 106
click at [210, 508] on div "Add Tag" at bounding box center [217, 508] width 45 height 16
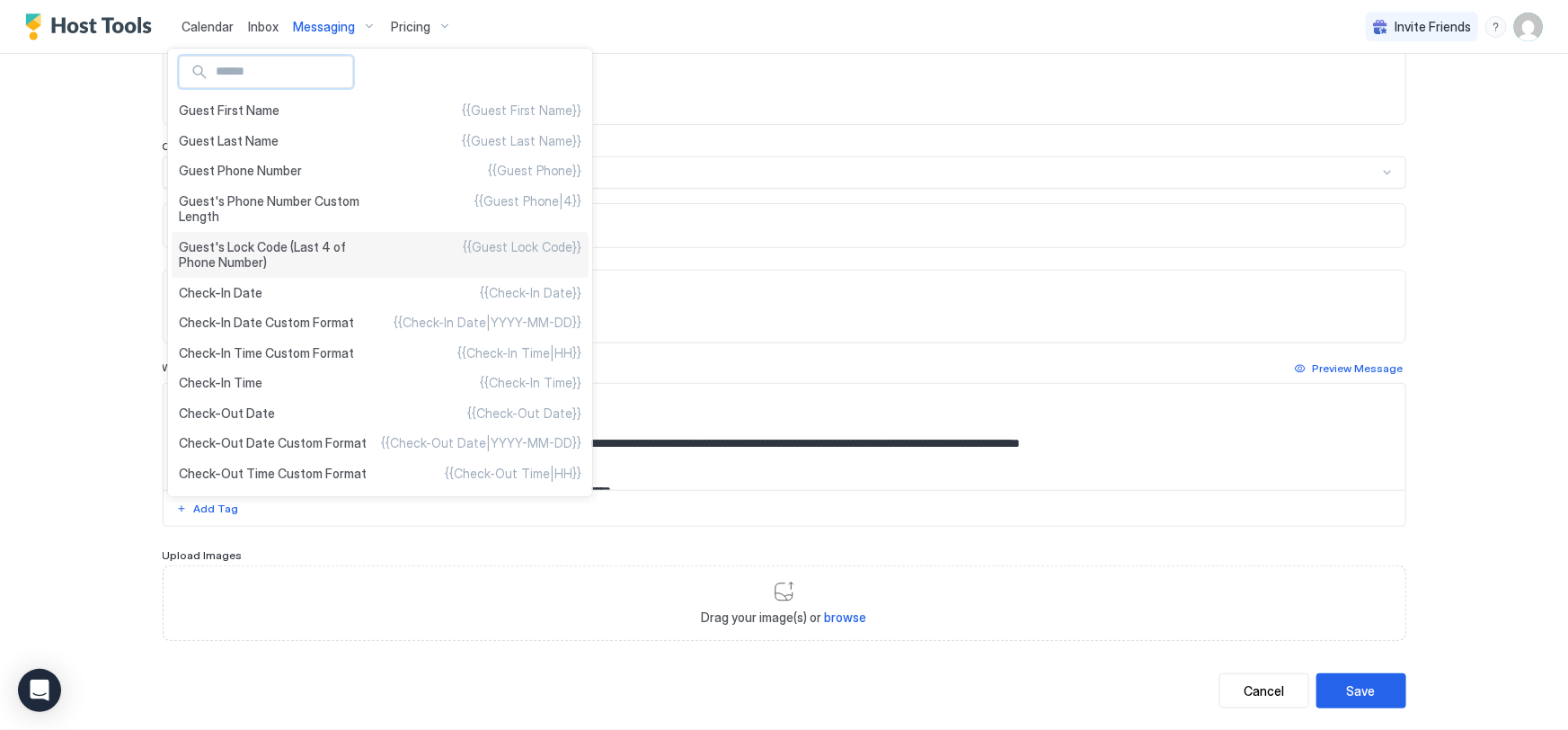
click at [346, 248] on span "Guest's Lock Code (Last 4 of Phone Number)" at bounding box center [279, 255] width 201 height 32
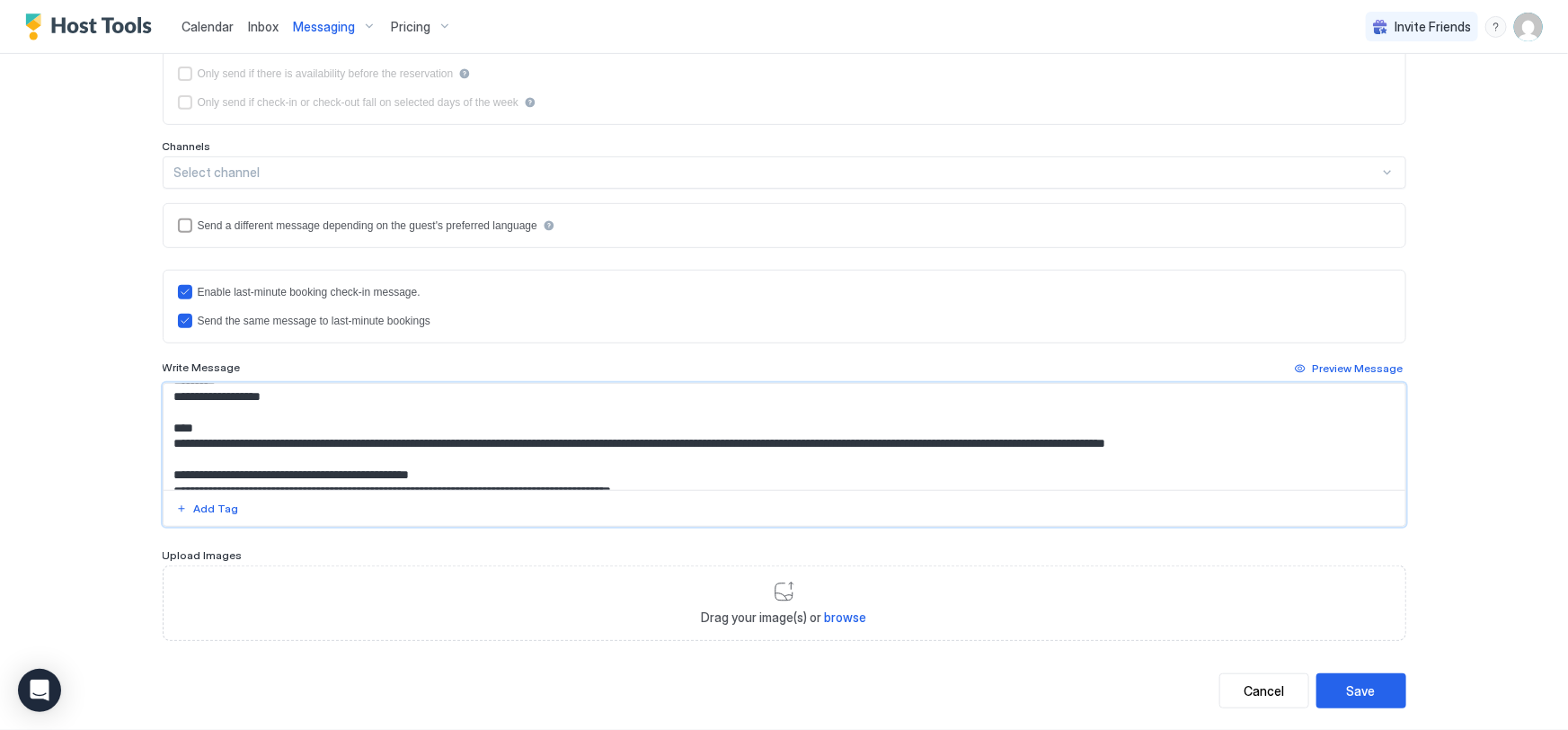
click at [520, 440] on textarea "Input Field" at bounding box center [784, 436] width 1242 height 106
click at [639, 440] on textarea "Input Field" at bounding box center [784, 436] width 1242 height 106
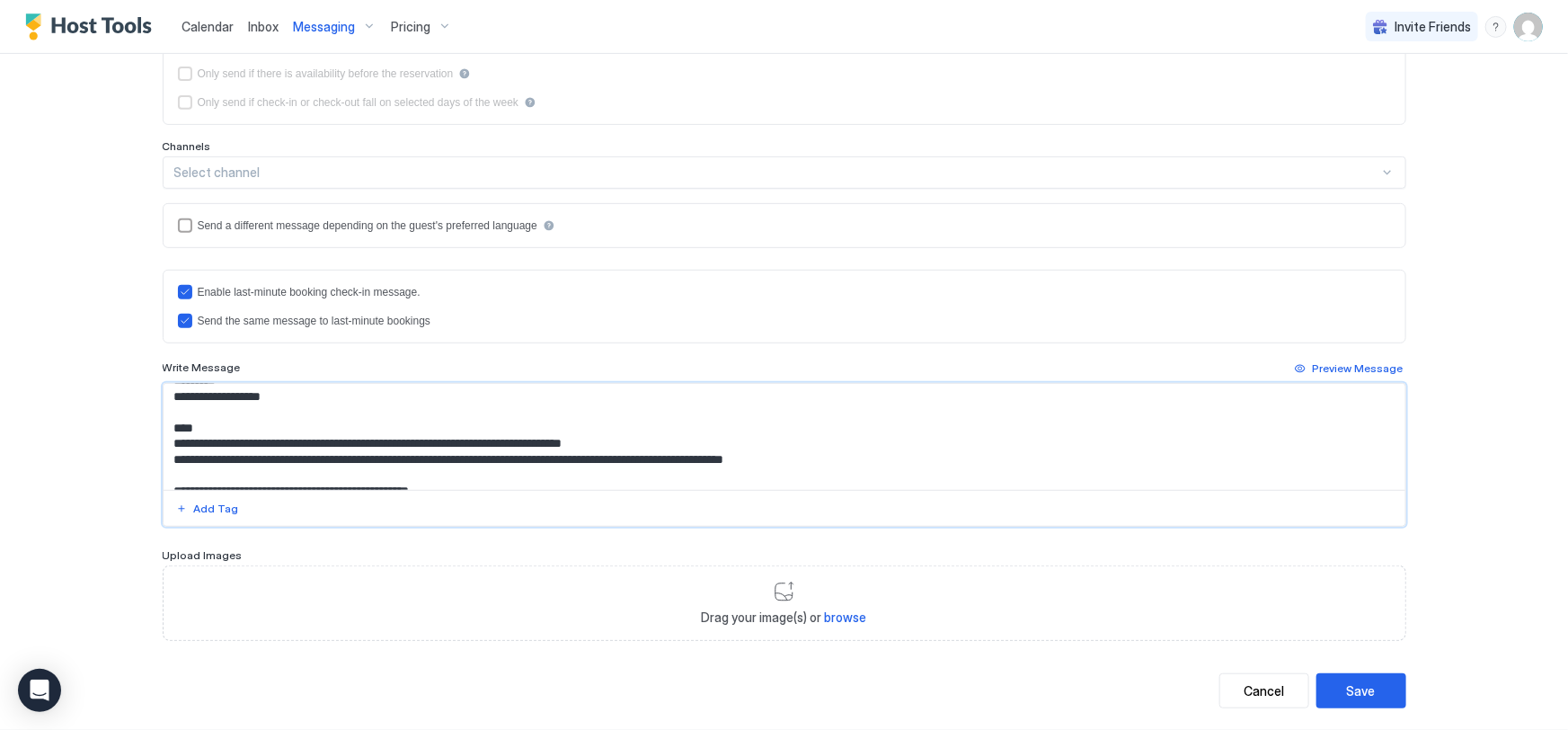
click at [881, 453] on textarea "Input Field" at bounding box center [784, 436] width 1242 height 106
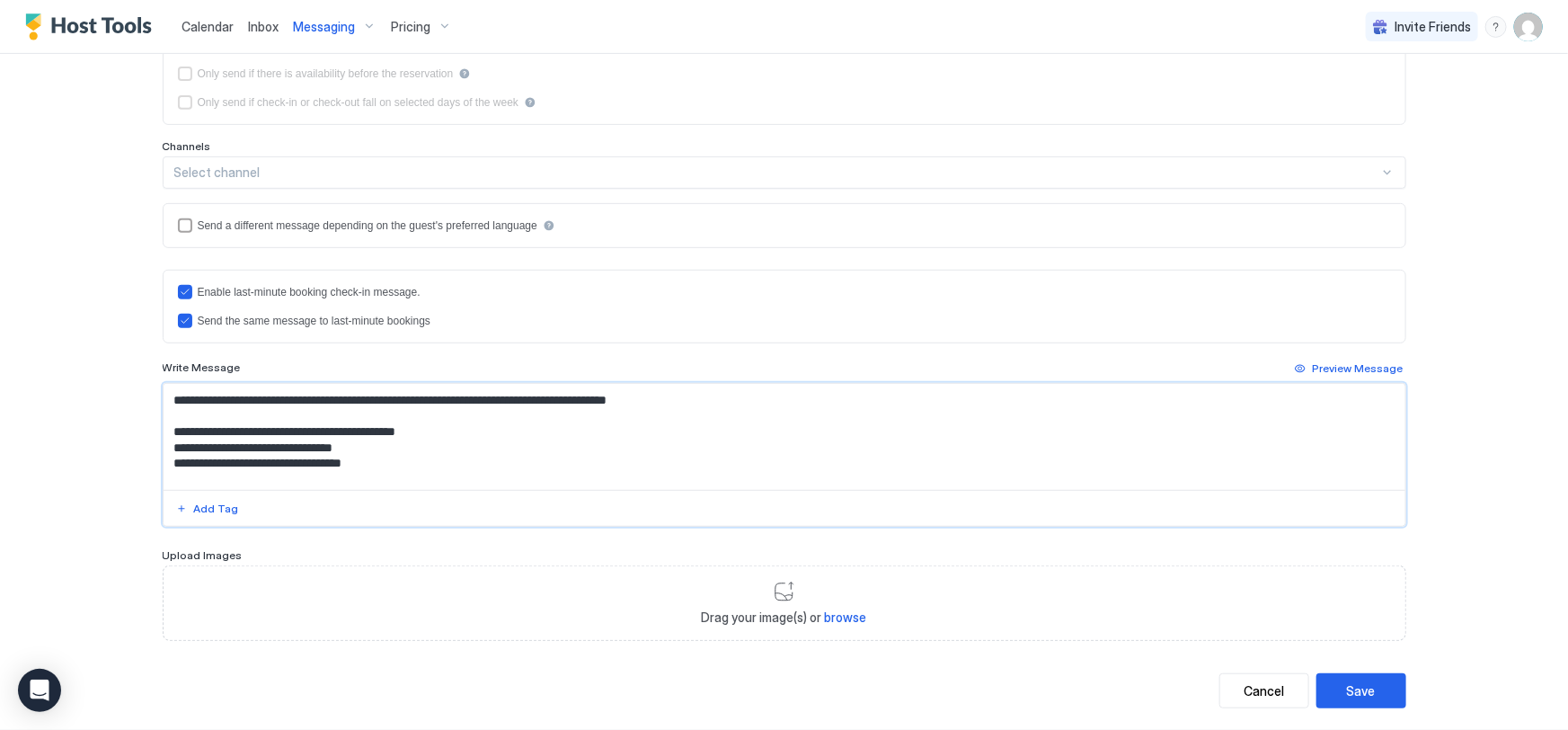
scroll to position [245, 0]
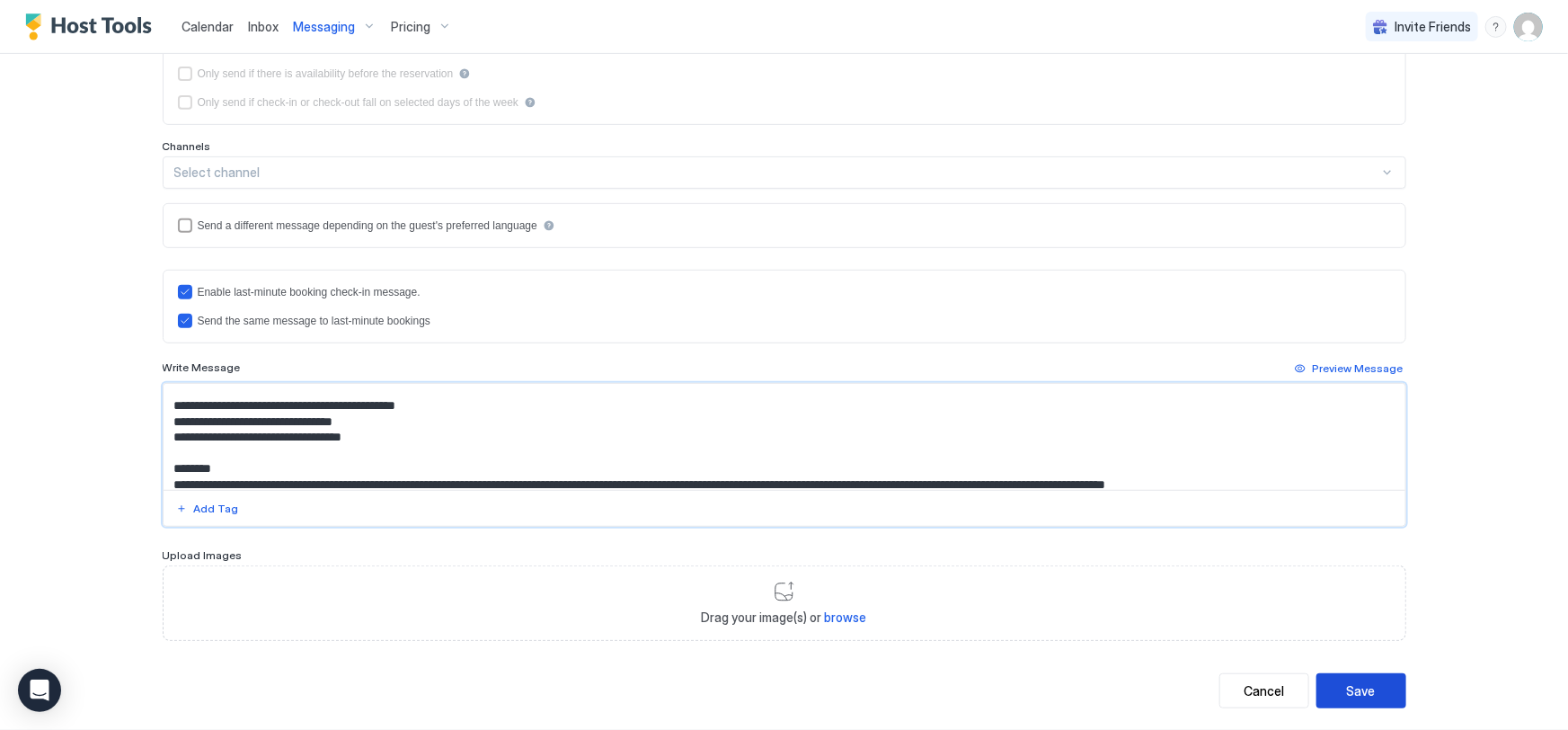
type textarea "**********"
click at [1367, 692] on div "Save" at bounding box center [1361, 690] width 29 height 19
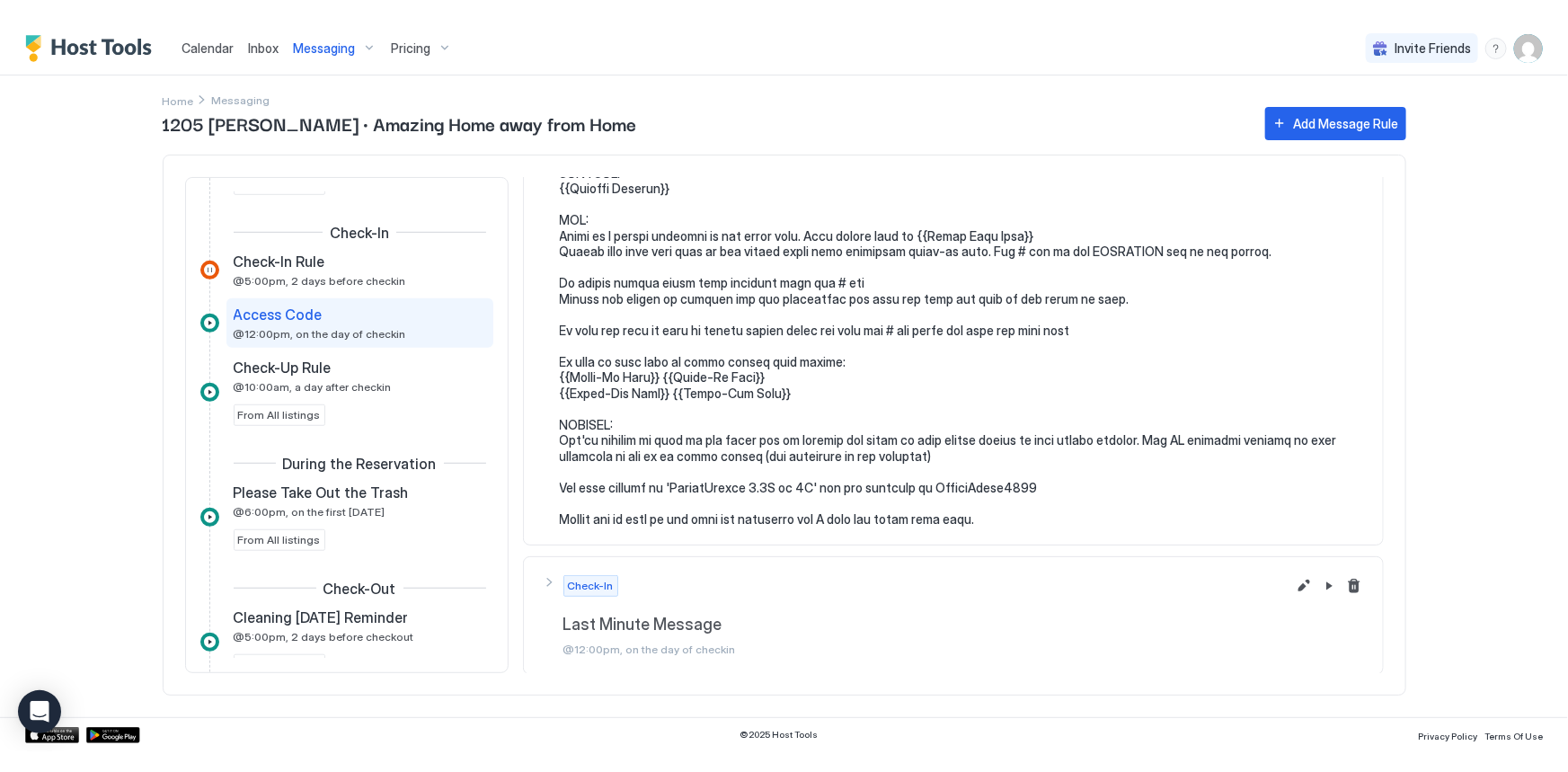
scroll to position [0, 0]
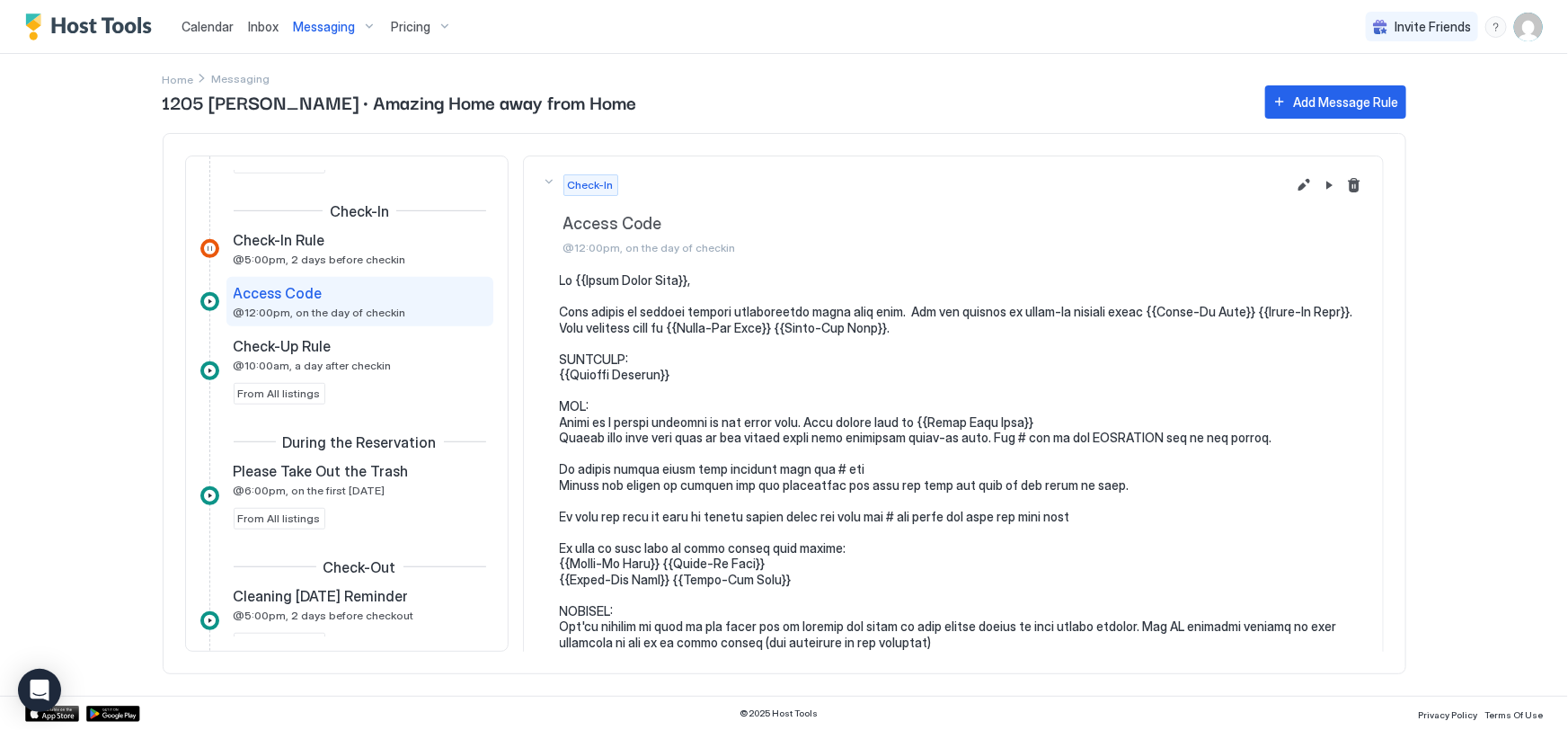
click at [98, 190] on div "Calendar Inbox Messaging Pricing Invite Friends NJ Home Messaging 1205 Gornto ·…" at bounding box center [784, 365] width 1568 height 730
